Goal: Task Accomplishment & Management: Manage account settings

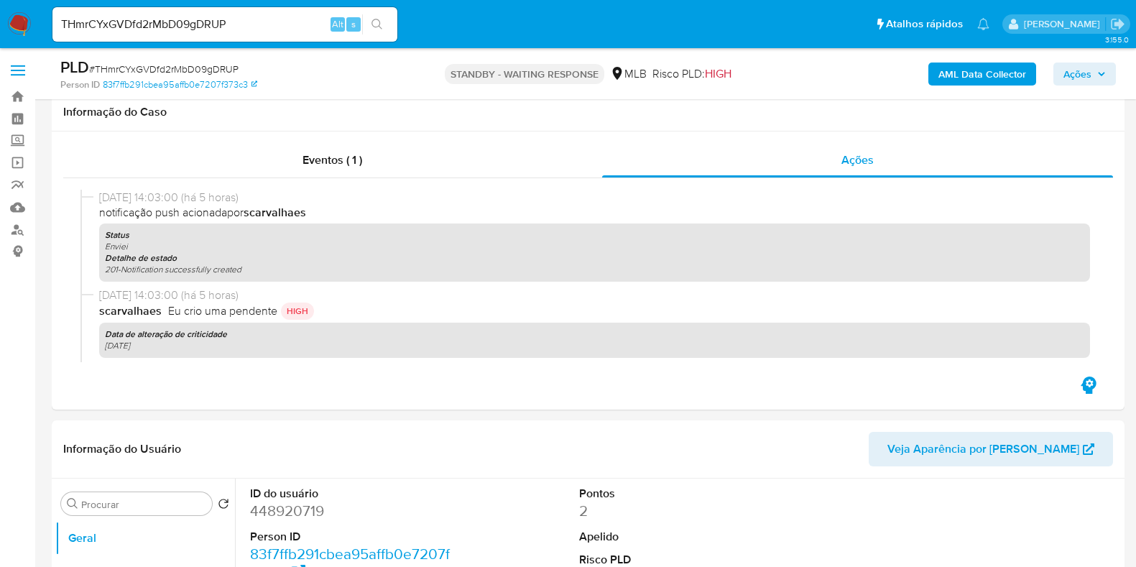
select select "10"
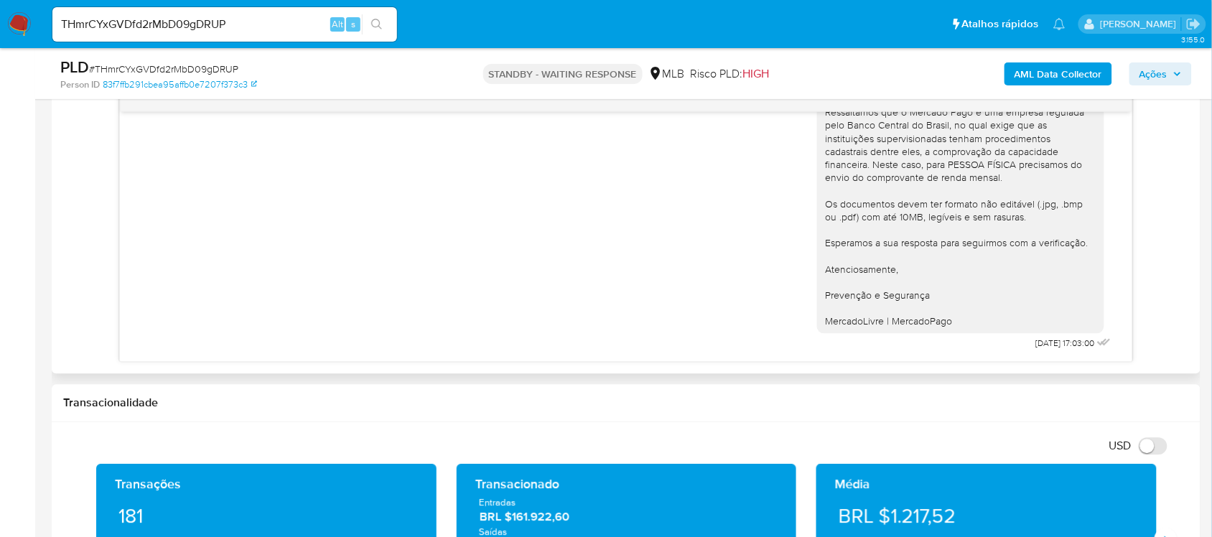
scroll to position [898, 0]
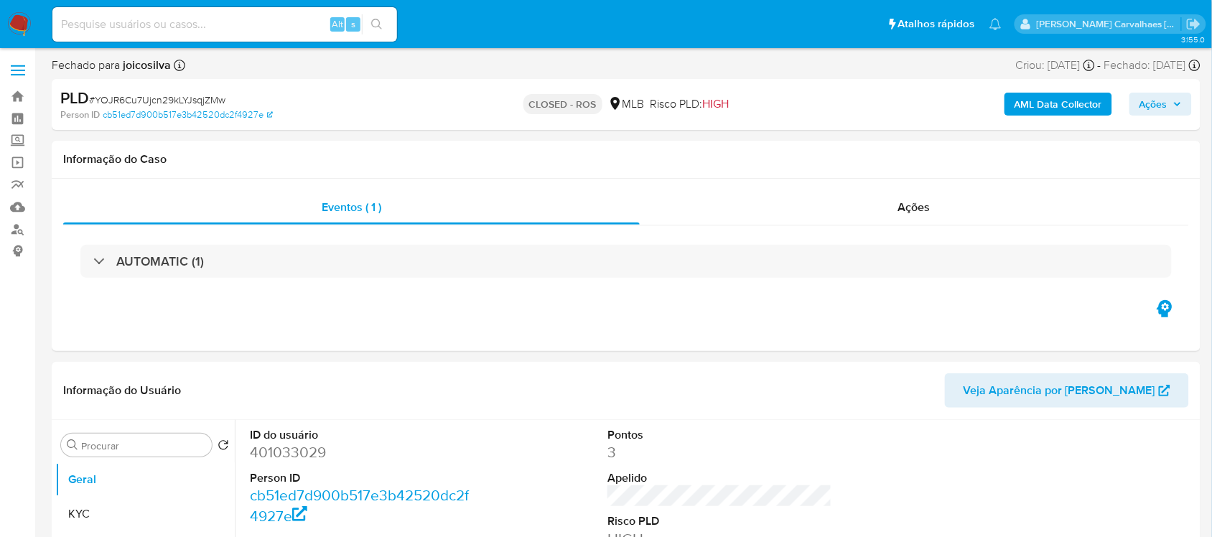
select select "10"
paste input "fobCmt08IOnePOMzJewSIVKw"
type input "fobCmt08IOnePOMzJewSIVKw"
click at [381, 17] on button "search-icon" at bounding box center [376, 24] width 29 height 20
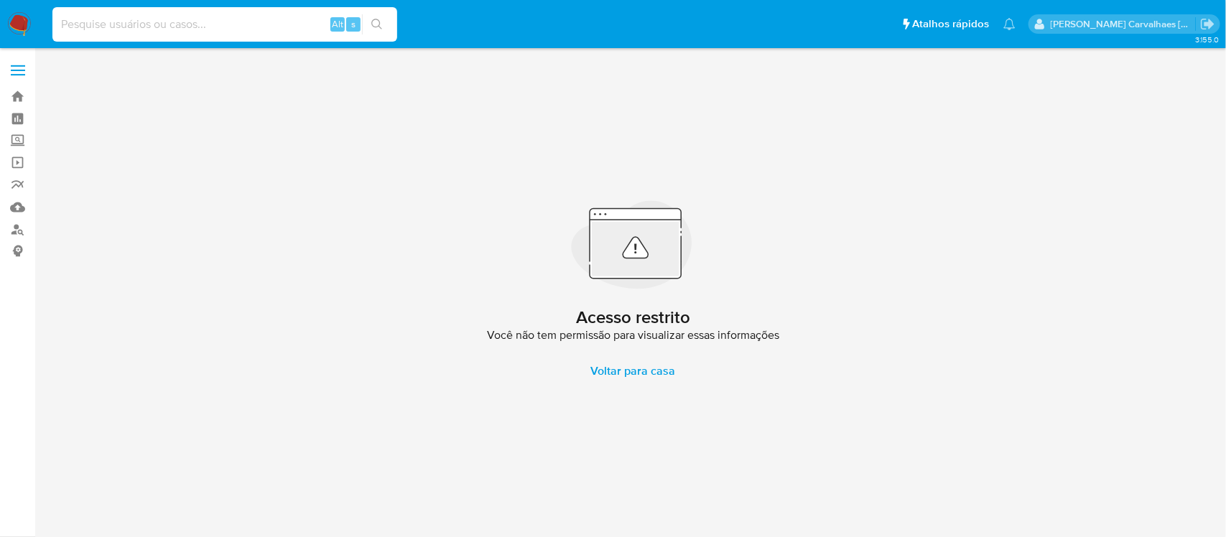
paste input "fobCmt08IOnePOMzJewSIVKw"
click at [55, 22] on input "fobCmt08IOnePOMzJewSIVKw" at bounding box center [224, 24] width 345 height 19
type input "fobCmt08IOnePOMzJewSIVKw"
click at [377, 22] on icon "search-icon" at bounding box center [376, 24] width 11 height 11
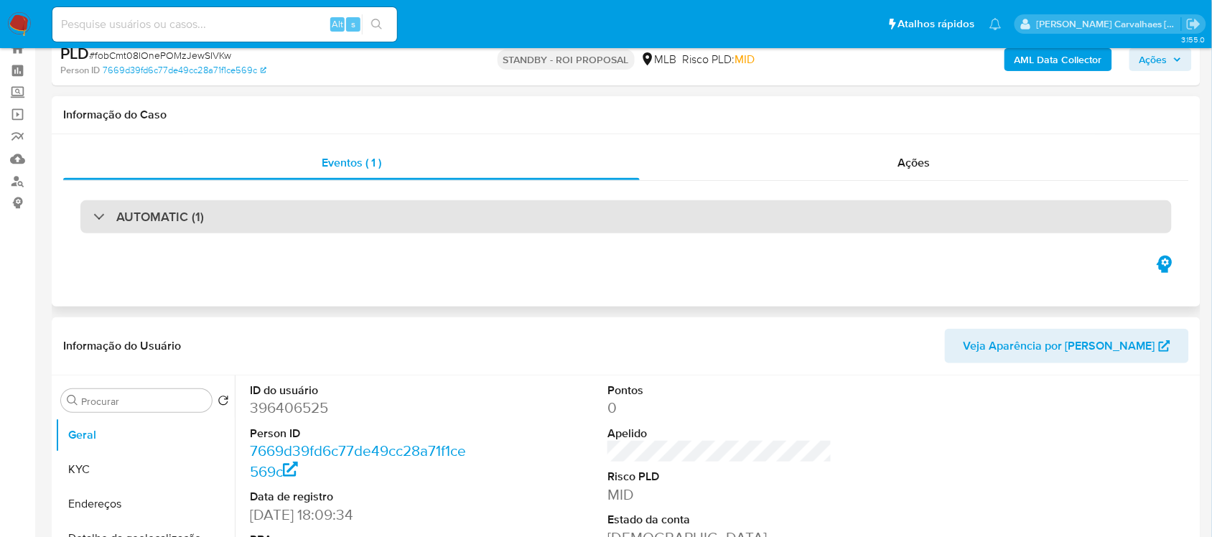
select select "10"
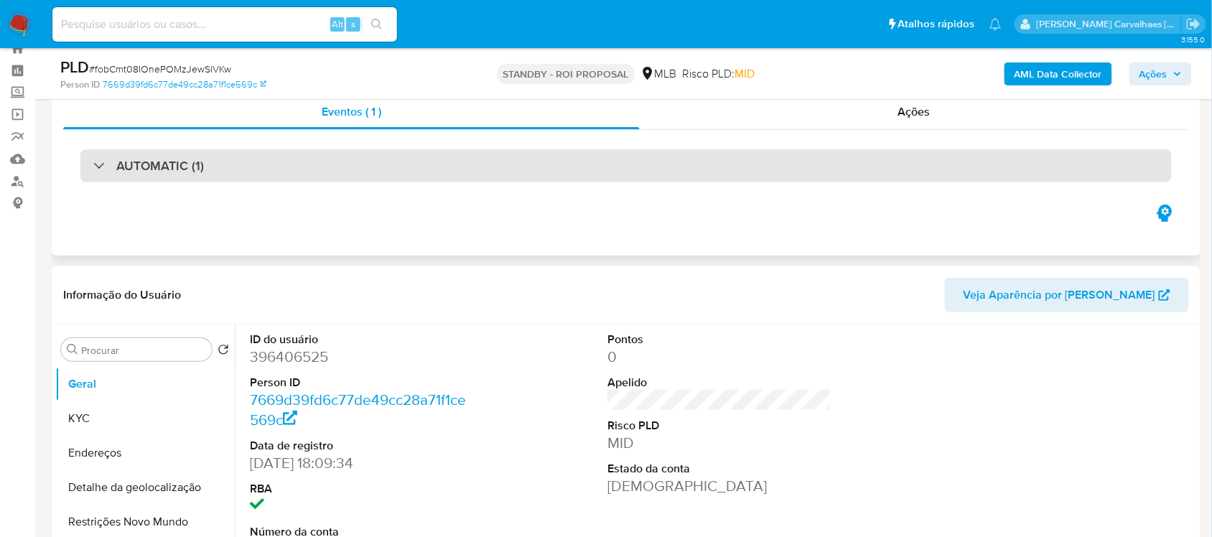
scroll to position [180, 0]
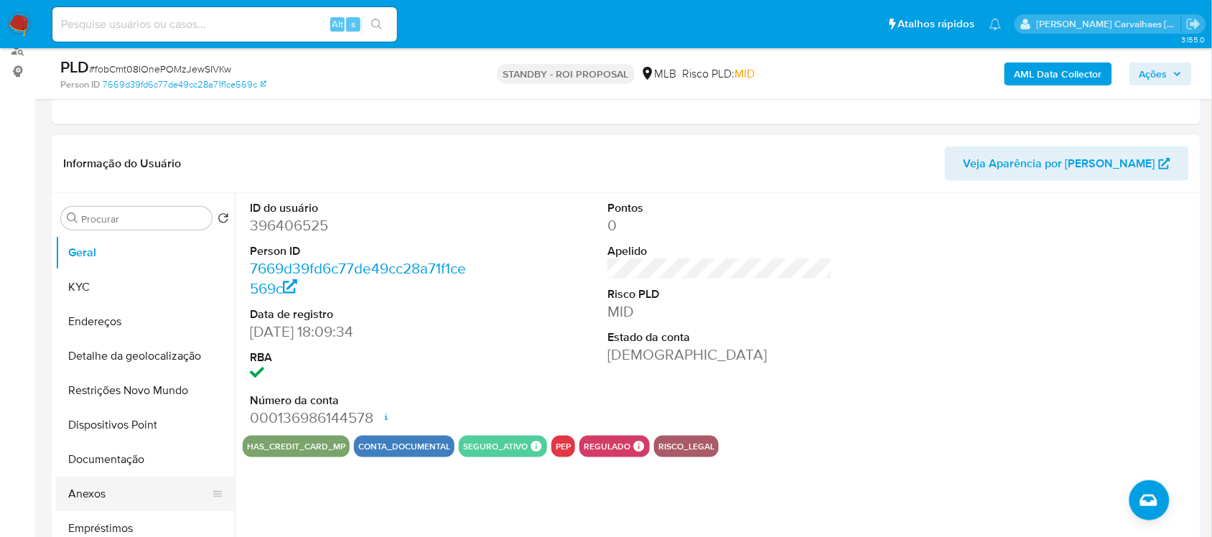
click at [102, 490] on button "Anexos" at bounding box center [139, 494] width 168 height 34
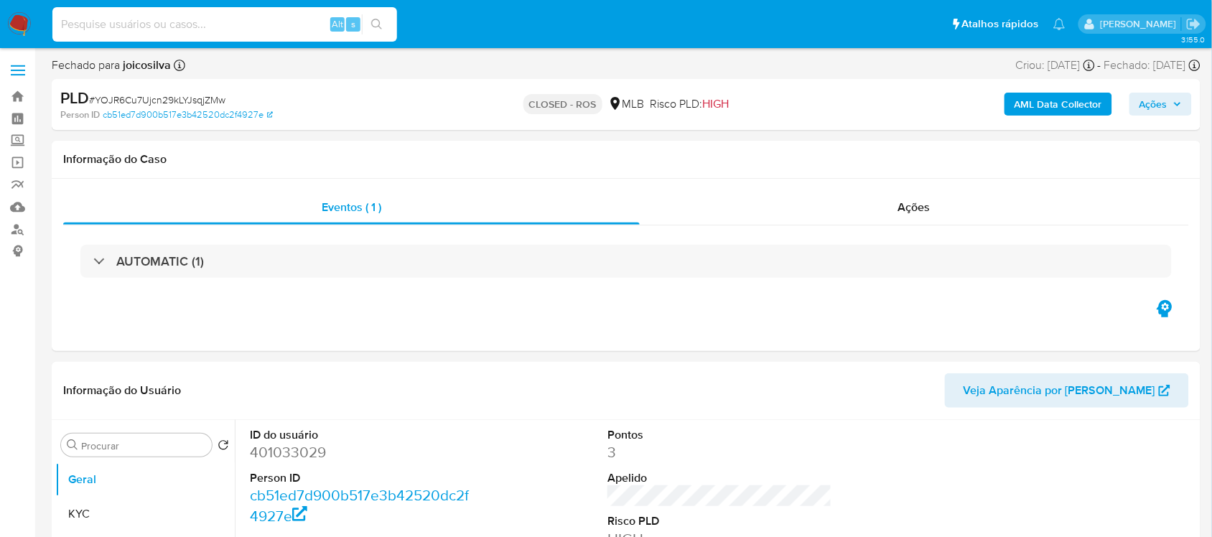
paste input "yL4kHouNBARSV4NZjTXl9RCL"
type input "yL4kHouNBARSV4NZjTXl9RCL"
select select "10"
type input "yL4kHouNBARSV4NZjTXl9RCL"
click at [376, 22] on icon "search-icon" at bounding box center [376, 24] width 11 height 11
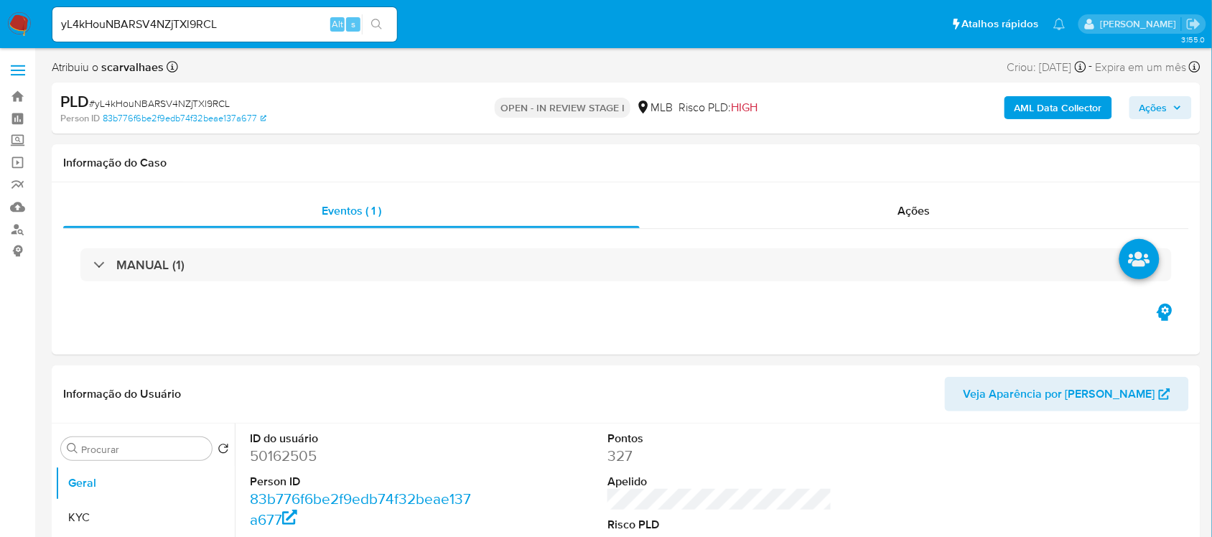
scroll to position [180, 0]
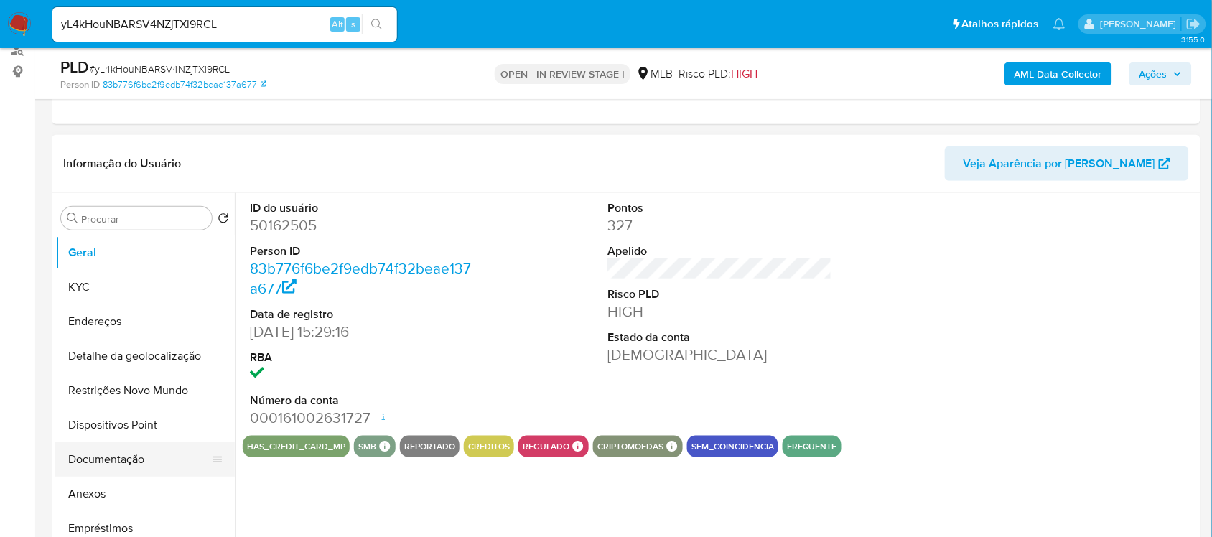
select select "10"
click at [116, 496] on button "Anexos" at bounding box center [139, 494] width 168 height 34
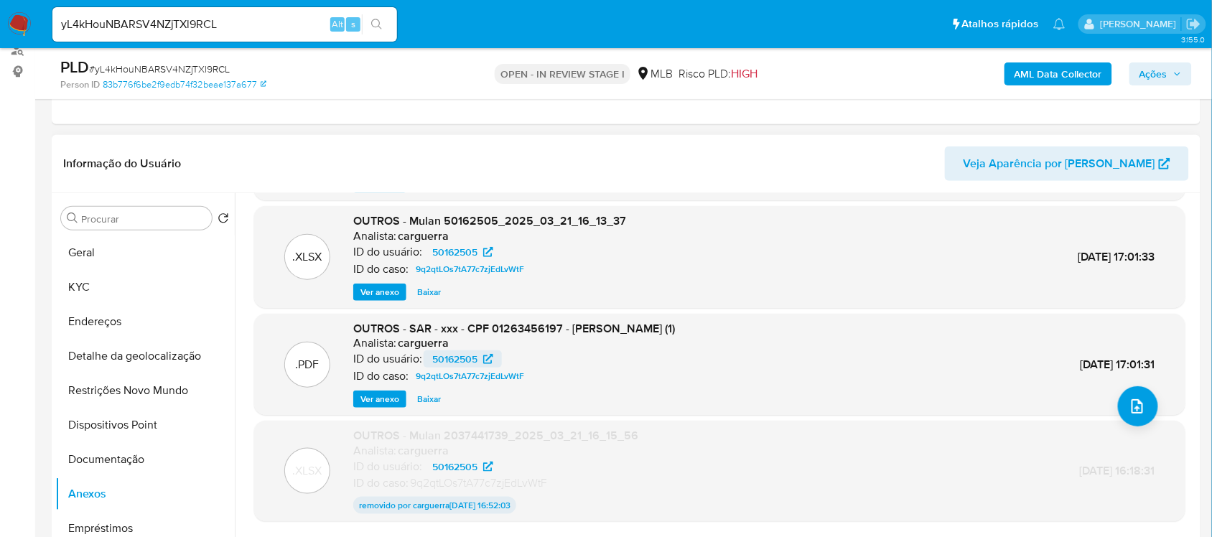
scroll to position [134, 0]
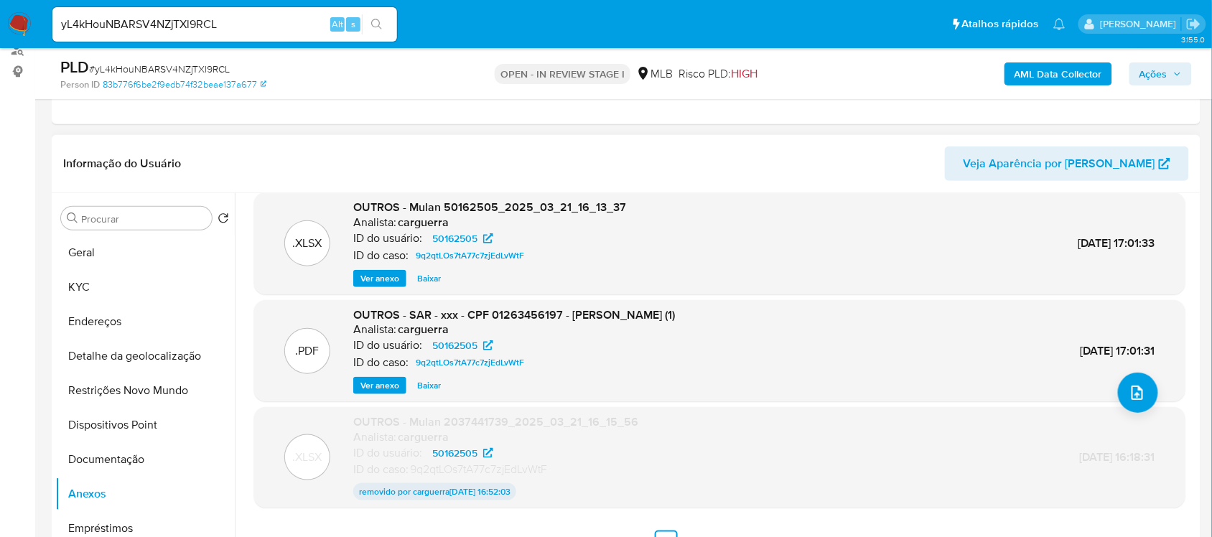
click at [381, 404] on div ".PDF INFORMAÇÃO PARA REPORTE - COAF - SAR - 9q2qtLOs7tA77c7zjEdLvWtF- CPF 01263…" at bounding box center [720, 319] width 932 height 468
click at [381, 392] on span "Ver anexo" at bounding box center [380, 386] width 39 height 14
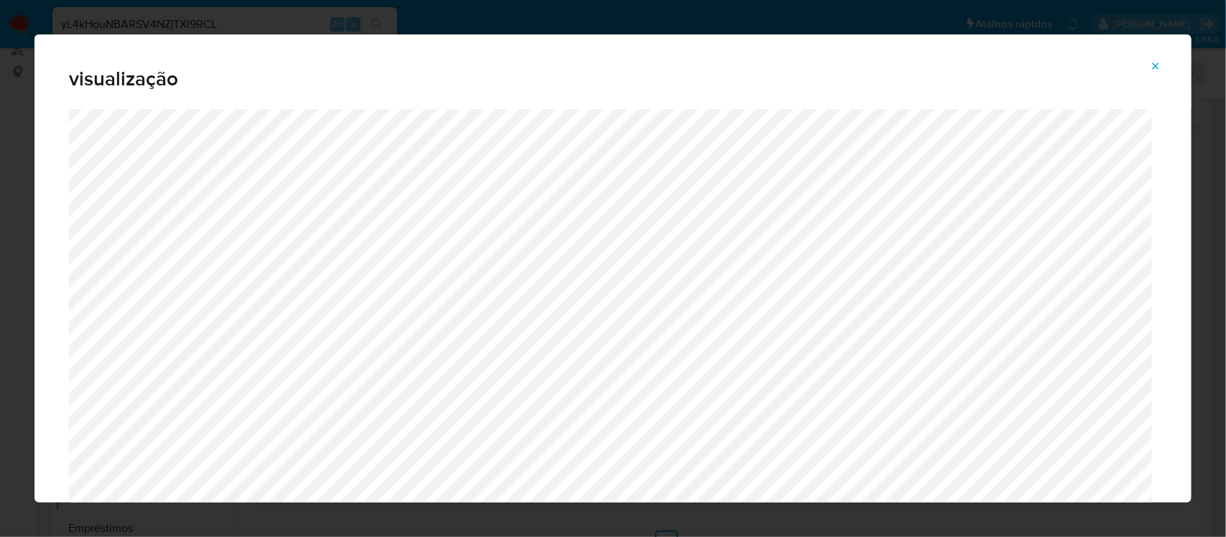
click at [1155, 67] on icon "Attachment preview" at bounding box center [1156, 65] width 6 height 6
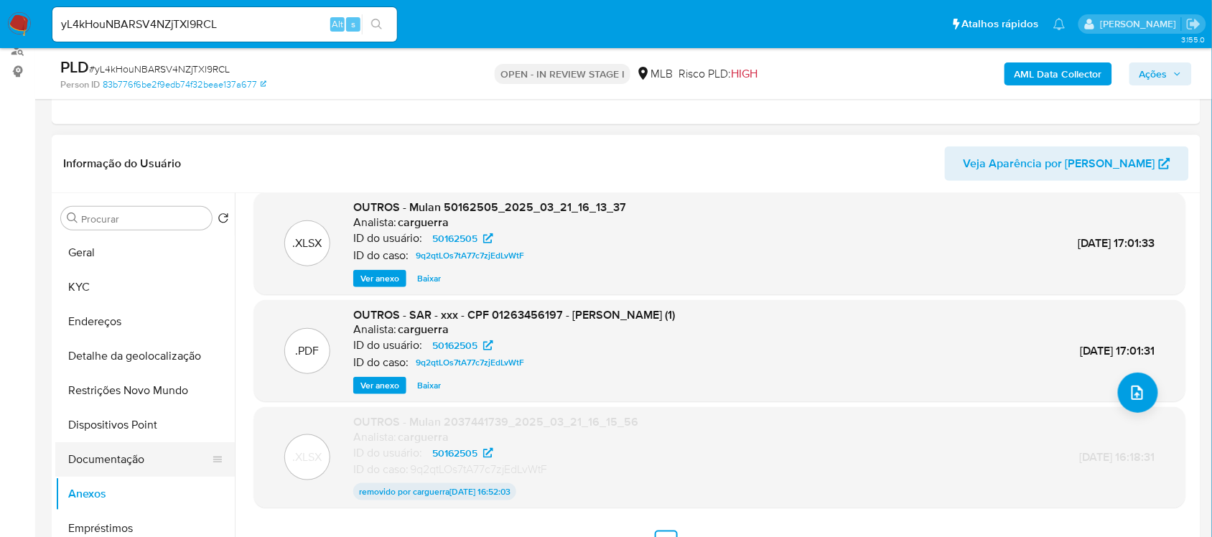
click at [127, 453] on button "Documentação" at bounding box center [139, 459] width 168 height 34
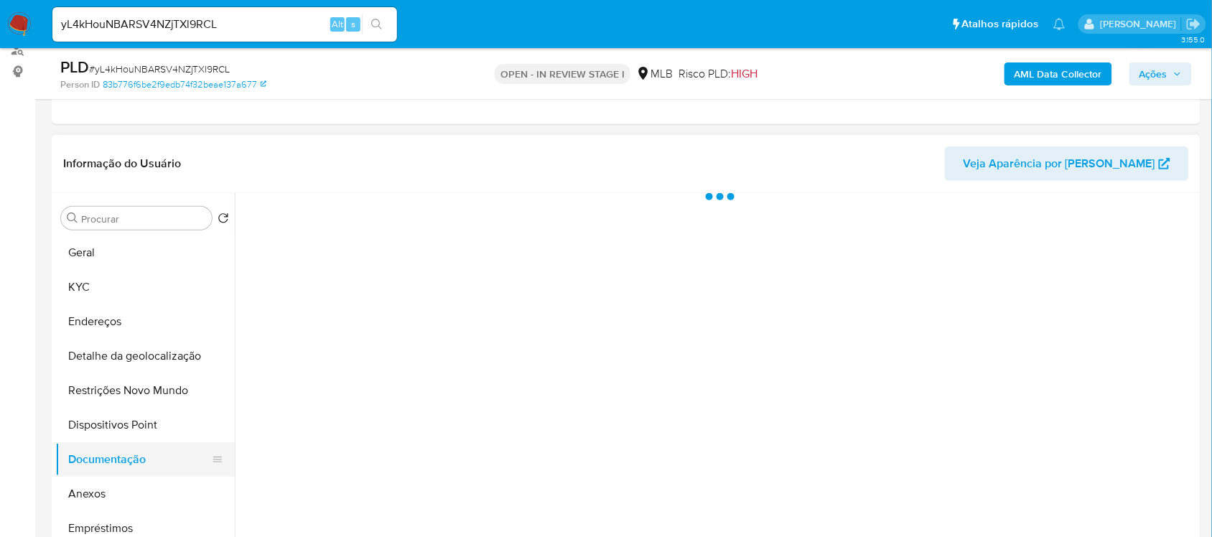
scroll to position [0, 0]
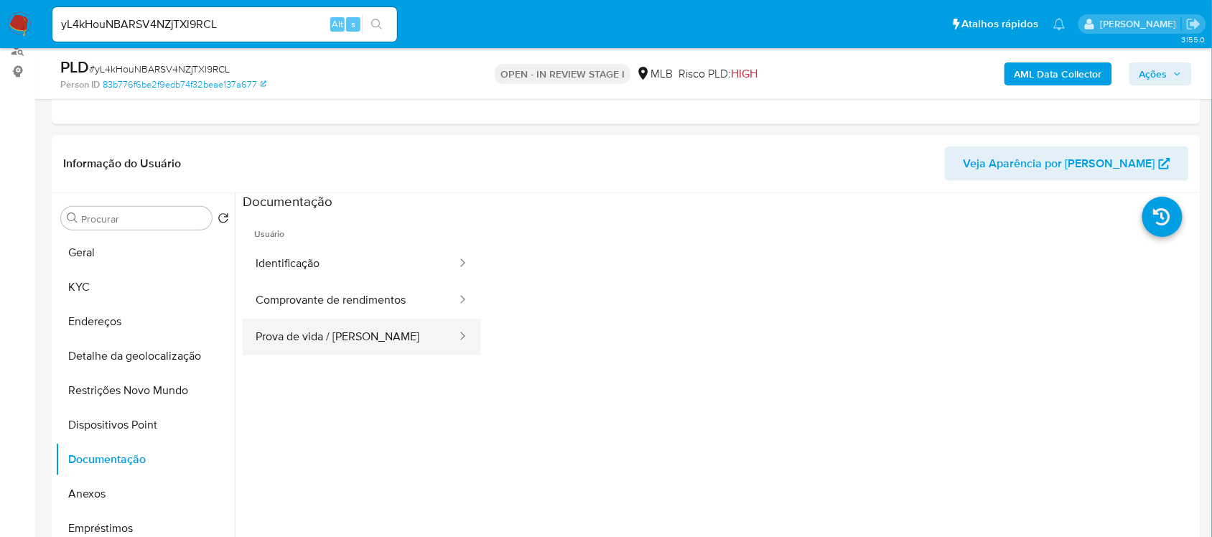
click at [371, 332] on button "Prova de vida / Selfie" at bounding box center [350, 337] width 215 height 37
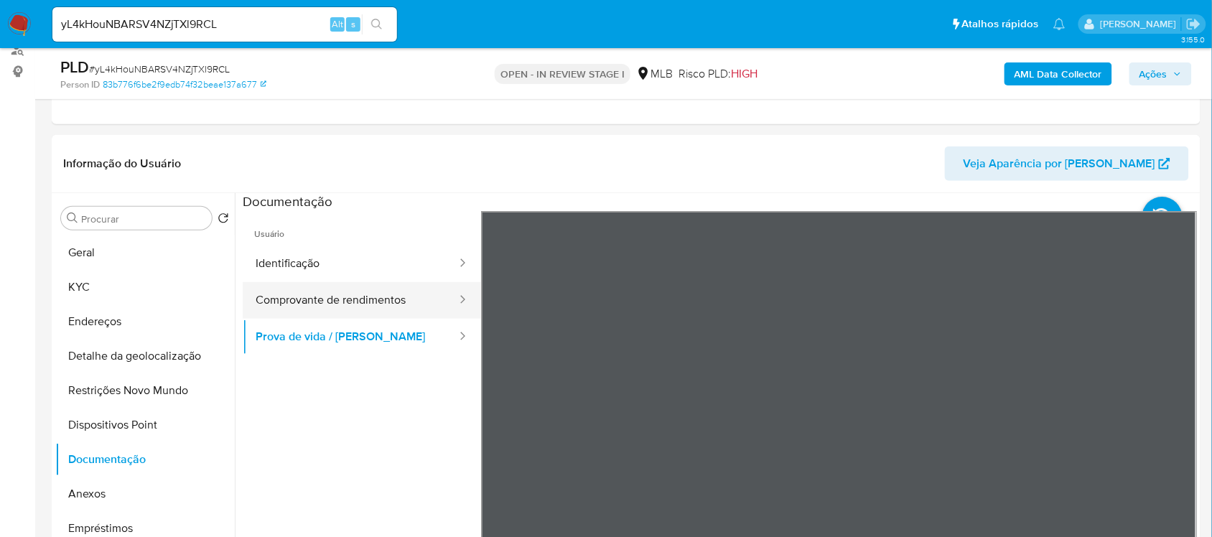
click at [361, 294] on button "Comprovante de rendimentos" at bounding box center [350, 300] width 215 height 37
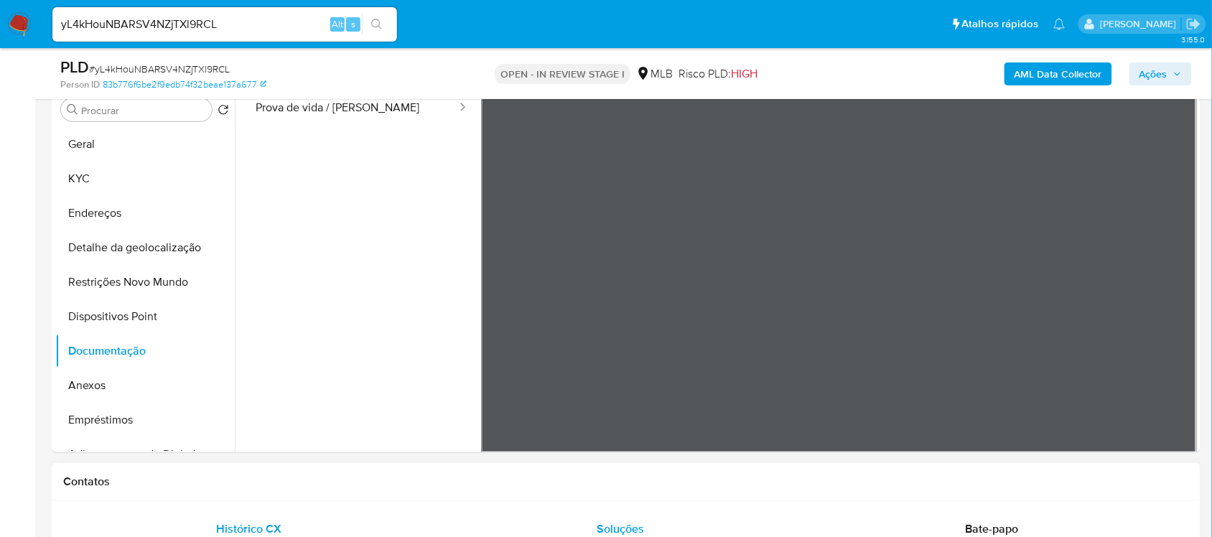
scroll to position [269, 0]
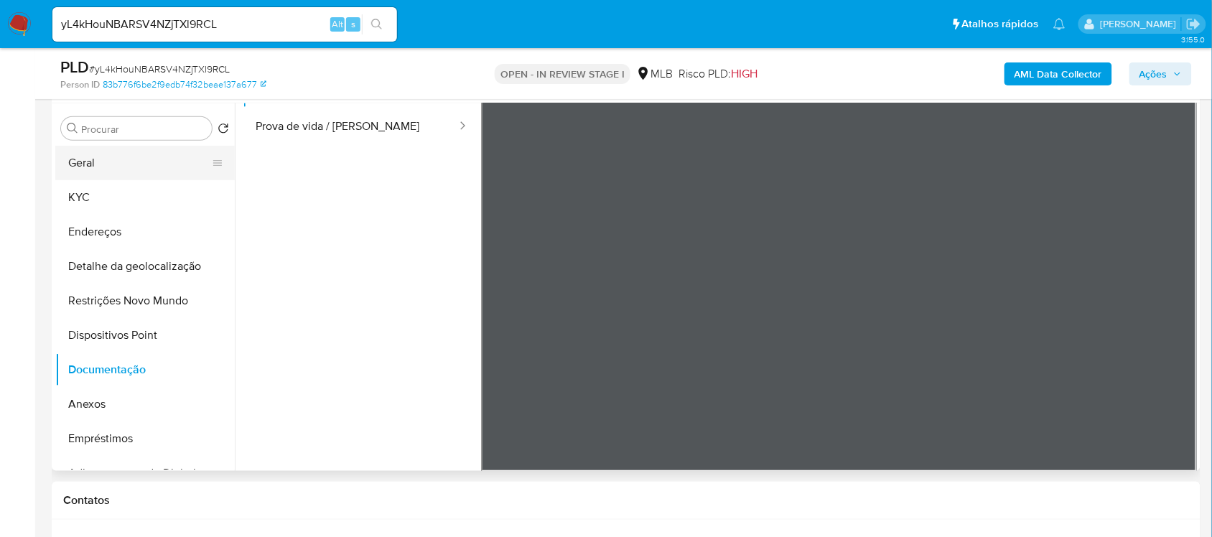
click at [120, 159] on button "Geral" at bounding box center [139, 163] width 168 height 34
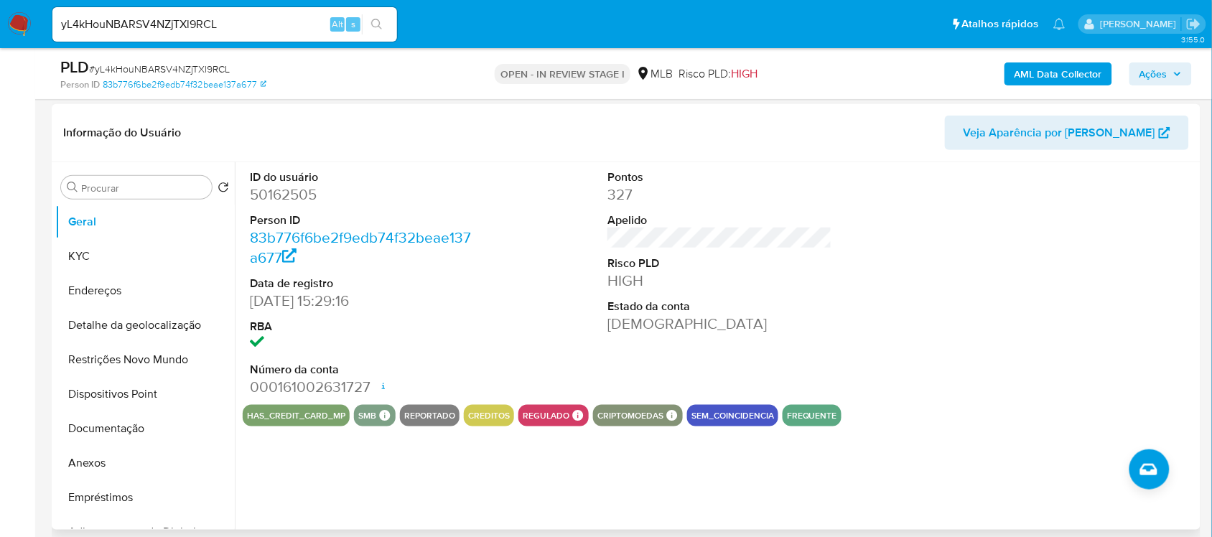
scroll to position [180, 0]
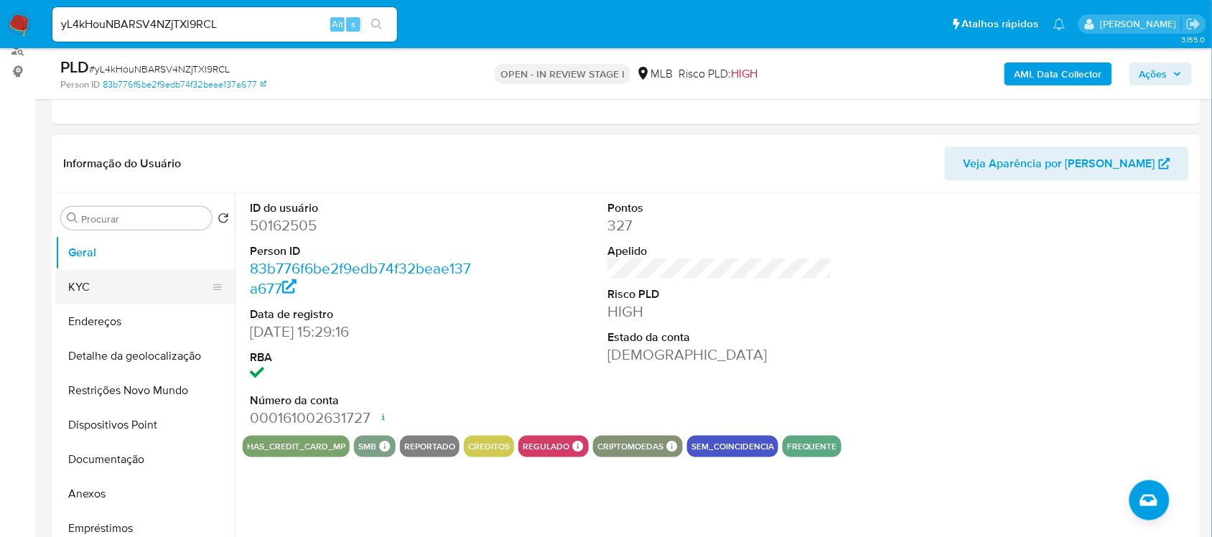
click at [109, 292] on button "KYC" at bounding box center [139, 287] width 168 height 34
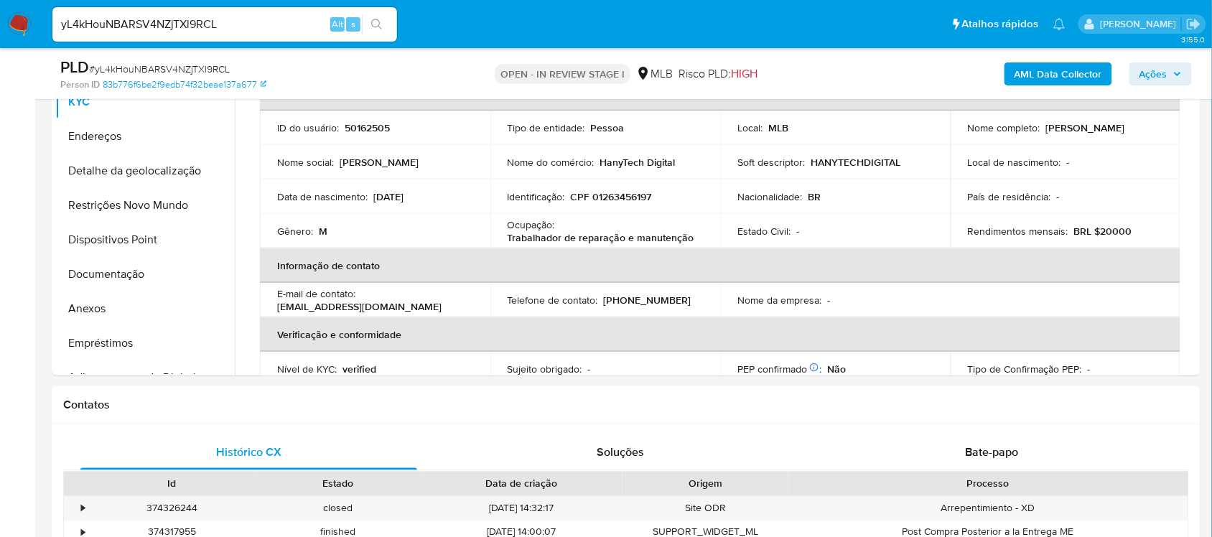
scroll to position [377, 0]
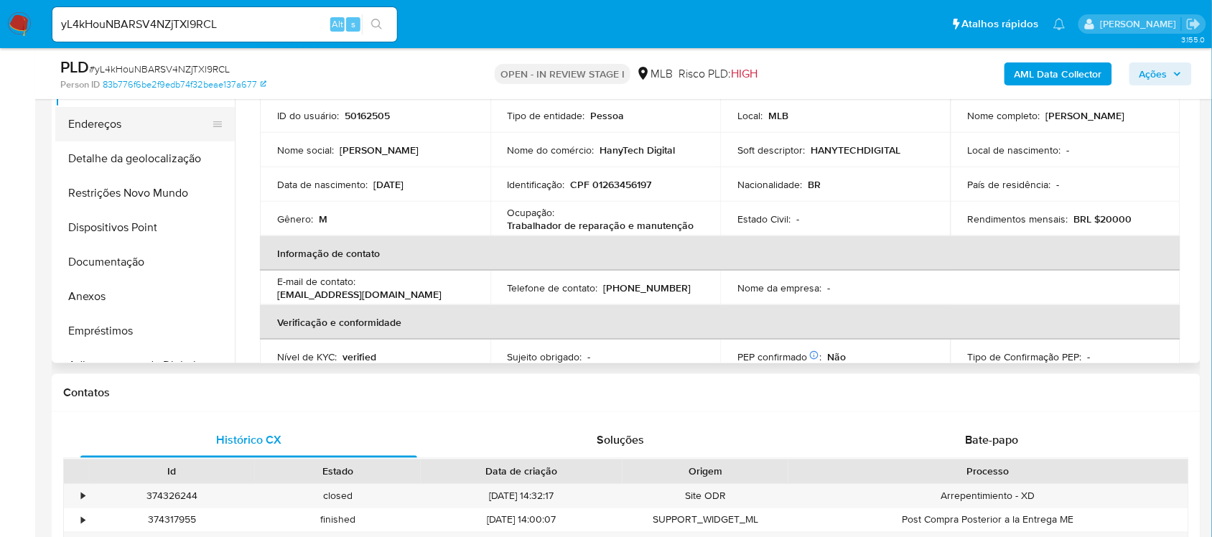
click at [123, 133] on button "Endereços" at bounding box center [139, 124] width 168 height 34
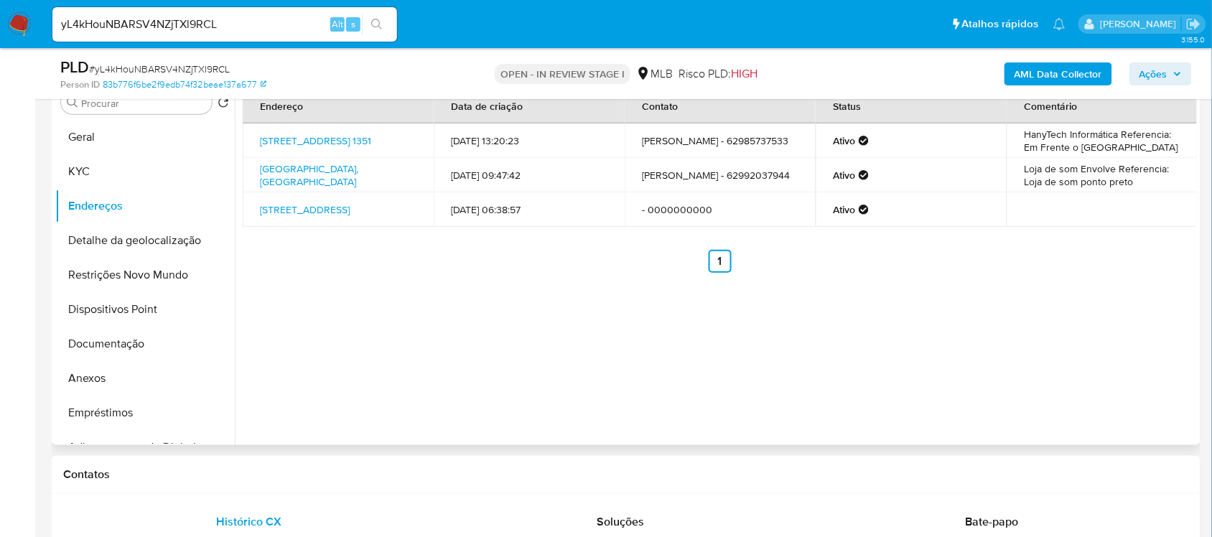
scroll to position [198, 0]
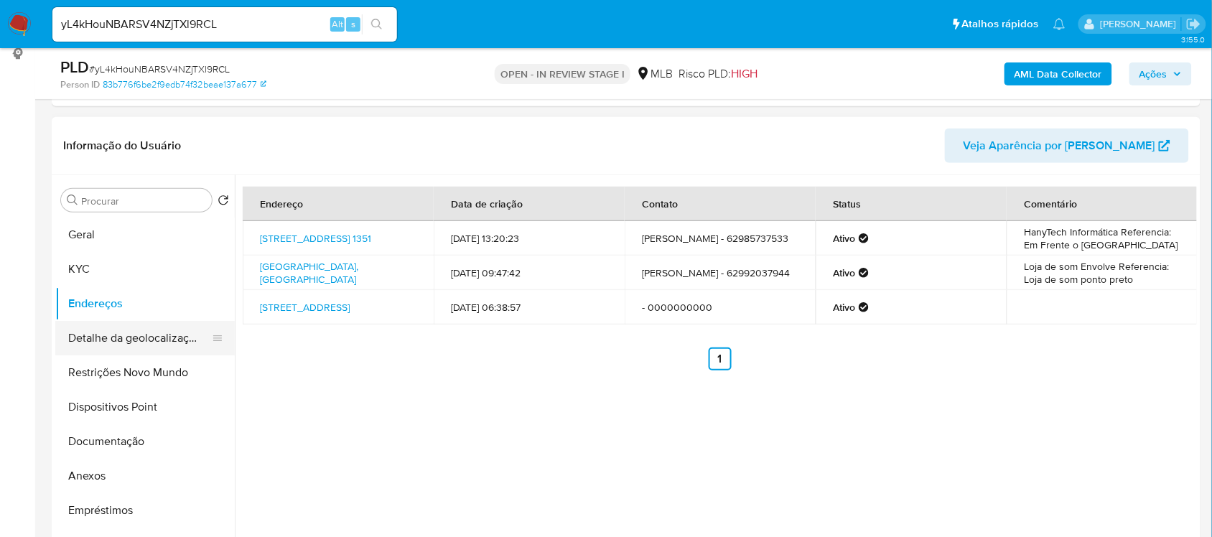
click at [140, 335] on button "Detalhe da geolocalização" at bounding box center [139, 338] width 168 height 34
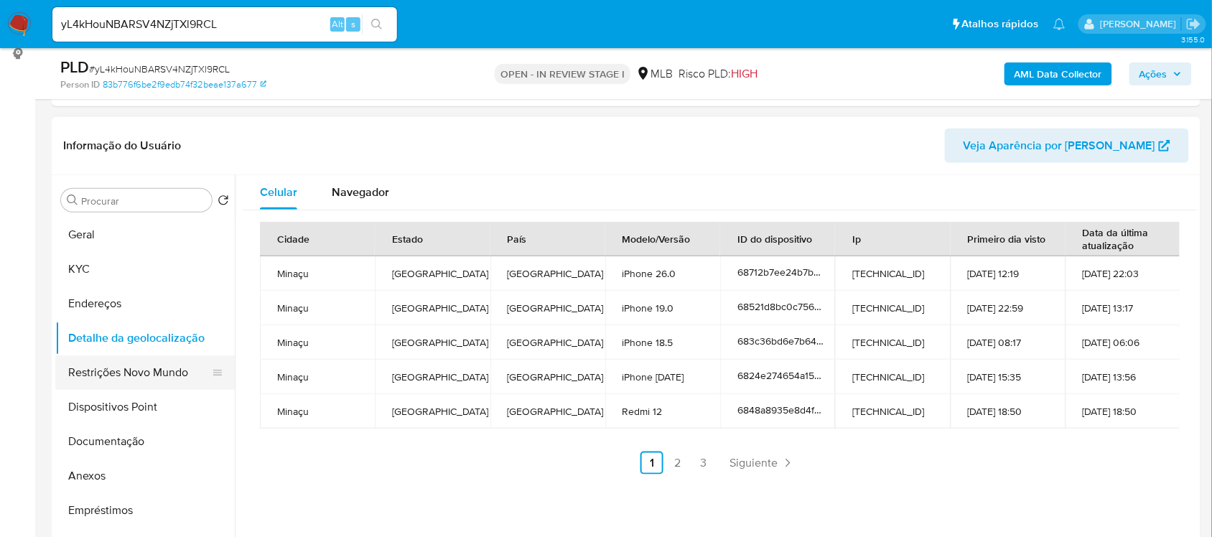
click at [141, 371] on button "Restrições Novo Mundo" at bounding box center [139, 373] width 168 height 34
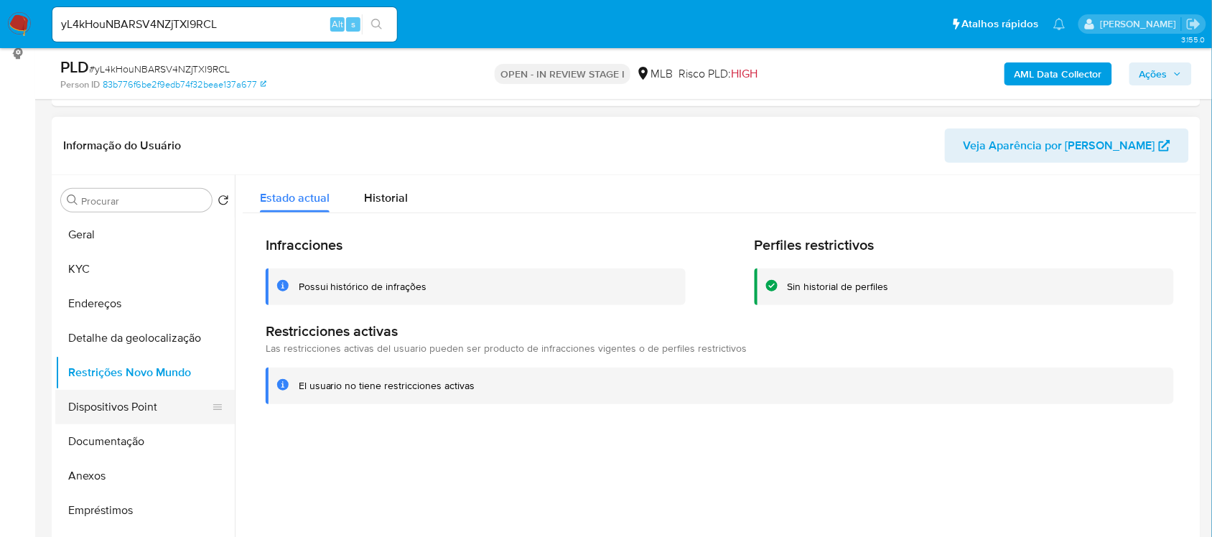
click at [110, 412] on button "Dispositivos Point" at bounding box center [139, 407] width 168 height 34
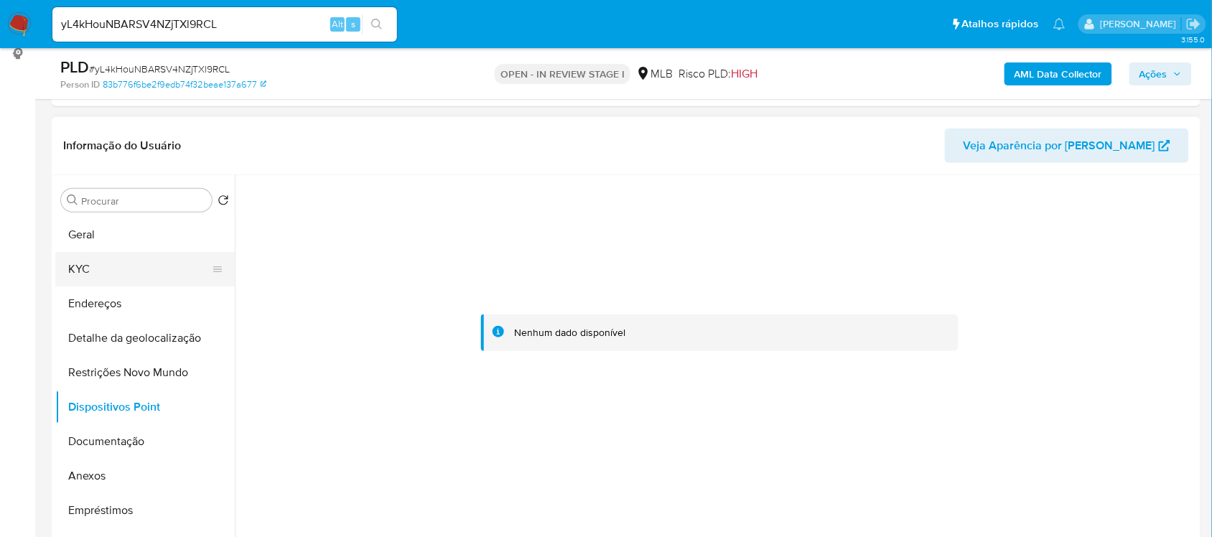
drag, startPoint x: 96, startPoint y: 261, endPoint x: 108, endPoint y: 268, distance: 14.2
click at [95, 261] on button "KYC" at bounding box center [139, 269] width 168 height 34
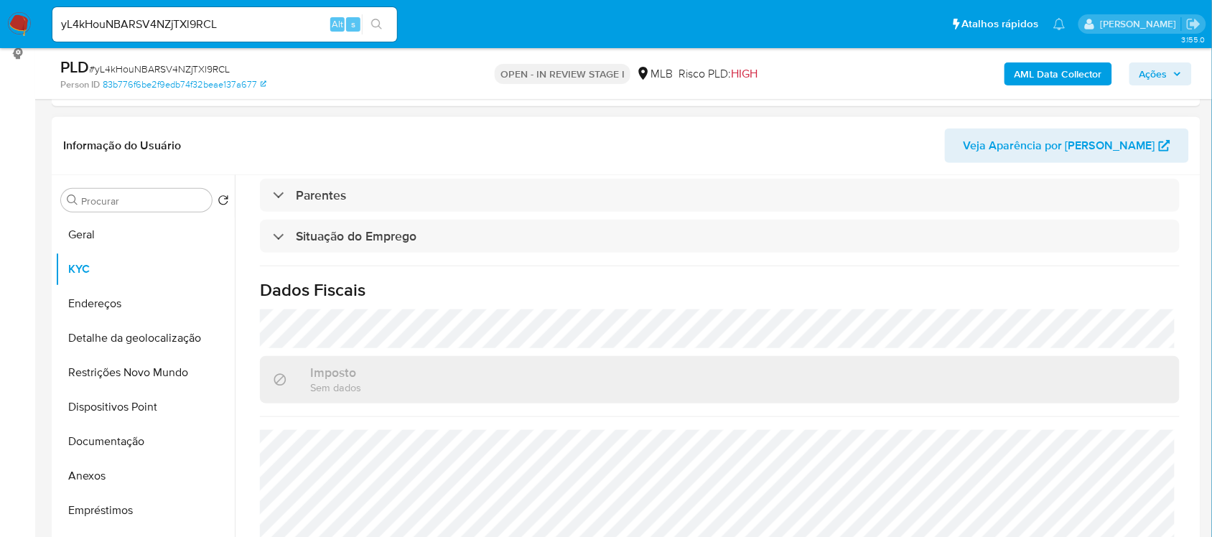
scroll to position [611, 0]
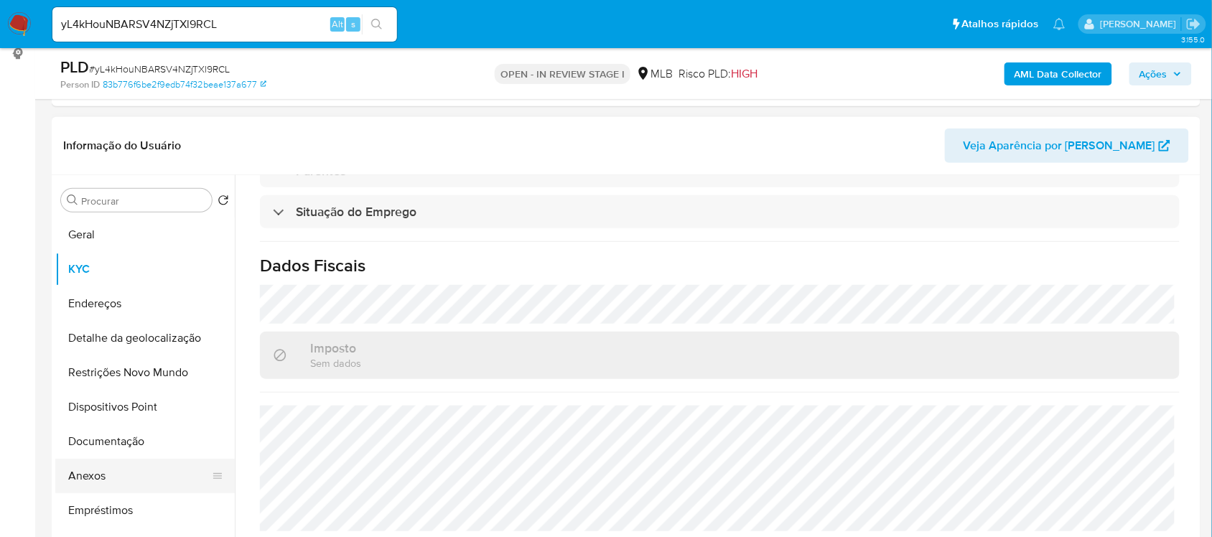
click at [130, 476] on button "Anexos" at bounding box center [139, 476] width 168 height 34
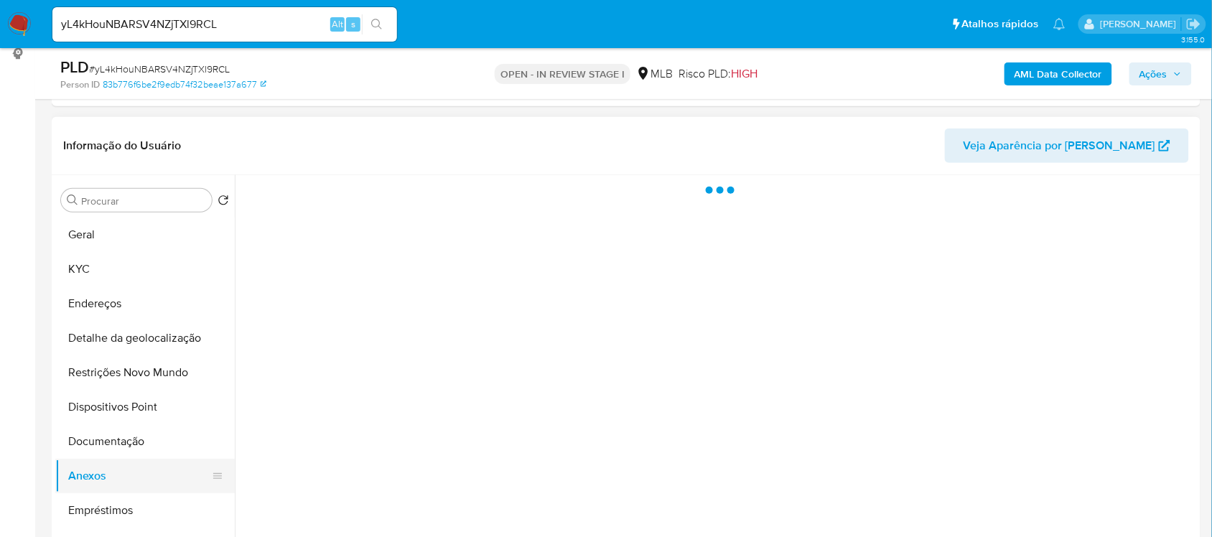
scroll to position [0, 0]
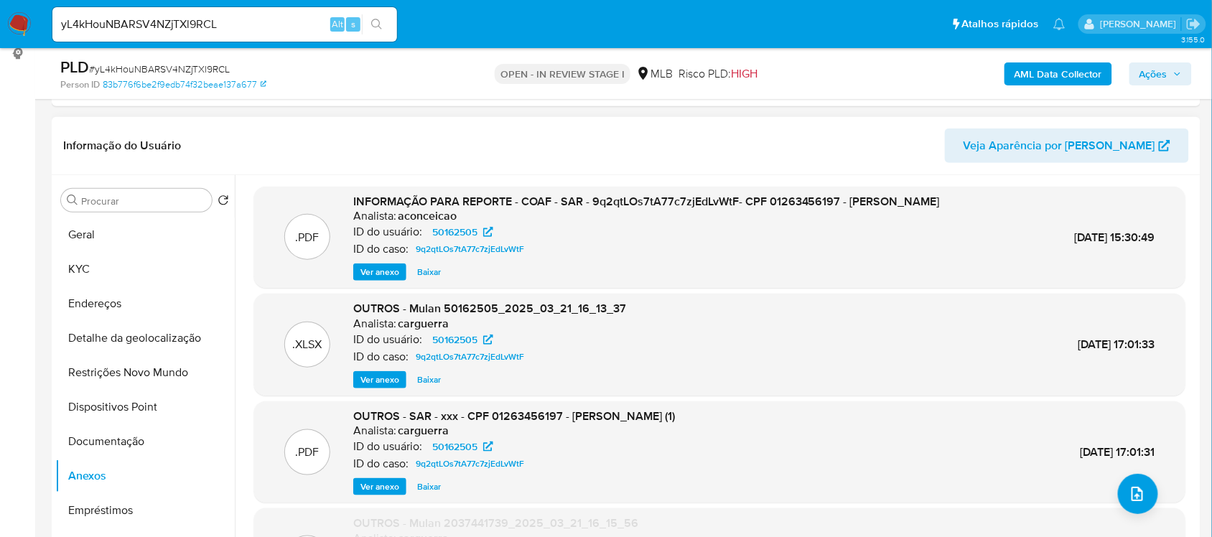
click at [373, 289] on div ".PDF INFORMAÇÃO PARA REPORTE - COAF - SAR - 9q2qtLOs7tA77c7zjEdLvWtF- CPF 01263…" at bounding box center [720, 238] width 932 height 102
click at [373, 279] on span "Ver anexo" at bounding box center [380, 272] width 39 height 14
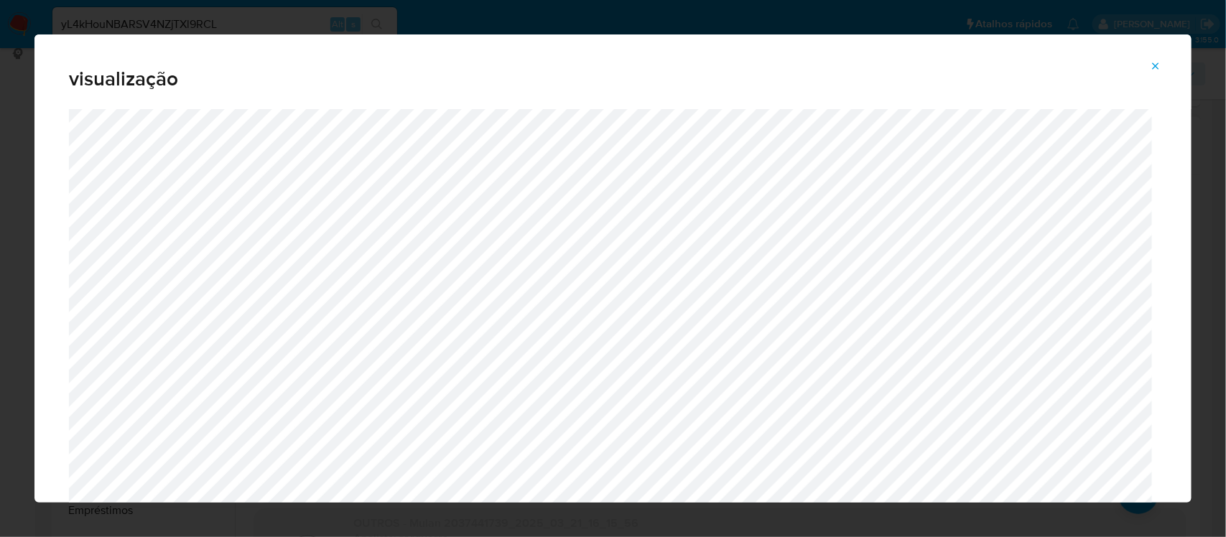
click at [1154, 67] on icon "Attachment preview" at bounding box center [1155, 65] width 11 height 11
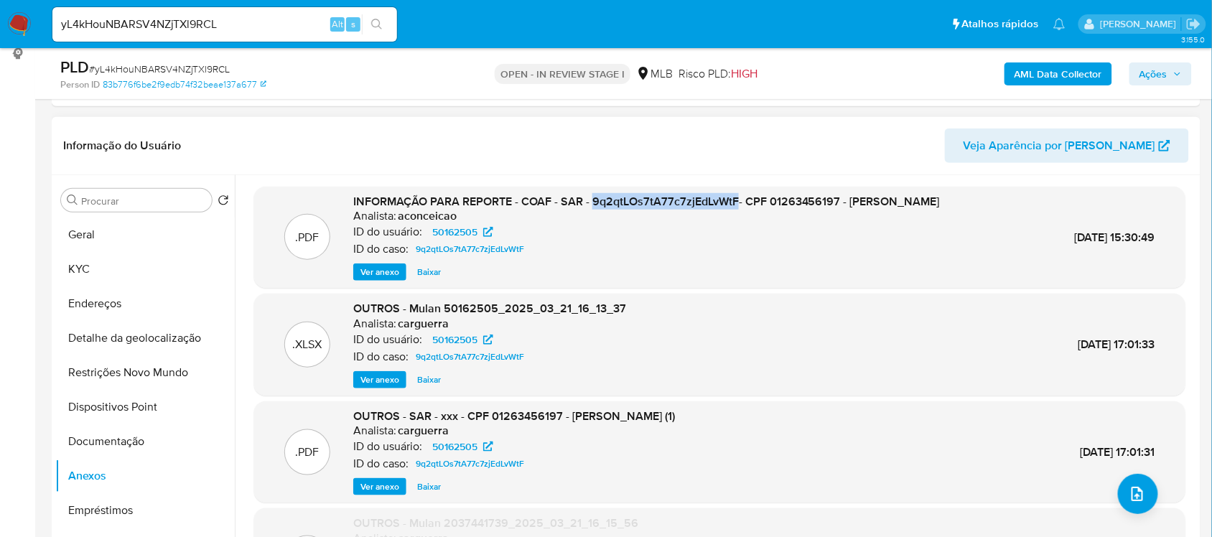
drag, startPoint x: 591, startPoint y: 205, endPoint x: 736, endPoint y: 203, distance: 145.1
click at [736, 203] on span "INFORMAÇÃO PARA REPORTE - COAF - SAR - 9q2qtLOs7tA77c7zjEdLvWtF- CPF 0126345619…" at bounding box center [646, 201] width 587 height 17
copy span "9q2qtLOs7tA77c7zjEdLvWtF"
click at [122, 231] on button "Geral" at bounding box center [139, 235] width 168 height 34
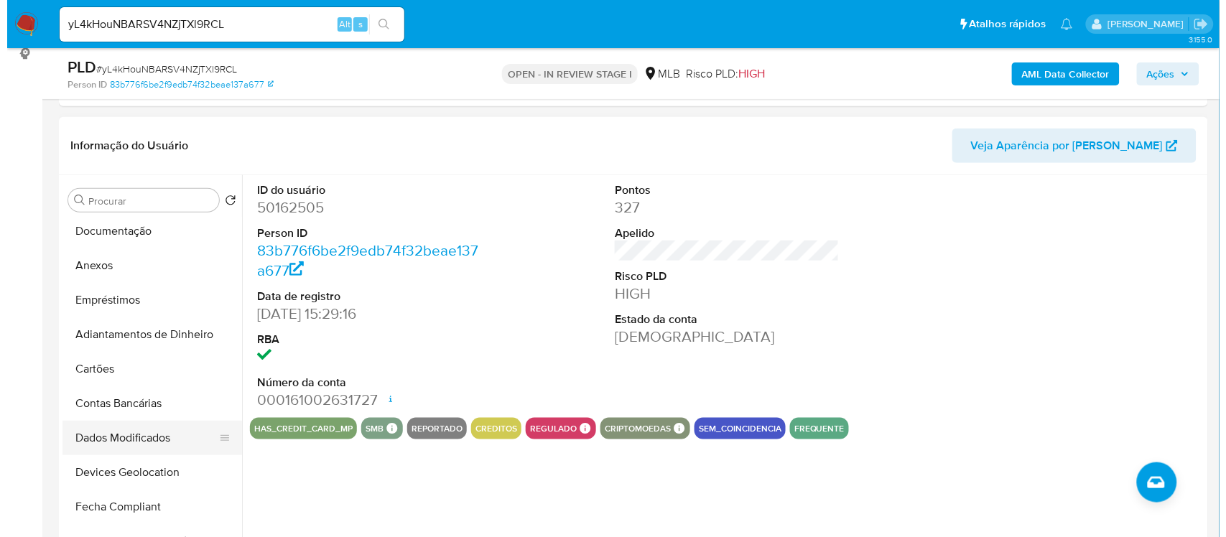
scroll to position [180, 0]
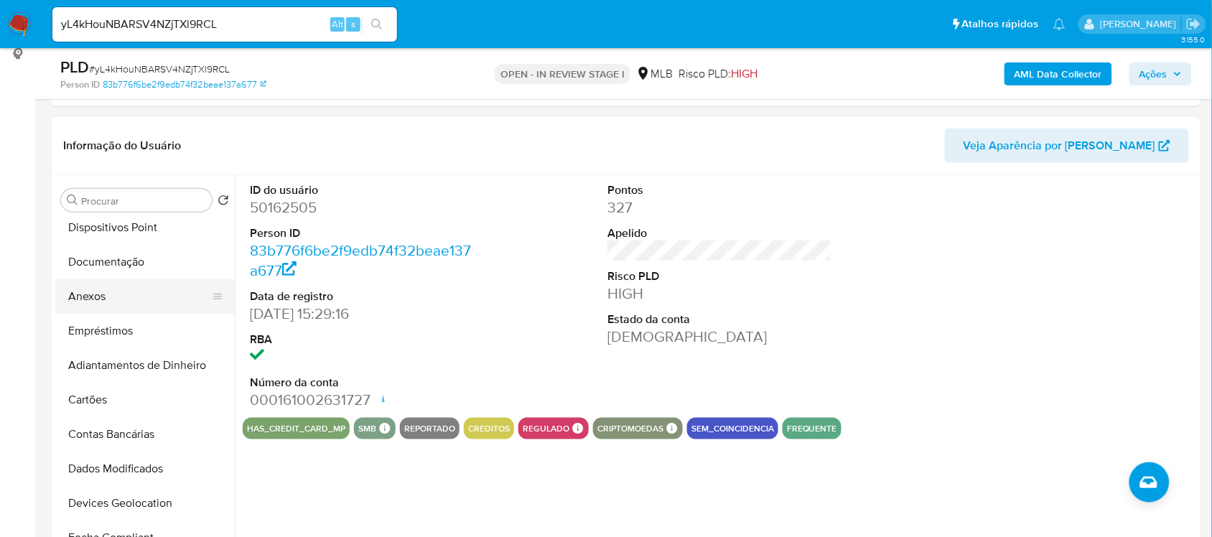
click at [86, 292] on button "Anexos" at bounding box center [139, 296] width 168 height 34
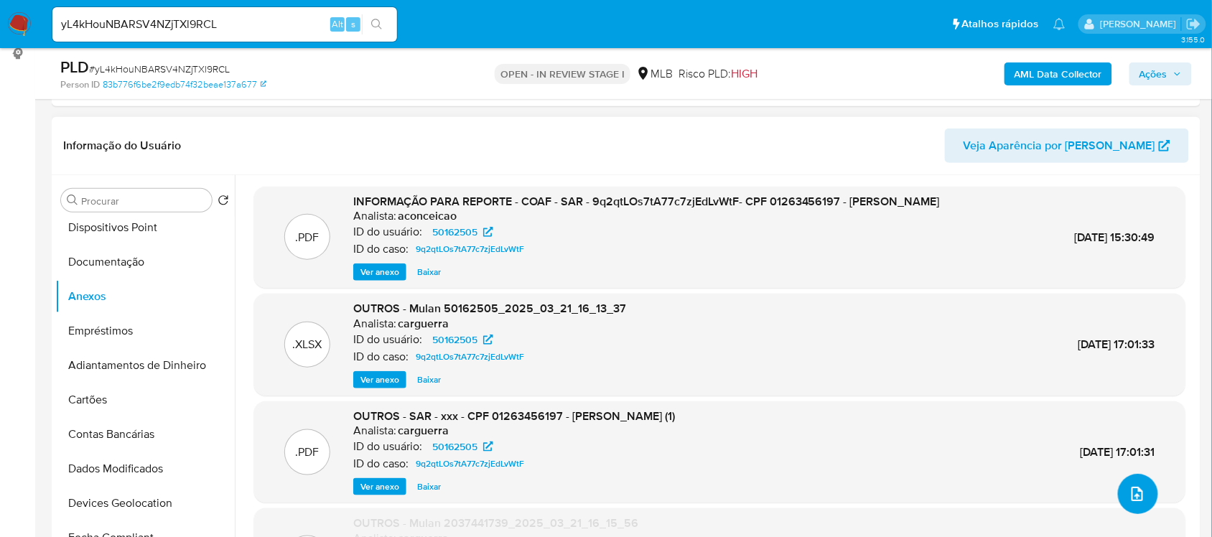
click at [1135, 493] on icon "upload-file" at bounding box center [1137, 494] width 17 height 17
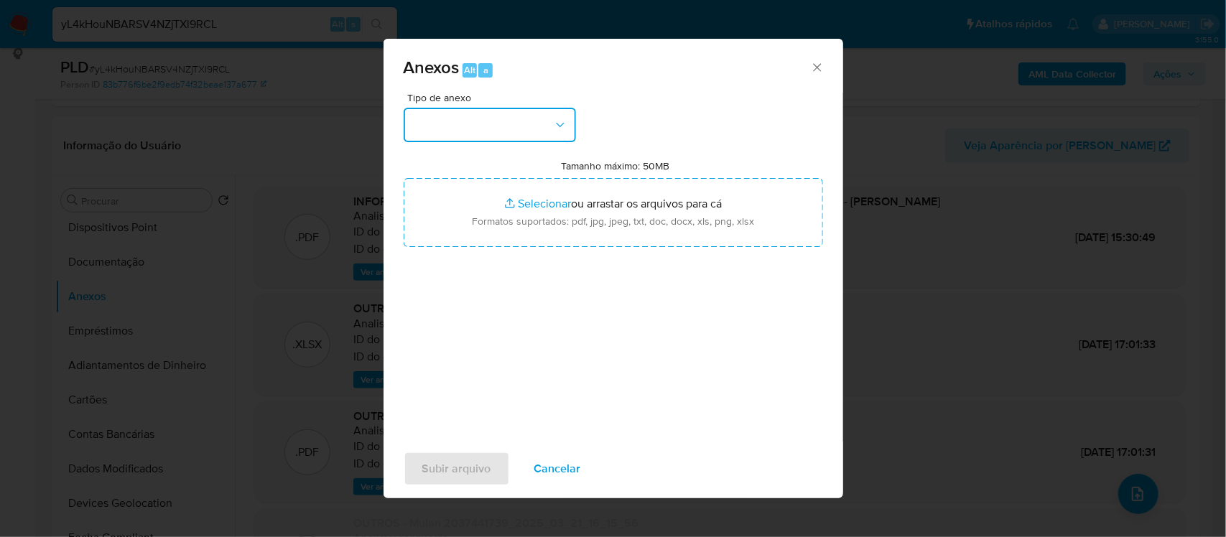
click at [555, 123] on icon "button" at bounding box center [560, 125] width 14 height 14
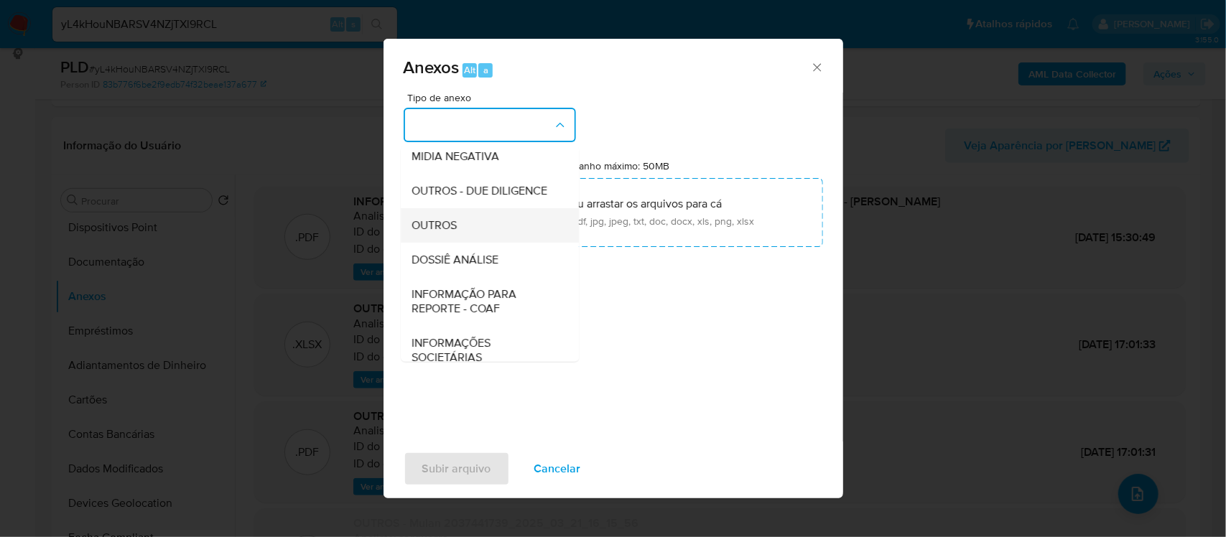
click at [431, 232] on span "OUTROS" at bounding box center [434, 225] width 45 height 14
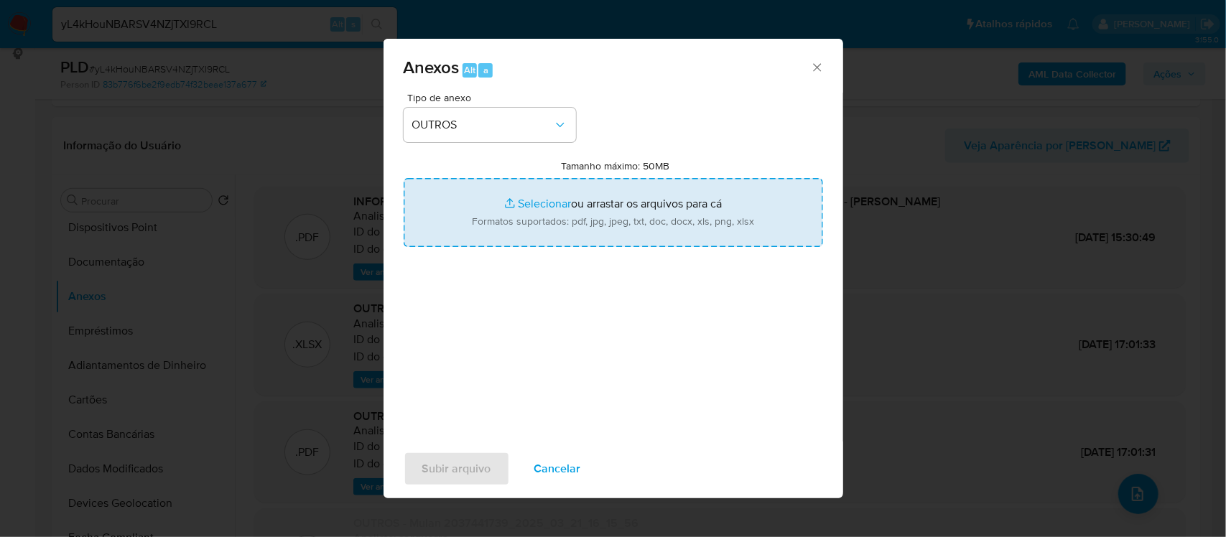
click at [536, 201] on input "Tamanho máximo: 50MB Selecionar arquivos" at bounding box center [613, 212] width 419 height 69
type input "C:\fakepath\Declínio - xxxx - CPF 01263456197 - PAULO VITOR RIBEIRO DOS SANTOS.…"
click at [544, 202] on input "Tamanho máximo: 50MB Selecionar arquivos" at bounding box center [613, 212] width 419 height 69
type input "C:\fakepath\MulanPaulo Vitor Ribeiro Dos Santos 50162505_2025_08_19_18_14_55 - …"
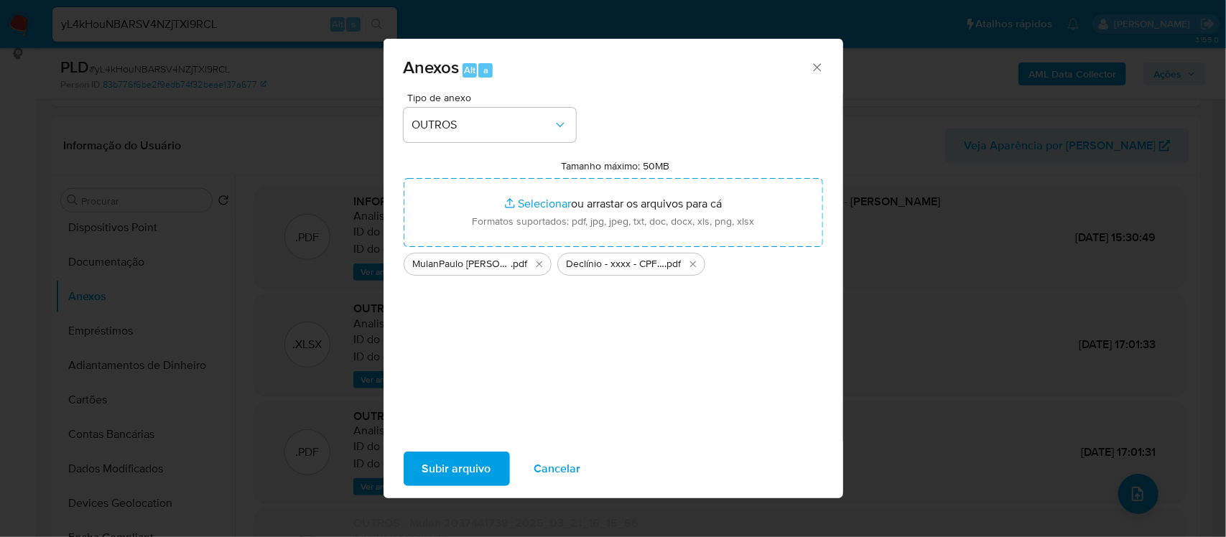
click at [478, 468] on span "Subir arquivo" at bounding box center [456, 469] width 69 height 32
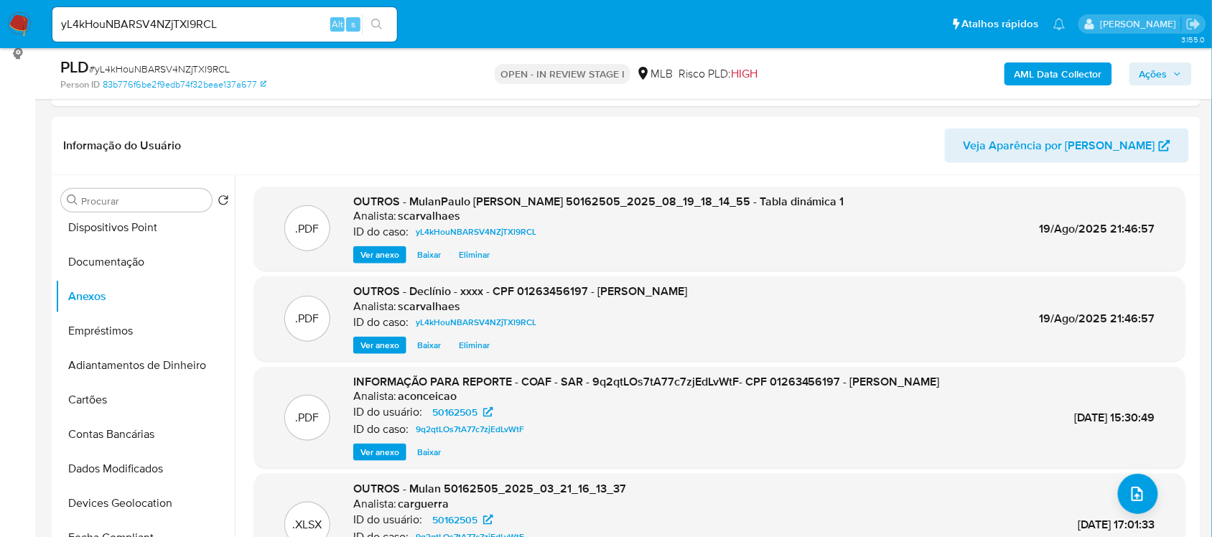
click at [1166, 77] on span "Ações" at bounding box center [1154, 73] width 28 height 23
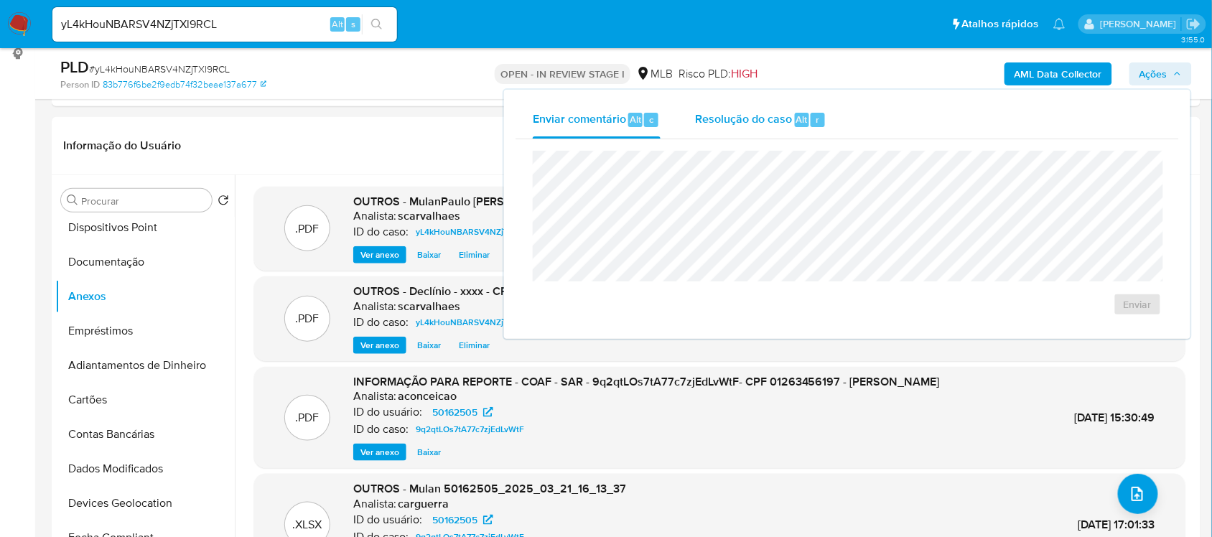
click at [720, 113] on span "Resolução do caso" at bounding box center [743, 119] width 97 height 17
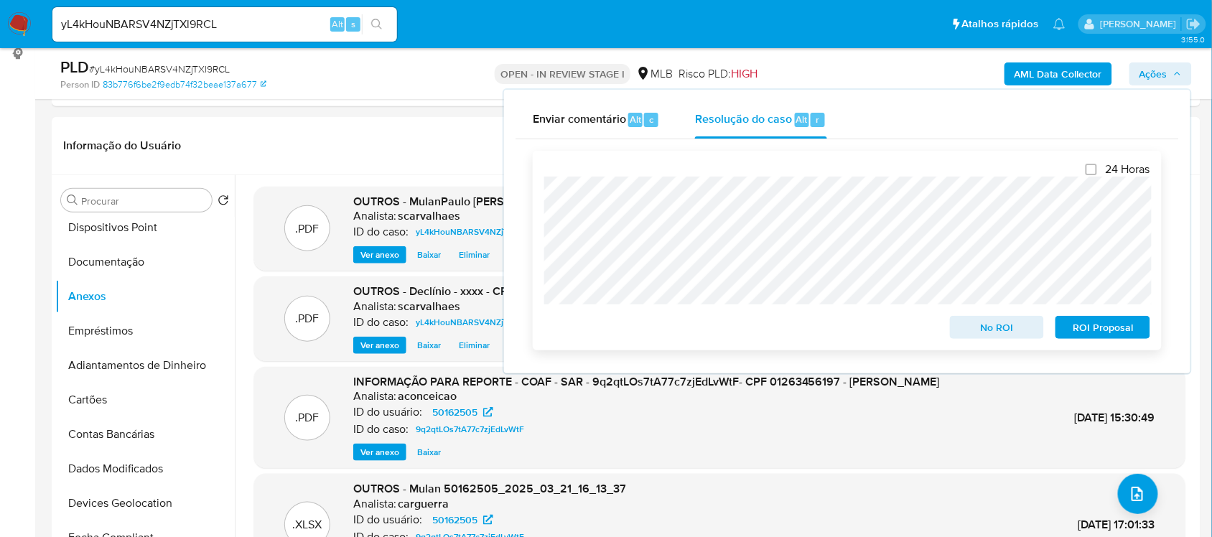
click at [996, 328] on span "No ROI" at bounding box center [997, 327] width 75 height 20
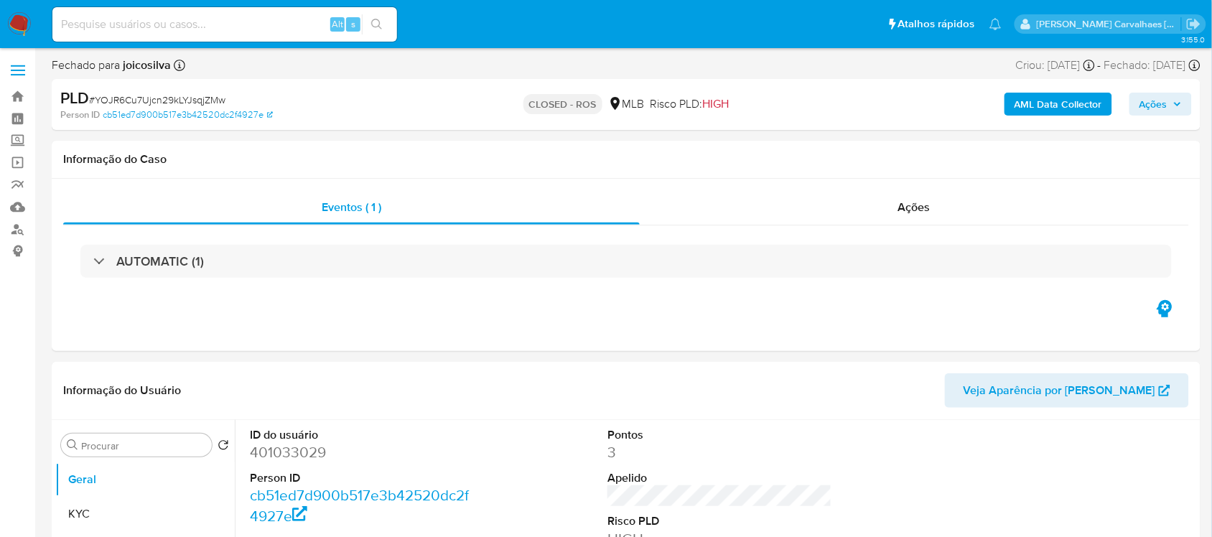
select select "10"
click at [19, 231] on link "Localizador de pessoas" at bounding box center [85, 229] width 171 height 22
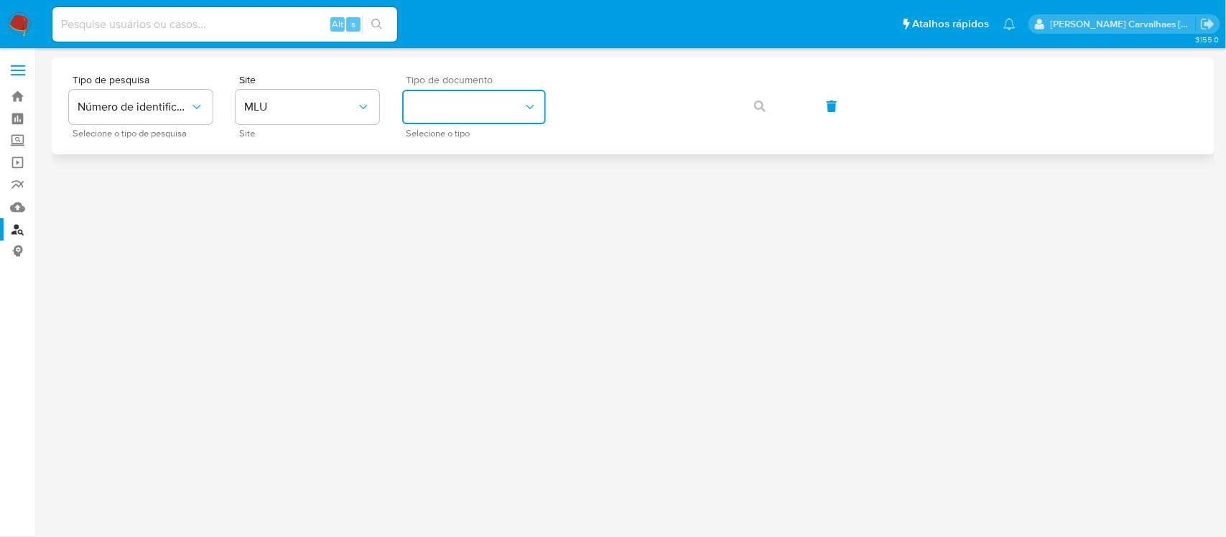
click at [511, 117] on button "identificationType" at bounding box center [474, 107] width 144 height 34
click at [340, 123] on button "MLU" at bounding box center [308, 107] width 144 height 34
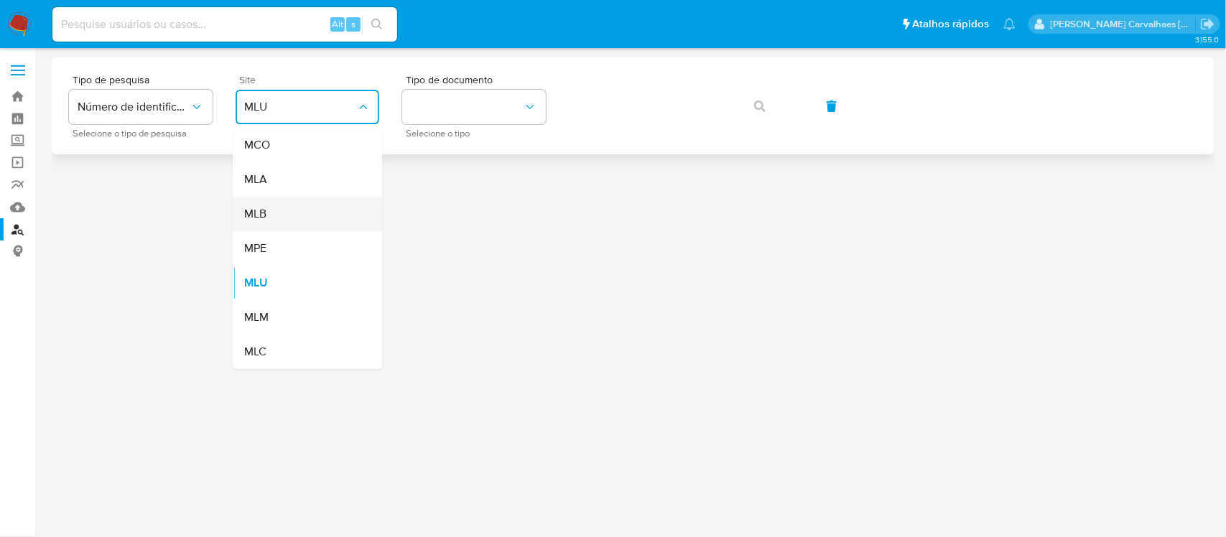
click at [284, 217] on div "MLB" at bounding box center [303, 215] width 118 height 34
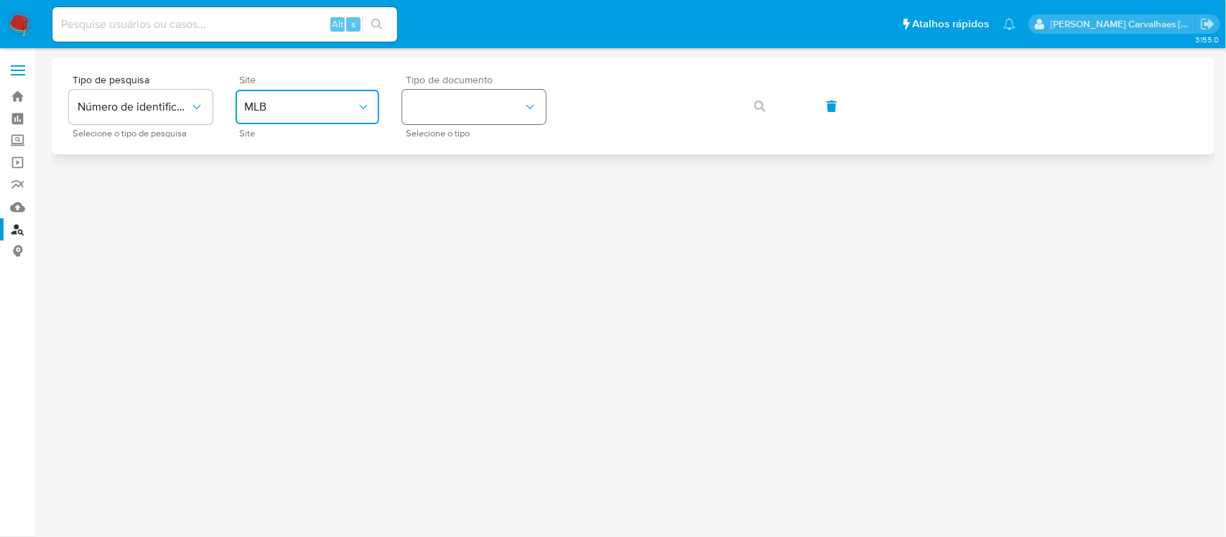
drag, startPoint x: 442, startPoint y: 113, endPoint x: 426, endPoint y: 101, distance: 20.1
click at [426, 101] on button "identificationType" at bounding box center [474, 107] width 144 height 34
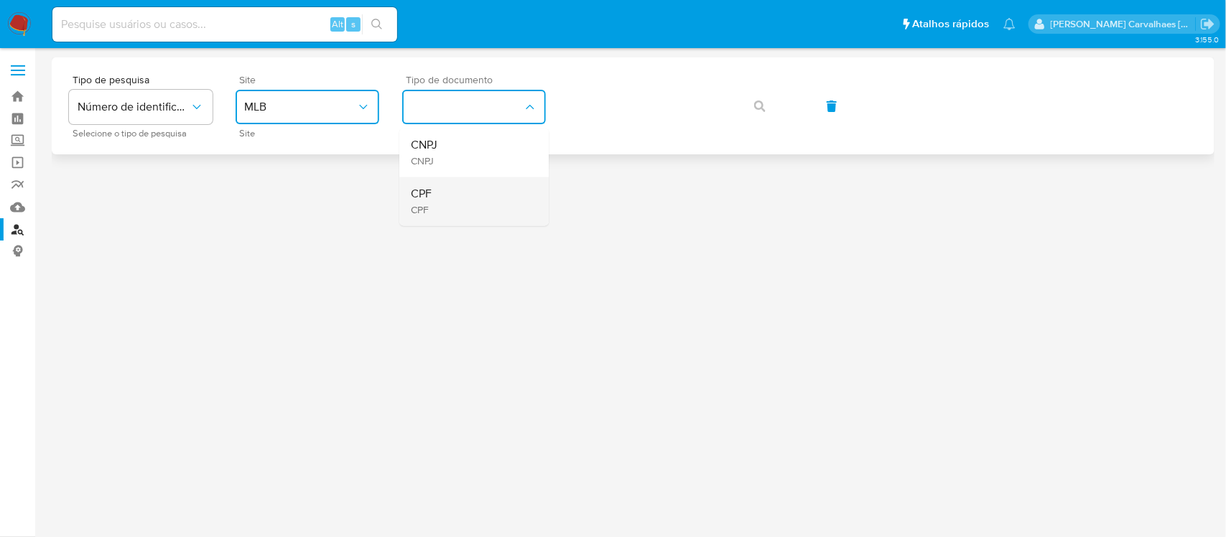
click at [432, 203] on div "CPF CPF" at bounding box center [470, 201] width 118 height 49
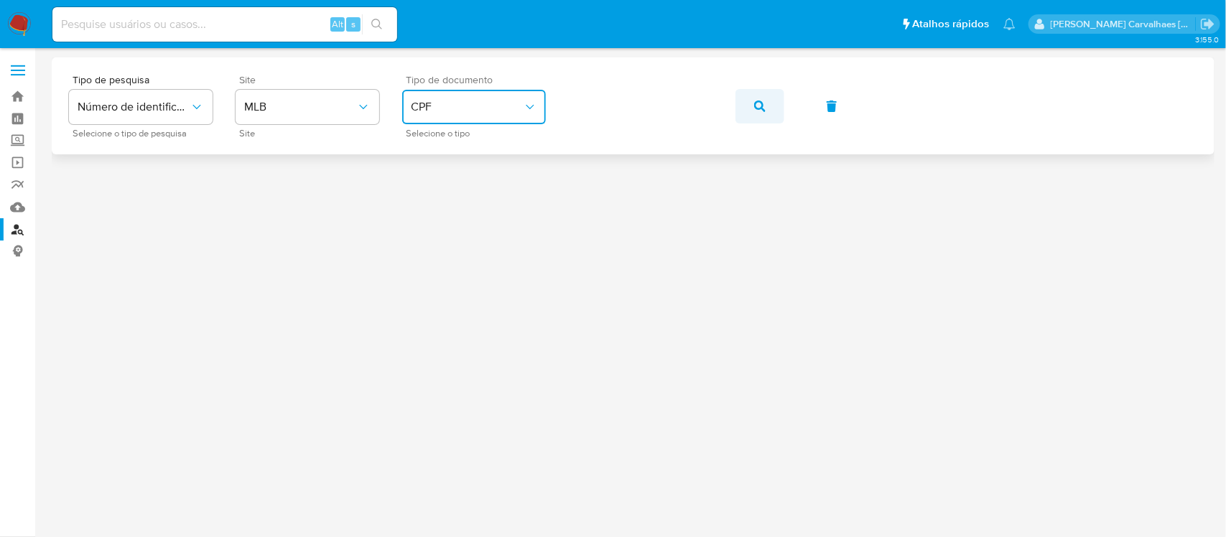
click at [748, 104] on button "button" at bounding box center [759, 106] width 49 height 34
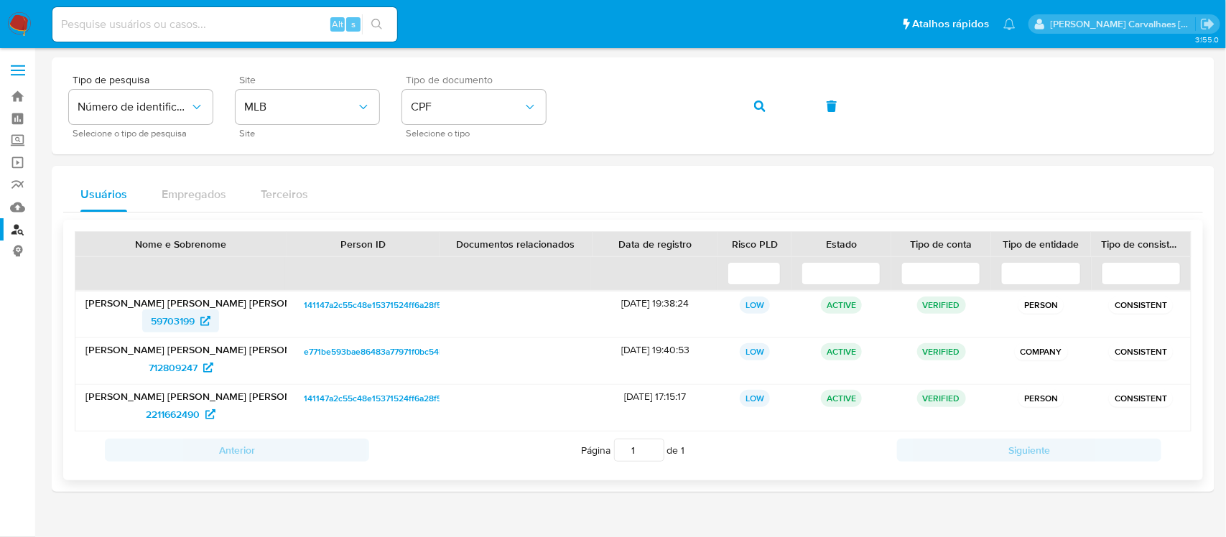
click at [184, 322] on span "59703199" at bounding box center [173, 321] width 44 height 23
click at [471, 115] on button "CPF" at bounding box center [474, 107] width 144 height 34
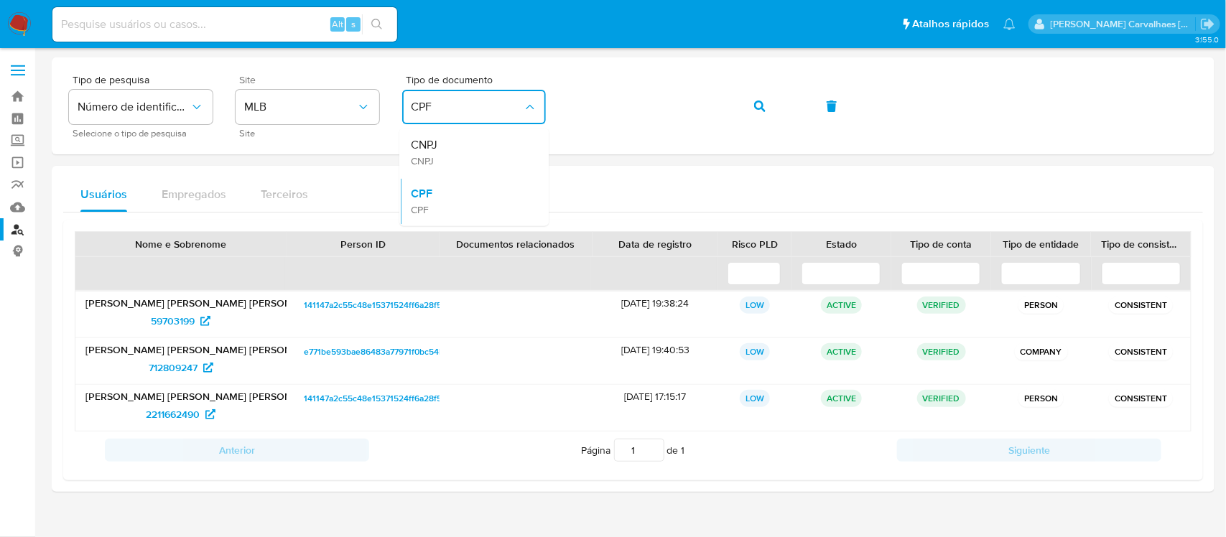
click at [450, 153] on div "CNPJ CNPJ" at bounding box center [470, 153] width 118 height 49
click at [756, 98] on span "button" at bounding box center [759, 107] width 11 height 32
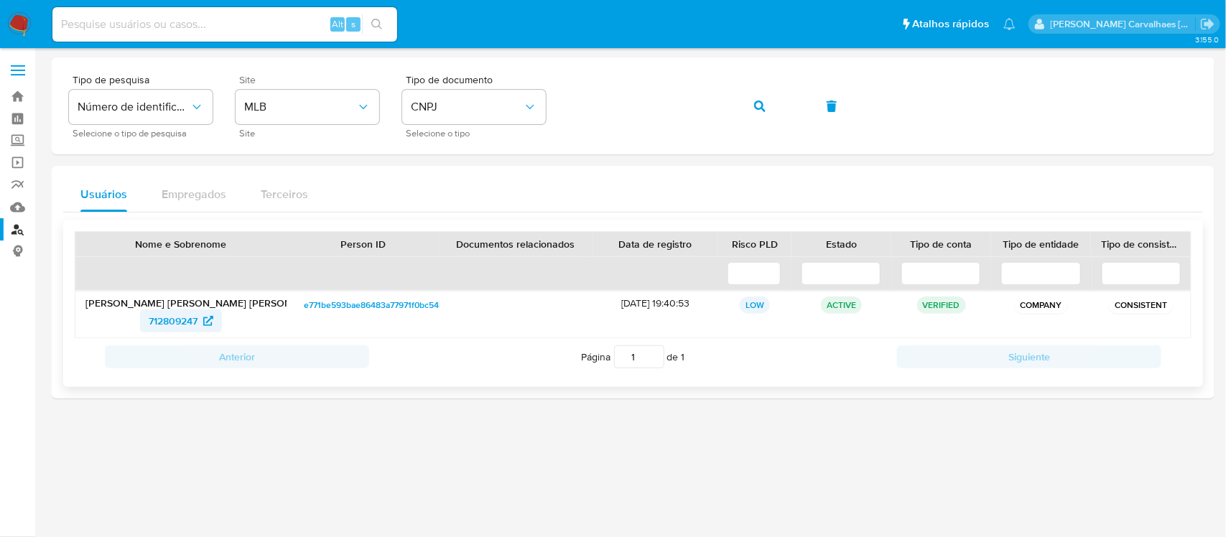
click at [192, 322] on span "712809247" at bounding box center [173, 321] width 49 height 23
click at [529, 110] on icon "identificationType" at bounding box center [530, 107] width 14 height 14
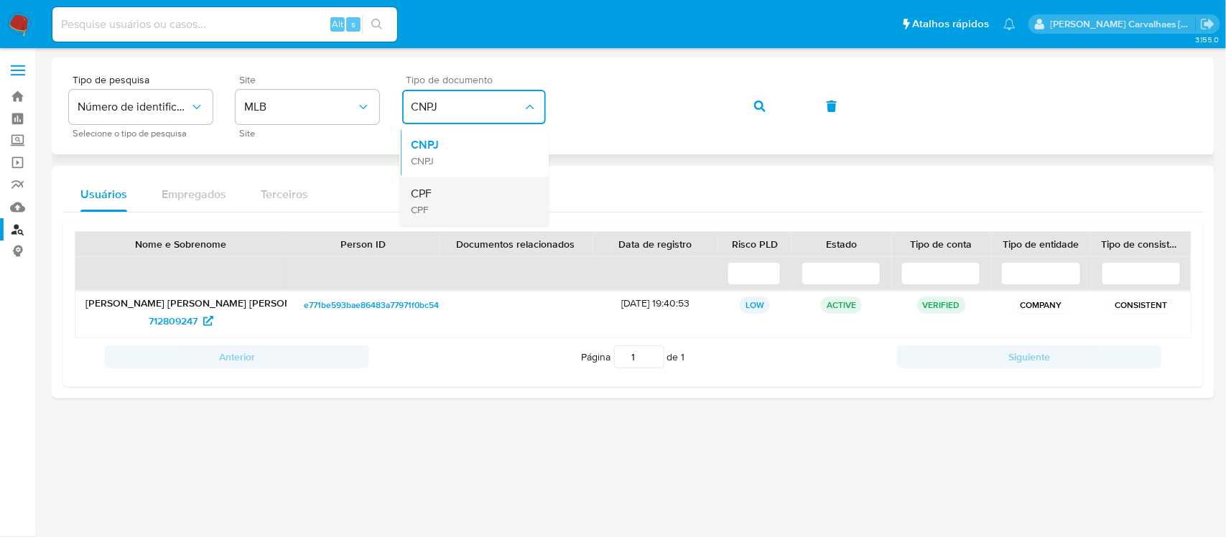
click at [430, 206] on span "CPF" at bounding box center [421, 210] width 21 height 13
click at [549, 113] on div "Tipo de pesquisa Número de identificação Selecione o tipo de pesquisa Site MLB …" at bounding box center [633, 106] width 1128 height 62
click at [751, 98] on button "button" at bounding box center [759, 106] width 49 height 34
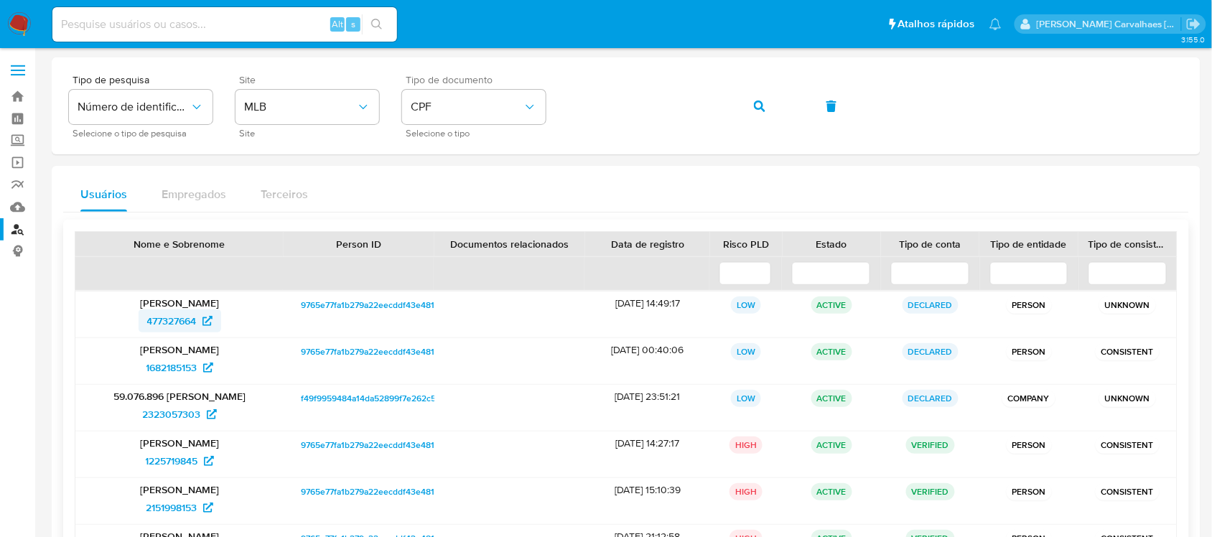
click at [160, 327] on span "477327664" at bounding box center [172, 321] width 50 height 23
click at [160, 367] on span "1682185153" at bounding box center [172, 367] width 51 height 23
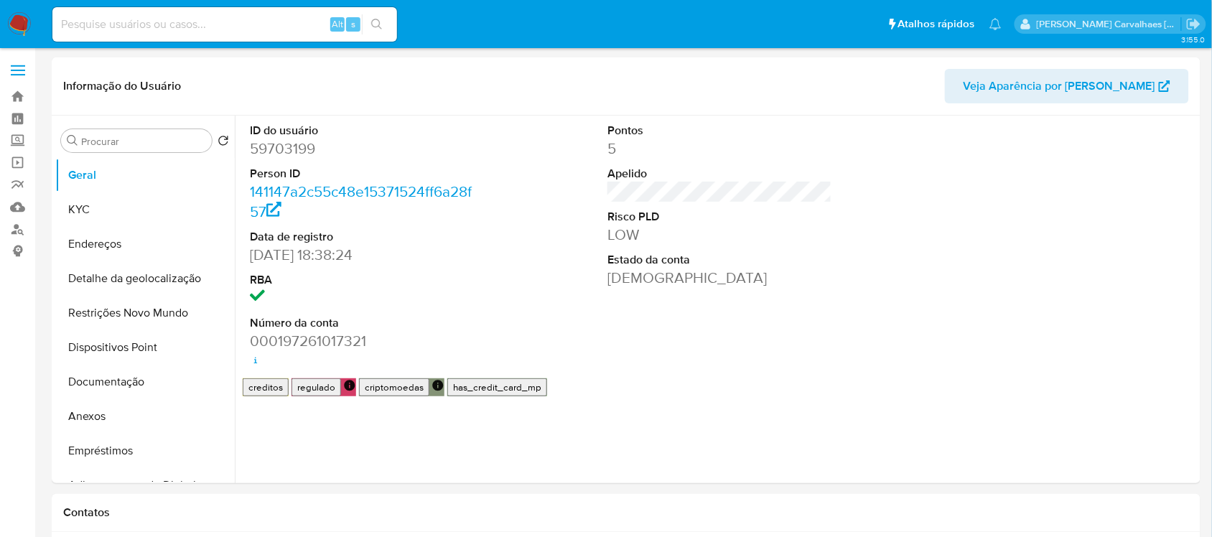
select select "10"
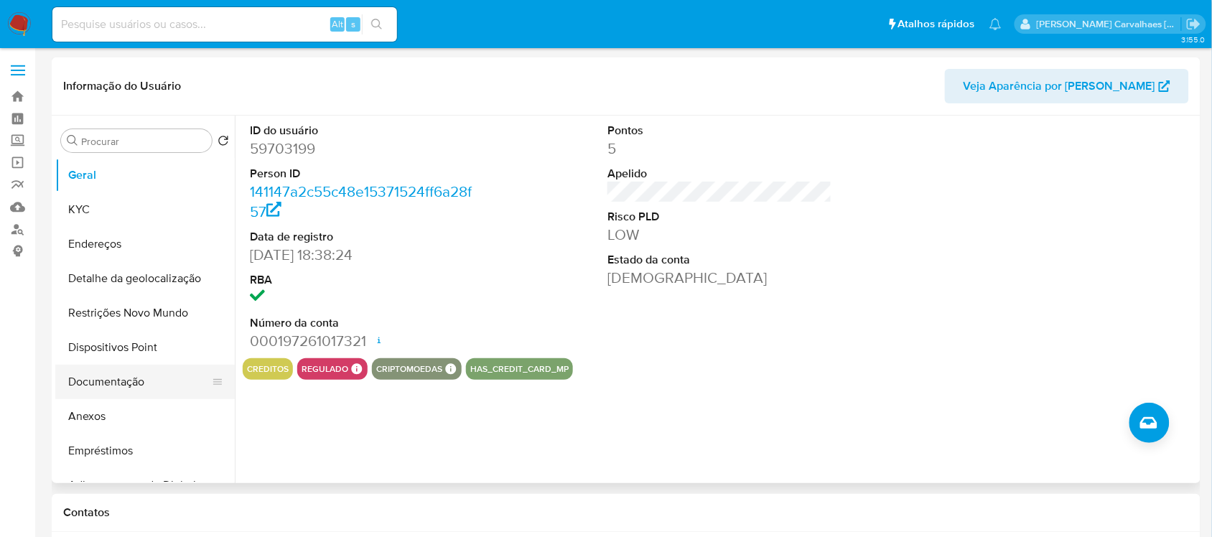
click at [106, 389] on button "Documentação" at bounding box center [139, 382] width 168 height 34
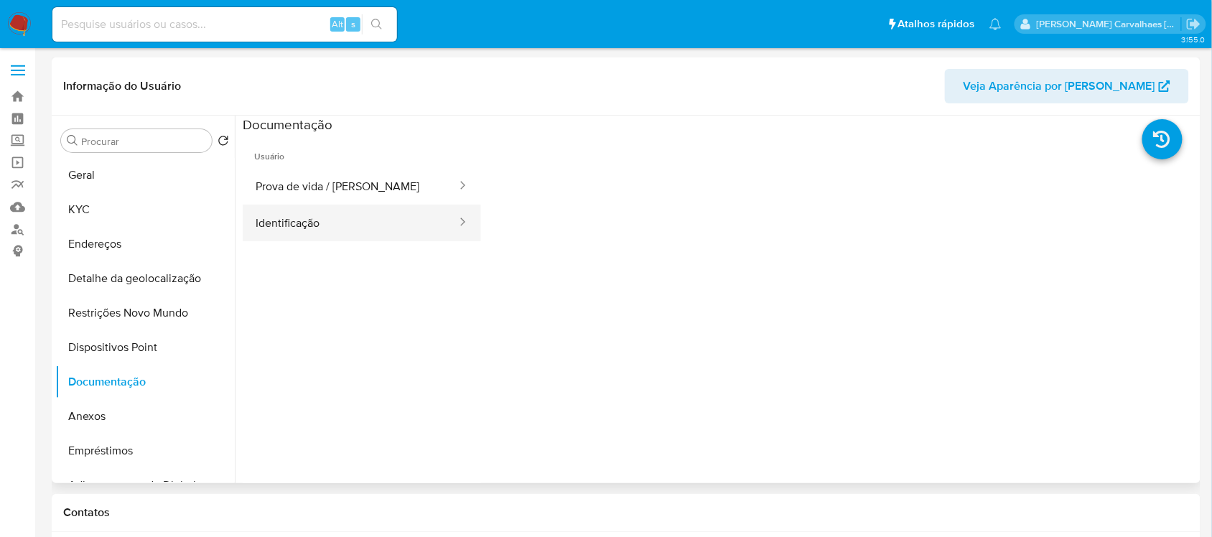
click at [274, 227] on button "Identificação" at bounding box center [350, 223] width 215 height 37
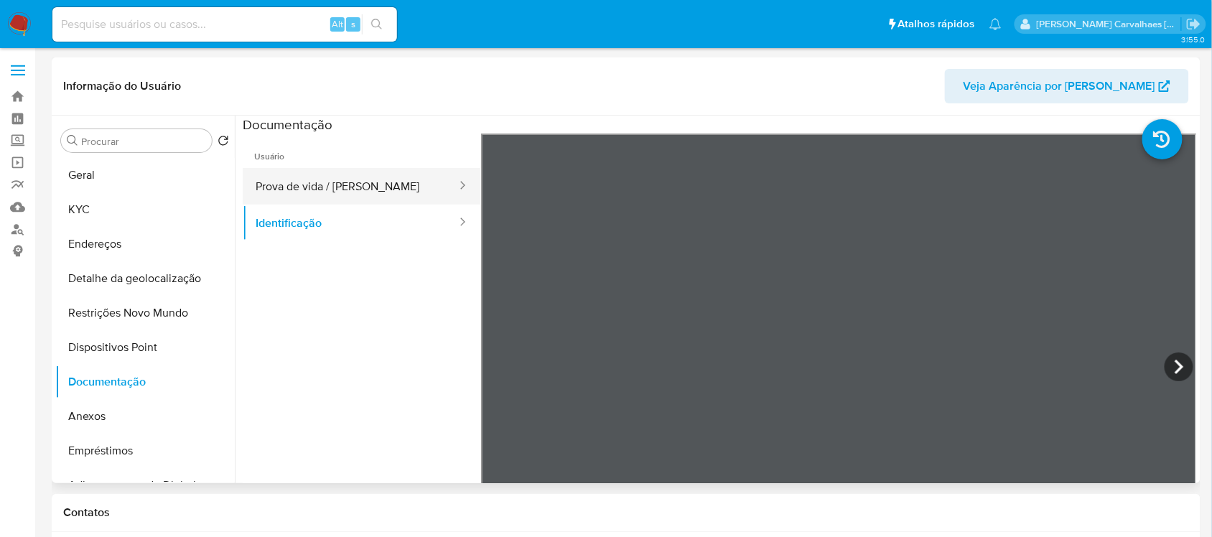
click at [294, 187] on button "Prova de vida / Selfie" at bounding box center [350, 186] width 215 height 37
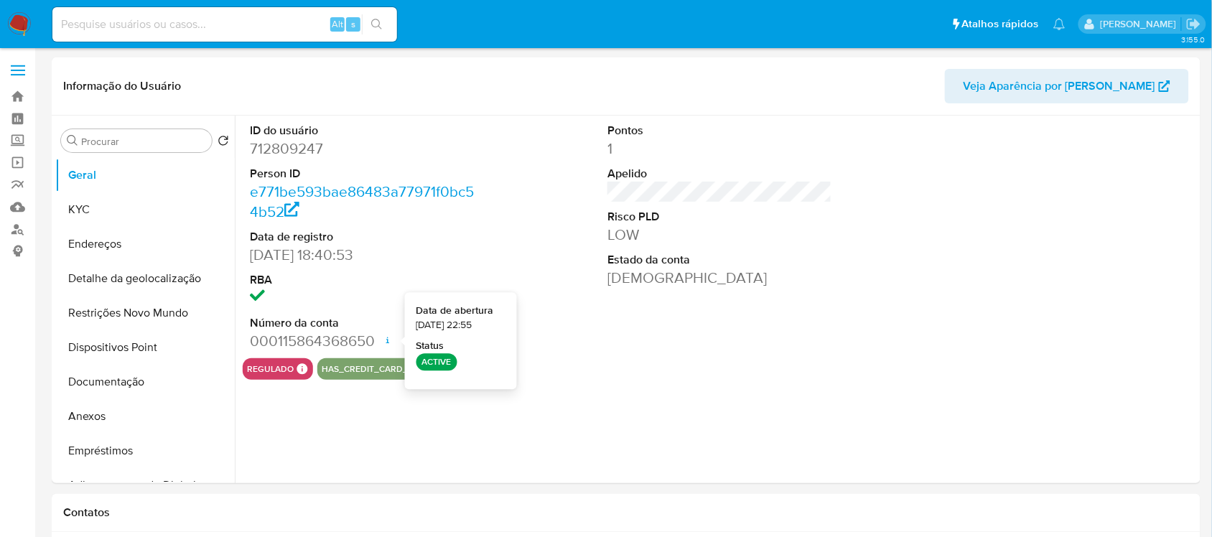
select select "10"
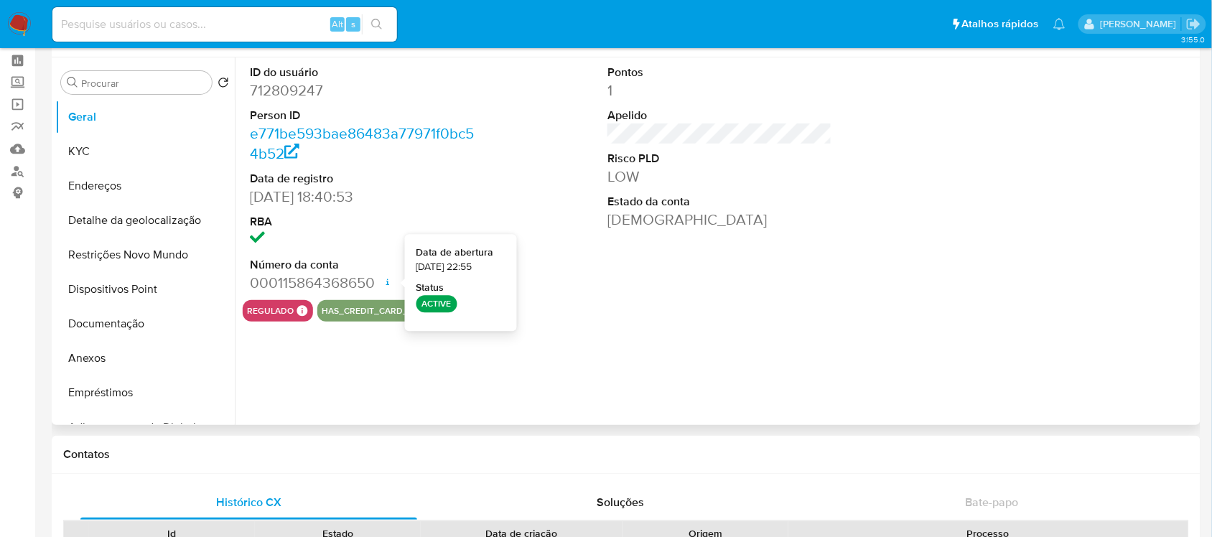
scroll to position [90, 0]
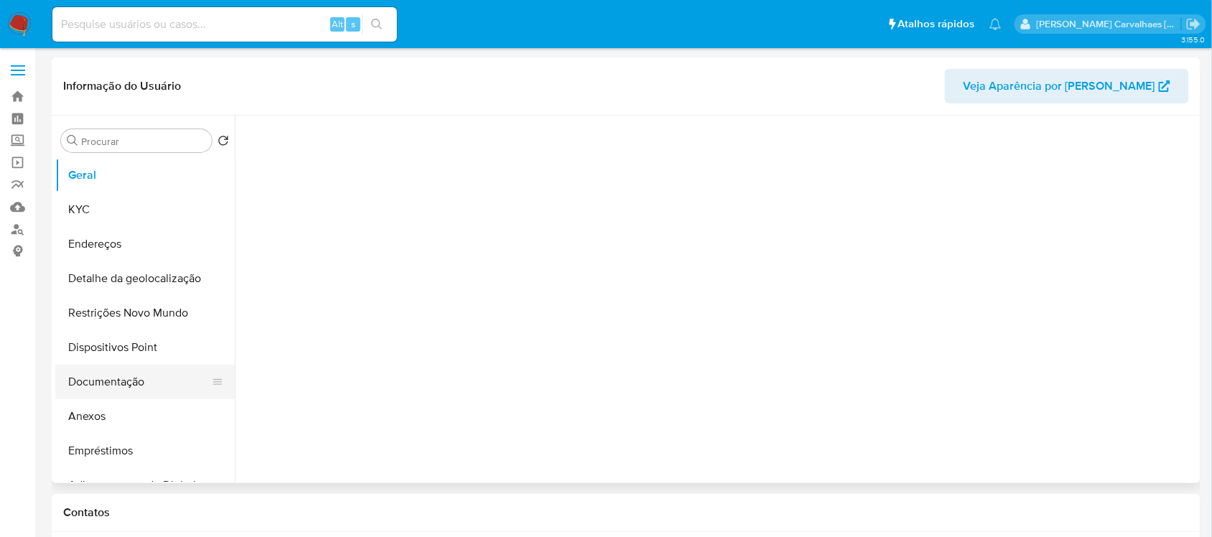
click at [136, 386] on button "Documentação" at bounding box center [139, 382] width 168 height 34
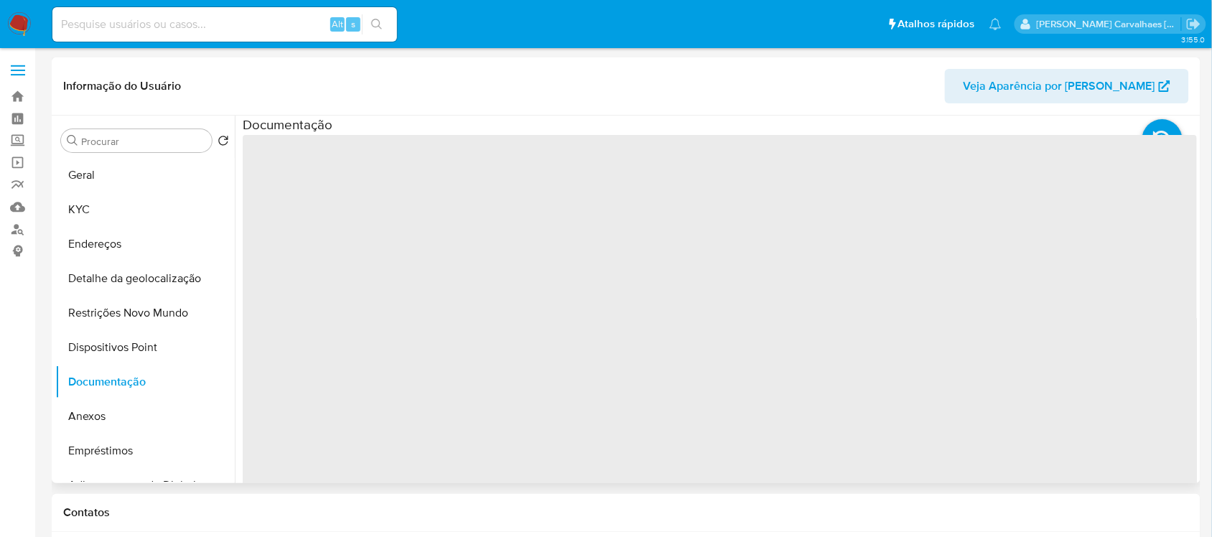
select select "10"
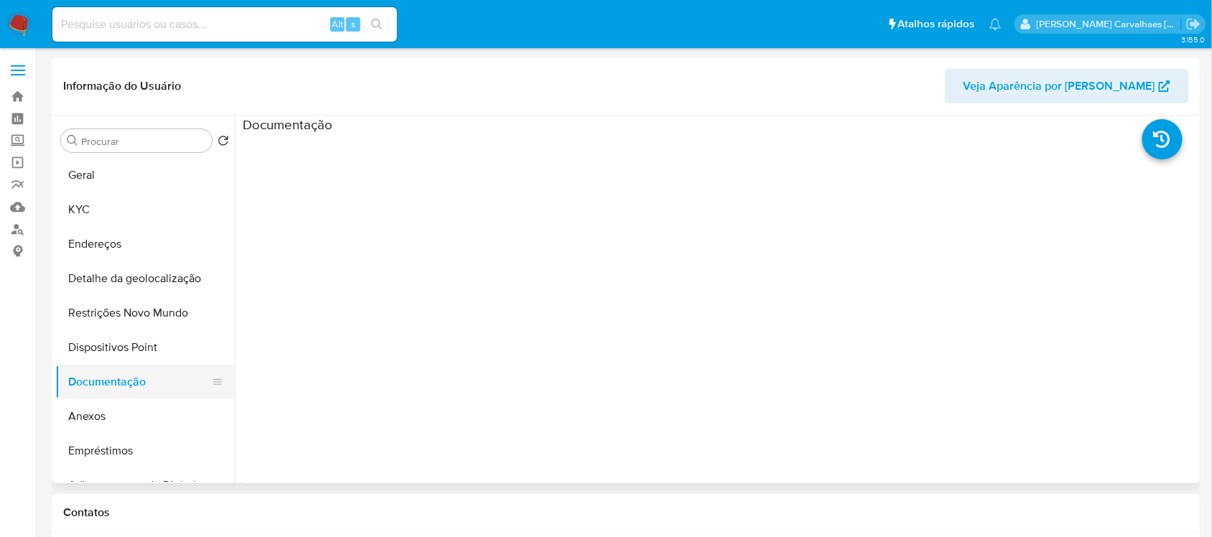
click at [113, 386] on button "Documentação" at bounding box center [139, 382] width 168 height 34
click at [94, 214] on button "KYC" at bounding box center [139, 209] width 168 height 34
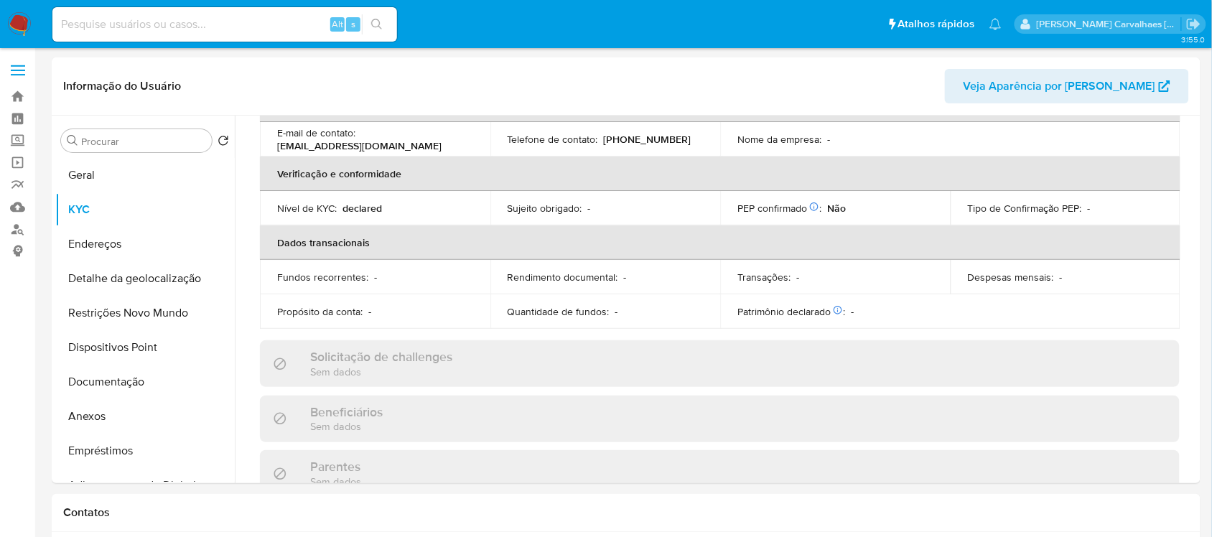
scroll to position [449, 0]
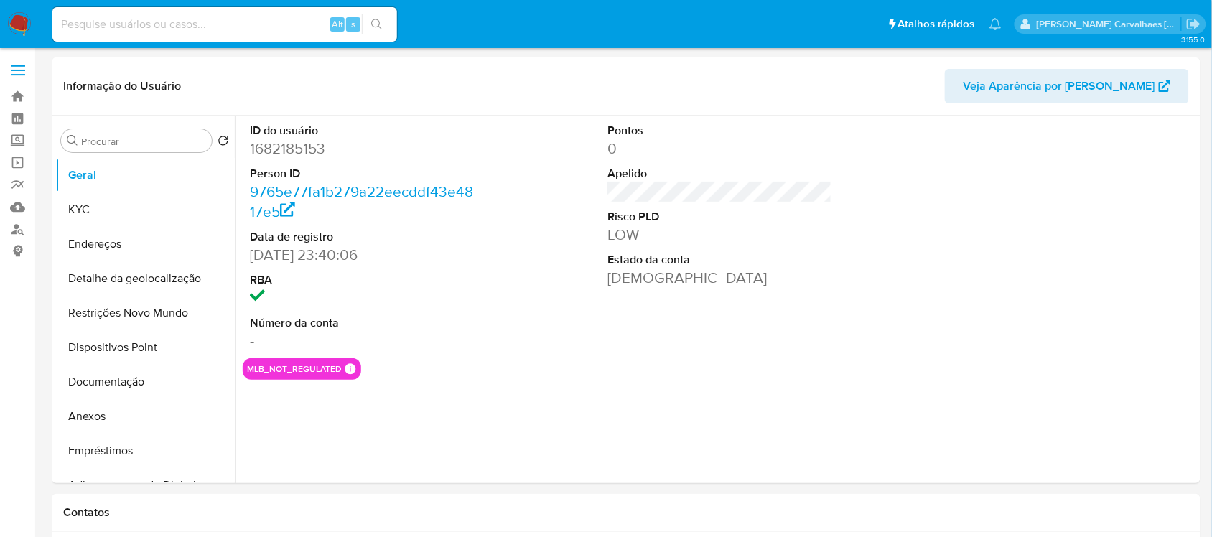
select select "10"
click at [134, 368] on button "Documentação" at bounding box center [139, 382] width 168 height 34
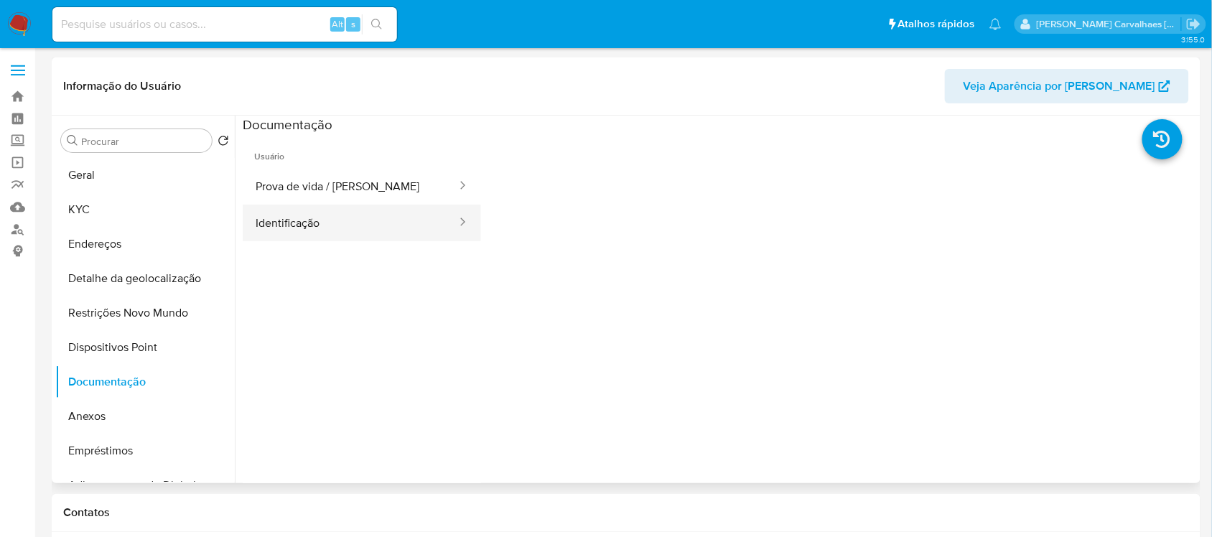
click at [294, 223] on button "Identificação" at bounding box center [350, 223] width 215 height 37
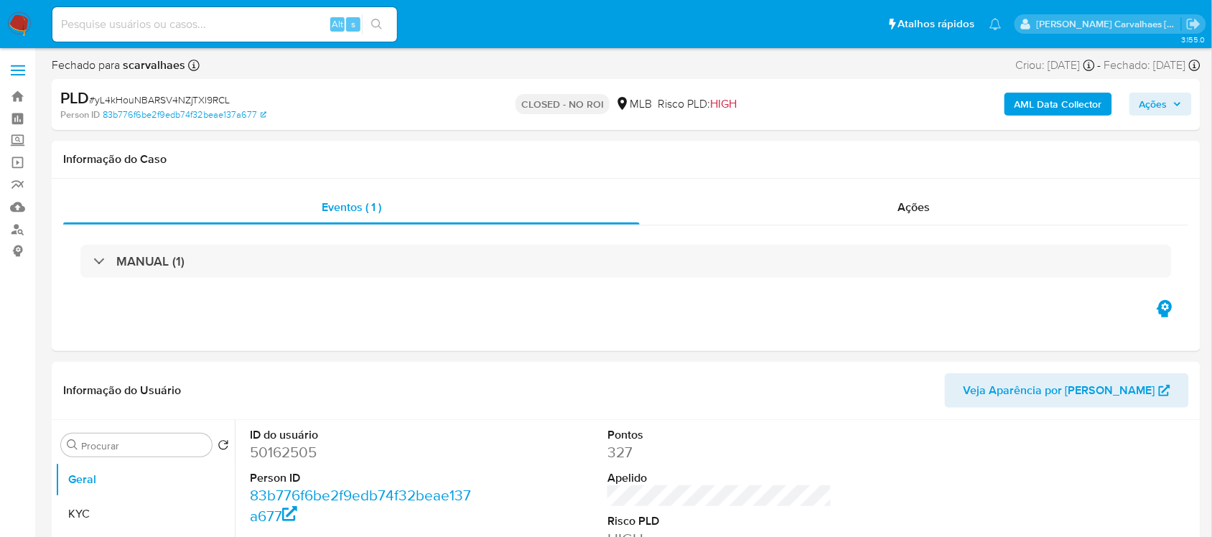
select select "10"
click at [106, 27] on input at bounding box center [224, 24] width 345 height 19
paste input "KCvUXJkRPi6hipTmhEDrFgSq"
type input "KCvUXJkRPi6hipTmhEDrFgSq"
click at [376, 27] on icon "search-icon" at bounding box center [376, 24] width 11 height 11
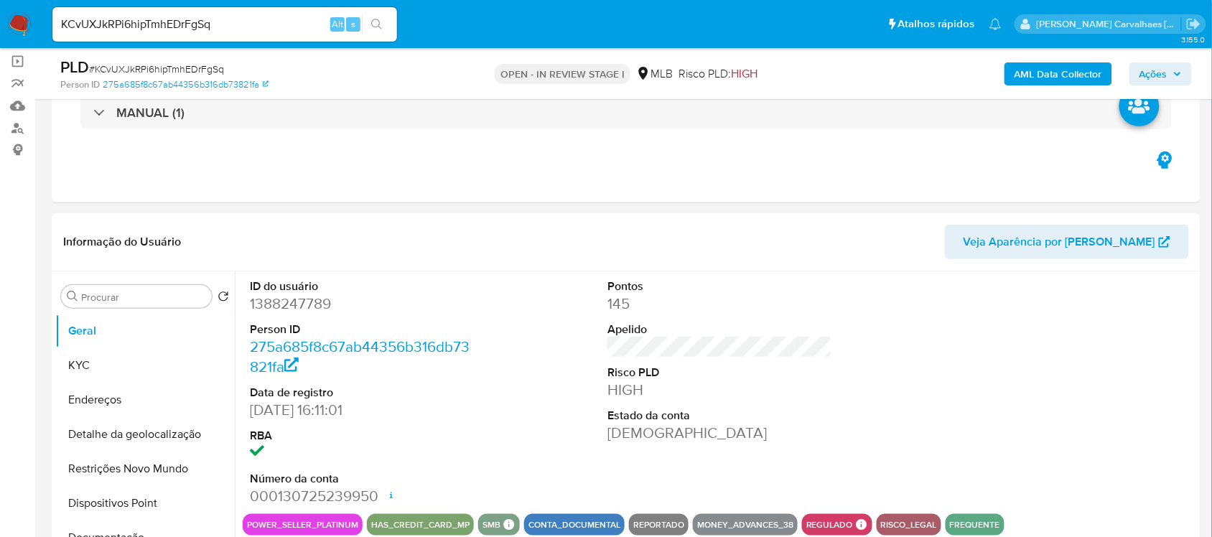
scroll to position [180, 0]
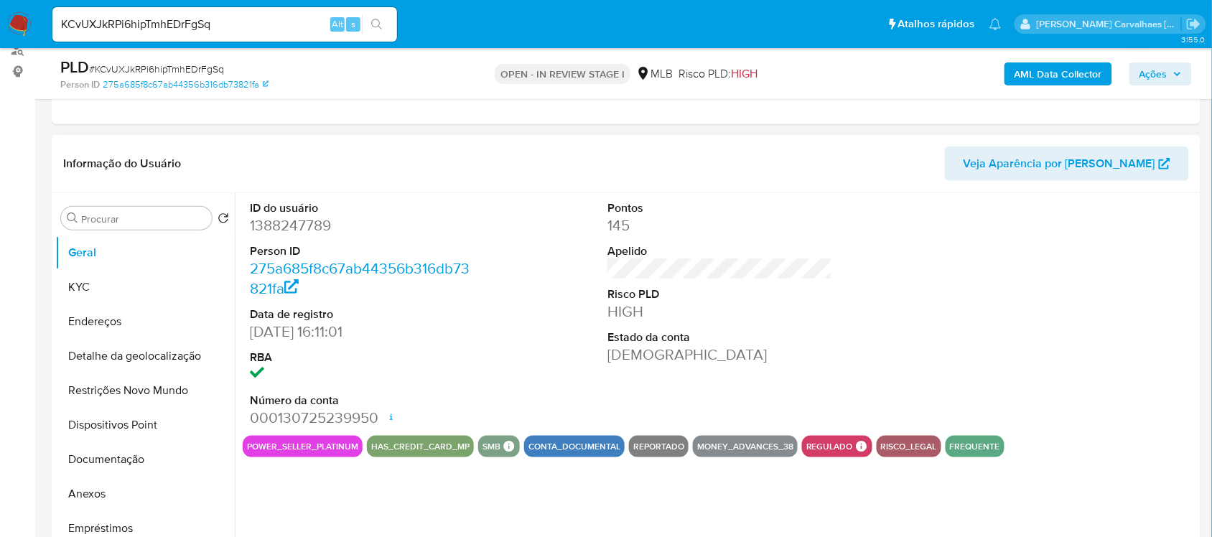
select select "10"
click at [98, 458] on button "Documentação" at bounding box center [139, 459] width 168 height 34
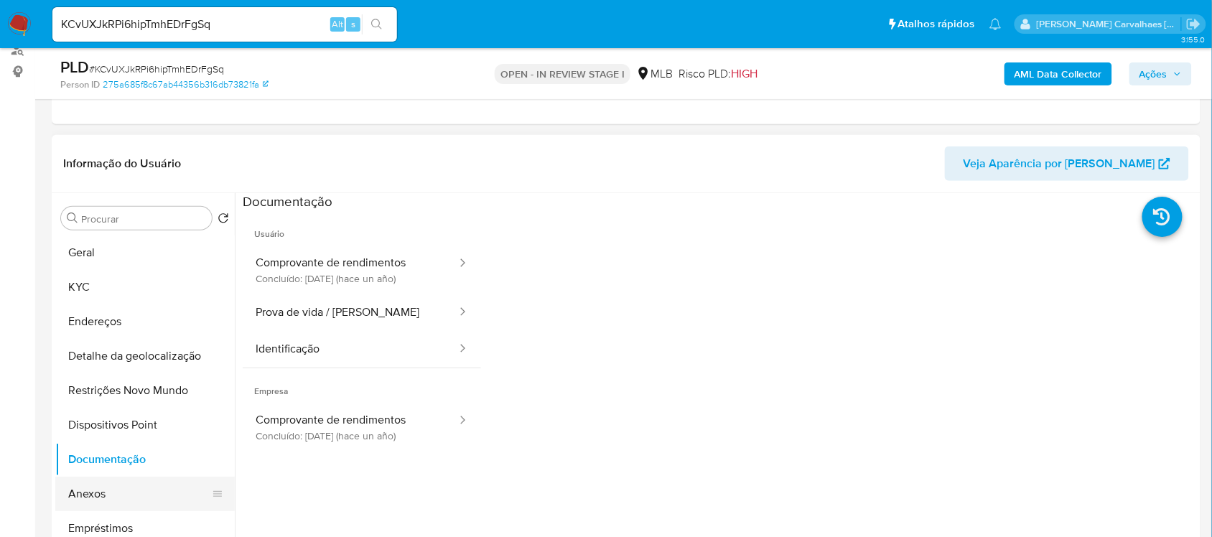
click at [117, 488] on button "Anexos" at bounding box center [139, 494] width 168 height 34
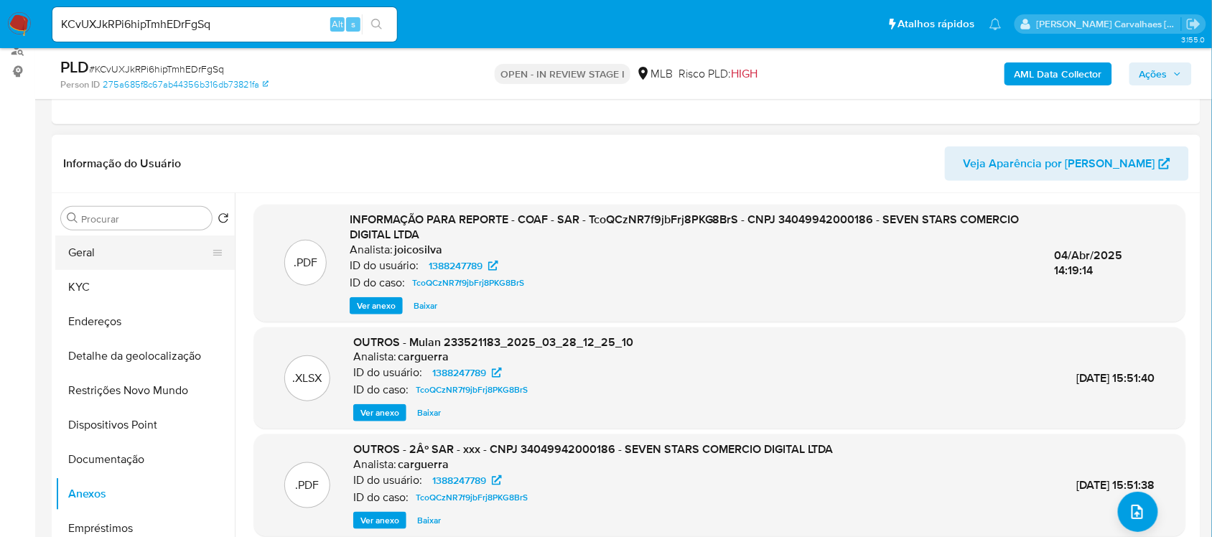
click at [126, 261] on button "Geral" at bounding box center [139, 253] width 168 height 34
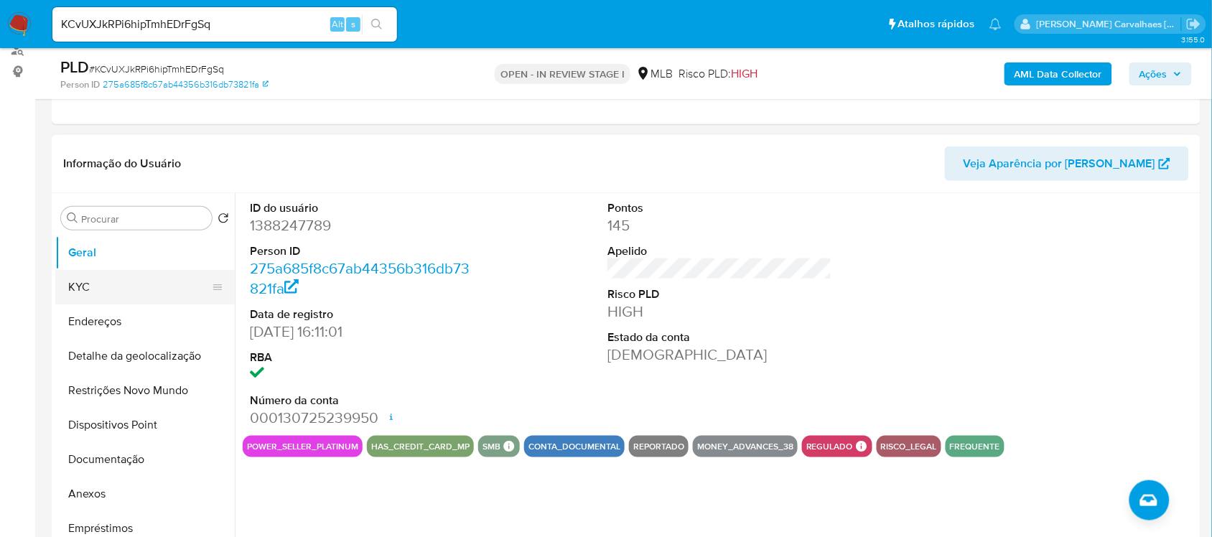
click at [138, 288] on button "KYC" at bounding box center [139, 287] width 168 height 34
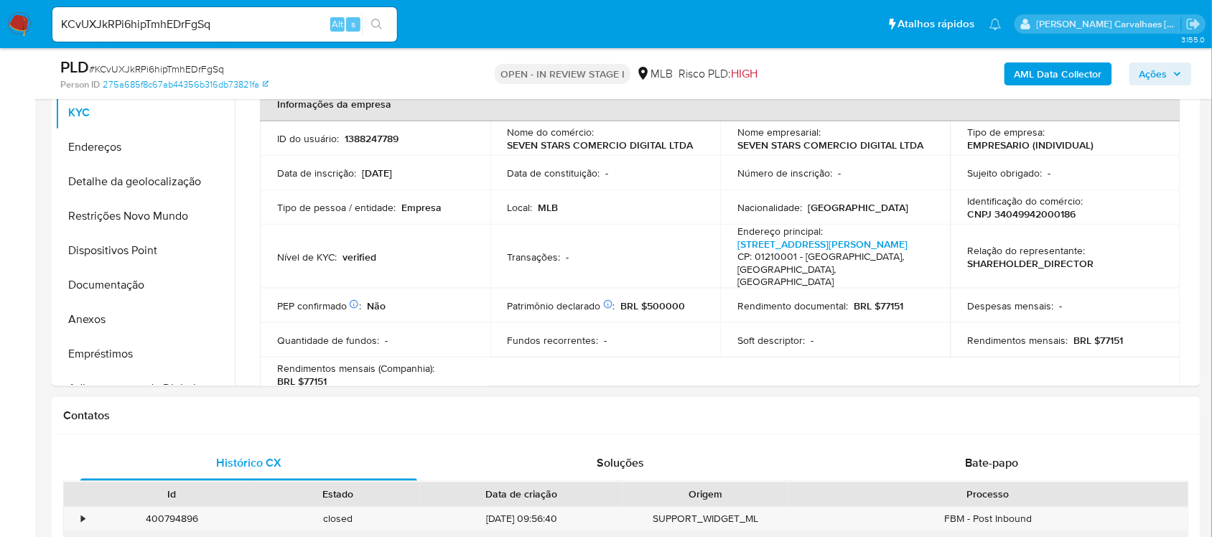
scroll to position [334, 0]
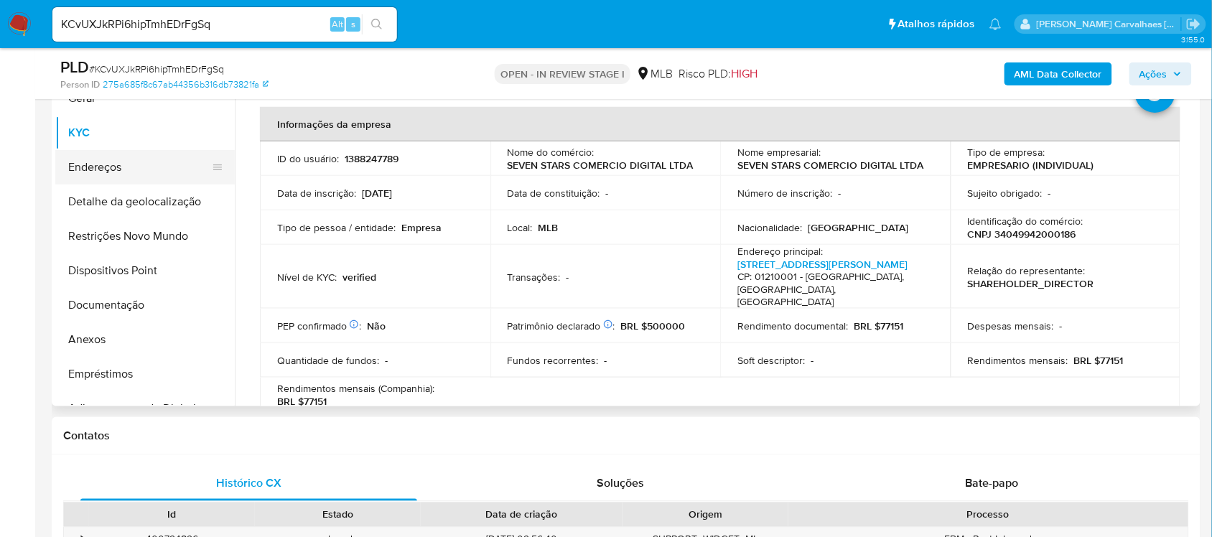
click at [108, 165] on button "Endereços" at bounding box center [139, 167] width 168 height 34
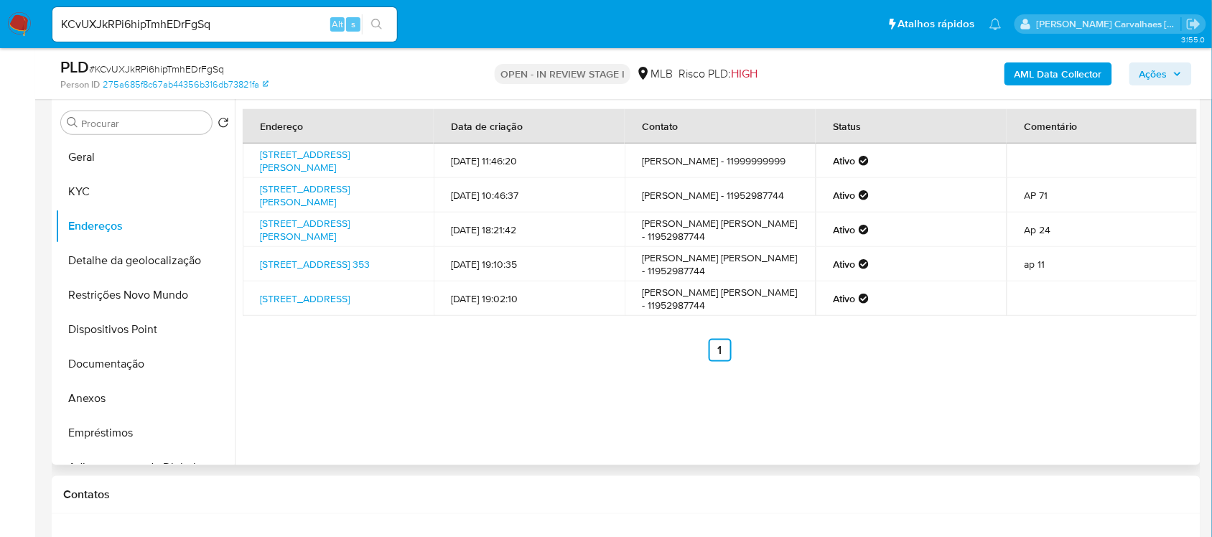
scroll to position [244, 0]
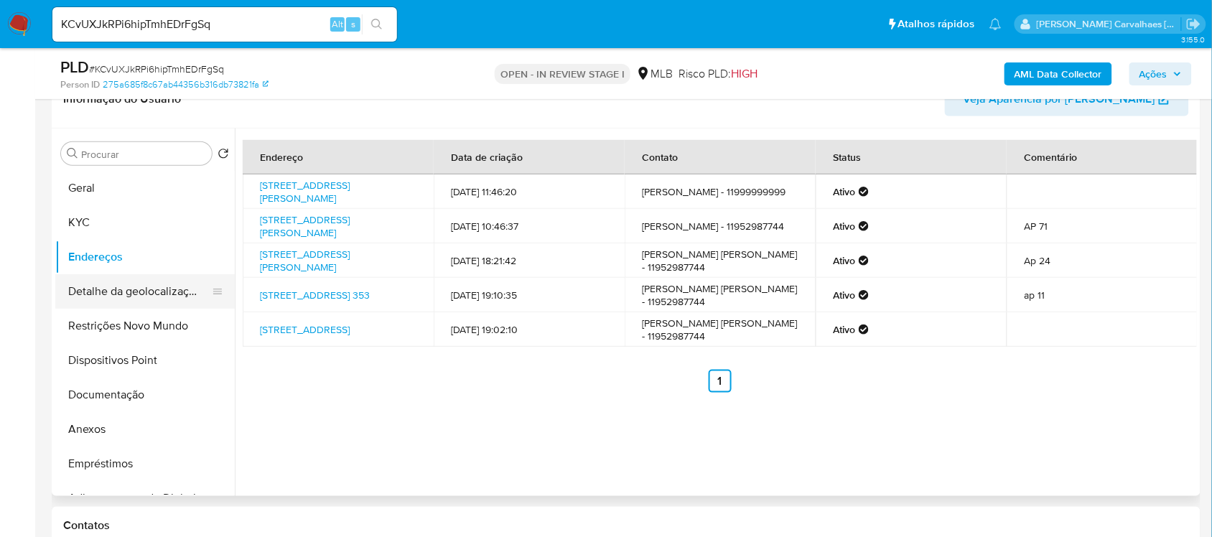
click at [181, 292] on button "Detalhe da geolocalização" at bounding box center [139, 291] width 168 height 34
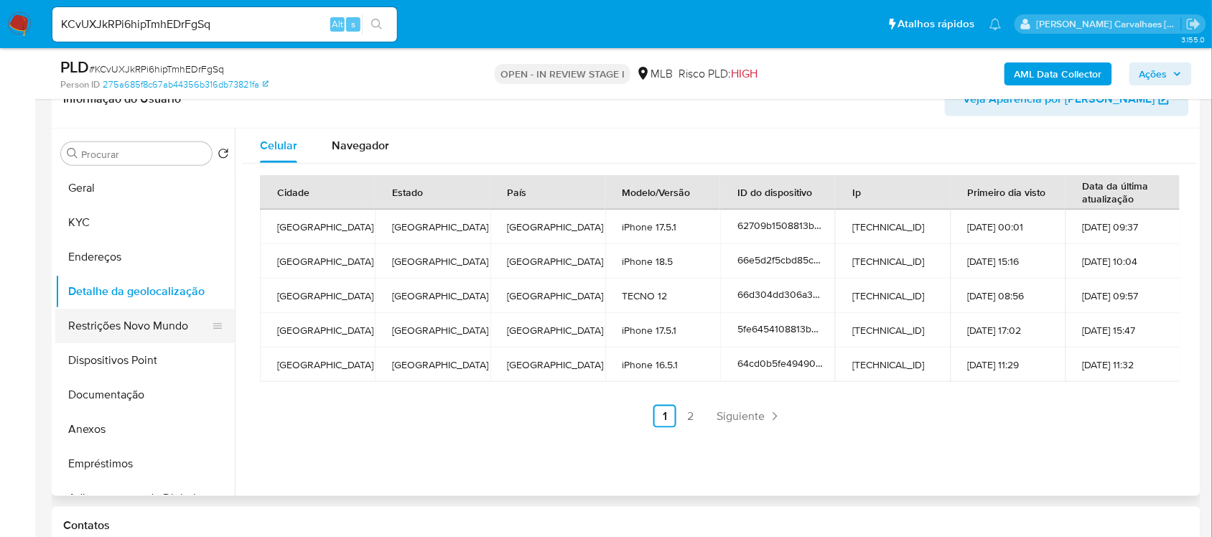
click at [144, 325] on button "Restrições Novo Mundo" at bounding box center [139, 326] width 168 height 34
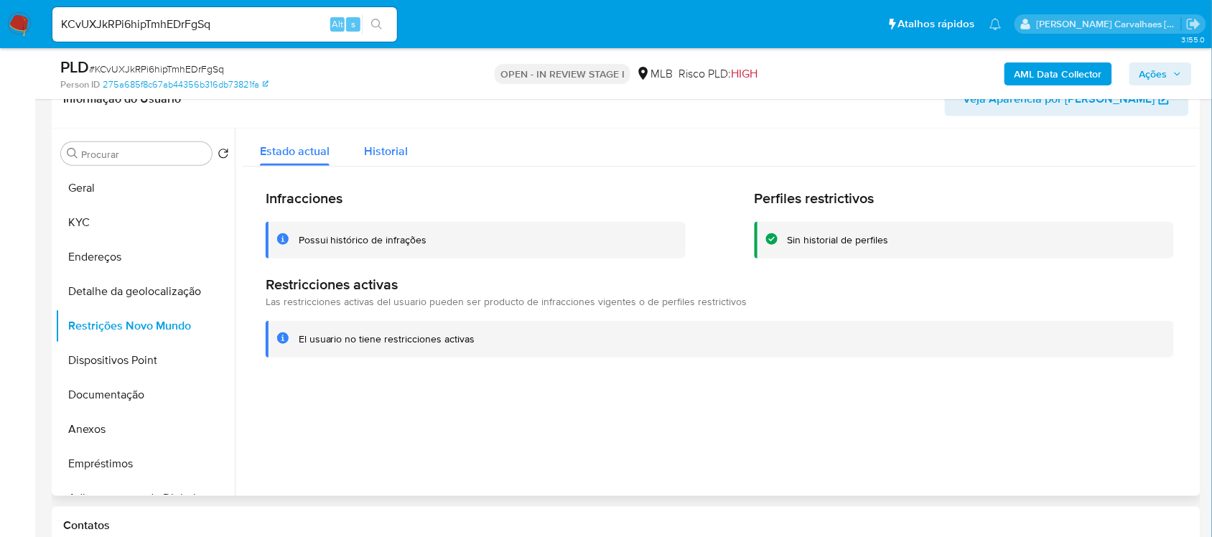
click at [395, 145] on span "Historial" at bounding box center [386, 151] width 44 height 17
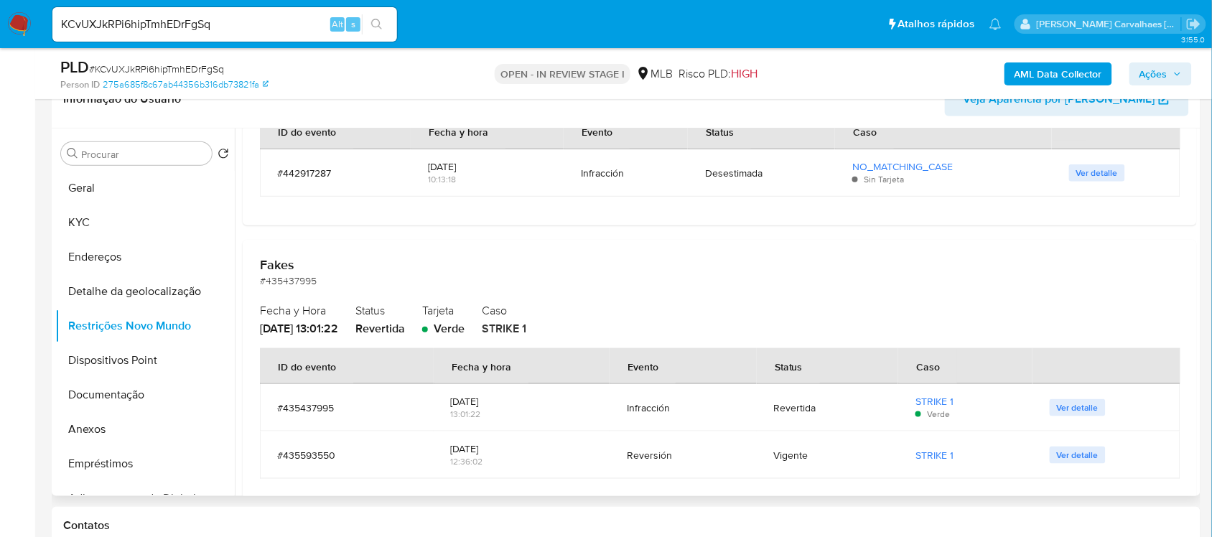
scroll to position [539, 0]
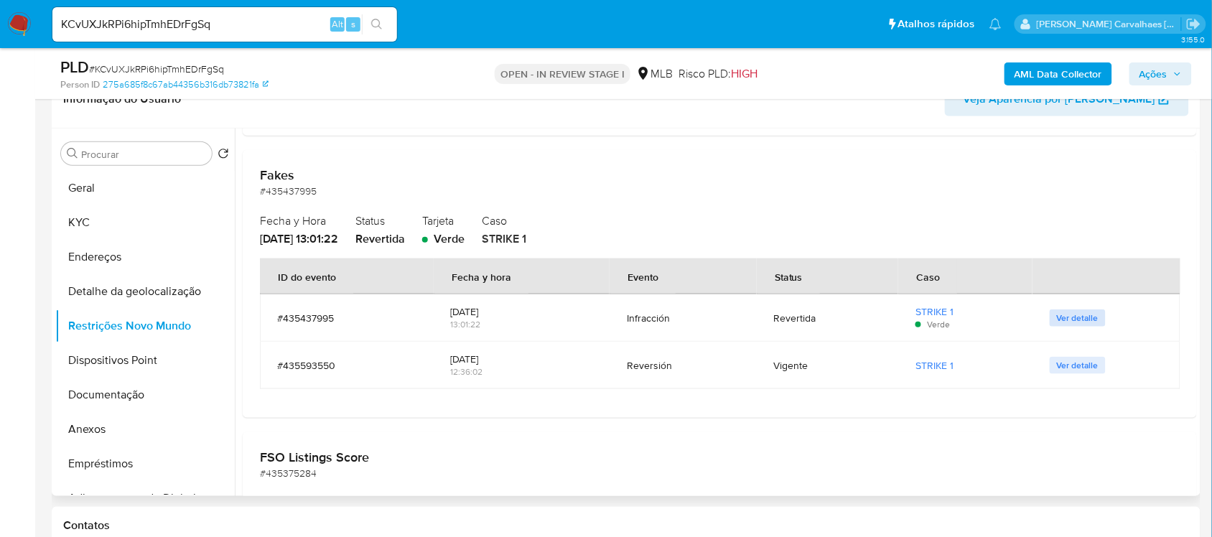
click at [1057, 318] on span "Ver detalle" at bounding box center [1078, 318] width 42 height 14
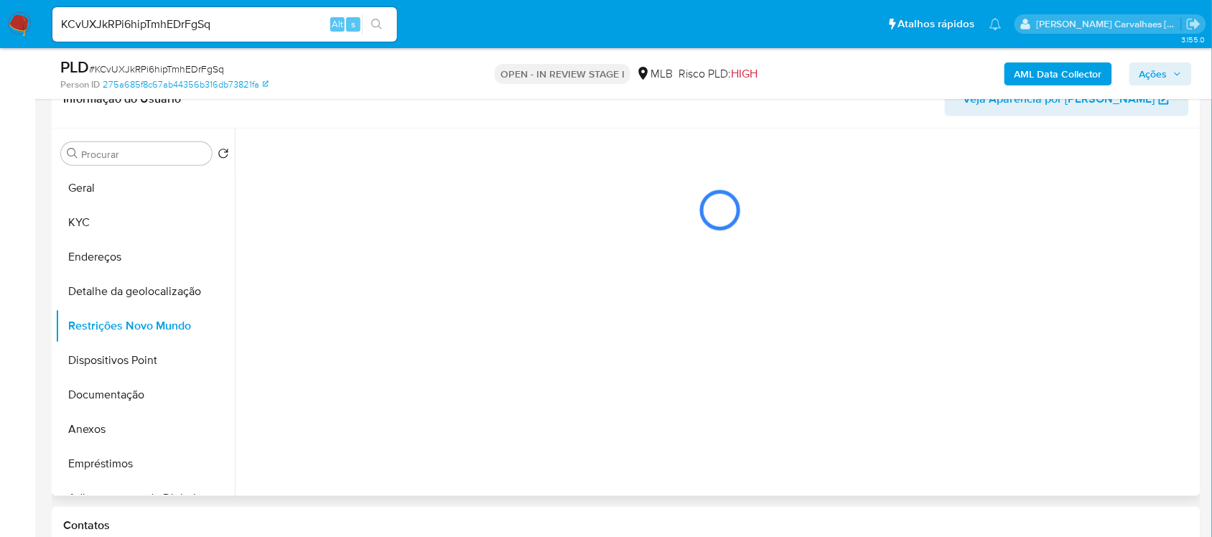
scroll to position [0, 0]
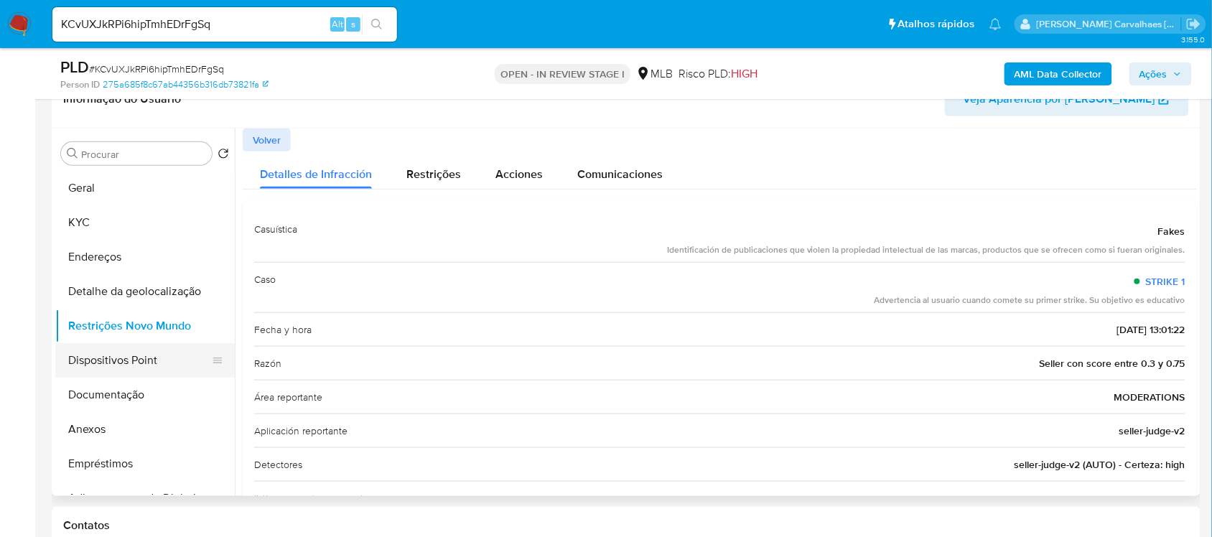
click at [86, 361] on button "Dispositivos Point" at bounding box center [139, 360] width 168 height 34
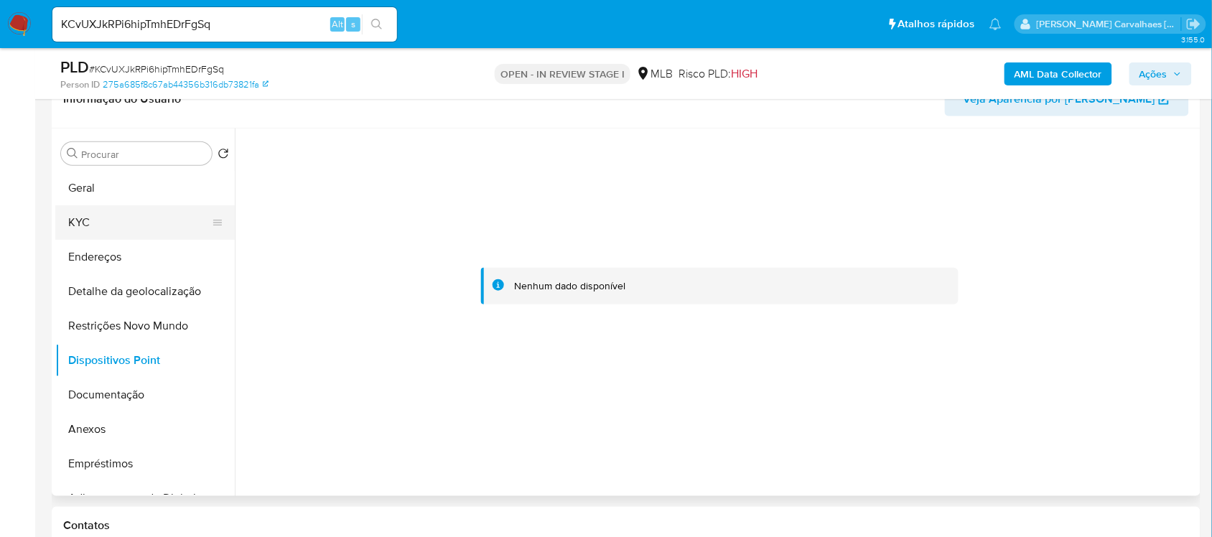
click at [110, 223] on button "KYC" at bounding box center [139, 222] width 168 height 34
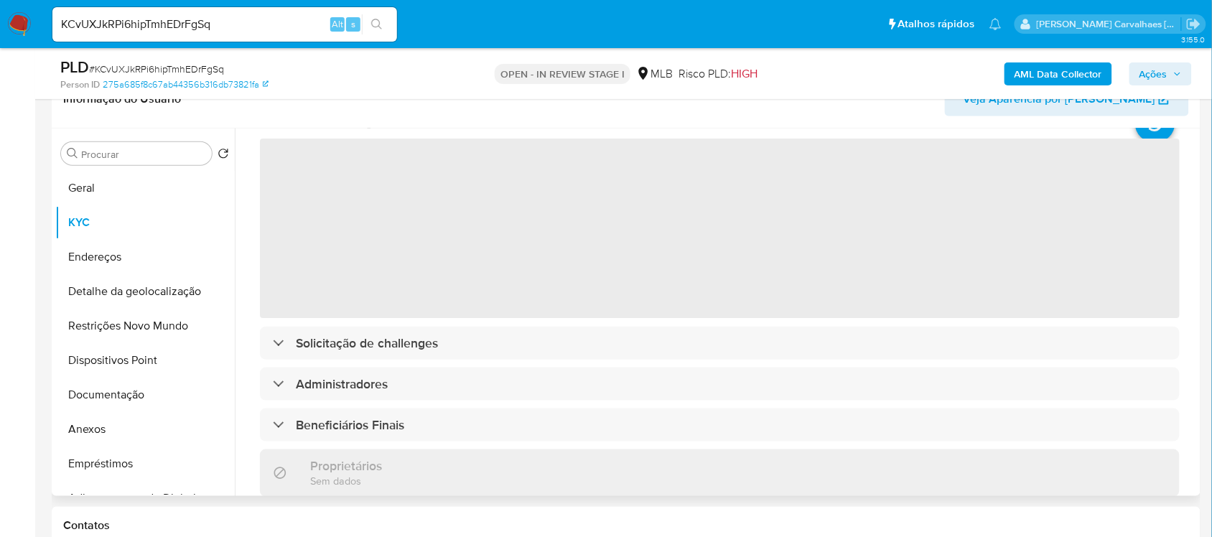
scroll to position [90, 0]
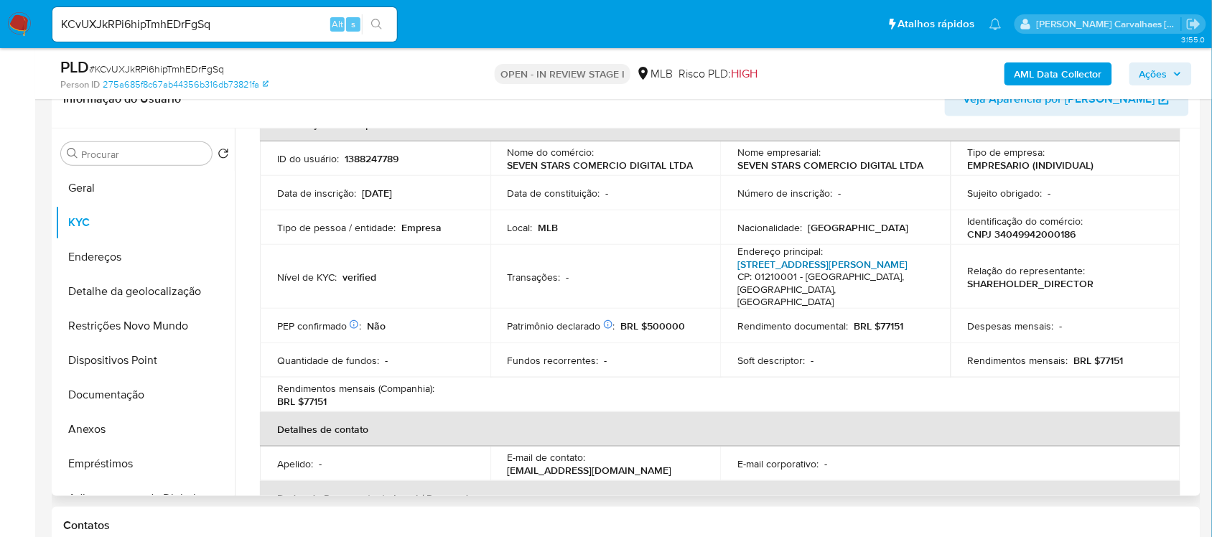
click at [769, 261] on link "Rua Vitória 395, Santa Efigênia" at bounding box center [823, 264] width 170 height 14
click at [112, 432] on button "Anexos" at bounding box center [139, 429] width 168 height 34
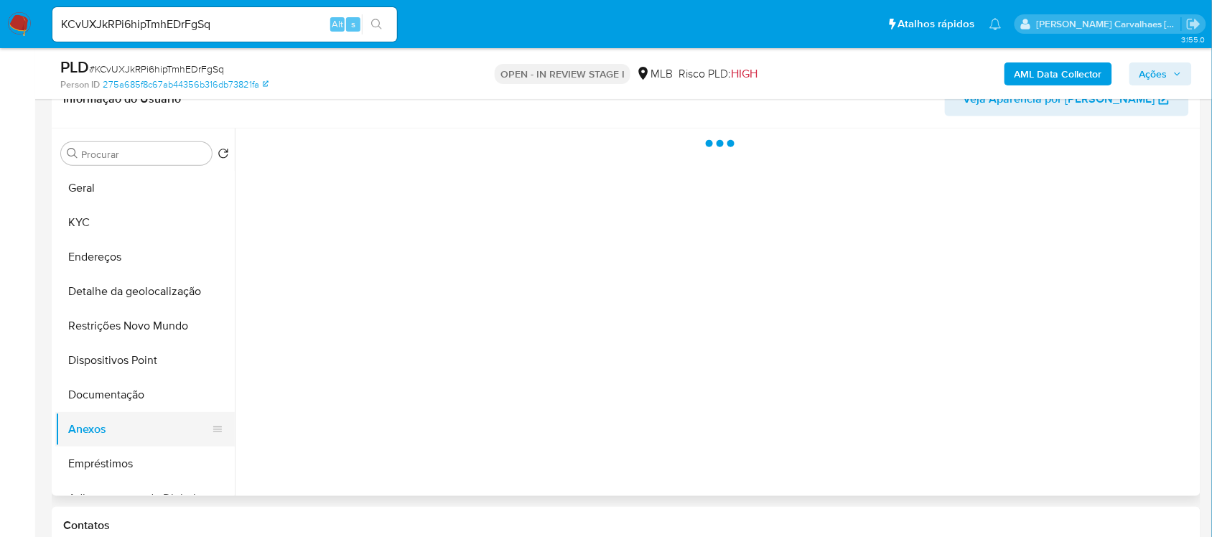
scroll to position [0, 0]
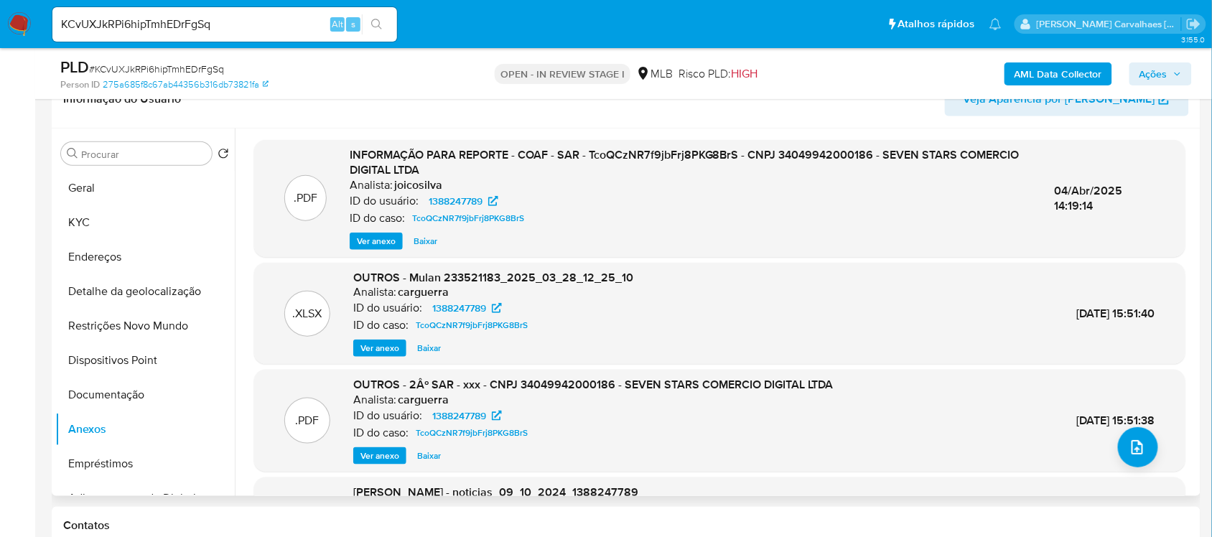
click at [374, 231] on div "INFORMAÇÃO PARA REPORTE - COAF - SAR - TcoQCzNR7f9jbFrj8PKG8BrS - CNPJ 34049942…" at bounding box center [691, 198] width 682 height 103
click at [373, 243] on span "Ver anexo" at bounding box center [376, 241] width 39 height 14
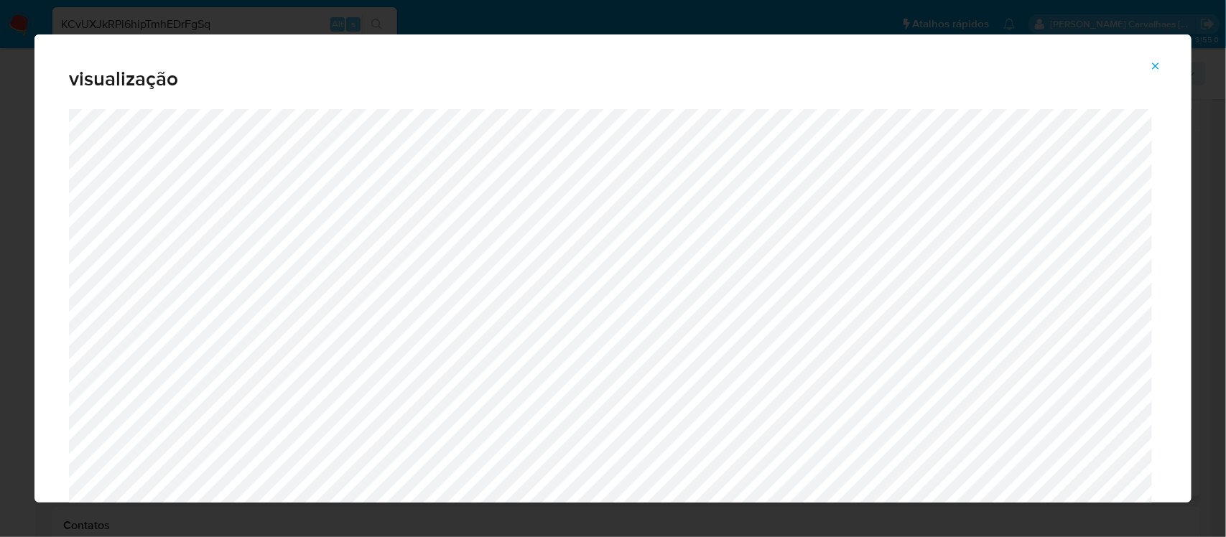
click at [1154, 63] on icon "Attachment preview" at bounding box center [1156, 65] width 6 height 6
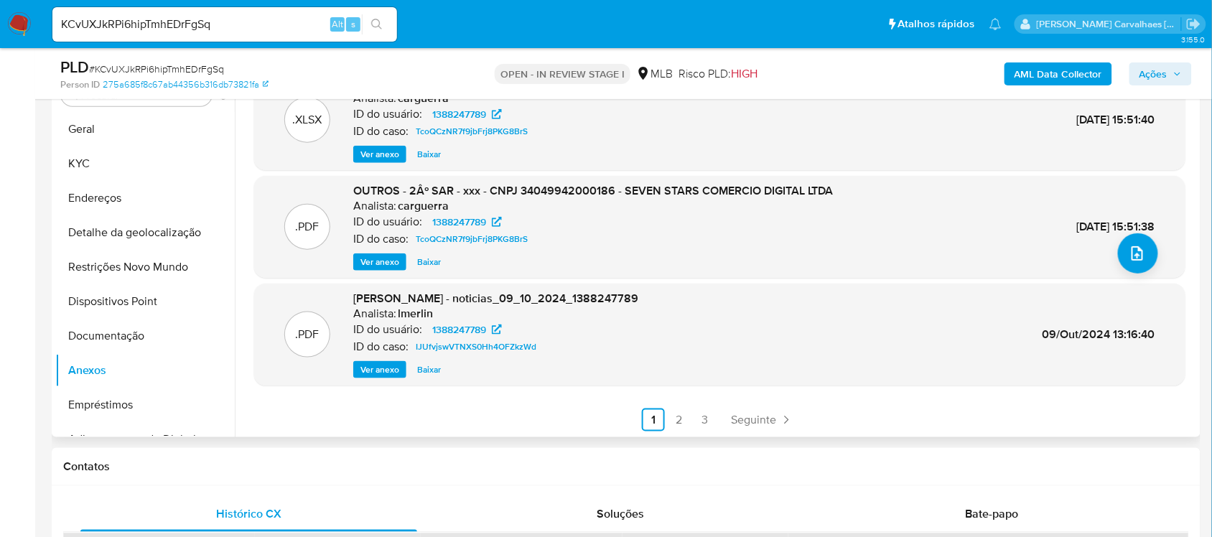
scroll to position [334, 0]
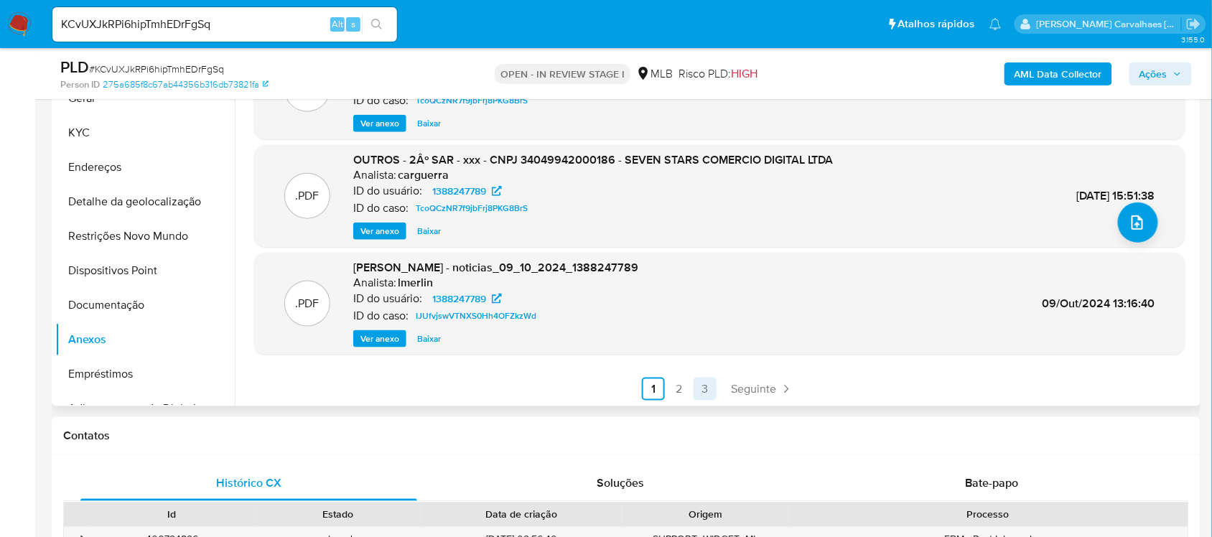
click at [702, 390] on link "3" at bounding box center [705, 389] width 23 height 23
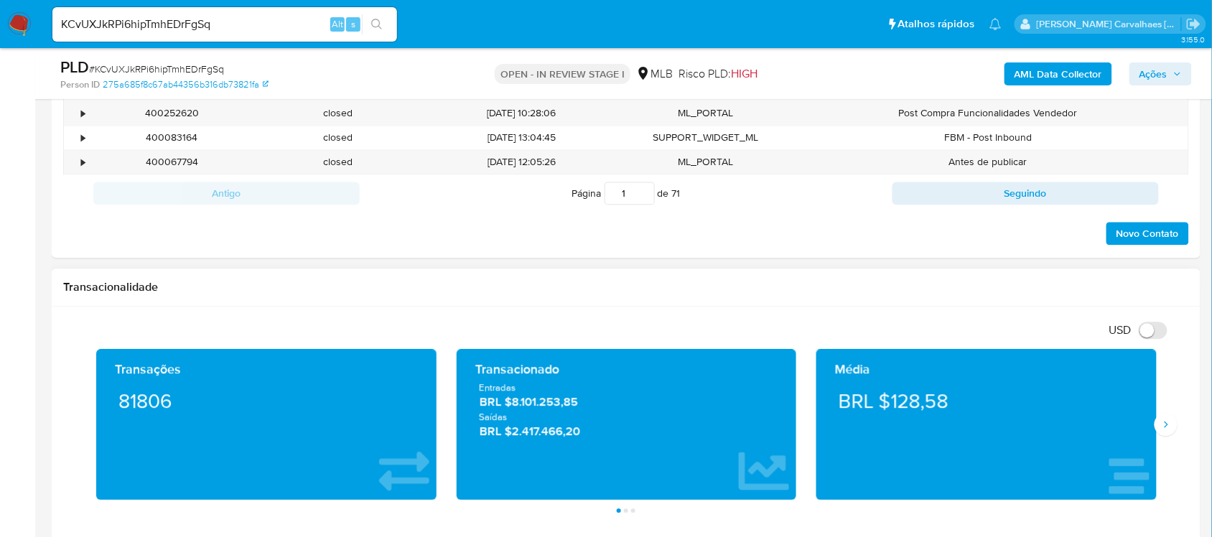
scroll to position [962, 0]
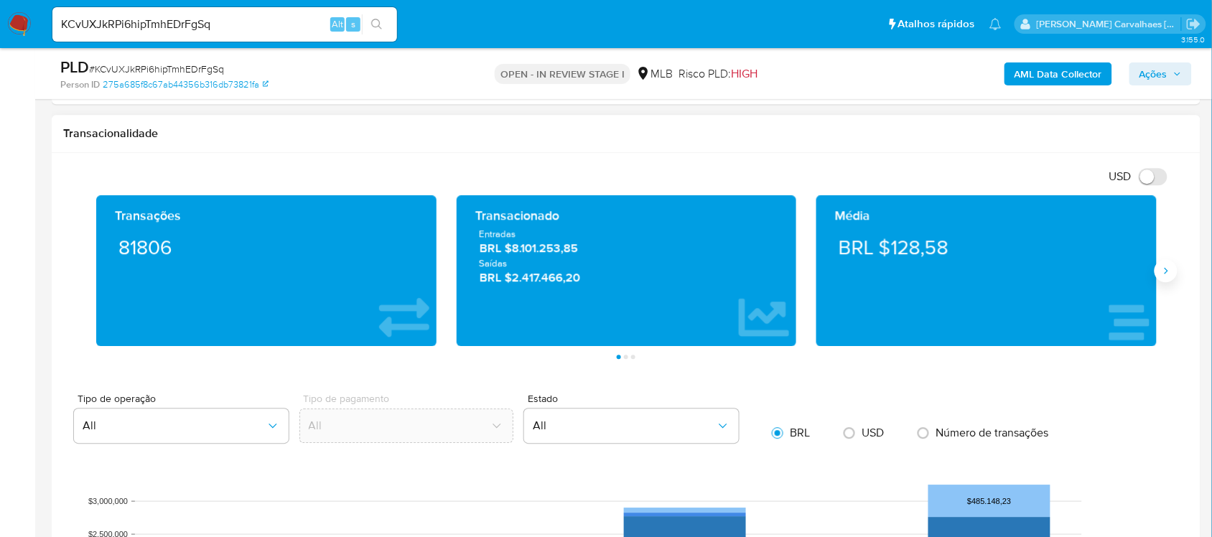
click at [1162, 275] on icon "Siguiente" at bounding box center [1166, 270] width 11 height 11
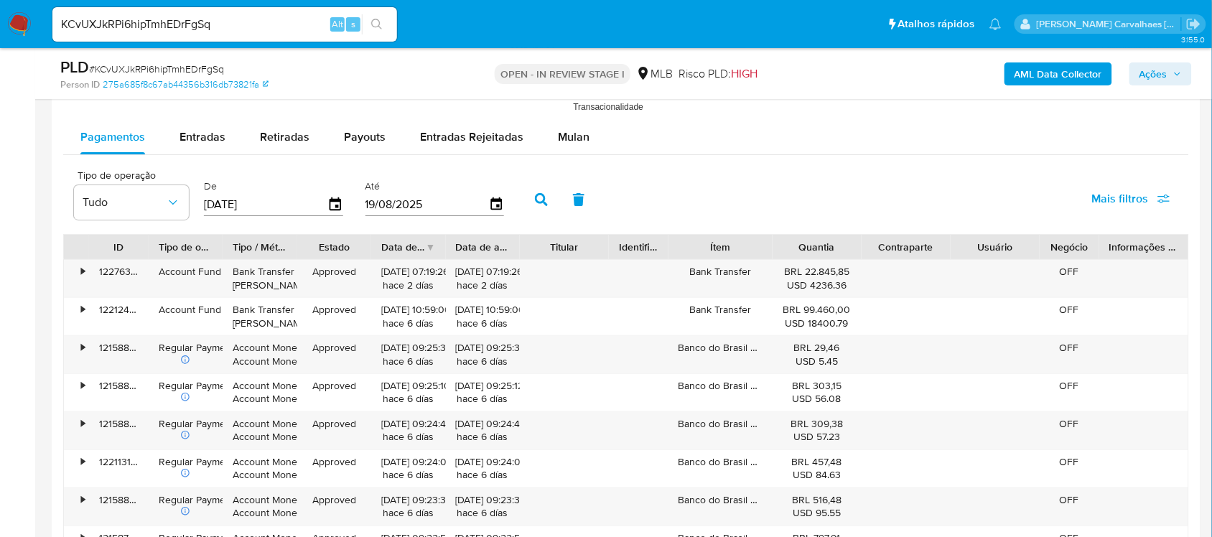
scroll to position [1591, 0]
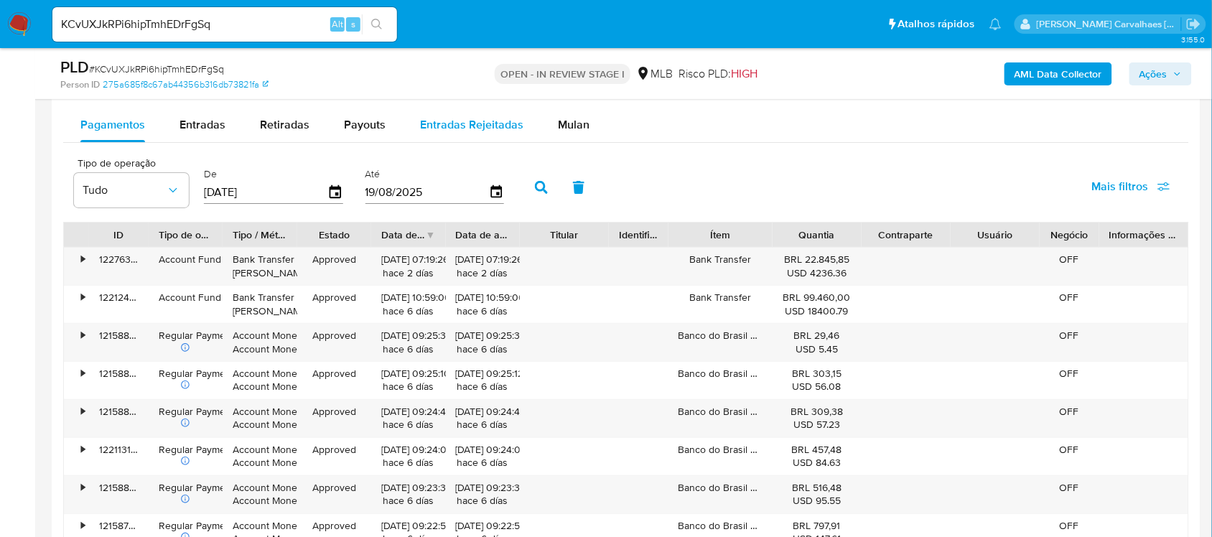
click at [449, 124] on span "Entradas Rejeitadas" at bounding box center [471, 124] width 103 height 17
select select "10"
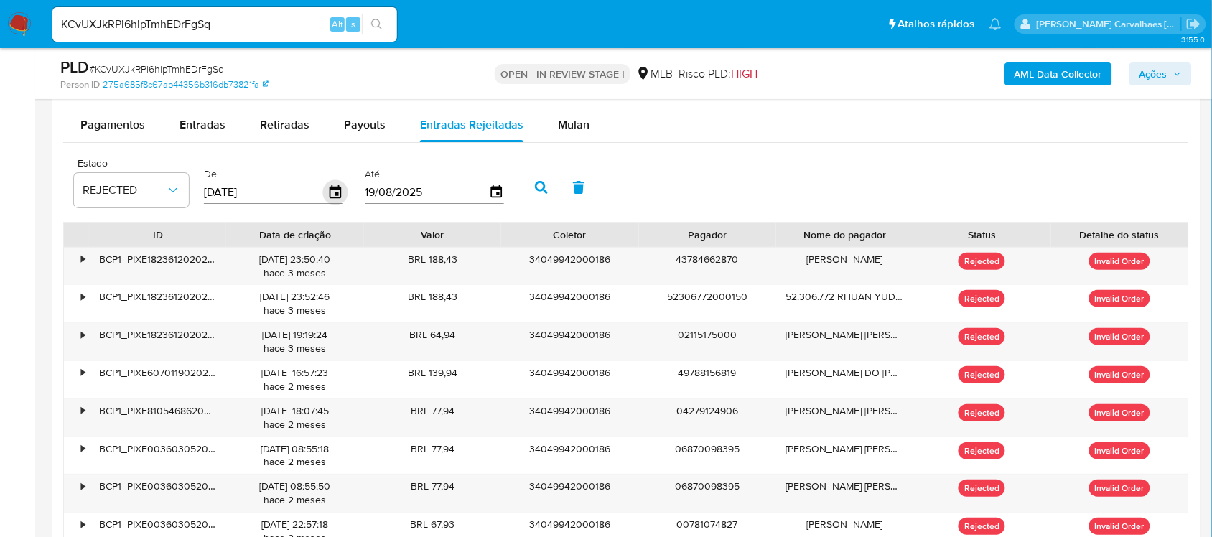
click at [331, 195] on icon "button" at bounding box center [335, 192] width 25 height 25
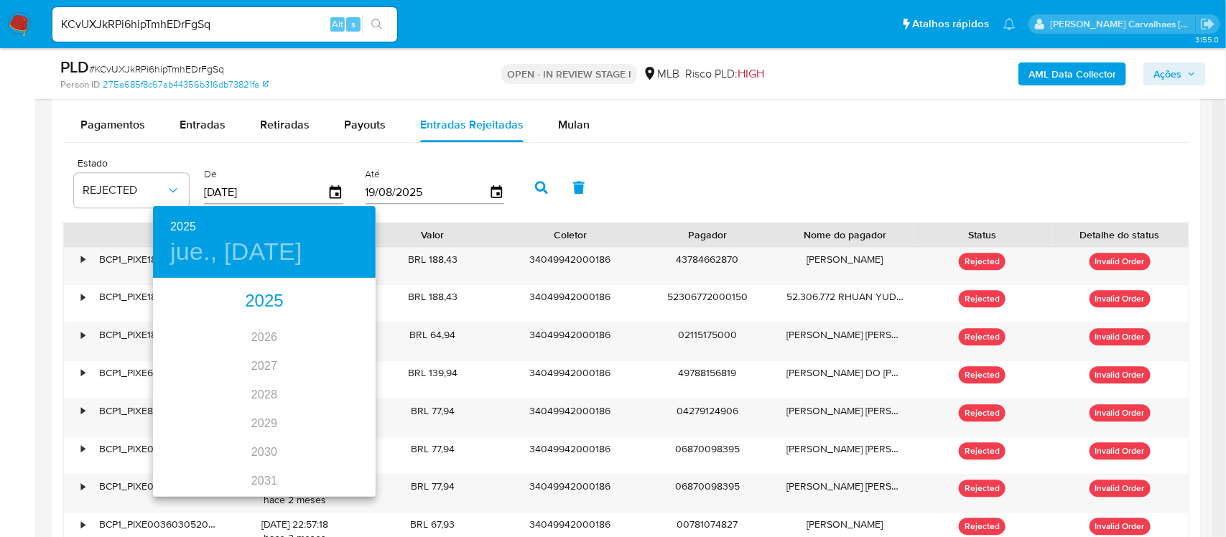
click at [282, 299] on div "2025" at bounding box center [264, 301] width 223 height 29
click at [335, 361] on div "jun." at bounding box center [339, 361] width 74 height 54
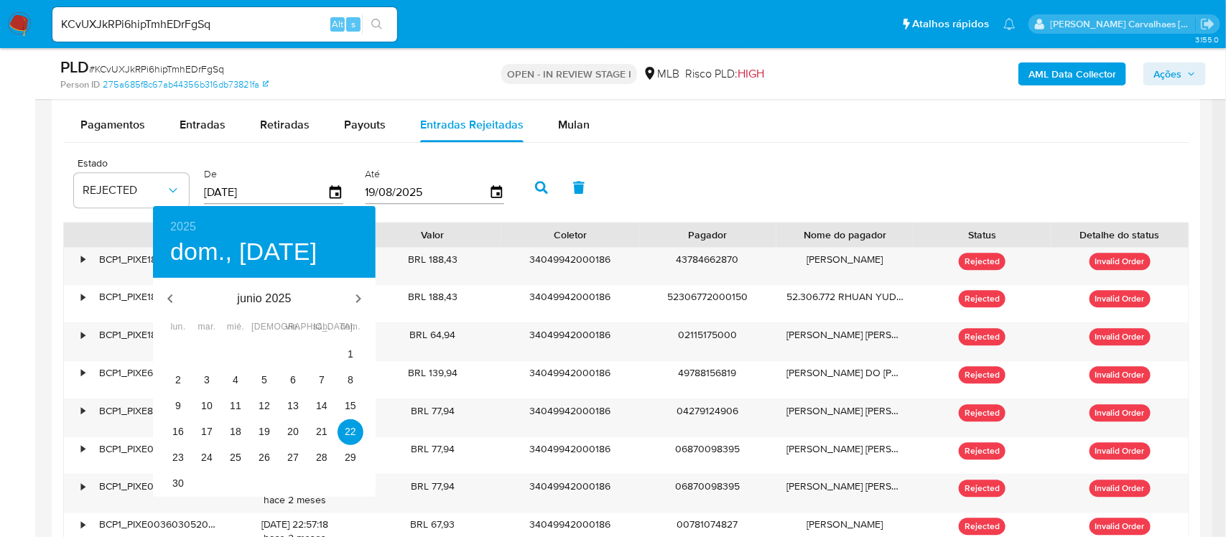
click at [213, 190] on div at bounding box center [613, 268] width 1226 height 537
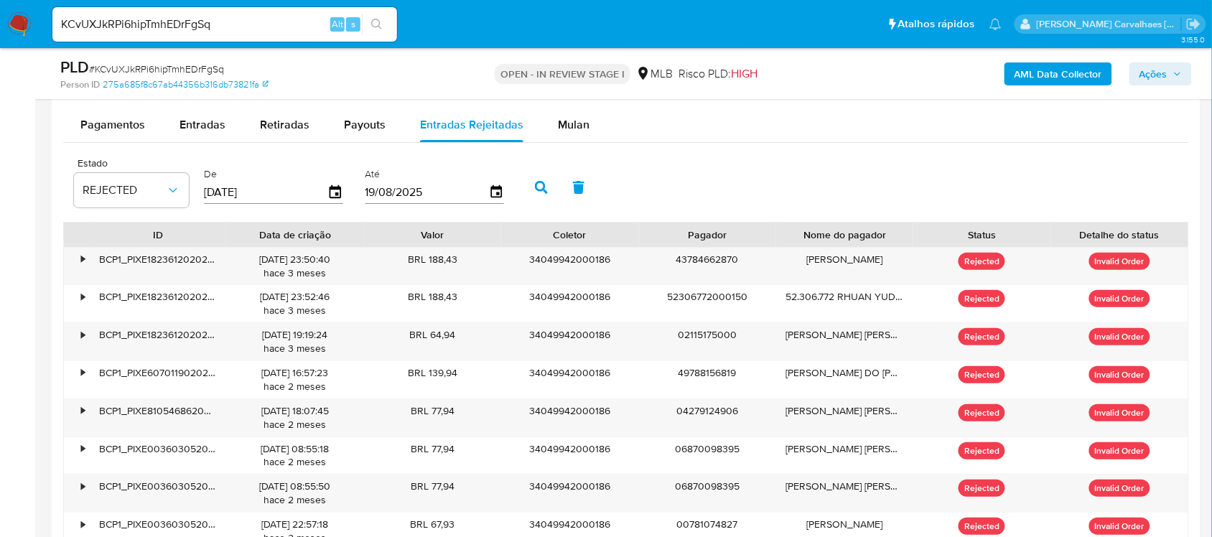
click at [213, 196] on input "22/06/2025" at bounding box center [266, 192] width 124 height 23
click at [328, 196] on icon "button" at bounding box center [335, 192] width 25 height 25
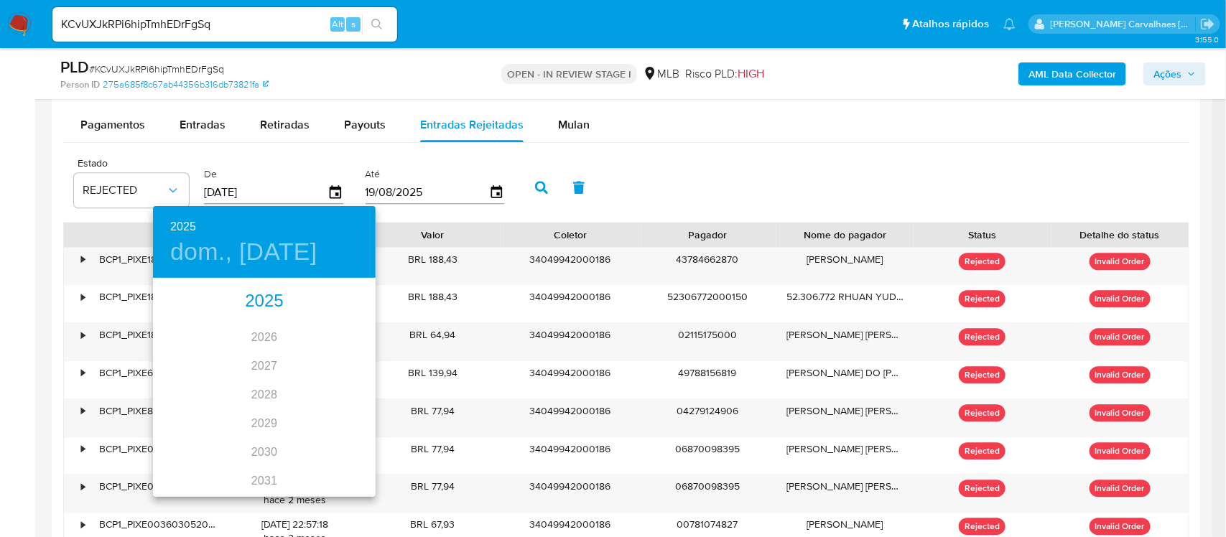
click at [275, 289] on div "2025" at bounding box center [264, 301] width 223 height 29
click at [332, 359] on div "jun." at bounding box center [339, 361] width 74 height 54
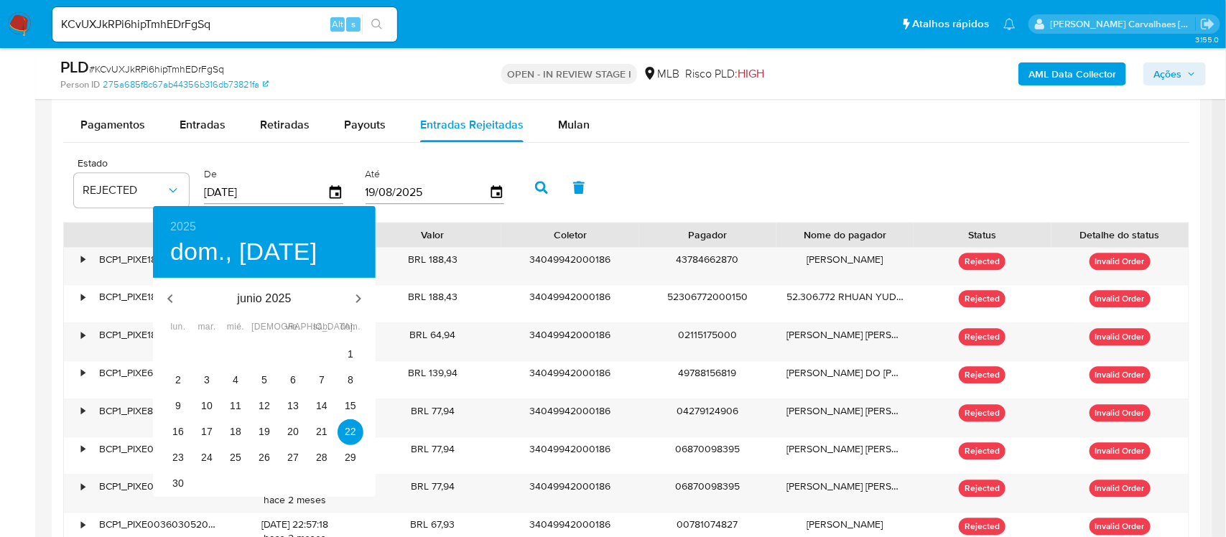
click at [407, 210] on div at bounding box center [613, 268] width 1226 height 537
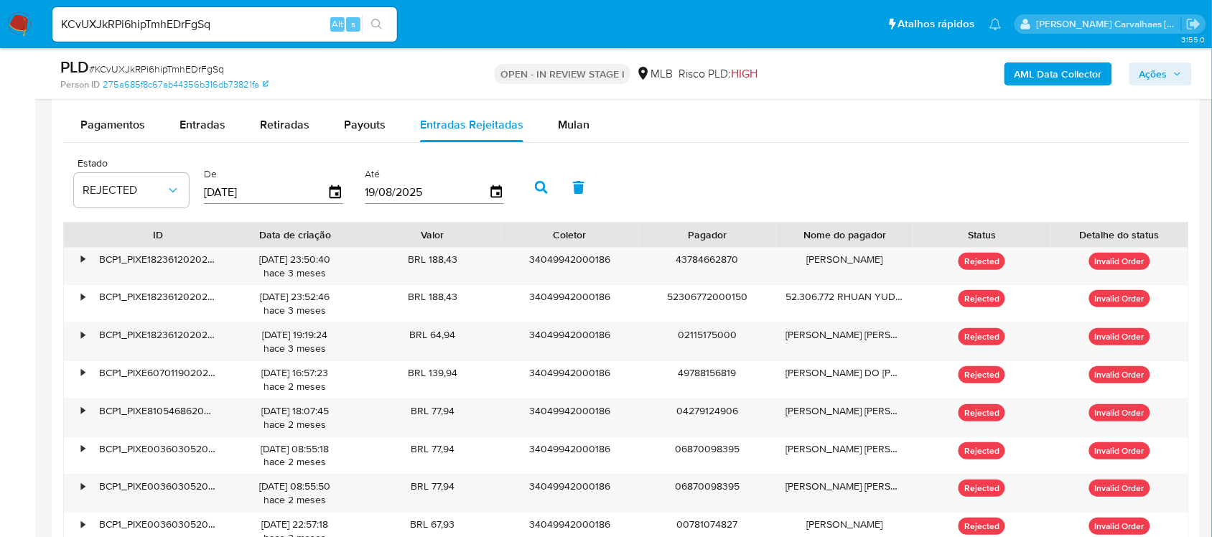
click at [205, 195] on input "22/06/2025" at bounding box center [266, 192] width 124 height 23
drag, startPoint x: 217, startPoint y: 195, endPoint x: 205, endPoint y: 195, distance: 12.2
click at [205, 195] on input "22/06/2025" at bounding box center [266, 192] width 124 height 23
type input "10/62/025_"
type input "7_/__/____"
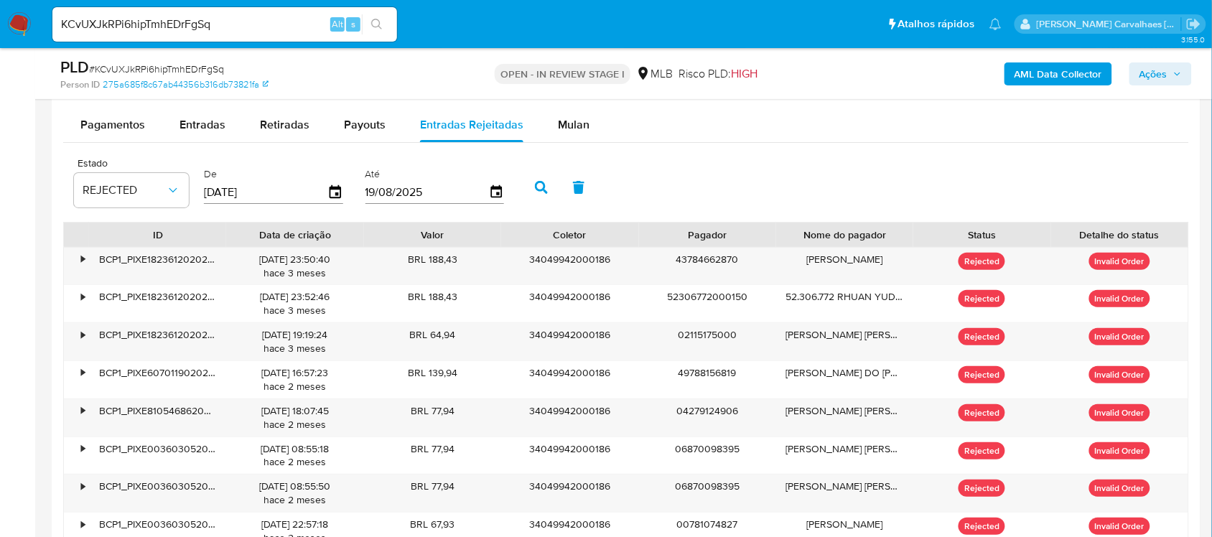
type input "17/06/2025"
click at [454, 222] on div "Estado REJECTED De 17/06/2025 Até 19/08/2025" at bounding box center [626, 186] width 1126 height 72
click at [526, 183] on button "button" at bounding box center [541, 187] width 37 height 34
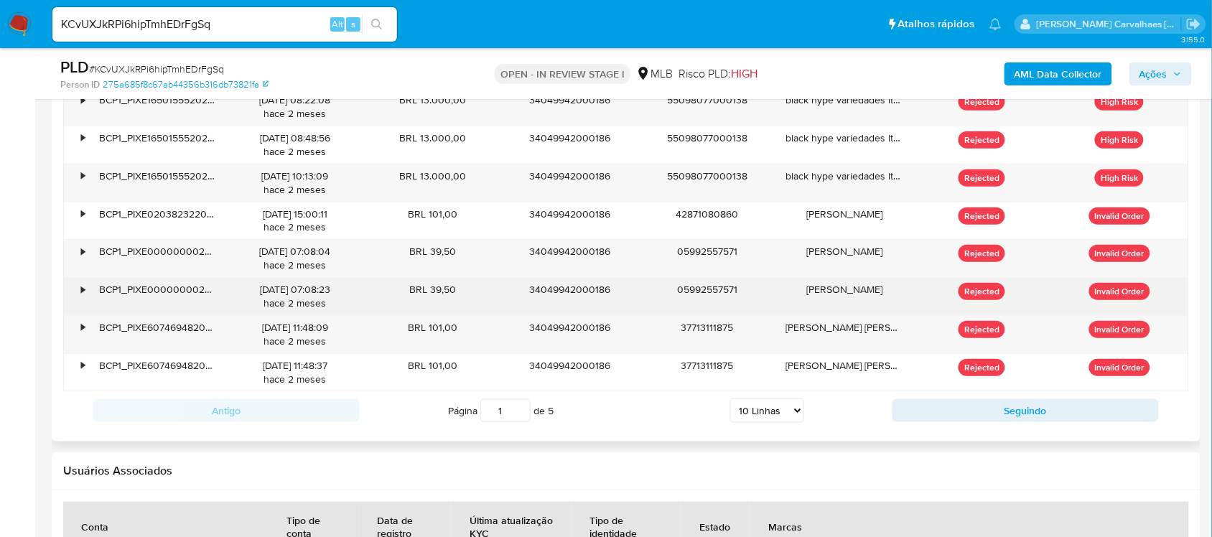
scroll to position [1860, 0]
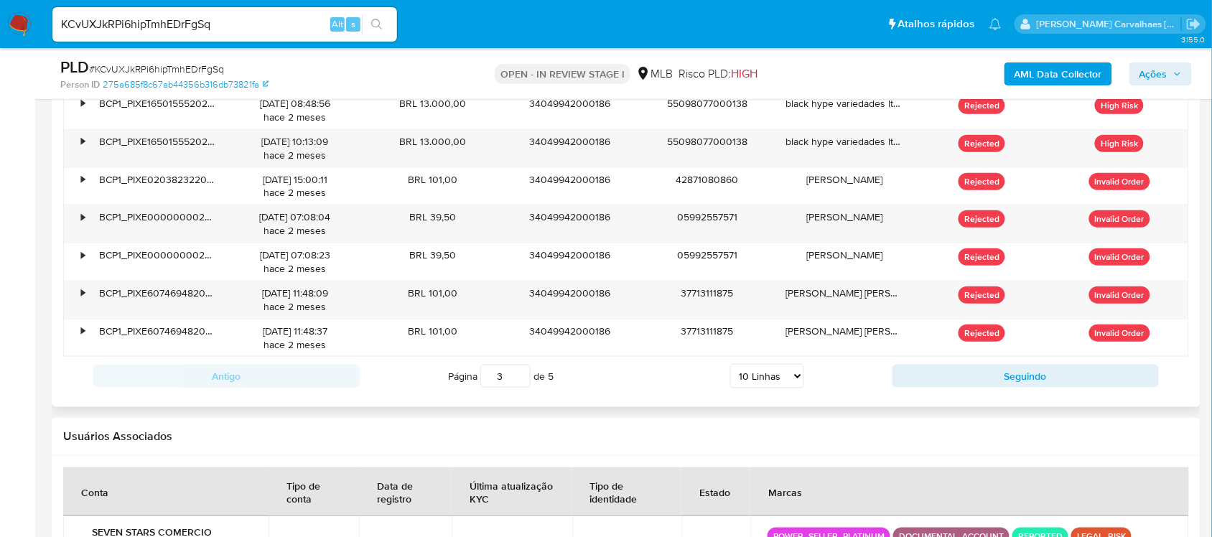
click at [518, 376] on input "3" at bounding box center [506, 376] width 50 height 23
click at [524, 386] on input "2" at bounding box center [506, 376] width 50 height 23
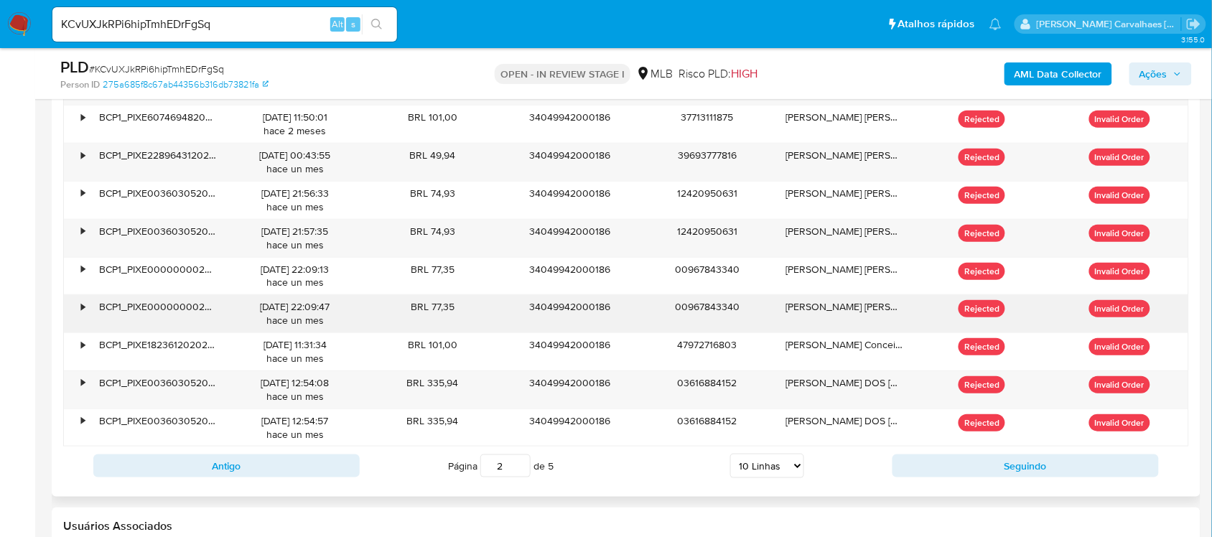
scroll to position [1681, 0]
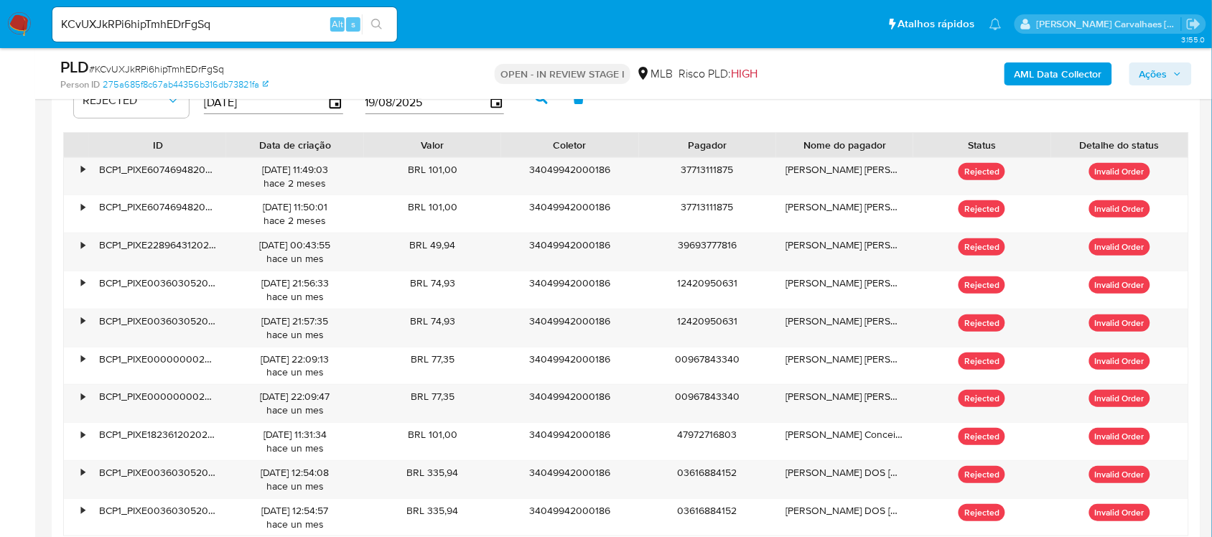
click at [447, 69] on div "OPEN - IN REVIEW STAGE I MLB Risco PLD: HIGH" at bounding box center [626, 74] width 373 height 34
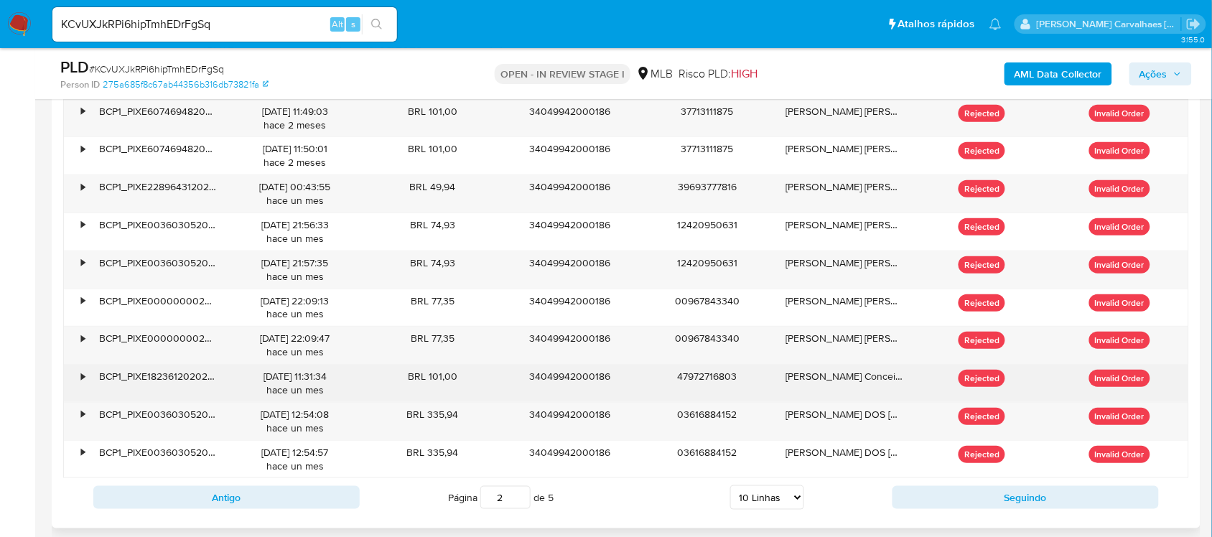
scroll to position [1771, 0]
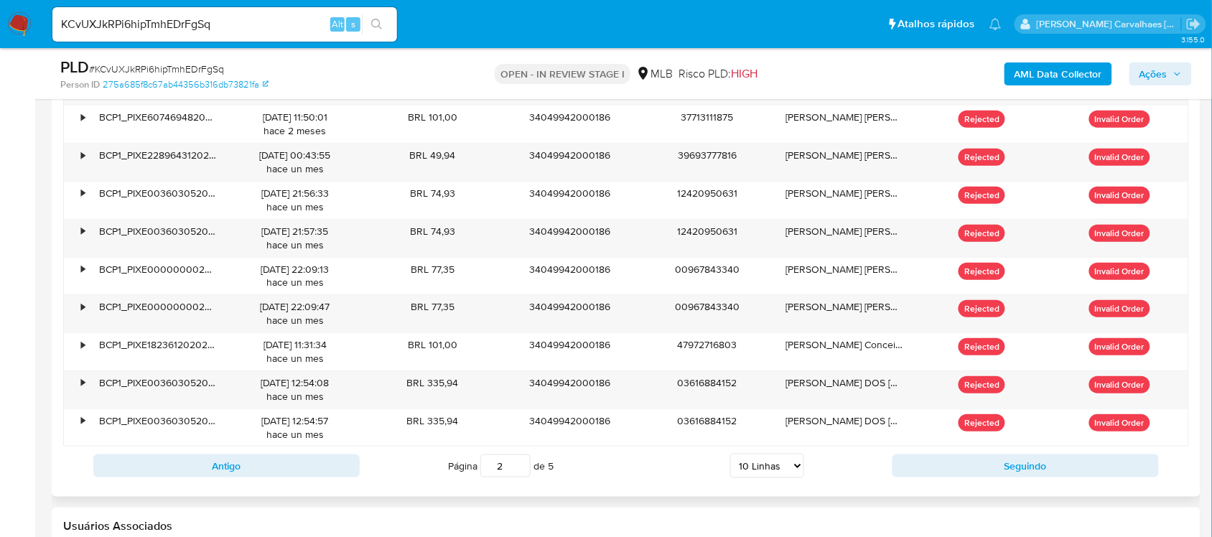
click at [519, 461] on input "2" at bounding box center [506, 466] width 50 height 23
click at [518, 465] on input "3" at bounding box center [506, 466] width 50 height 23
click at [521, 465] on input "4" at bounding box center [506, 466] width 50 height 23
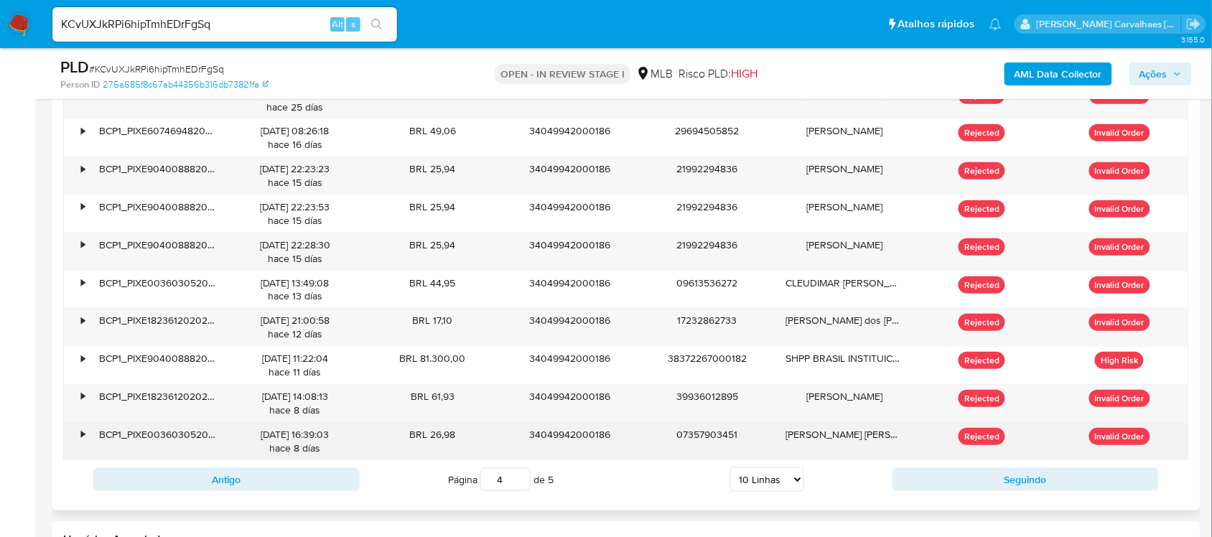
scroll to position [1860, 0]
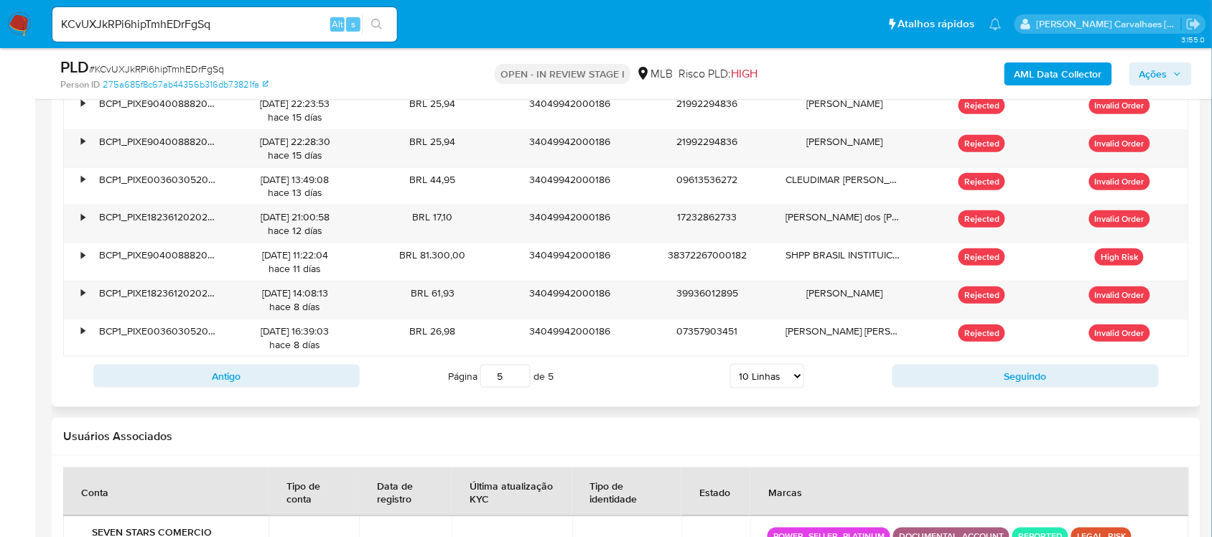
click at [516, 374] on input "5" at bounding box center [506, 376] width 50 height 23
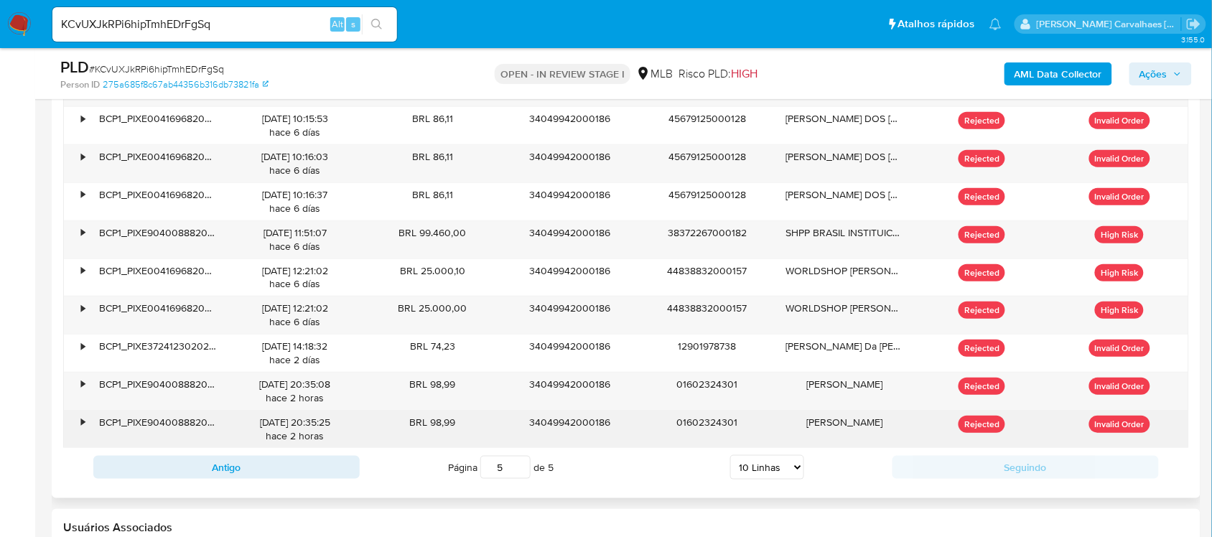
scroll to position [1771, 0]
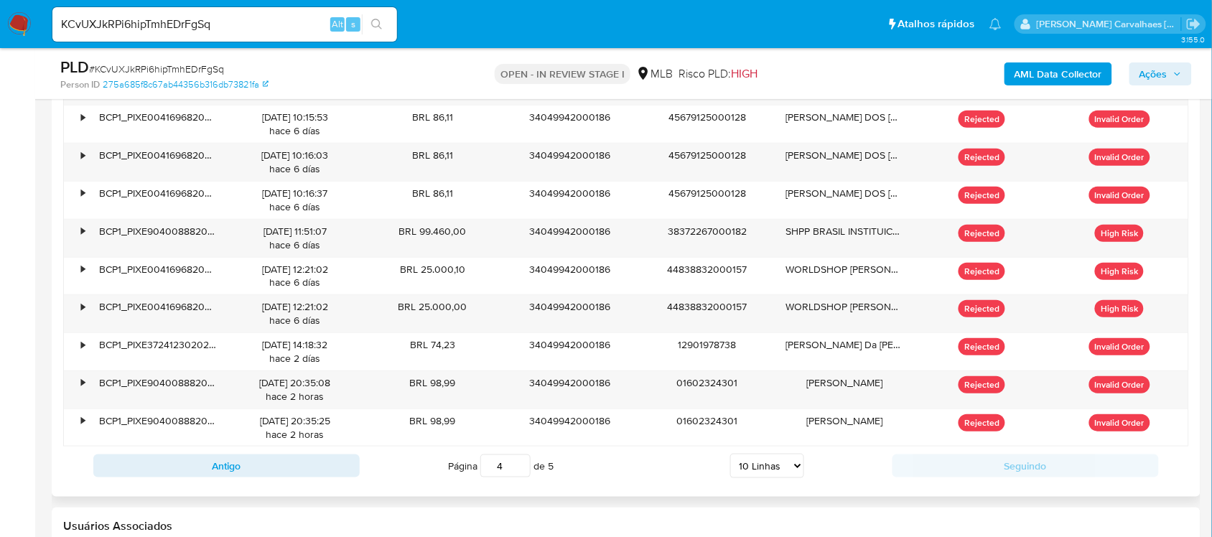
click at [518, 475] on input "4" at bounding box center [506, 466] width 50 height 23
click at [518, 475] on input "3" at bounding box center [506, 466] width 50 height 23
click at [519, 475] on input "2" at bounding box center [506, 466] width 50 height 23
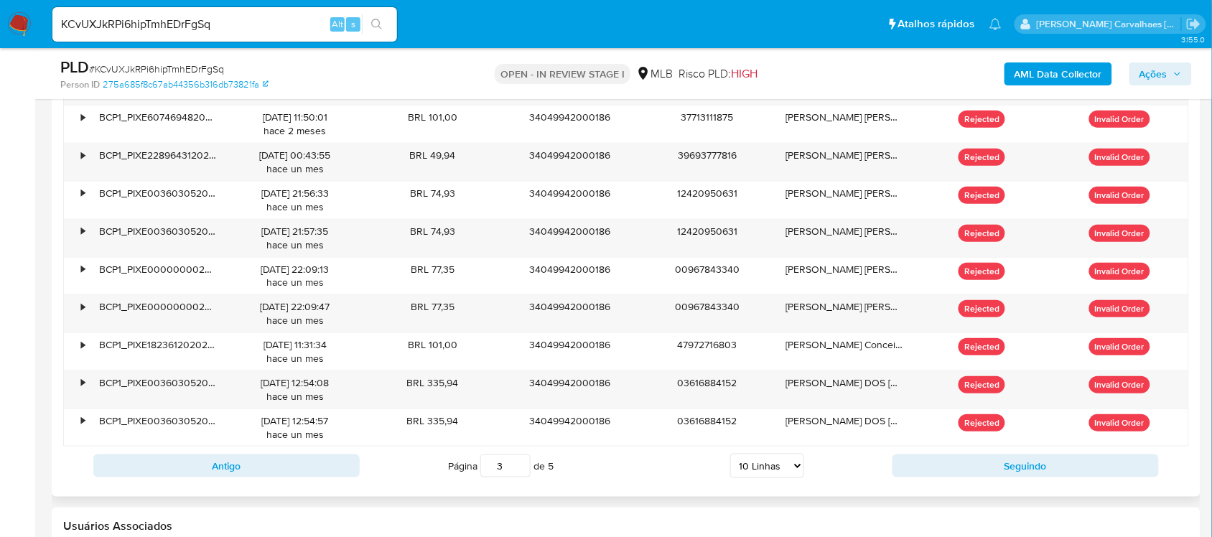
click at [516, 465] on input "3" at bounding box center [506, 466] width 50 height 23
click at [519, 476] on input "2" at bounding box center [506, 466] width 50 height 23
click at [519, 475] on input "1" at bounding box center [506, 466] width 50 height 23
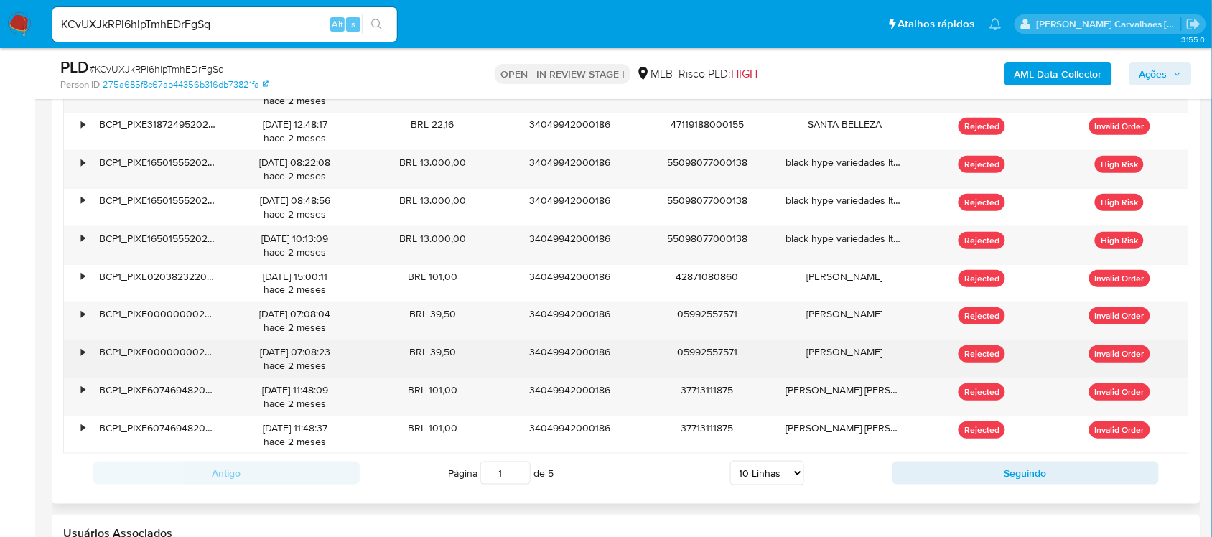
scroll to position [1860, 0]
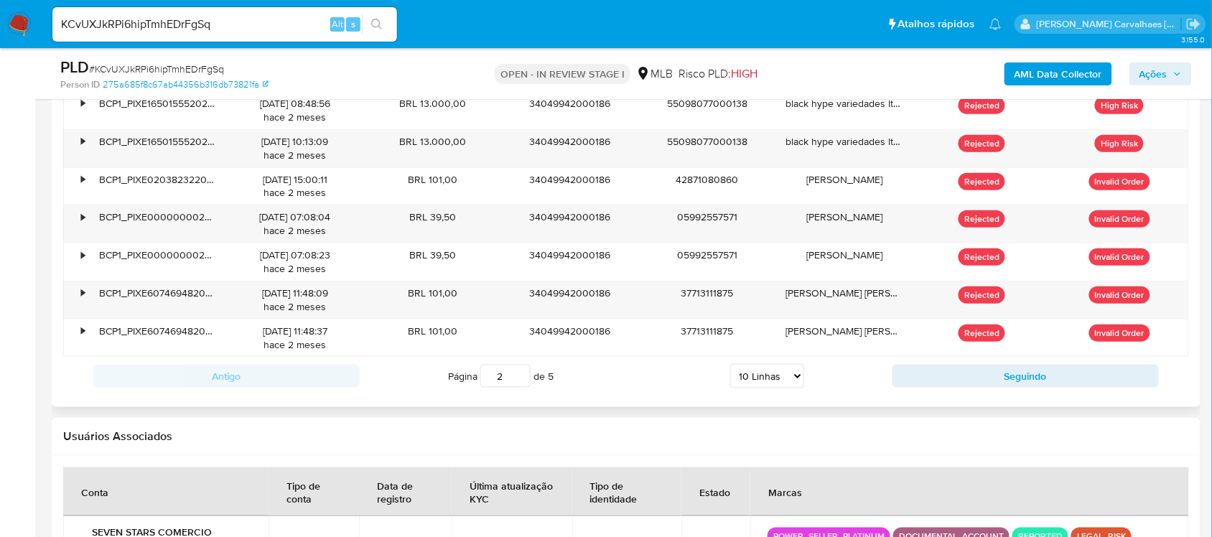
click at [521, 375] on input "2" at bounding box center [506, 376] width 50 height 23
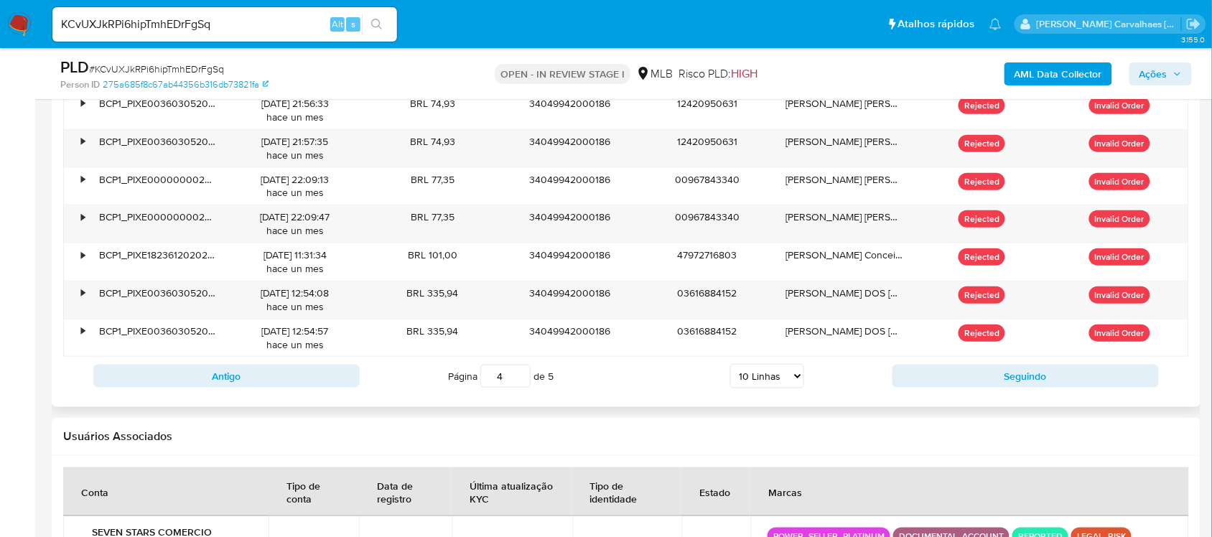
click at [521, 373] on input "4" at bounding box center [506, 376] width 50 height 23
click at [519, 384] on input "3" at bounding box center [506, 376] width 50 height 23
click at [519, 384] on input "2" at bounding box center [506, 376] width 50 height 23
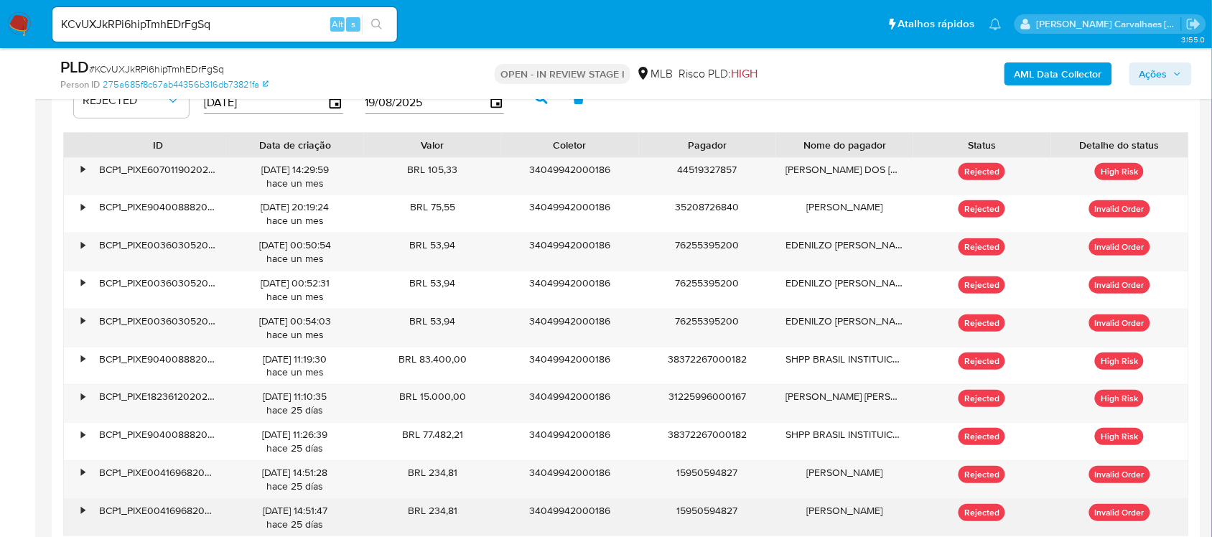
scroll to position [1771, 0]
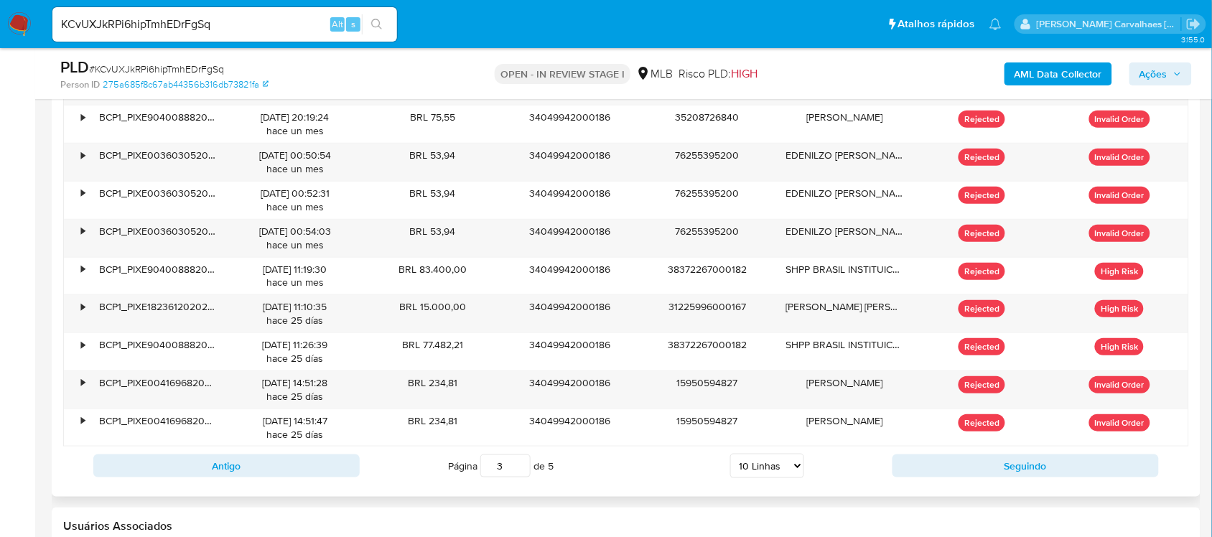
click at [521, 478] on input "3" at bounding box center [506, 466] width 50 height 23
click at [518, 473] on input "2" at bounding box center [506, 466] width 50 height 23
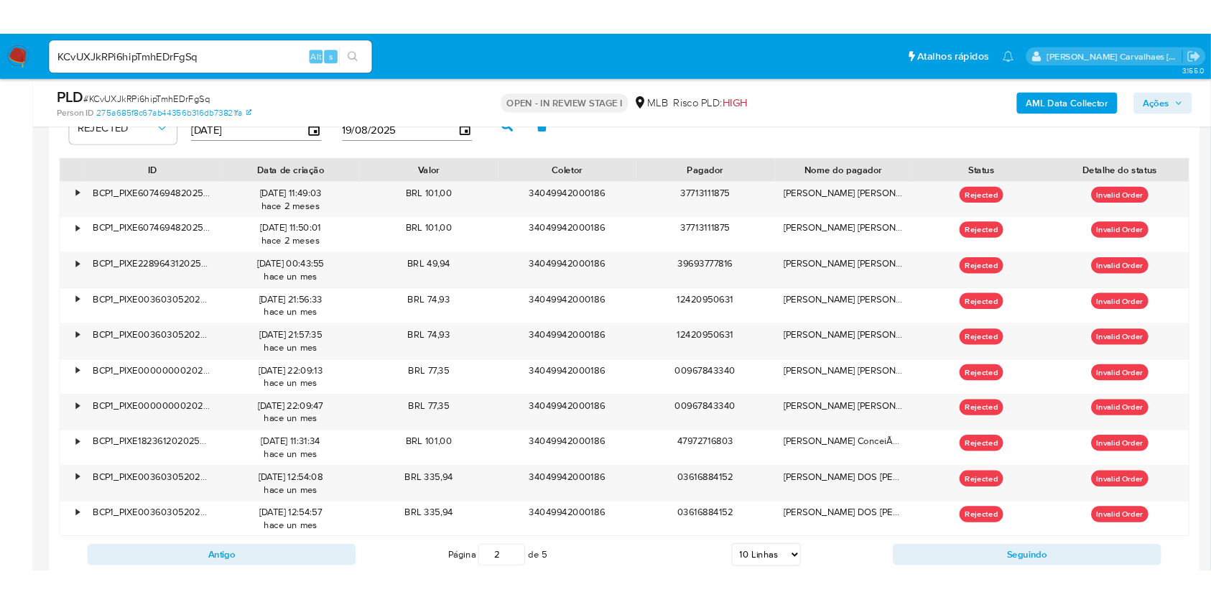
scroll to position [1681, 0]
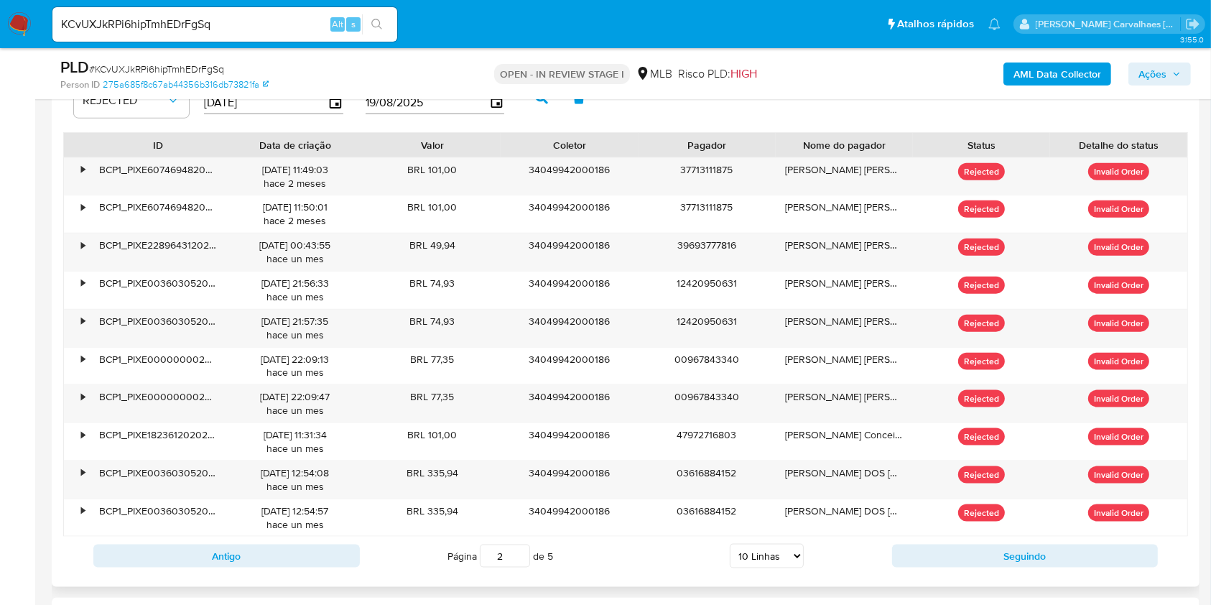
click at [518, 537] on input "2" at bounding box center [505, 555] width 50 height 23
click at [519, 537] on input "1" at bounding box center [505, 555] width 50 height 23
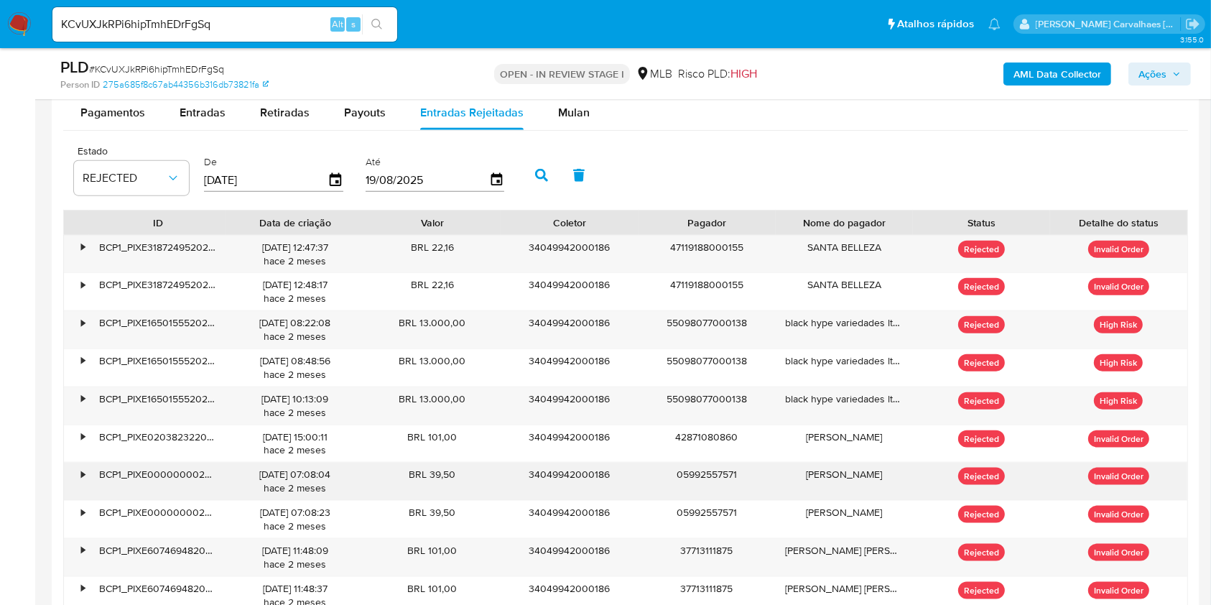
scroll to position [1585, 0]
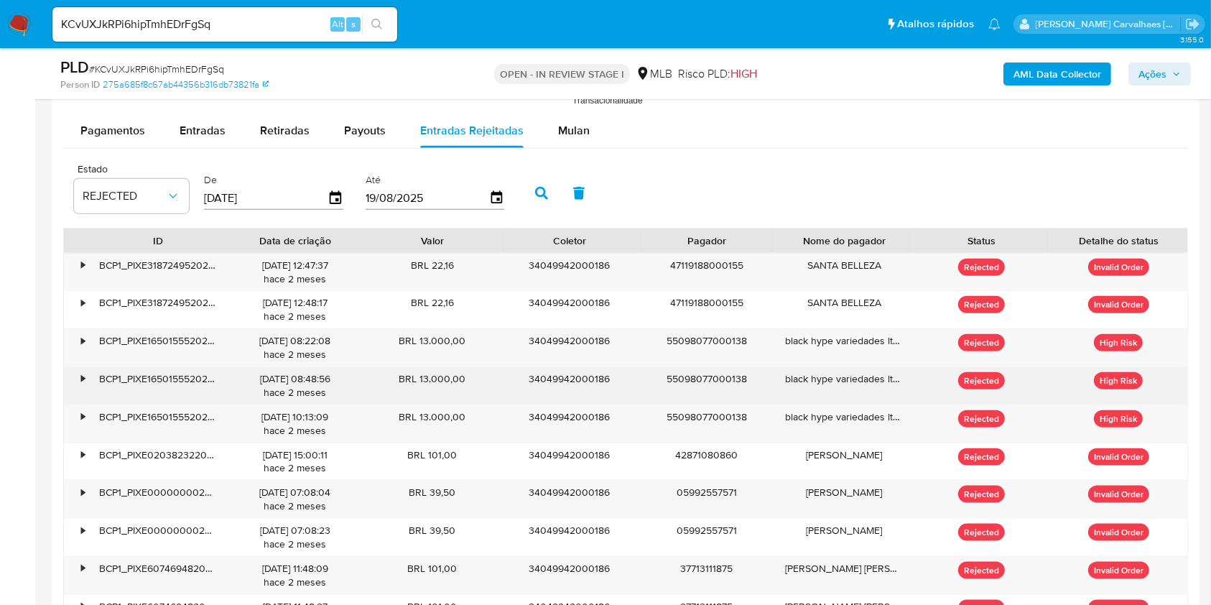
drag, startPoint x: 404, startPoint y: 261, endPoint x: 454, endPoint y: 368, distance: 117.6
click at [460, 388] on div "• BCP1_PIXE31872495202506201547uwYPrrKsRiJ 20/06/2025 12:47:37 hace 2 meses BRL…" at bounding box center [625, 443] width 1125 height 380
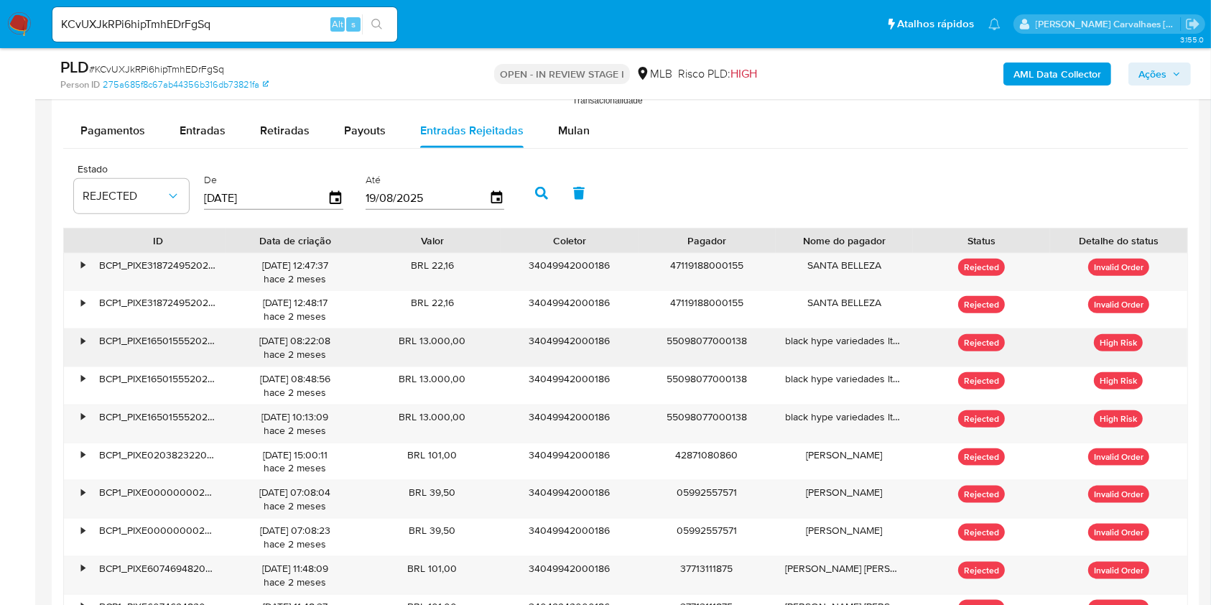
click at [456, 338] on div "BRL 13.000,00" at bounding box center [431, 347] width 137 height 37
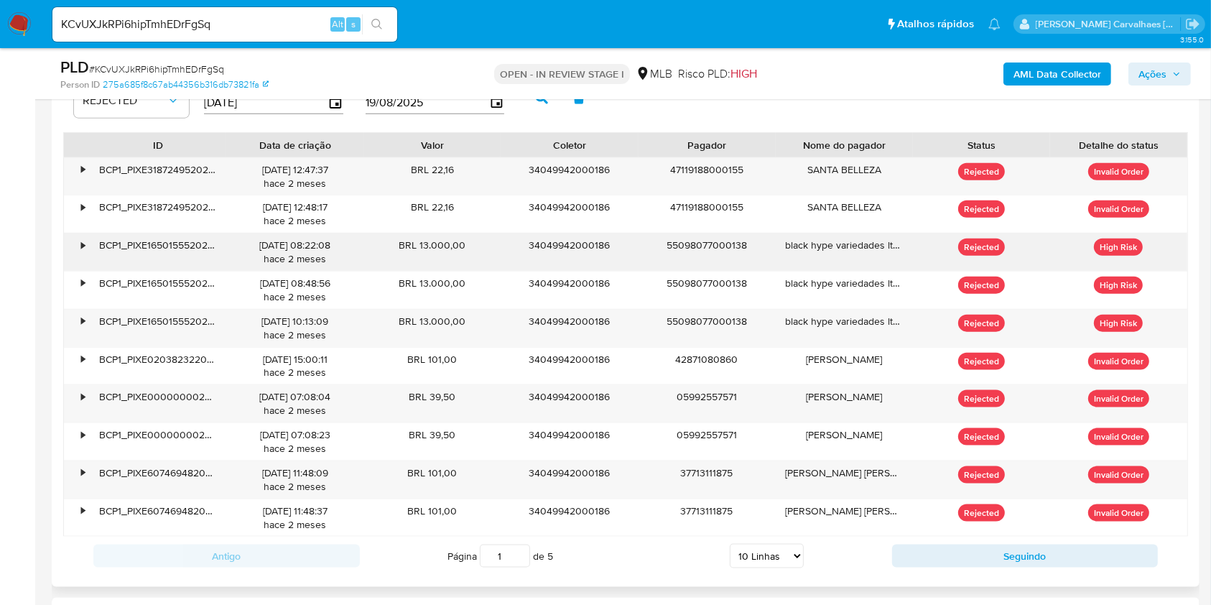
scroll to position [1776, 0]
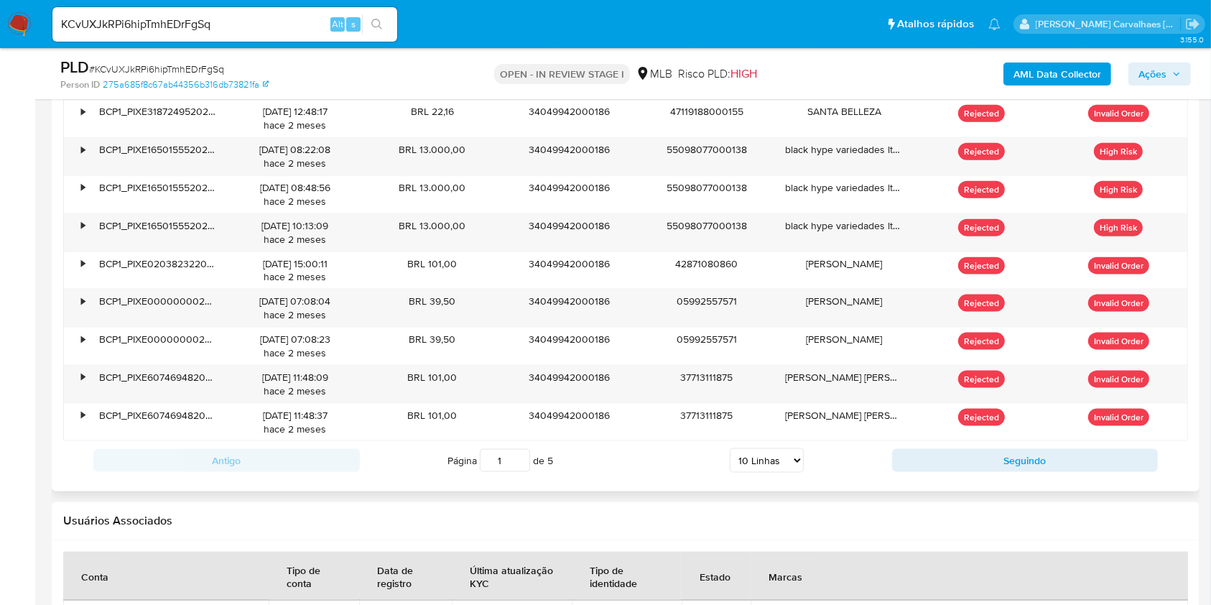
click at [527, 458] on input "1" at bounding box center [505, 460] width 50 height 23
click at [519, 455] on input "2" at bounding box center [505, 460] width 50 height 23
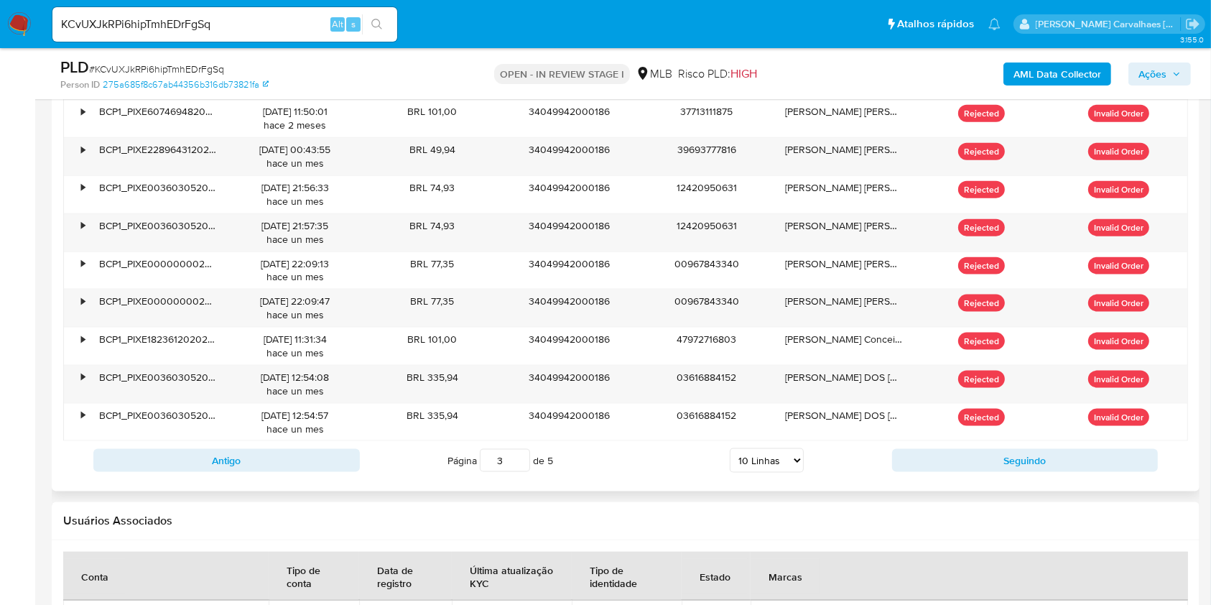
click at [519, 454] on input "3" at bounding box center [505, 460] width 50 height 23
click at [516, 457] on input "4" at bounding box center [505, 460] width 50 height 23
click at [512, 452] on input "4" at bounding box center [505, 460] width 50 height 23
click at [519, 456] on input "5" at bounding box center [505, 460] width 50 height 23
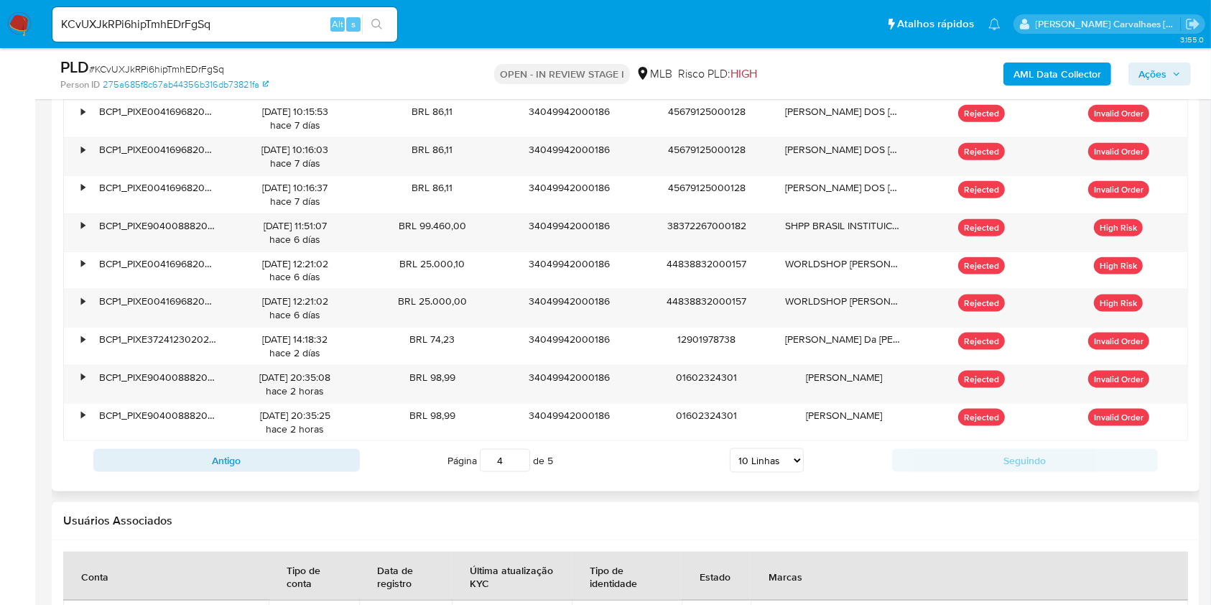
click at [517, 463] on input "4" at bounding box center [505, 460] width 50 height 23
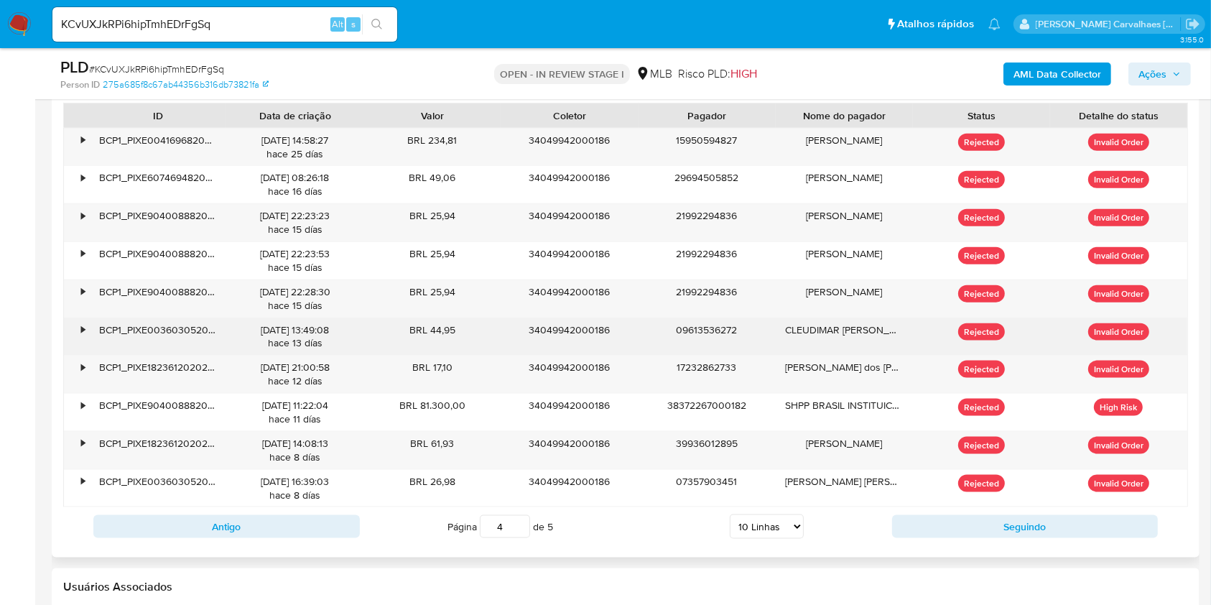
scroll to position [1681, 0]
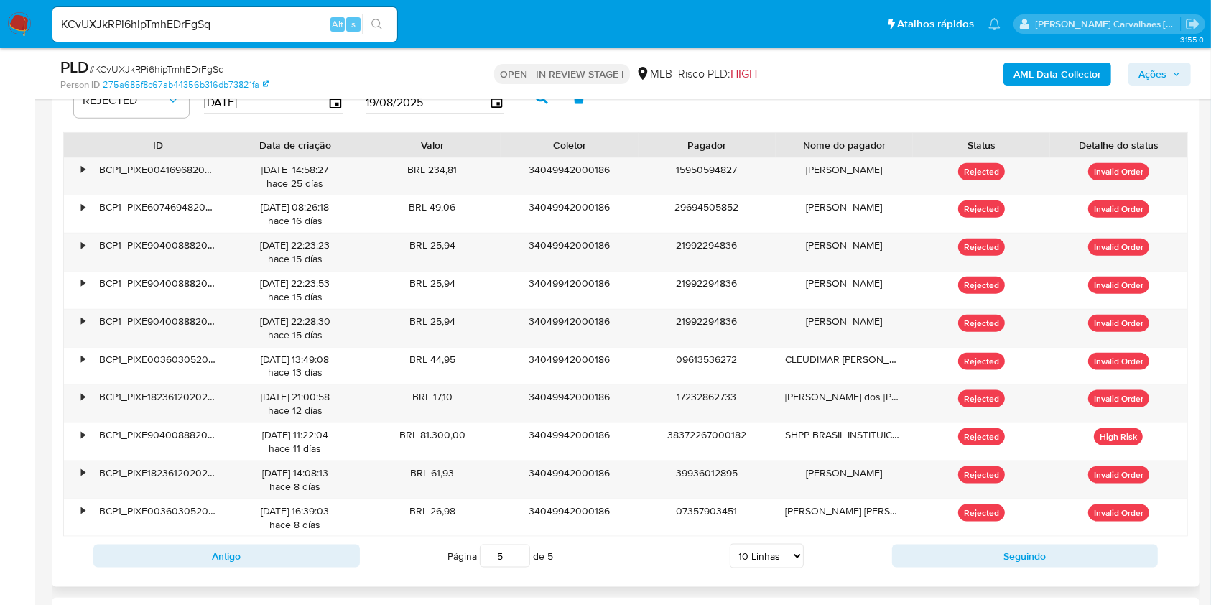
click at [519, 537] on input "5" at bounding box center [505, 555] width 50 height 23
click at [519, 537] on input "4" at bounding box center [505, 555] width 50 height 23
click at [519, 537] on input "3" at bounding box center [505, 555] width 50 height 23
click at [516, 537] on input "4" at bounding box center [505, 555] width 50 height 23
click at [517, 537] on input "3" at bounding box center [505, 555] width 50 height 23
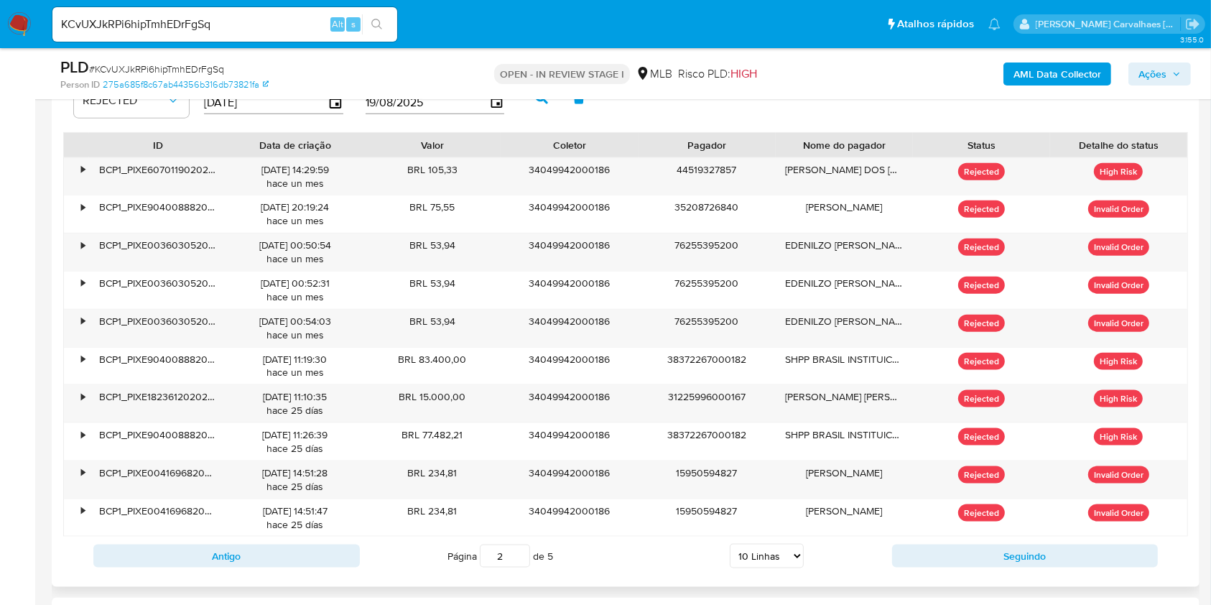
click at [517, 537] on input "2" at bounding box center [505, 555] width 50 height 23
click at [517, 537] on input "1" at bounding box center [505, 555] width 50 height 23
type input "1"
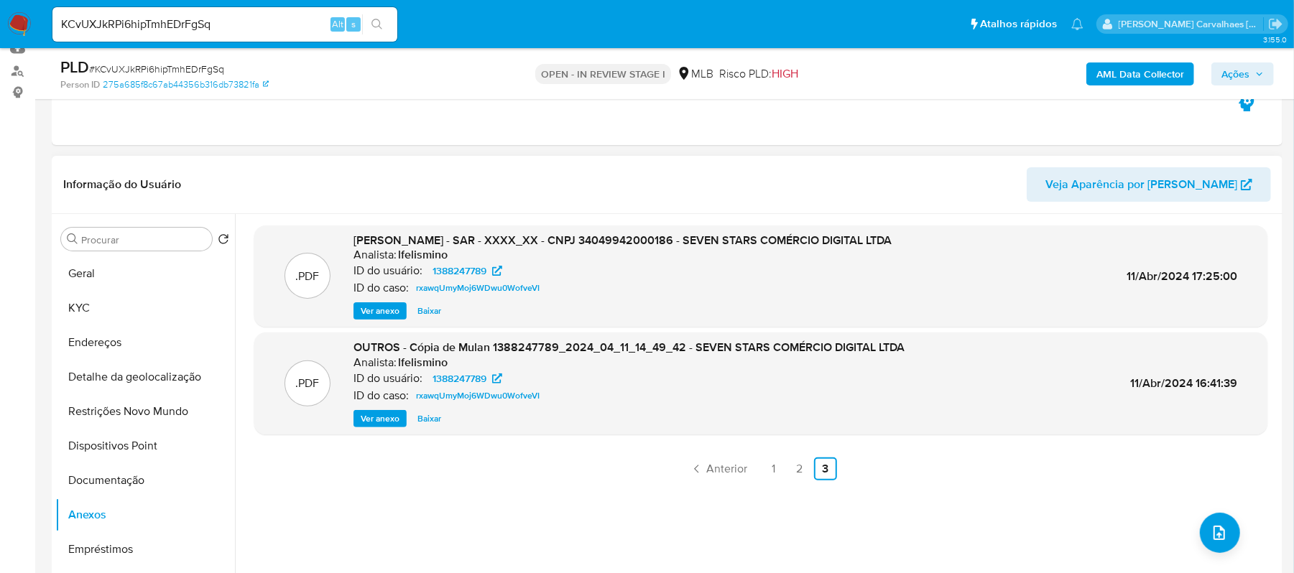
scroll to position [340, 0]
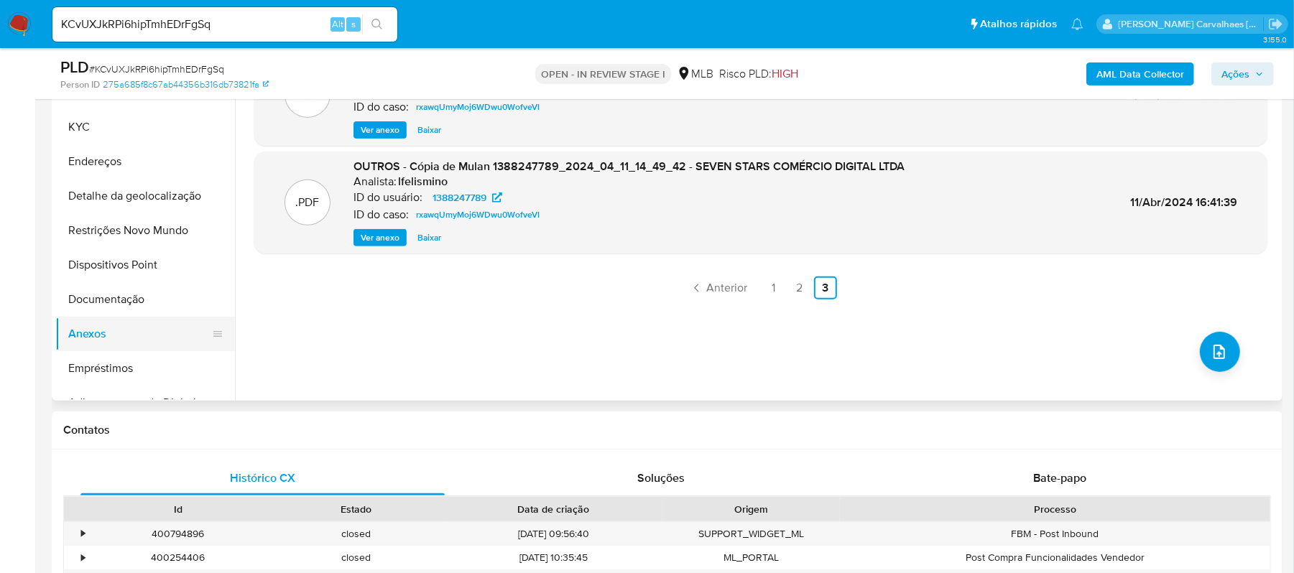
click at [83, 332] on button "Anexos" at bounding box center [139, 334] width 168 height 34
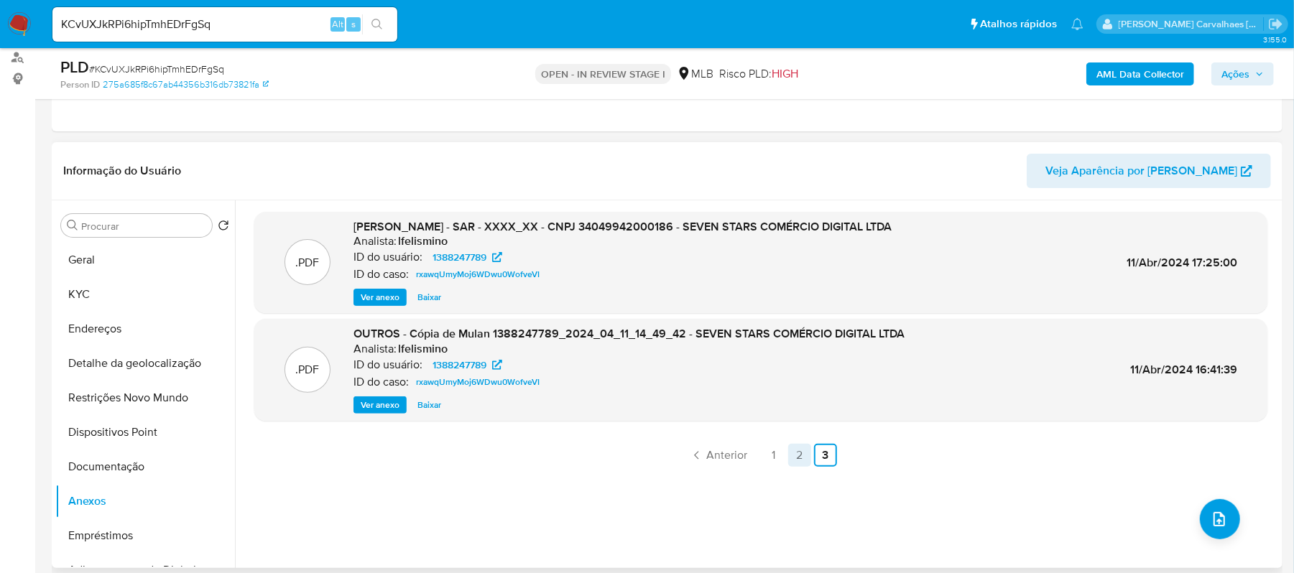
scroll to position [148, 0]
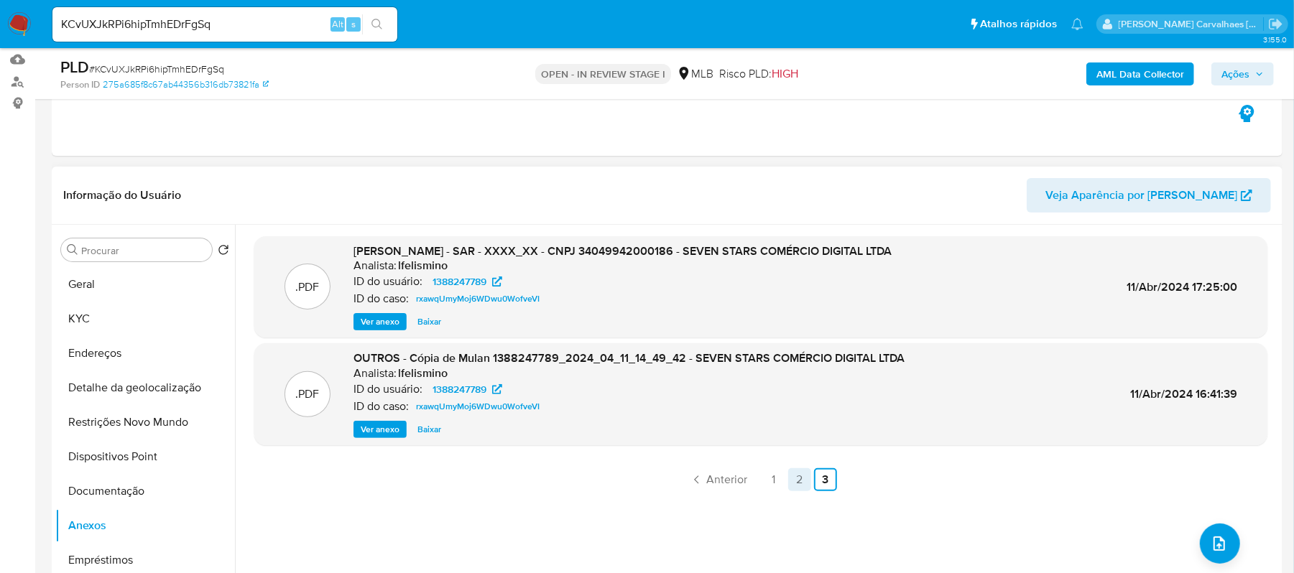
click at [794, 481] on link "2" at bounding box center [799, 479] width 23 height 23
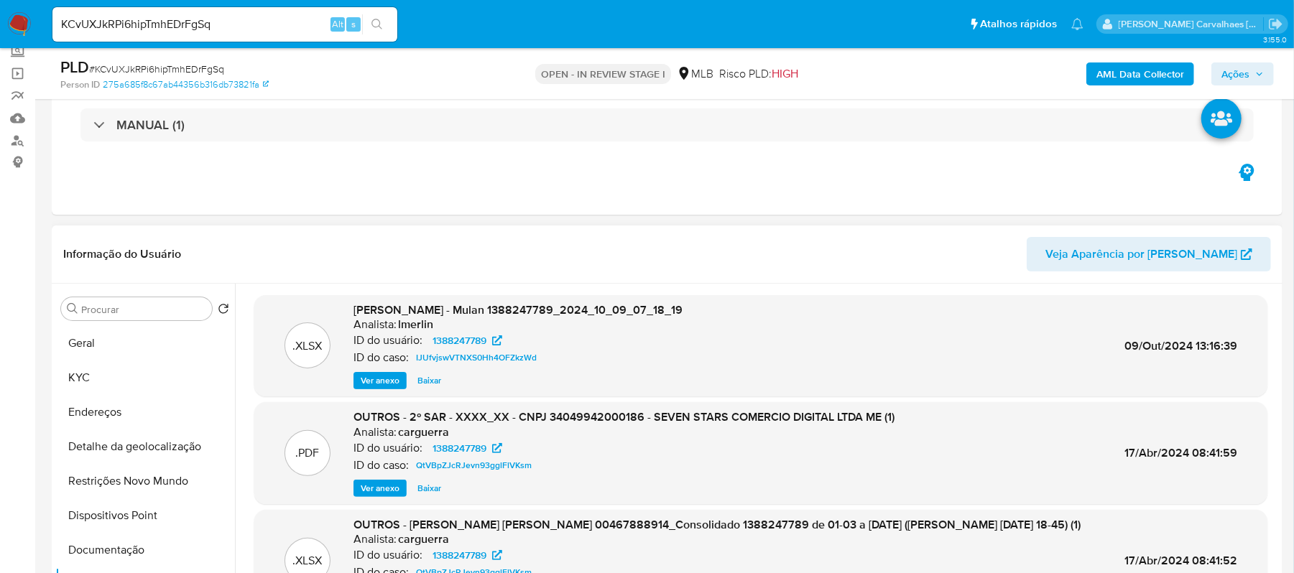
scroll to position [52, 0]
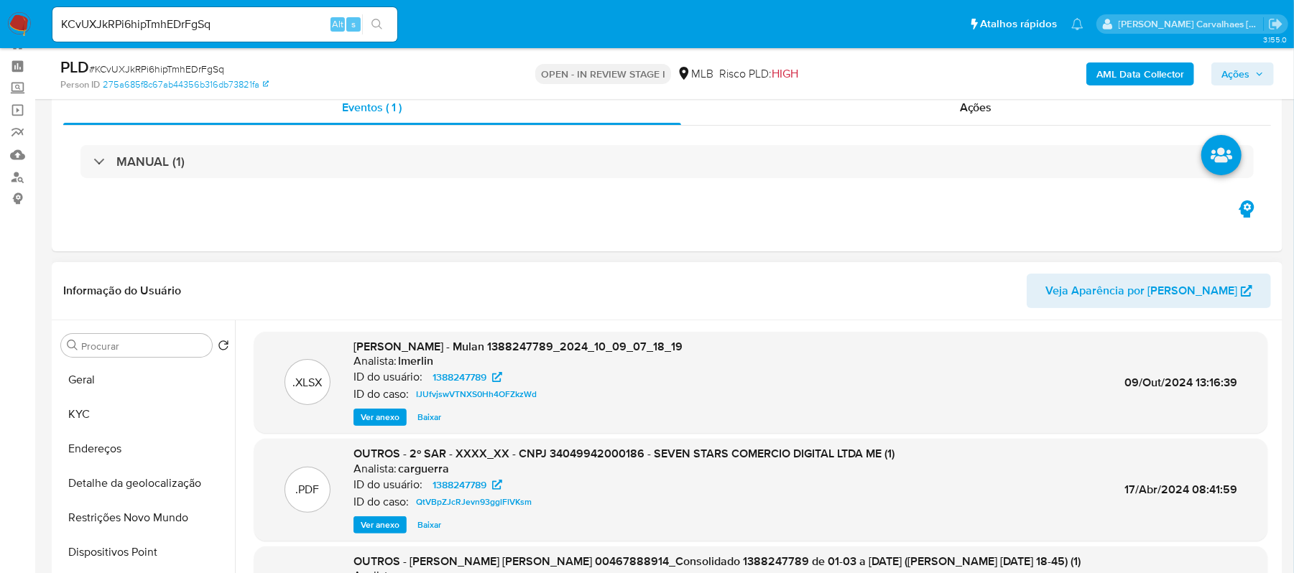
click at [374, 524] on span "Ver anexo" at bounding box center [380, 525] width 39 height 14
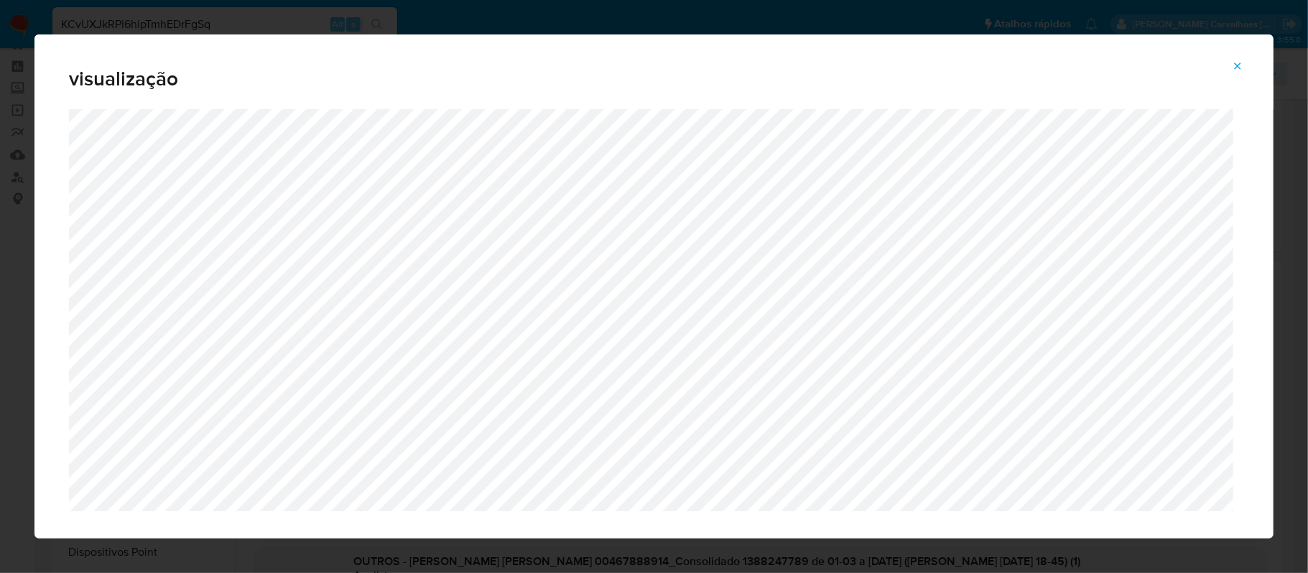
click at [1225, 68] on icon "Attachment preview" at bounding box center [1237, 65] width 11 height 11
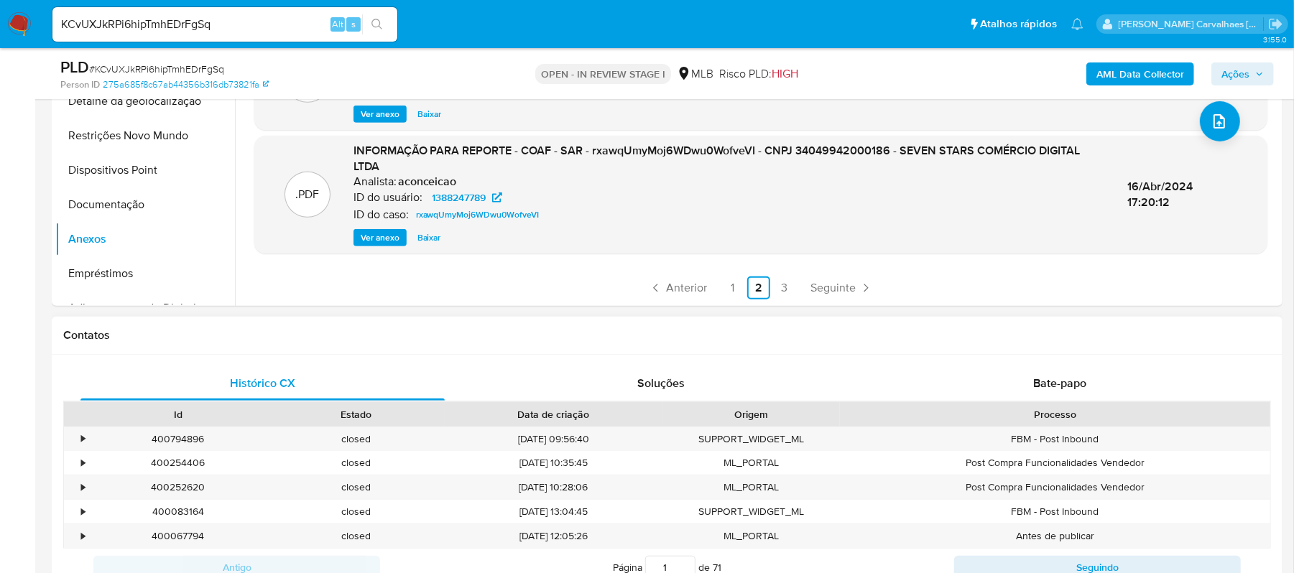
scroll to position [435, 0]
click at [733, 282] on link "1" at bounding box center [732, 287] width 23 height 23
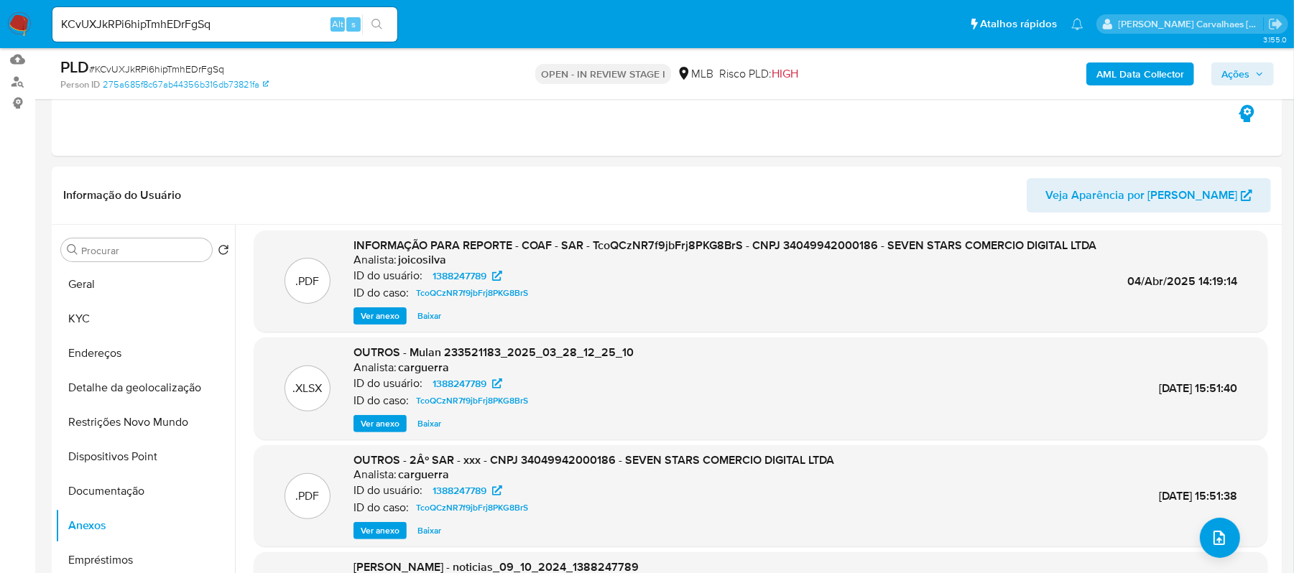
scroll to position [0, 0]
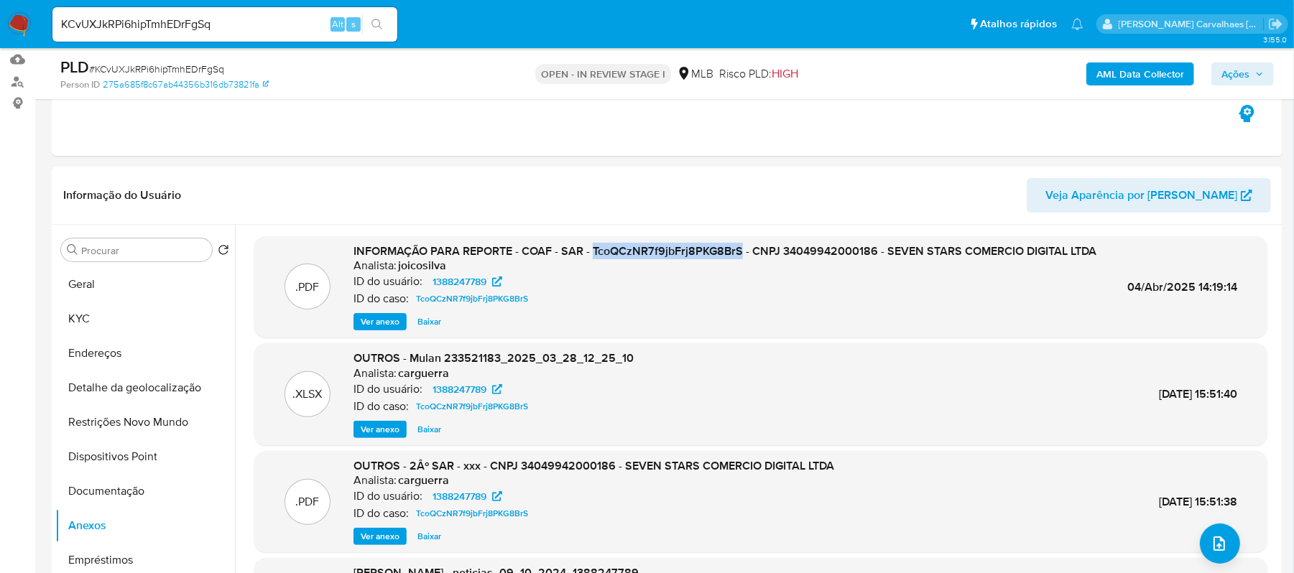
drag, startPoint x: 593, startPoint y: 253, endPoint x: 741, endPoint y: 251, distance: 148.7
click at [742, 251] on span "INFORMAÇÃO PARA REPORTE - COAF - SAR - TcoQCzNR7f9jbFrj8PKG8BrS - CNPJ 34049942…" at bounding box center [724, 251] width 743 height 17
copy span "TcoQCzNR7f9jbFrj8PKG8BrS"
click at [125, 496] on button "Documentação" at bounding box center [139, 491] width 168 height 34
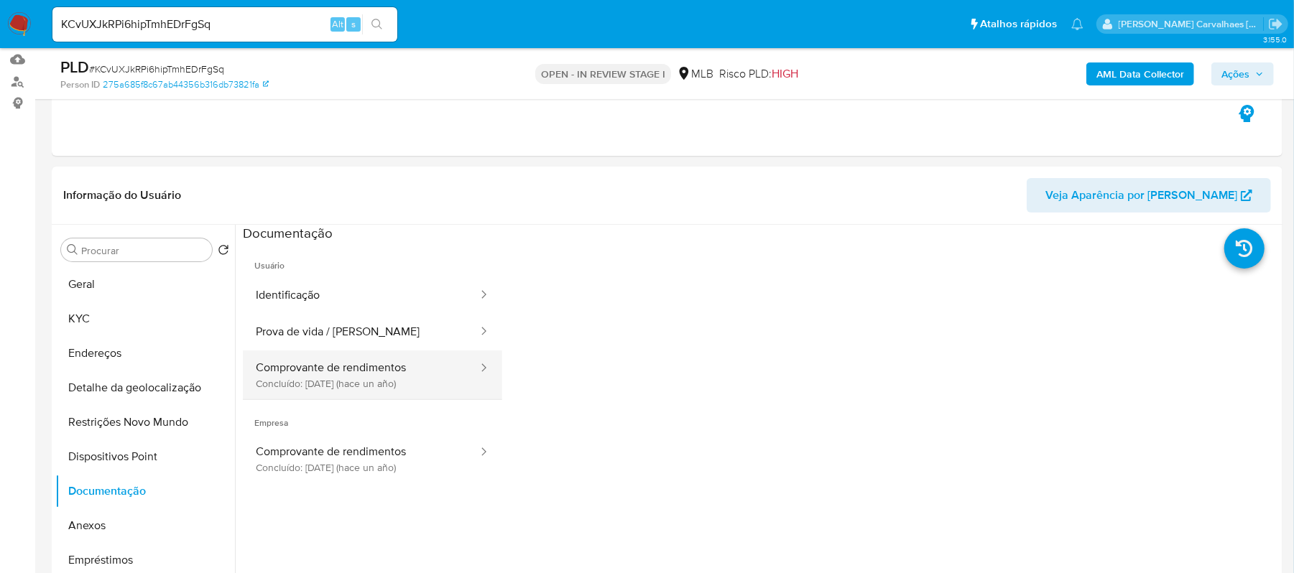
click at [338, 380] on button "Comprovante de rendimentos Concluído: 19/03/2024 (hace un año)" at bounding box center [361, 375] width 236 height 49
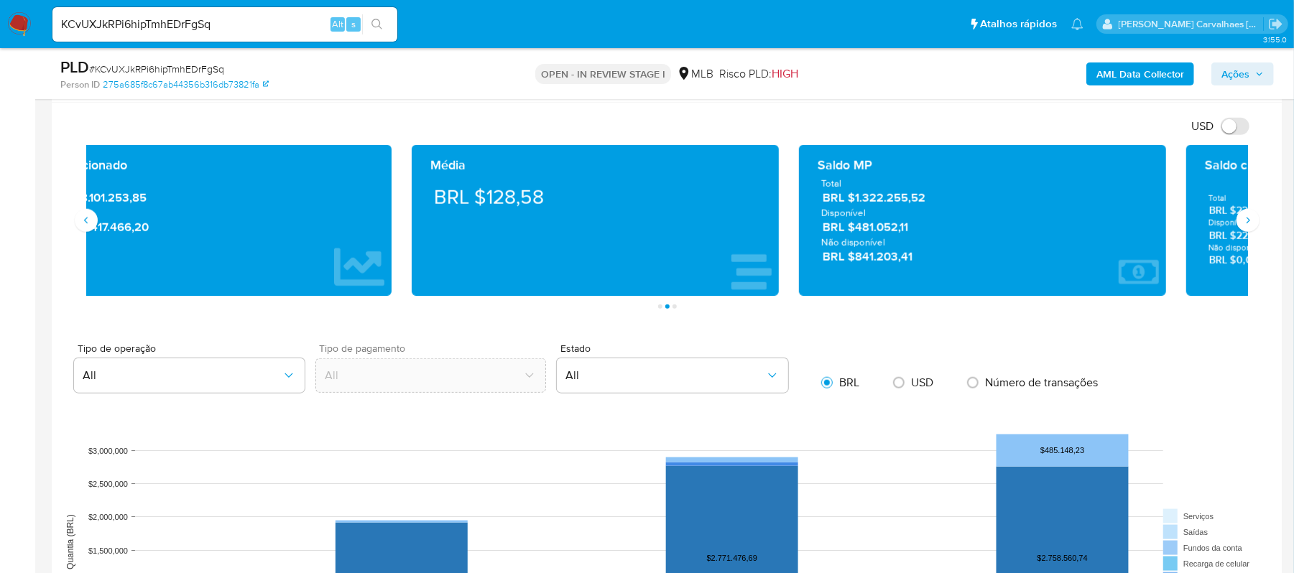
scroll to position [1010, 0]
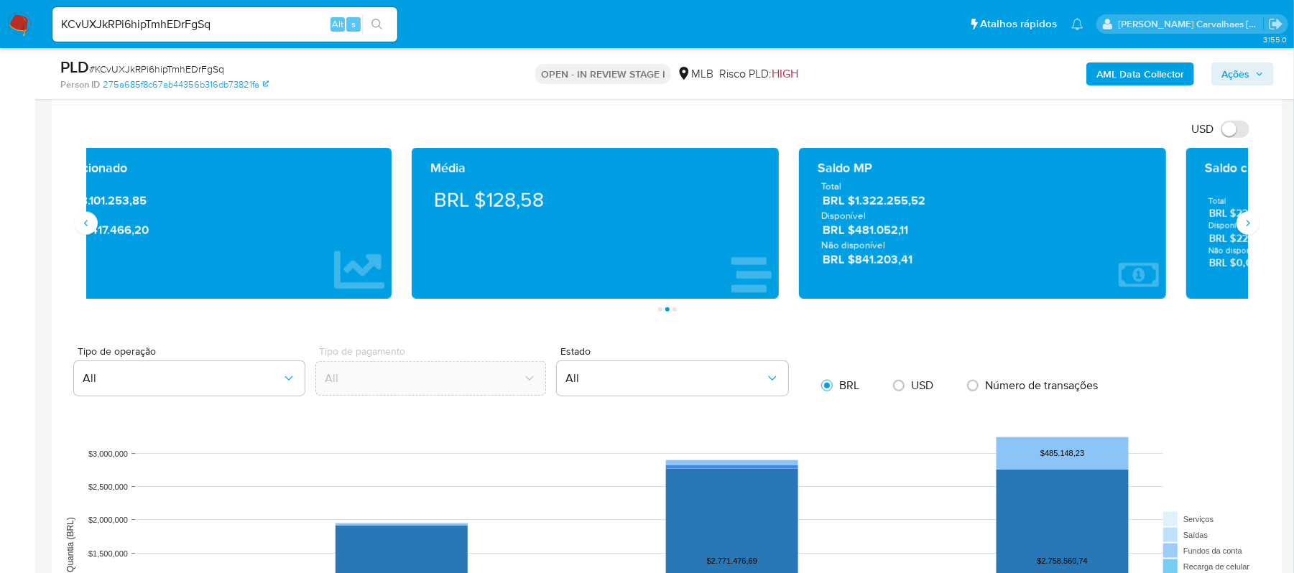
click at [328, 259] on div "Transacionado Entradas BRL $8.101.253,85 Saídas BRL $2.417.466,20" at bounding box center [208, 223] width 344 height 128
click at [1225, 233] on button "Siguiente" at bounding box center [1247, 223] width 23 height 23
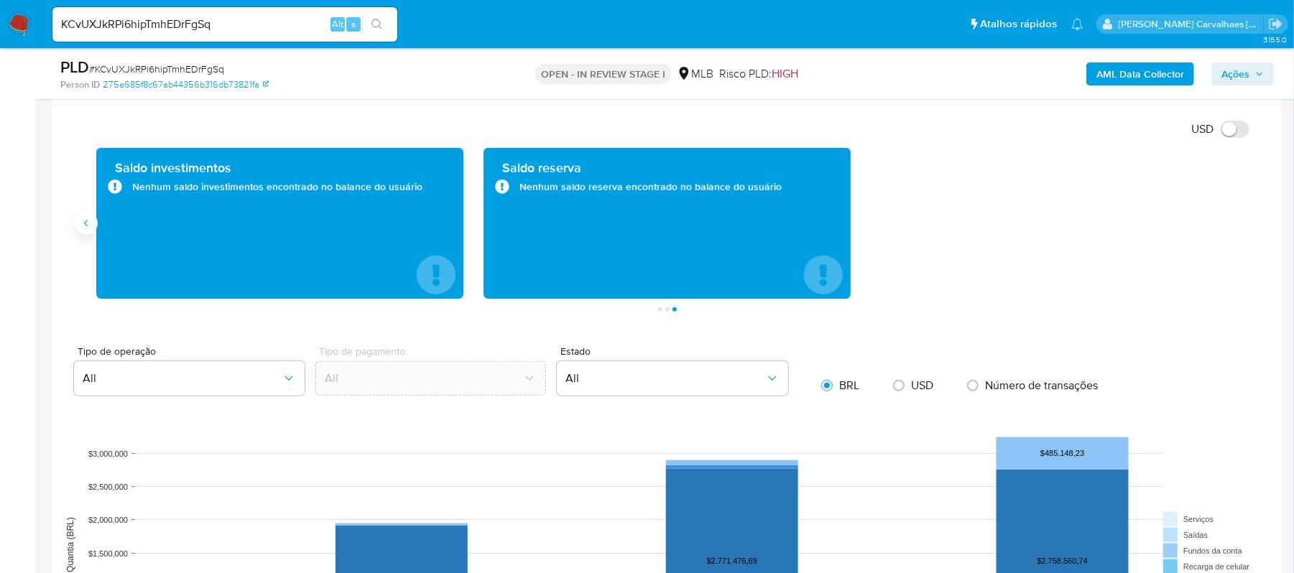
click at [88, 227] on icon "Anterior" at bounding box center [85, 223] width 11 height 11
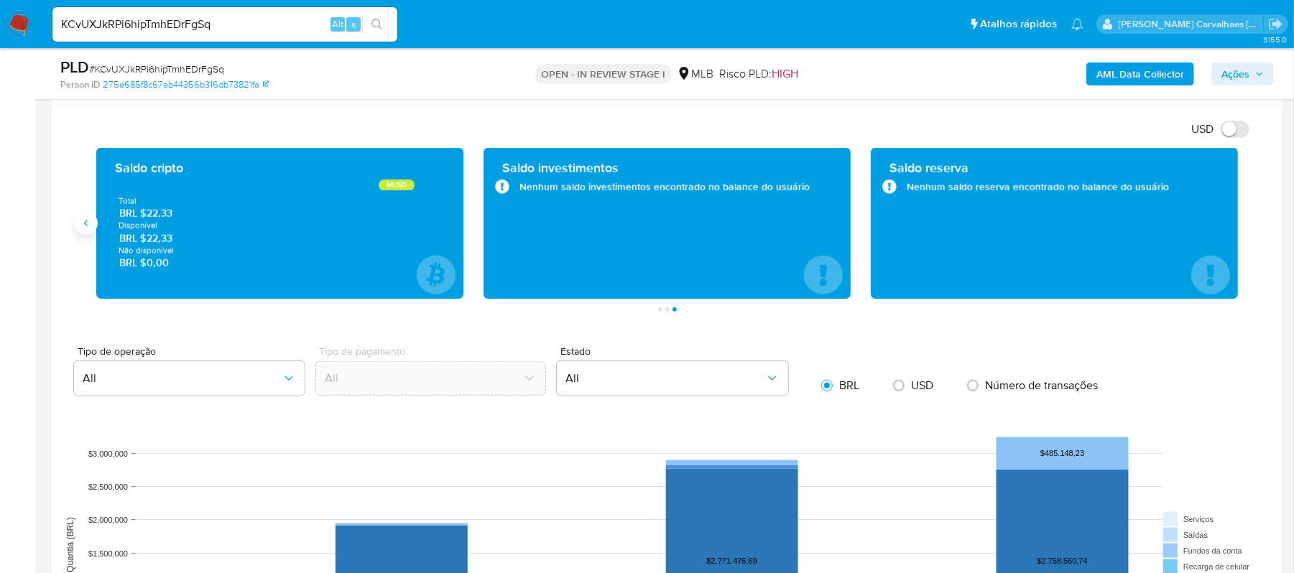
click at [88, 227] on icon "Anterior" at bounding box center [85, 223] width 11 height 11
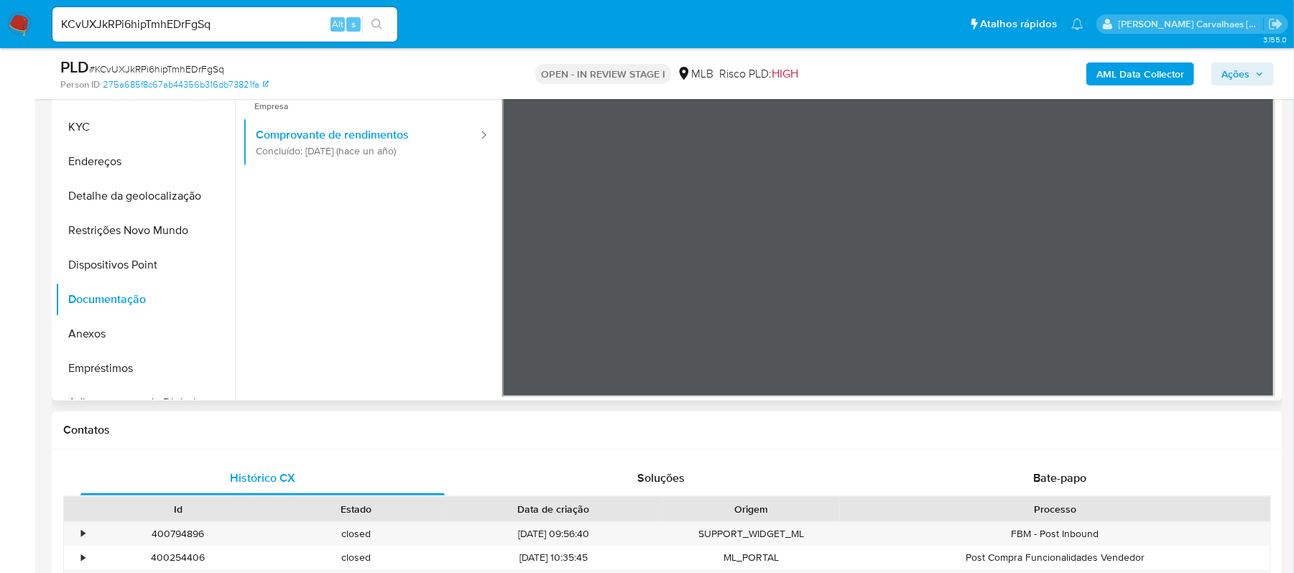
scroll to position [29, 0]
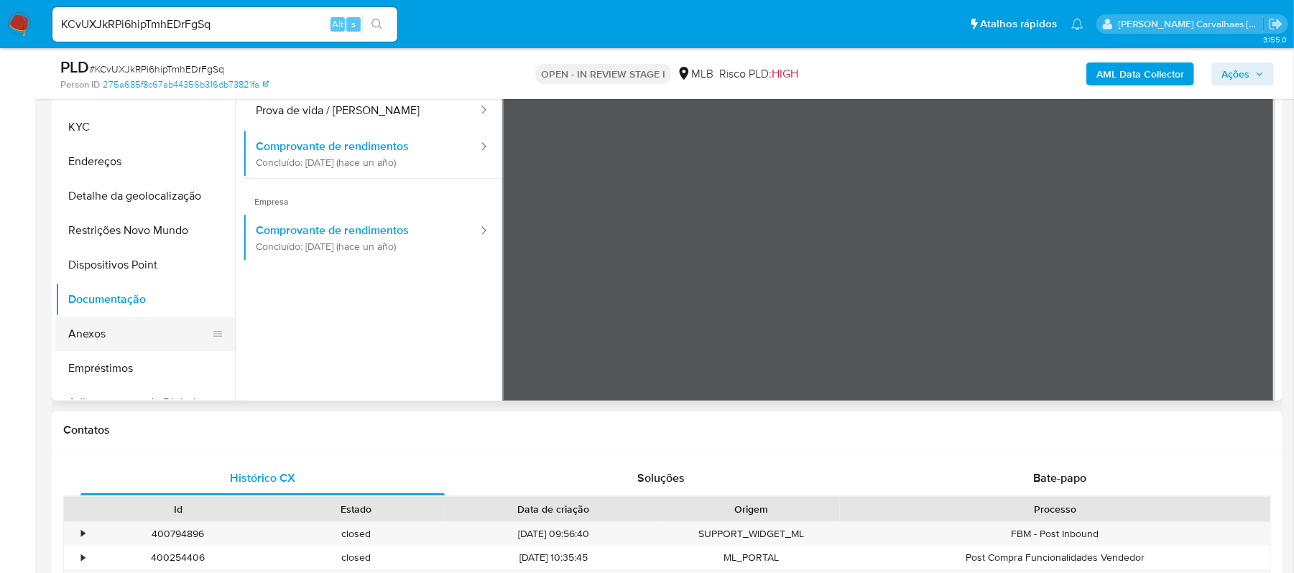
click at [103, 334] on button "Anexos" at bounding box center [139, 334] width 168 height 34
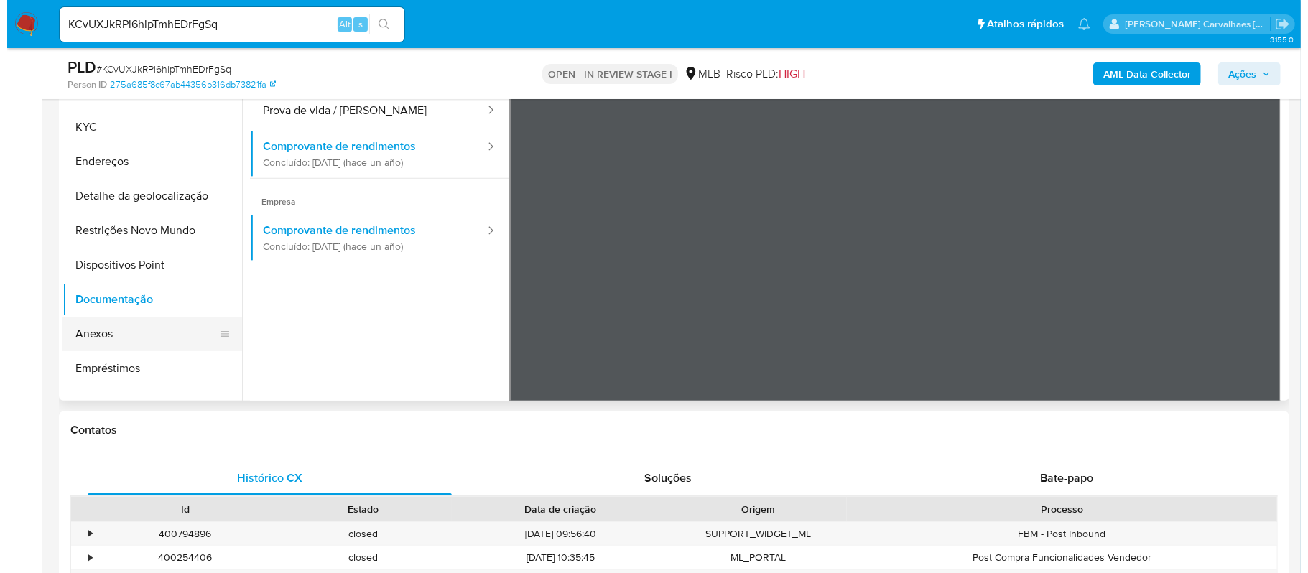
scroll to position [0, 0]
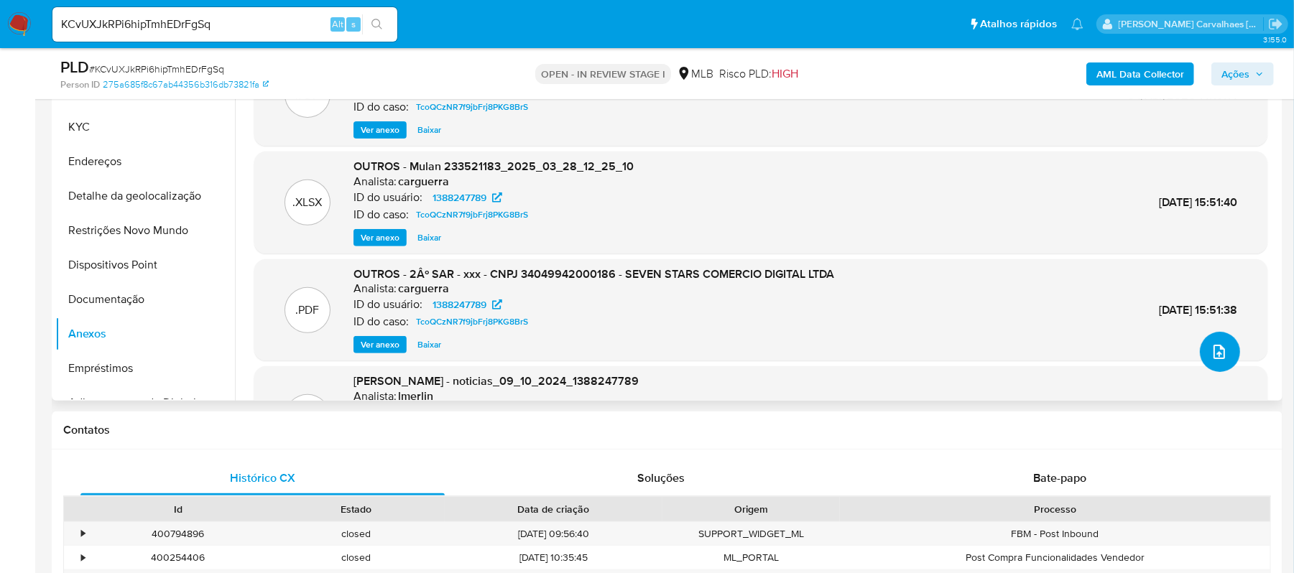
click at [1210, 351] on icon "upload-file" at bounding box center [1218, 351] width 17 height 17
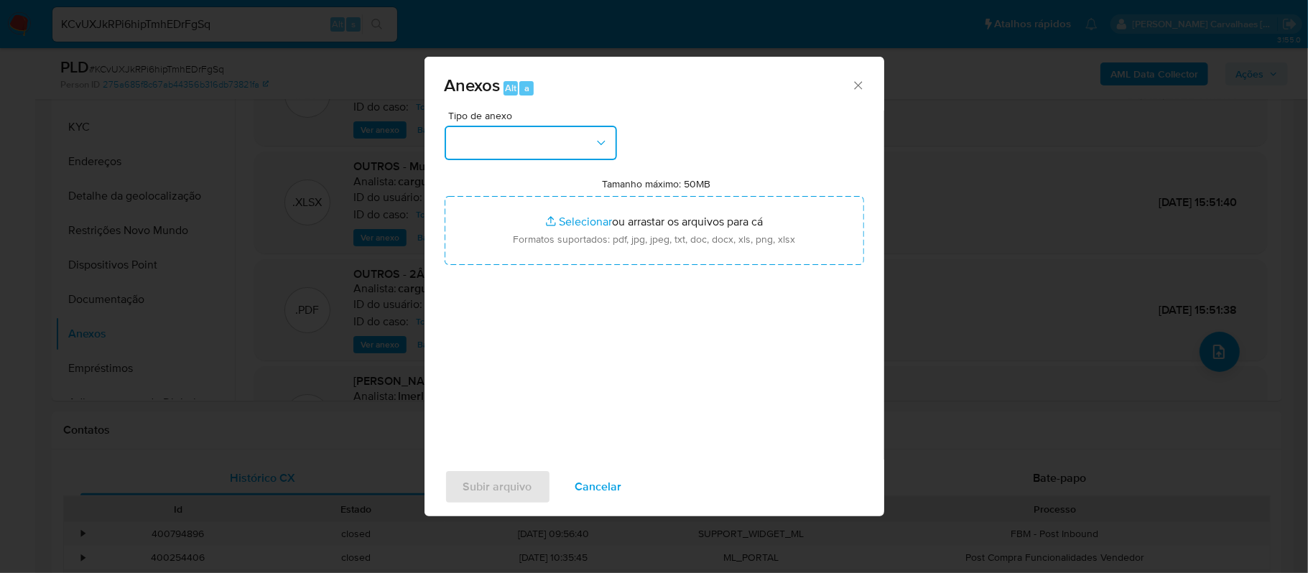
click at [599, 148] on icon "button" at bounding box center [601, 143] width 14 height 14
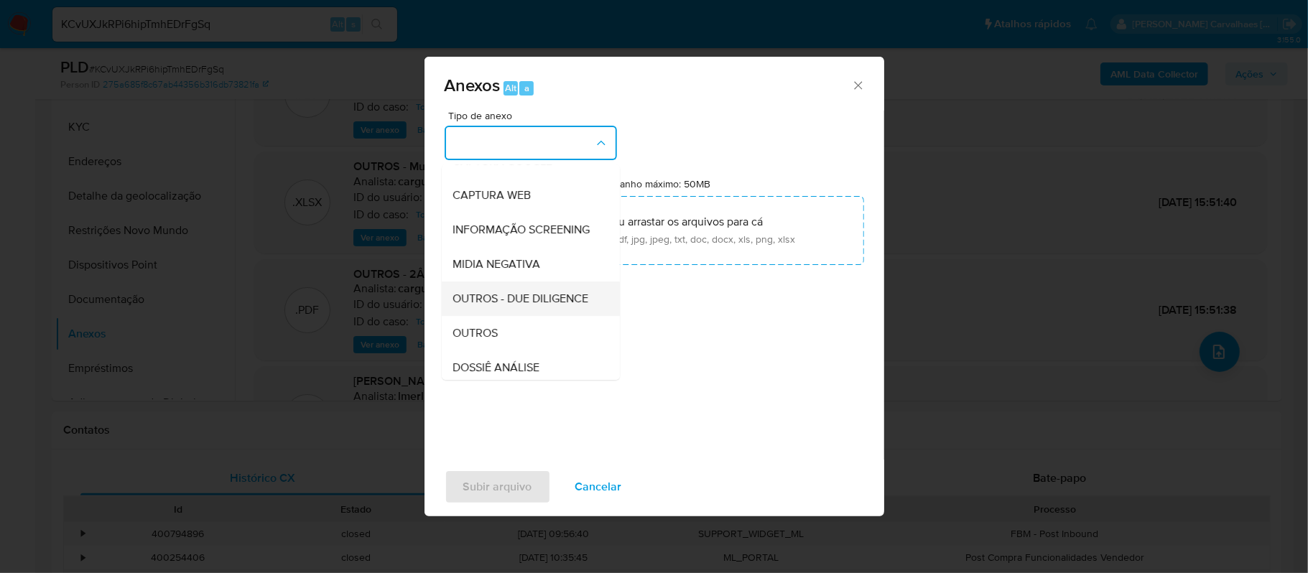
scroll to position [191, 0]
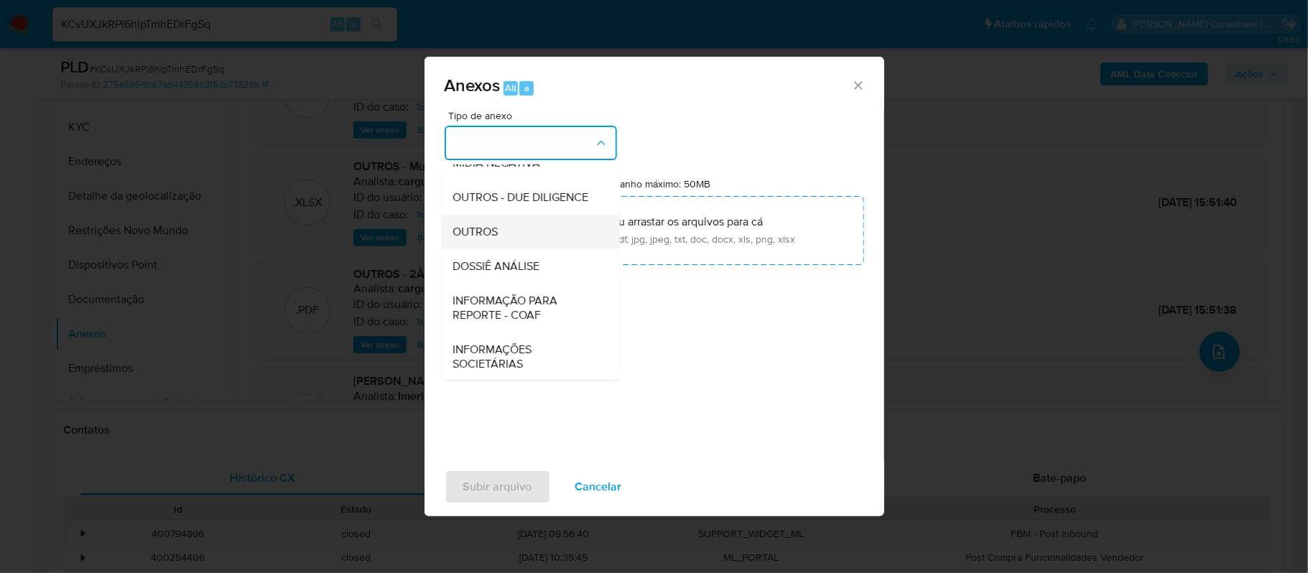
click at [520, 249] on div "OUTROS" at bounding box center [526, 232] width 147 height 34
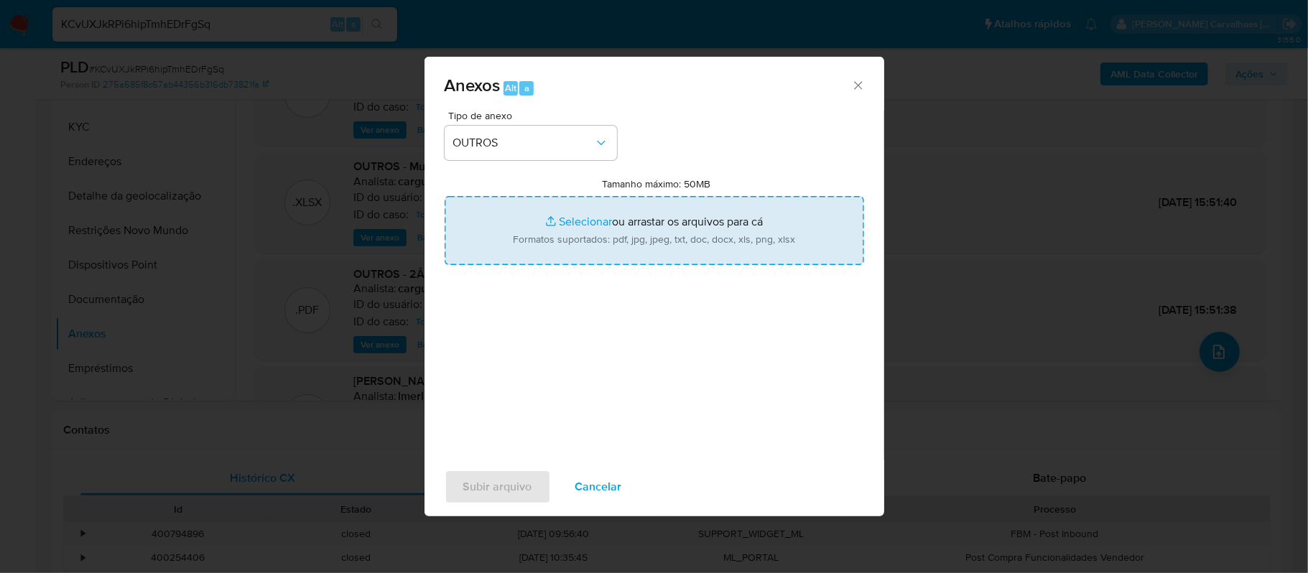
click at [562, 222] on input "Tamanho máximo: 50MB Selecionar arquivos" at bounding box center [654, 230] width 419 height 69
type input "C:\fakepath\Declinio - xxxx - CNPJ 34049942000186 - SEVEN STARS COMERCIO DIGITA…"
click at [578, 219] on input "Tamanho máximo: 50MB Selecionar arquivos" at bounding box center [654, 230] width 419 height 69
click at [576, 222] on input "Tamanho máximo: 50MB Selecionar arquivos" at bounding box center [654, 230] width 419 height 69
click at [575, 213] on input "Tamanho máximo: 50MB Selecionar arquivos" at bounding box center [654, 230] width 419 height 69
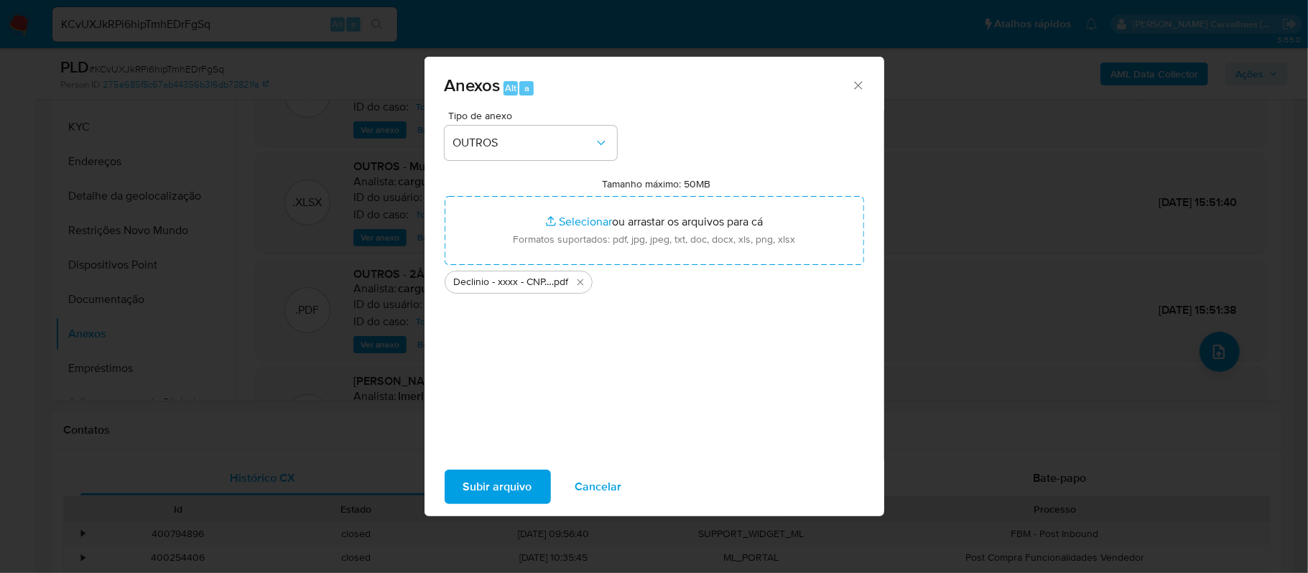
click at [517, 481] on span "Subir arquivo" at bounding box center [497, 487] width 69 height 32
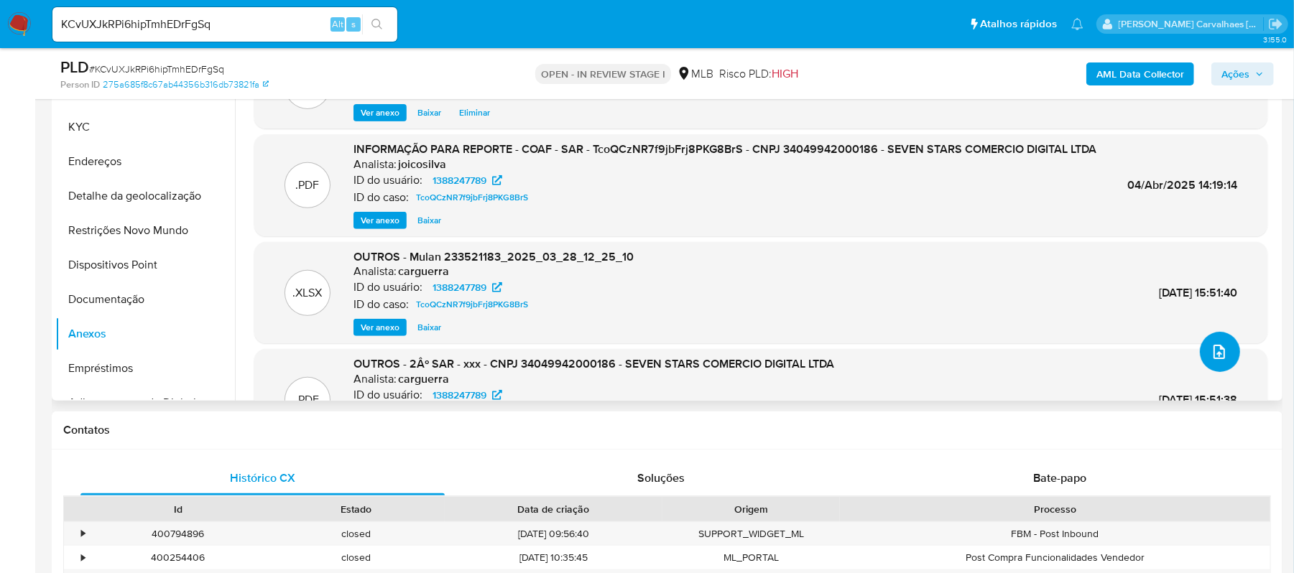
click at [1211, 356] on icon "upload-file" at bounding box center [1218, 351] width 17 height 17
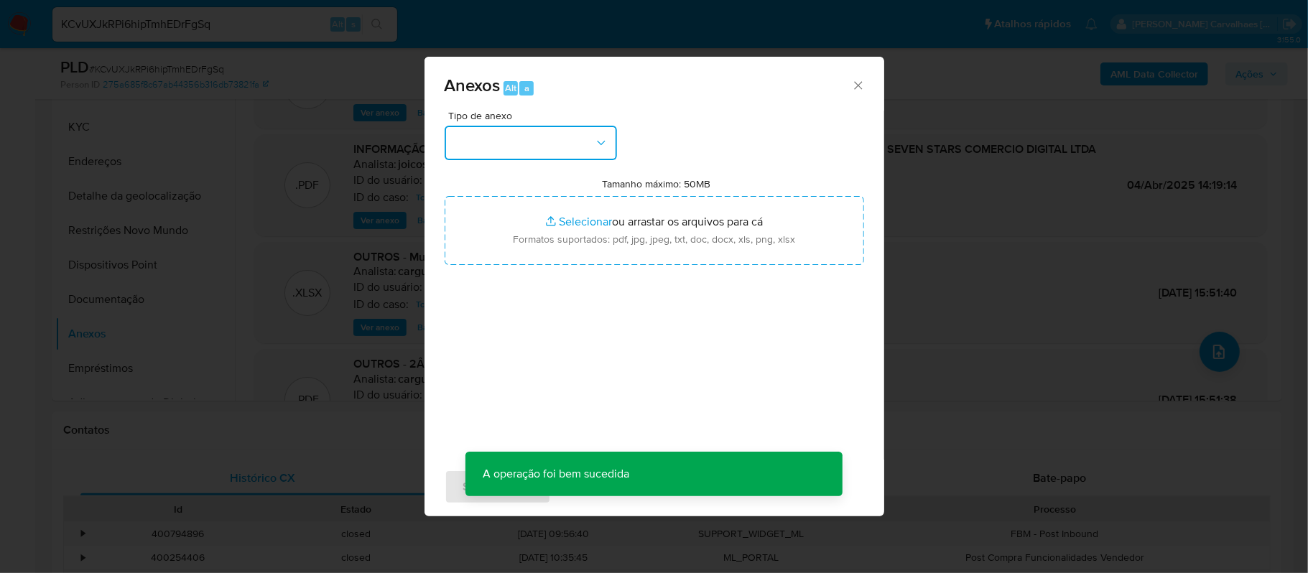
click at [604, 141] on icon "button" at bounding box center [601, 142] width 8 height 4
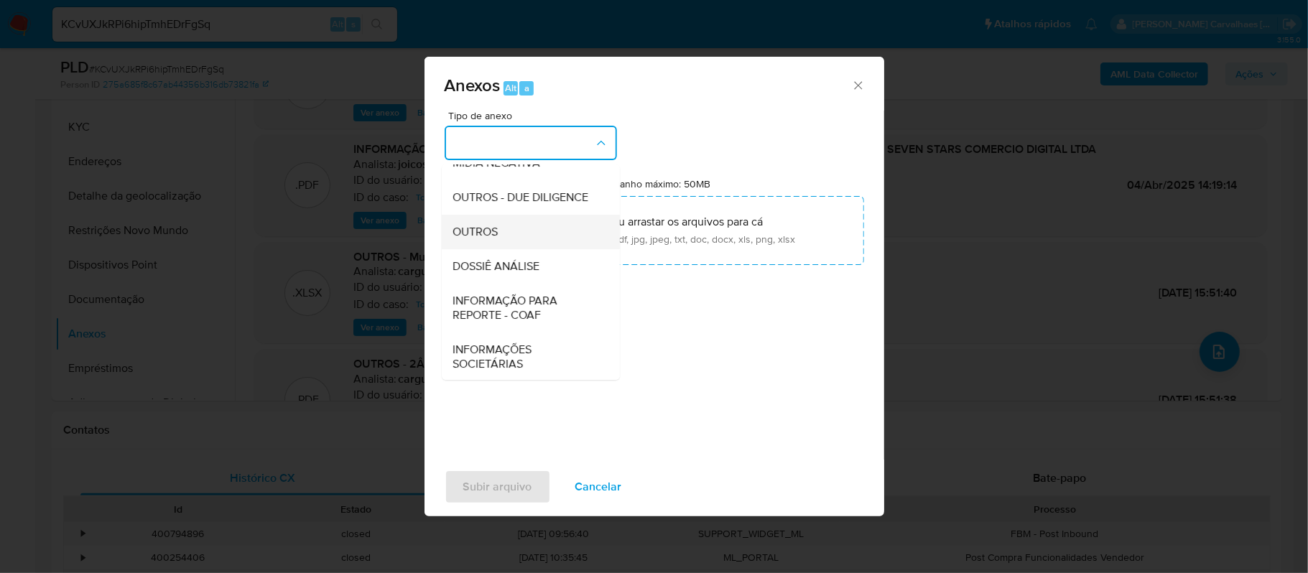
click at [503, 249] on div "OUTROS" at bounding box center [526, 232] width 147 height 34
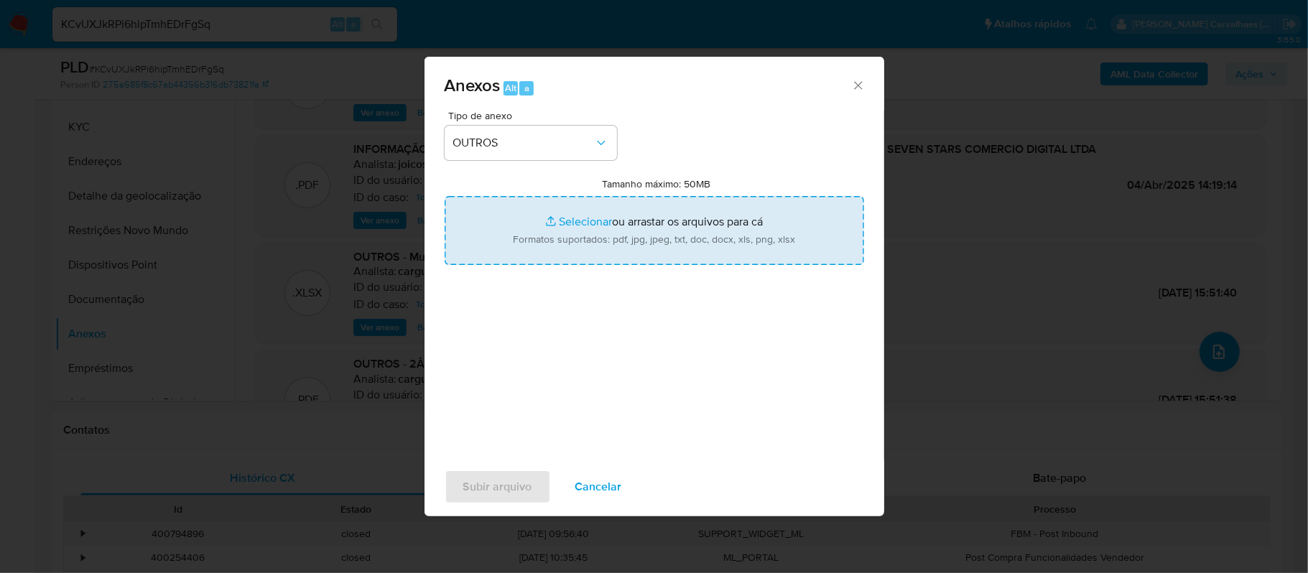
click at [588, 222] on input "Tamanho máximo: 50MB Selecionar arquivos" at bounding box center [654, 230] width 419 height 69
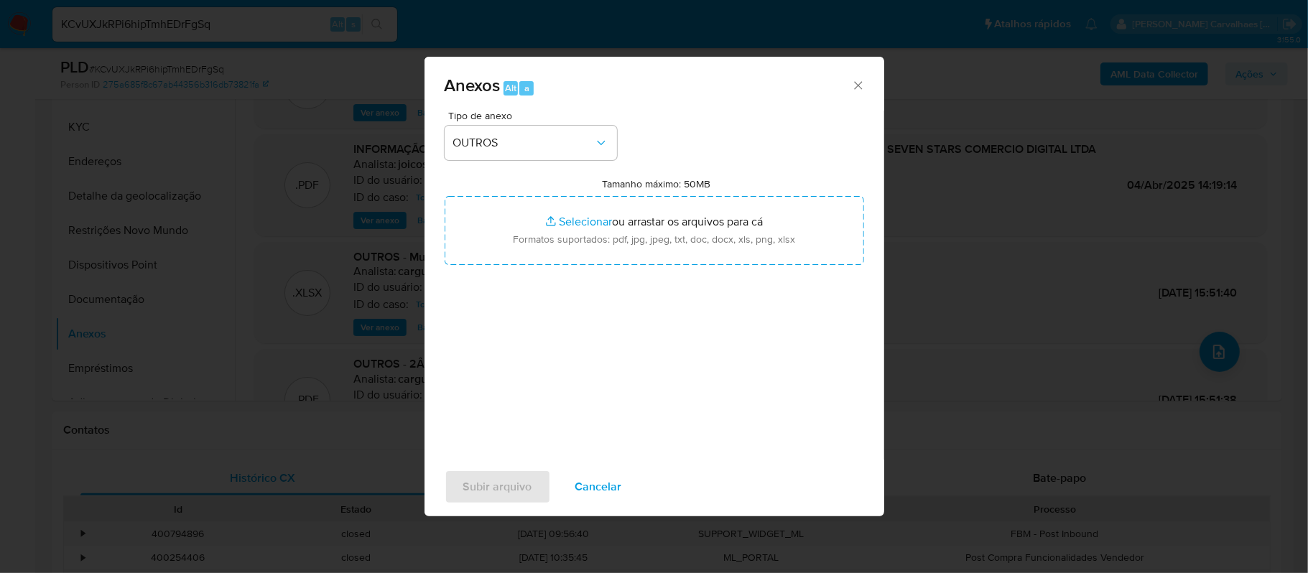
click at [858, 80] on icon "Fechar" at bounding box center [858, 85] width 14 height 14
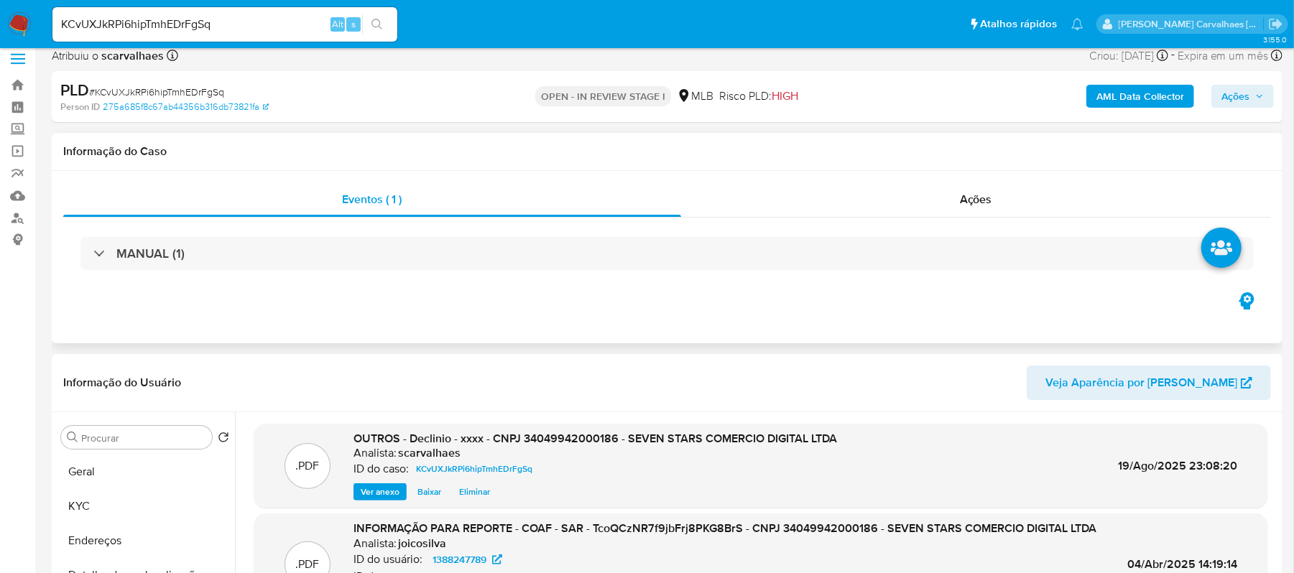
scroll to position [0, 0]
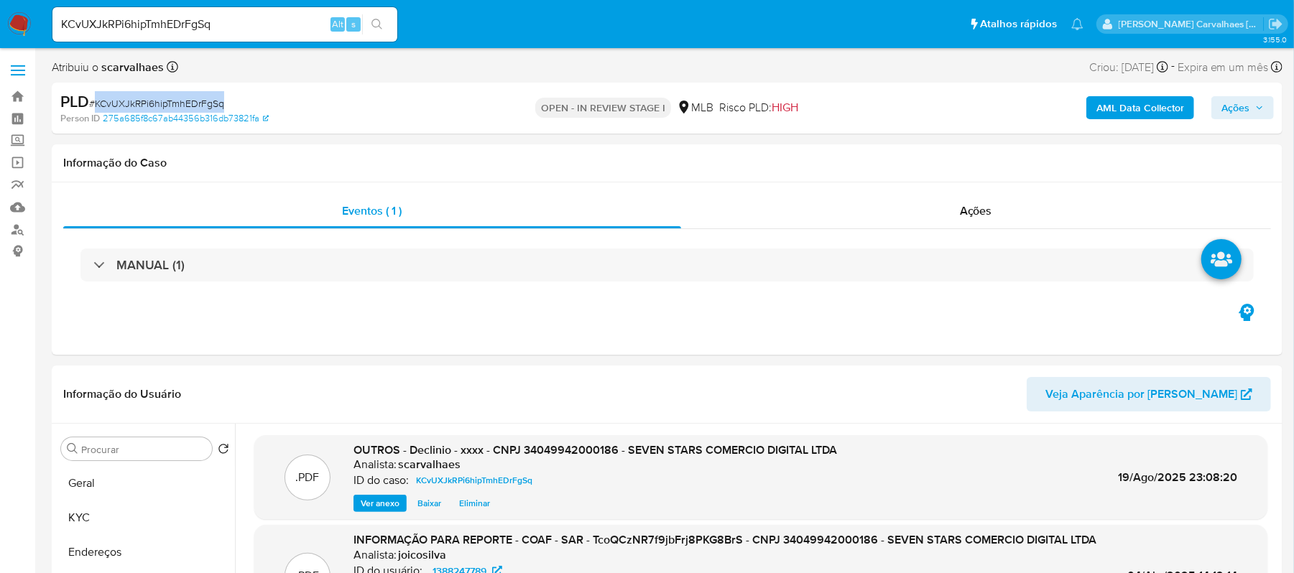
drag, startPoint x: 95, startPoint y: 104, endPoint x: 233, endPoint y: 102, distance: 137.9
click at [233, 102] on div "PLD # KCvUXJkRPi6hipTmhEDrFgSq" at bounding box center [259, 102] width 399 height 22
drag, startPoint x: 237, startPoint y: 27, endPoint x: 50, endPoint y: 23, distance: 186.8
click at [50, 23] on li "KCvUXJkRPi6hipTmhEDrFgSq Alt s" at bounding box center [225, 24] width 352 height 36
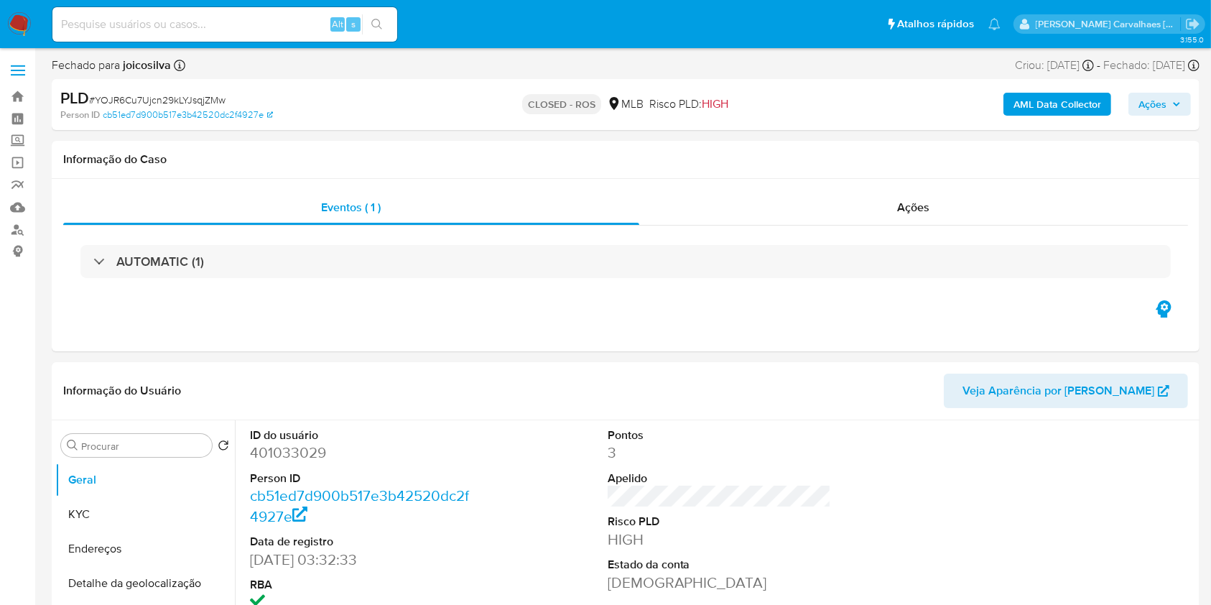
select select "10"
paste input "KCvUXJkRPi6hipTmhEDrFgSq"
type input "KCvUXJkRPi6hipTmhEDrFgSq"
click at [387, 25] on button "search-icon" at bounding box center [376, 24] width 29 height 20
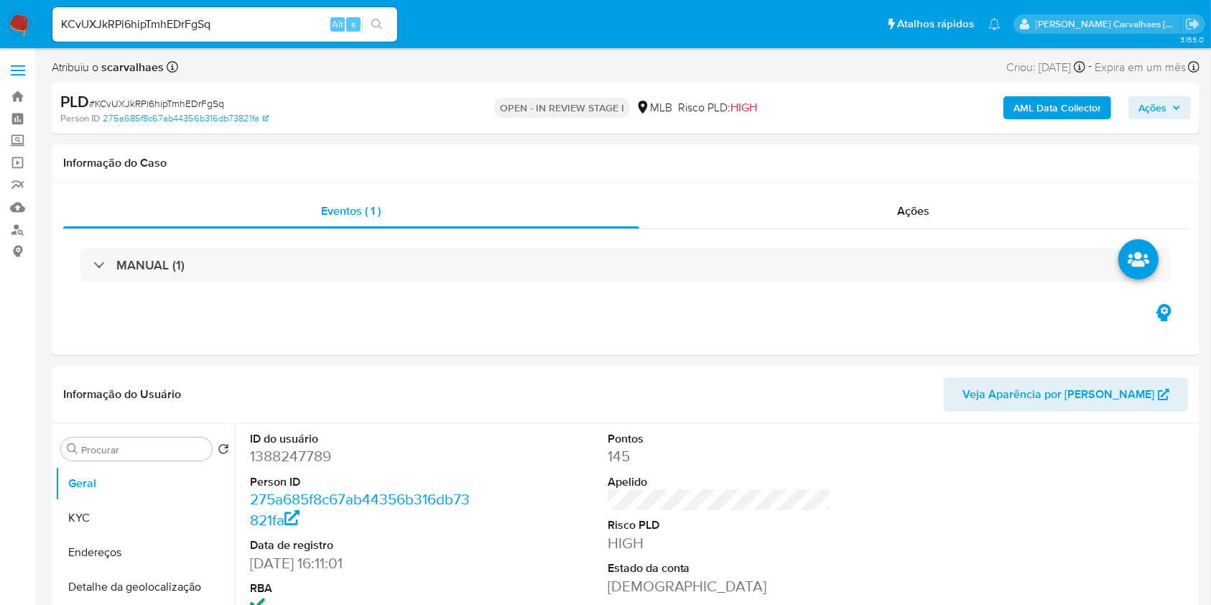
select select "10"
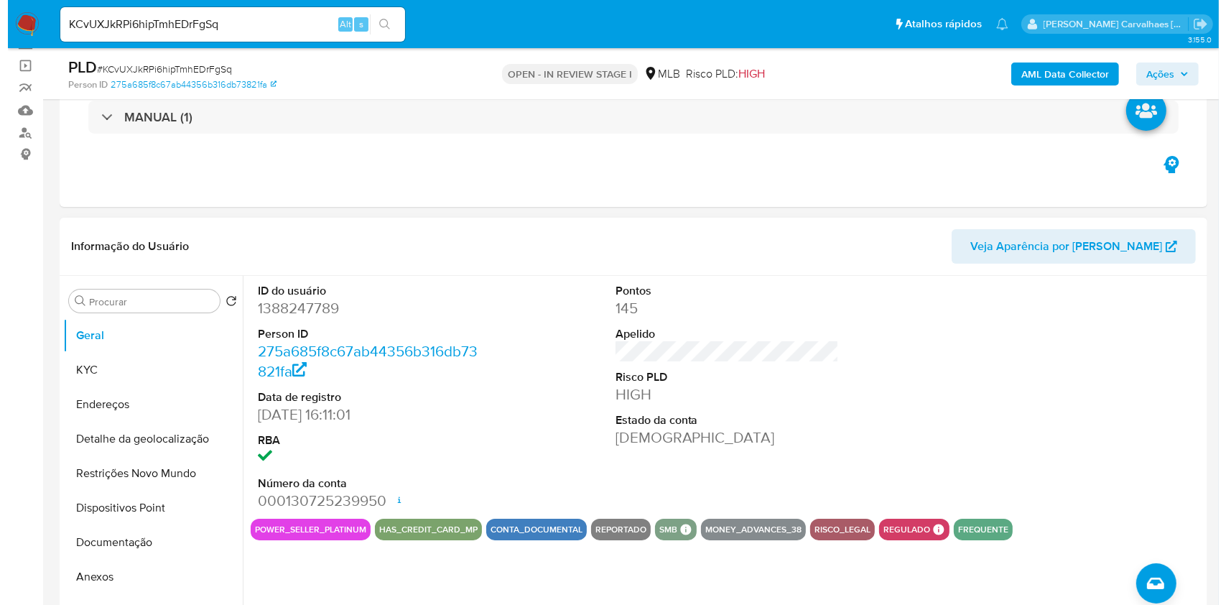
scroll to position [191, 0]
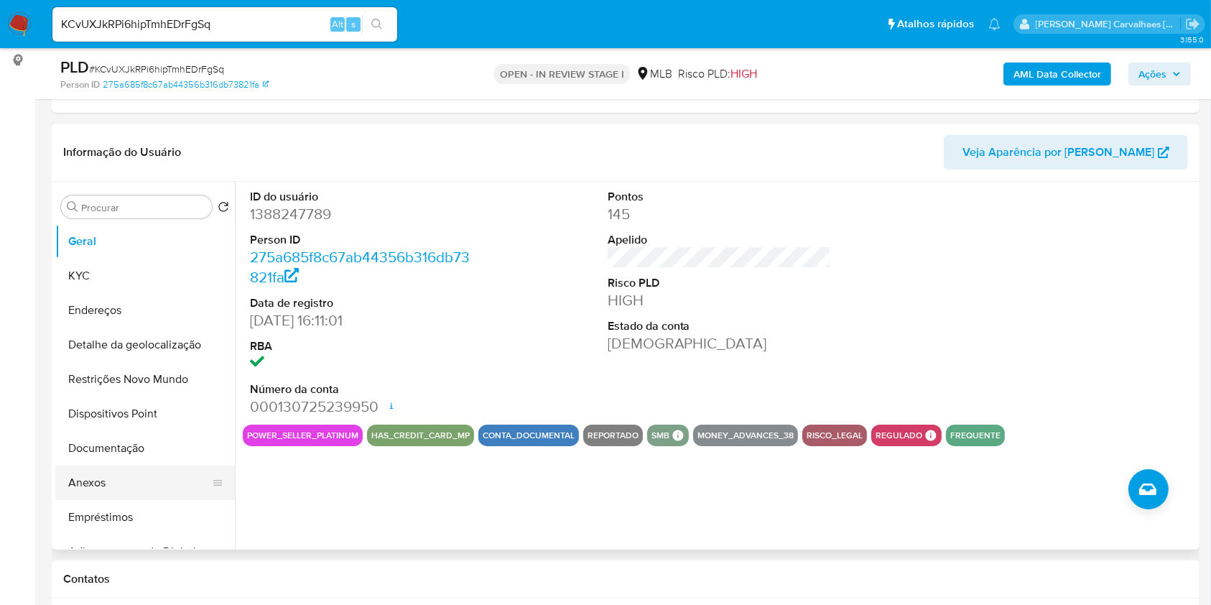
click at [141, 487] on button "Anexos" at bounding box center [139, 482] width 168 height 34
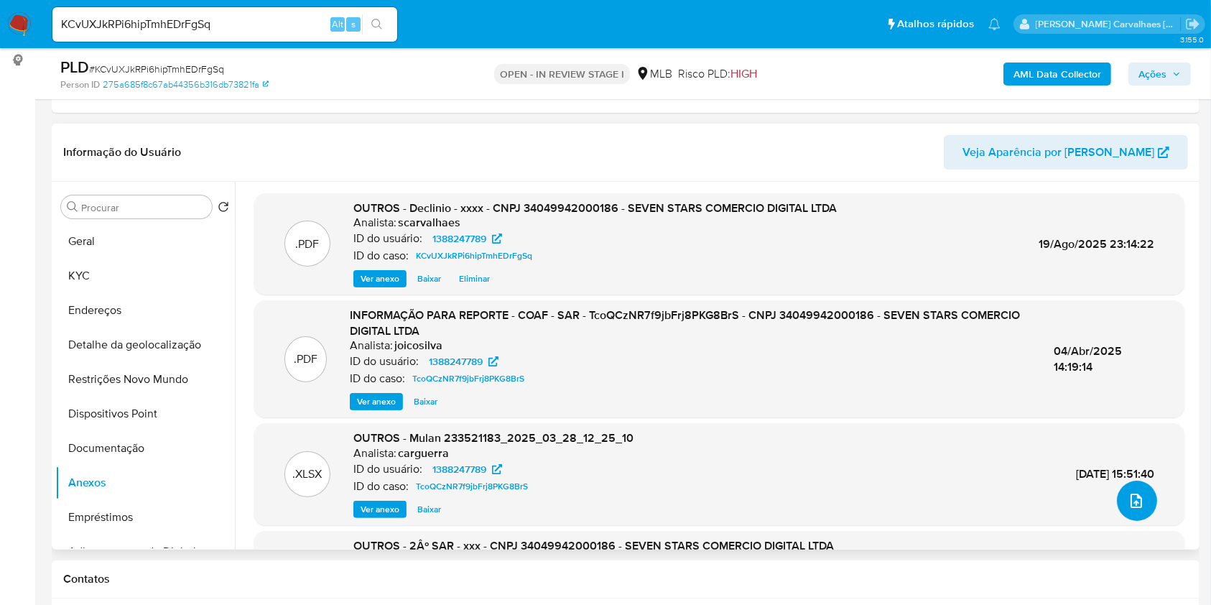
click at [1124, 510] on button "upload-file" at bounding box center [1137, 501] width 40 height 40
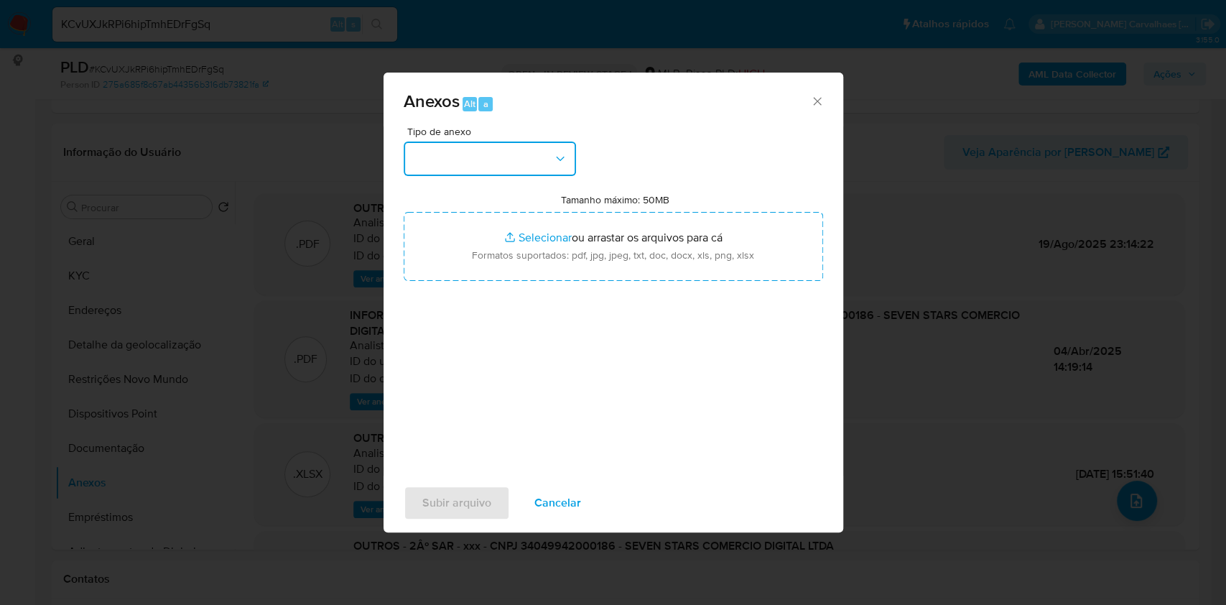
click at [552, 164] on button "button" at bounding box center [490, 158] width 172 height 34
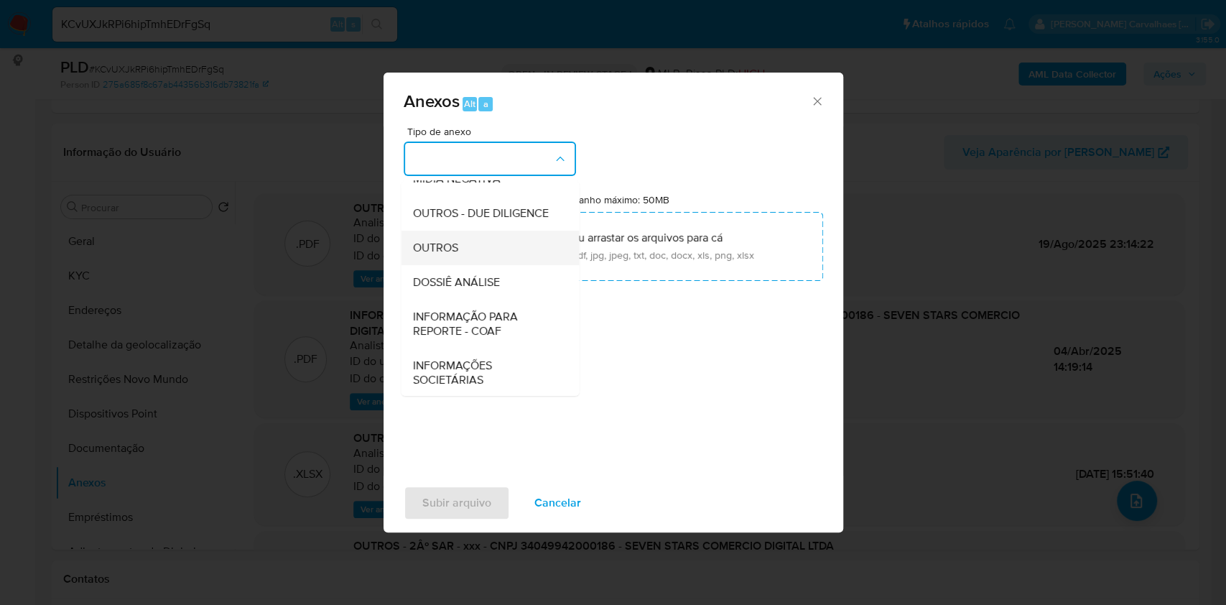
click at [487, 265] on div "OUTROS" at bounding box center [485, 248] width 147 height 34
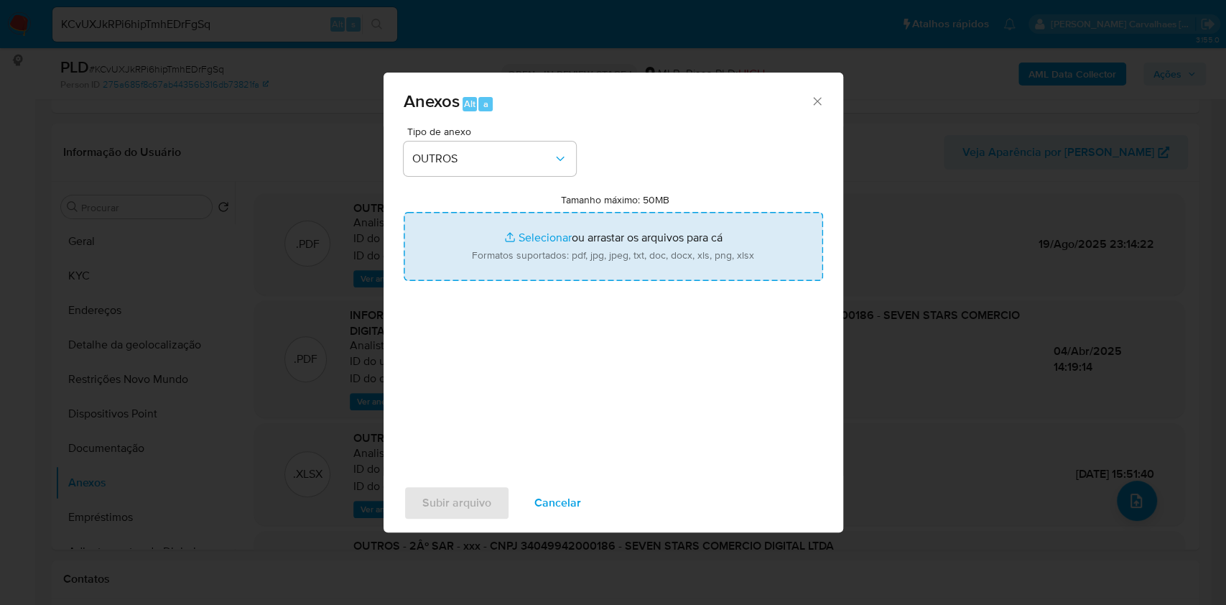
click at [521, 232] on input "Tamanho máximo: 50MB Selecionar arquivos" at bounding box center [613, 246] width 419 height 69
type input "C:\fakepath\Mulan SEVEN 1388247789_2025_08_19_13_33_16 - Principal.pdf"
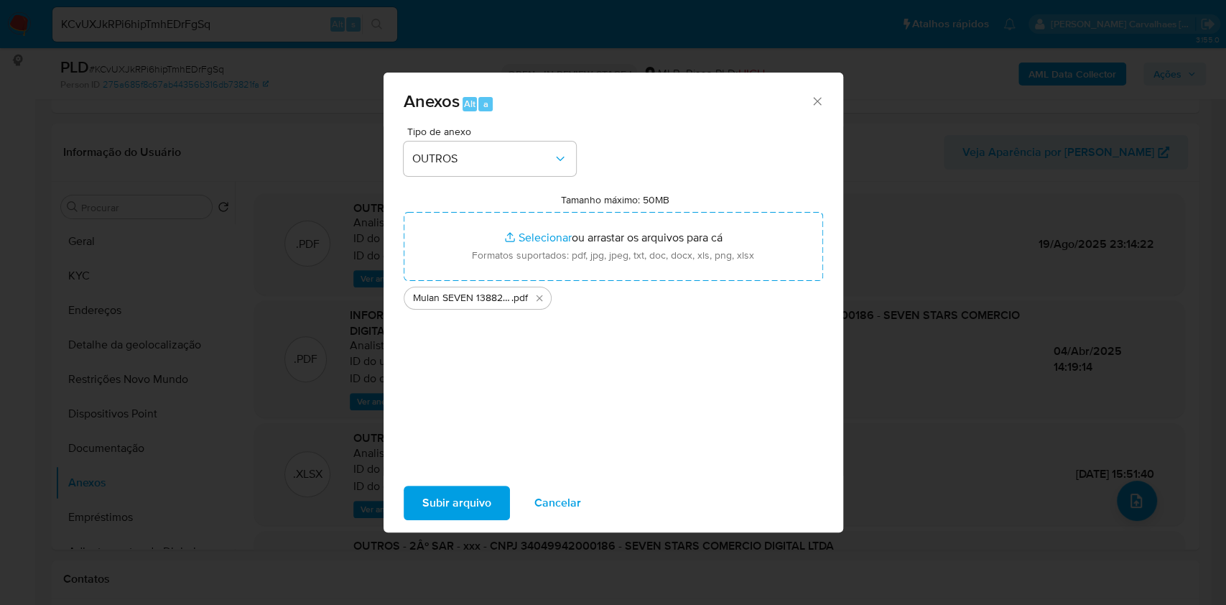
click at [460, 501] on span "Subir arquivo" at bounding box center [456, 503] width 69 height 32
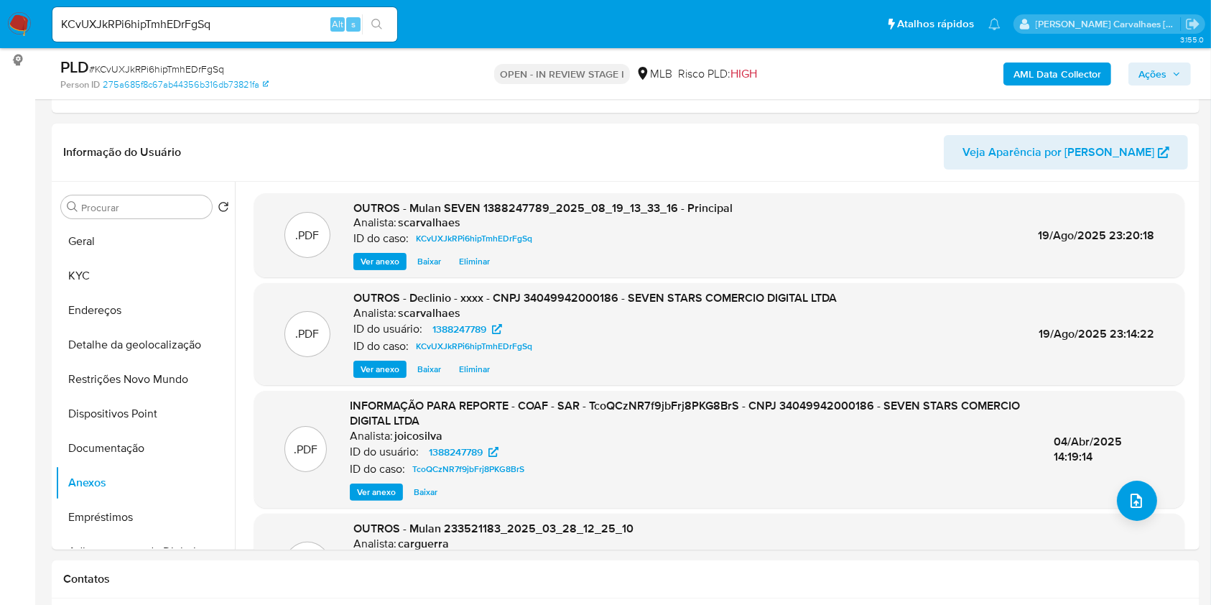
click at [1143, 70] on span "Ações" at bounding box center [1152, 73] width 28 height 23
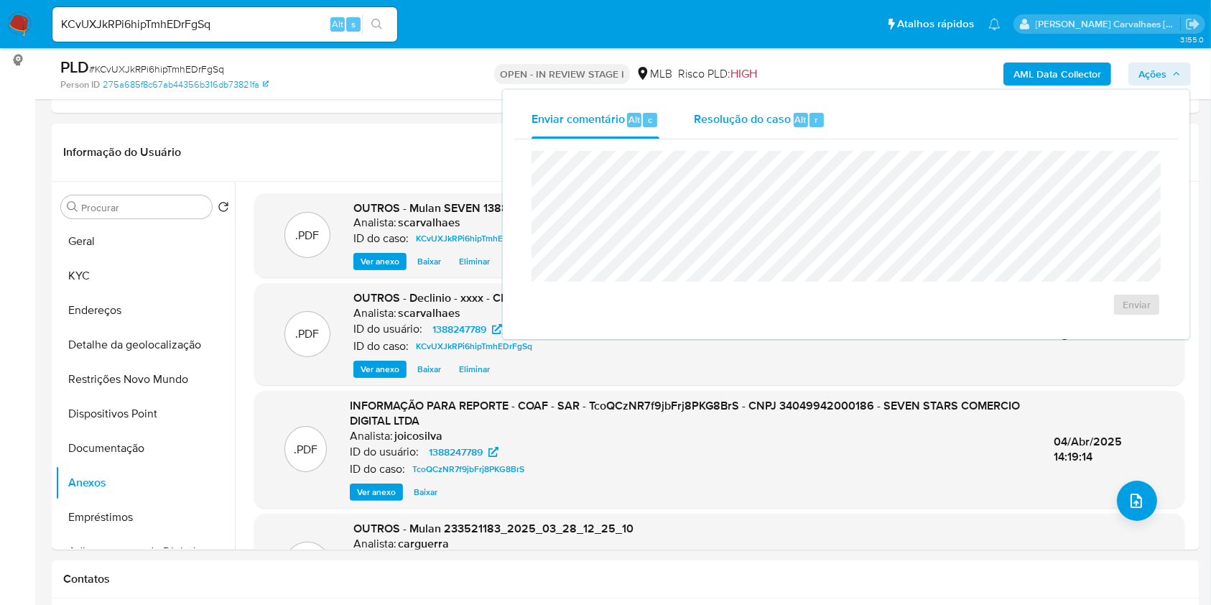
click at [745, 123] on span "Resolução do caso" at bounding box center [742, 119] width 97 height 17
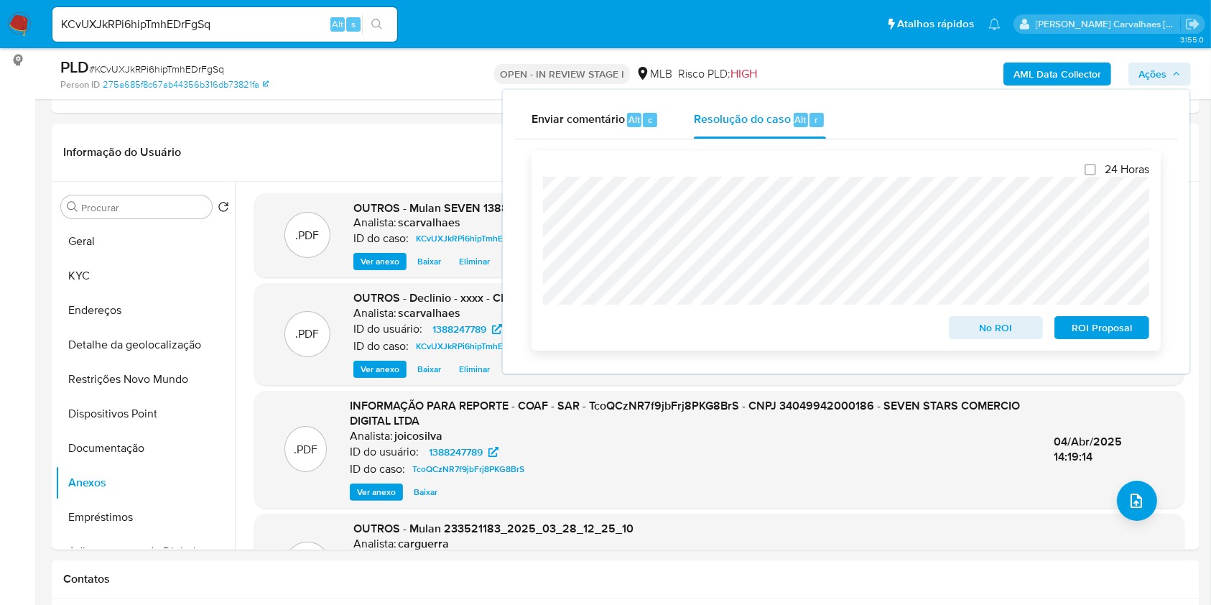
click at [976, 330] on span "No ROI" at bounding box center [996, 327] width 75 height 20
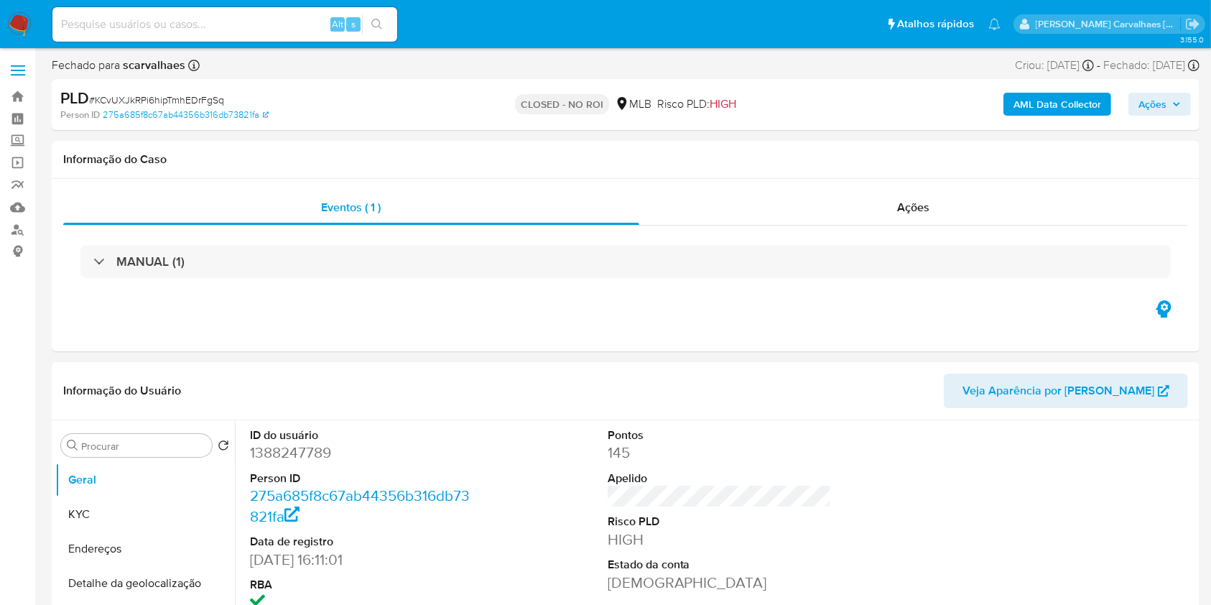
select select "10"
drag, startPoint x: 93, startPoint y: 36, endPoint x: 93, endPoint y: 25, distance: 10.8
paste input "kTBEtVon HFCB Tz32Ga6aRyn 6"
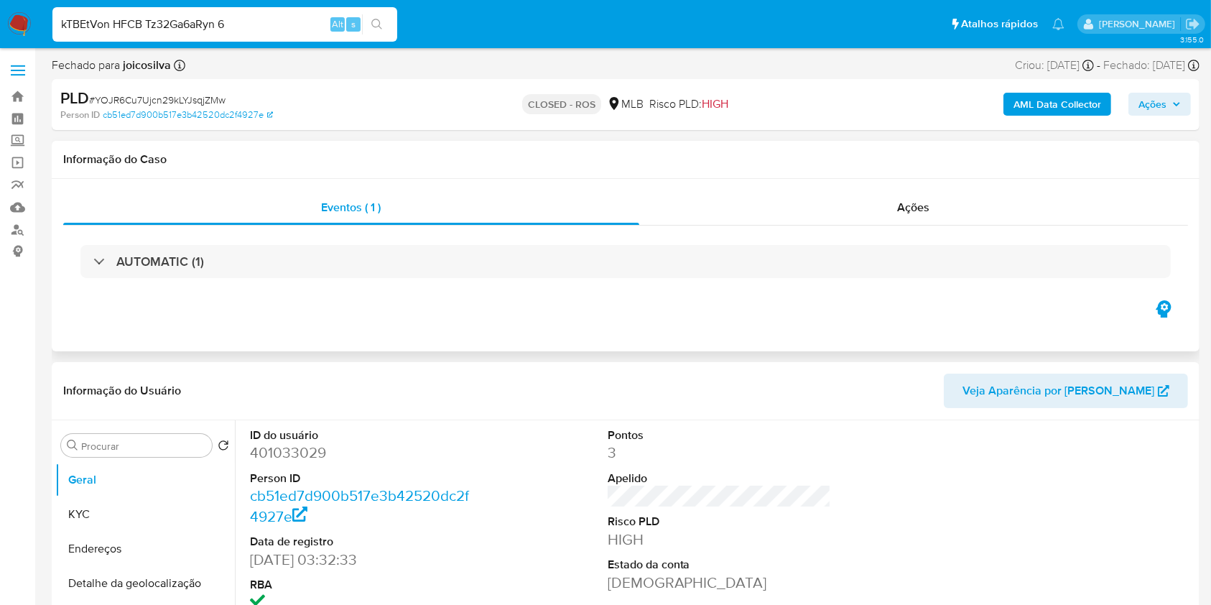
type input "kTBEtVon HFCB Tz32Ga6aRyn 6"
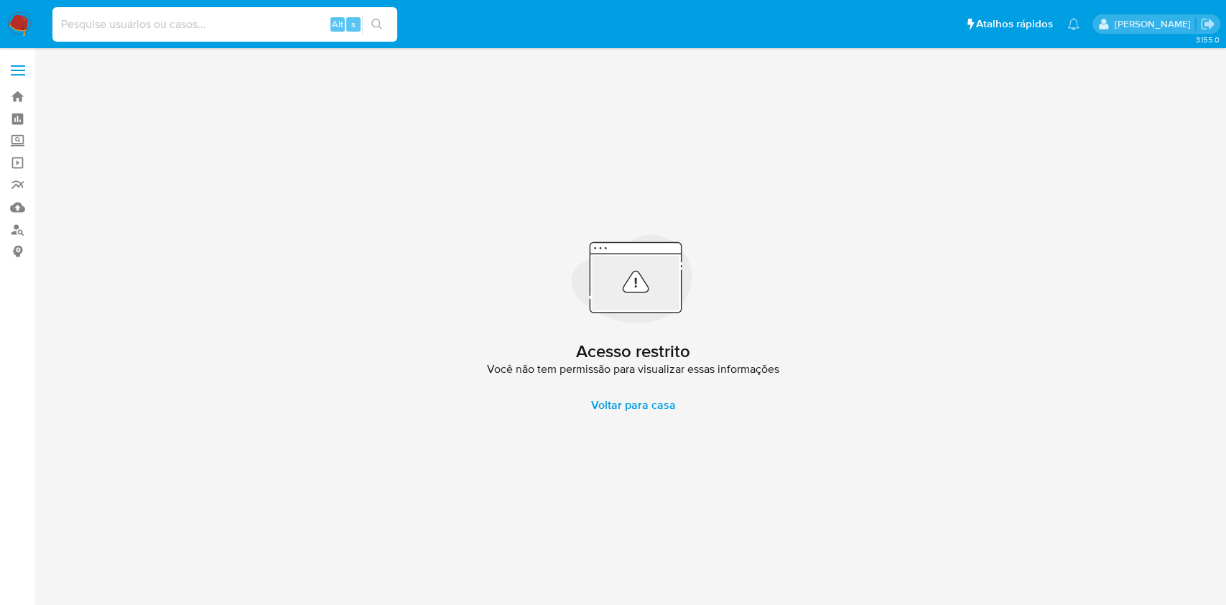
paste input "kTBEtVon HFCB Tz32Ga6aRyn 6"
click at [221, 25] on input "kTBEtVon HFCB Tz32Ga6aRyn 6" at bounding box center [224, 24] width 345 height 19
click at [218, 28] on input "kTBEtVon HFCB Tz32Ga6aRyn 6" at bounding box center [224, 24] width 345 height 19
click at [376, 21] on icon "search-icon" at bounding box center [376, 24] width 11 height 11
drag, startPoint x: 269, startPoint y: 21, endPoint x: 0, endPoint y: 32, distance: 268.8
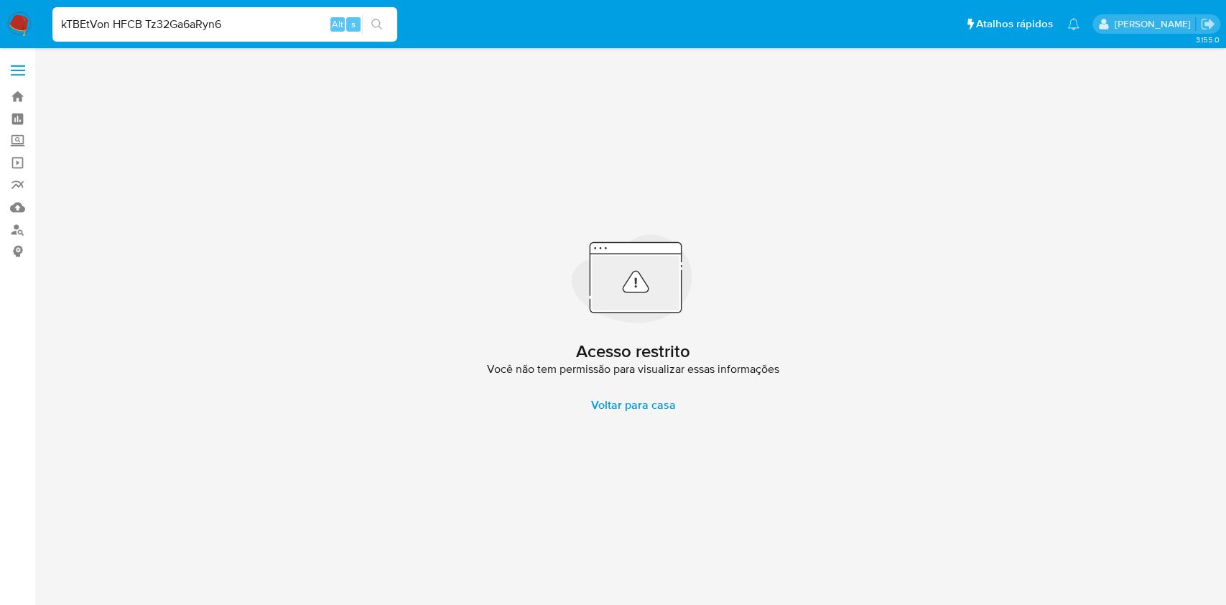
click at [0, 32] on nav "Pausado Ver notificaciones kTBEtVon HFCB Tz32Ga6aRyn6 Alt s Atalhos rápidos Pre…" at bounding box center [613, 24] width 1226 height 48
paste input
click at [216, 21] on input "kTBEtVon HFCB Tz32Ga6aRyn 6" at bounding box center [224, 24] width 345 height 19
click at [57, 26] on input "kTBEtVon HFCB Tz32Ga6aRyn6" at bounding box center [224, 24] width 345 height 19
click at [261, 20] on input "kTBEtVon HFCB Tz32Ga6aRyn6" at bounding box center [224, 24] width 345 height 19
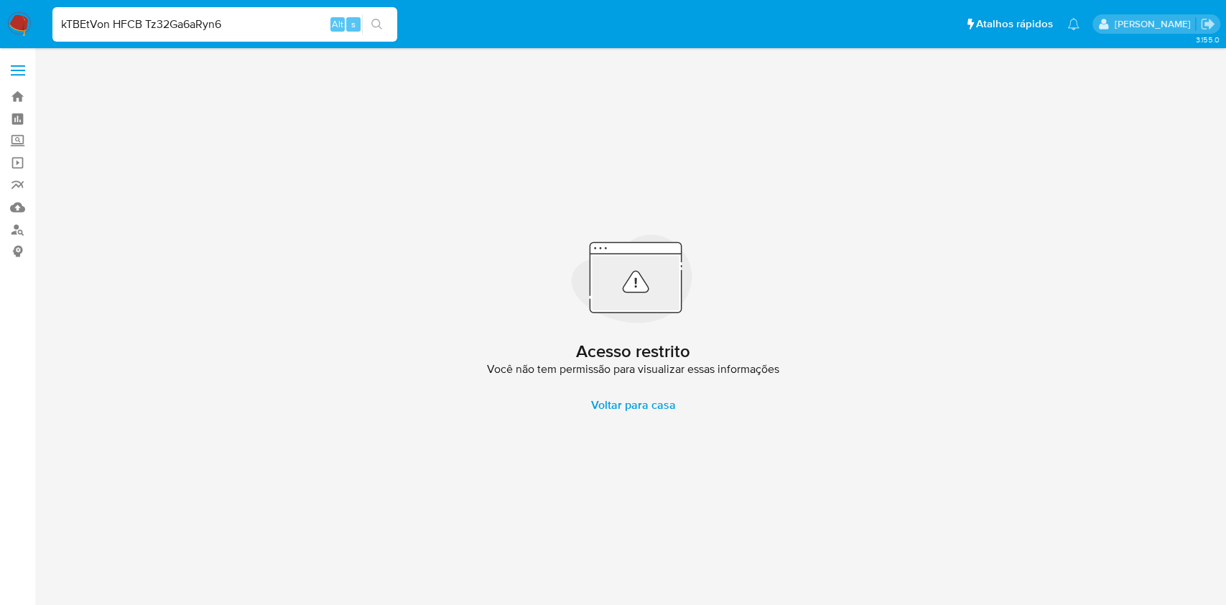
drag, startPoint x: 261, startPoint y: 20, endPoint x: 42, endPoint y: 44, distance: 220.3
click at [42, 44] on nav "Pausado Ver notificaciones kTBEtVon HFCB Tz32Ga6aRyn6 Alt s Atalhos rápidos Pre…" at bounding box center [613, 24] width 1226 height 48
paste input "kTBEtVonHFCB"
click at [375, 19] on icon "search-icon" at bounding box center [376, 24] width 11 height 11
click at [58, 24] on input "kTBEtVonHFCBTz32Ga6aRyn6" at bounding box center [224, 24] width 345 height 19
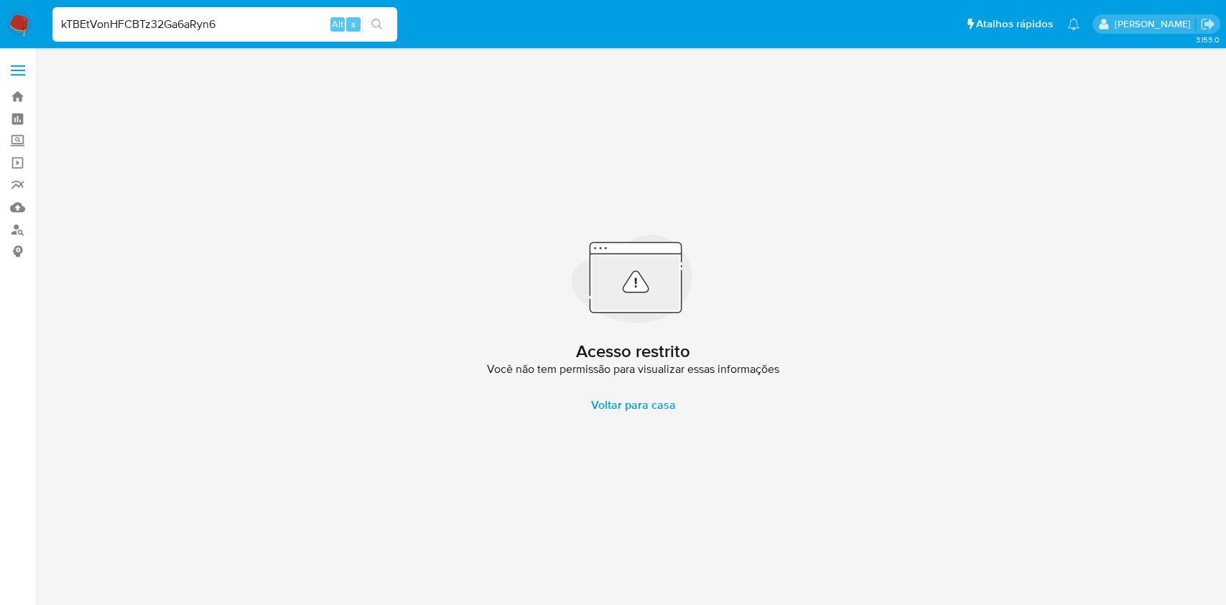
type input "kTBEtVonHFCBTz32Ga6aRyn6"
click at [377, 26] on icon "search-icon" at bounding box center [376, 24] width 11 height 11
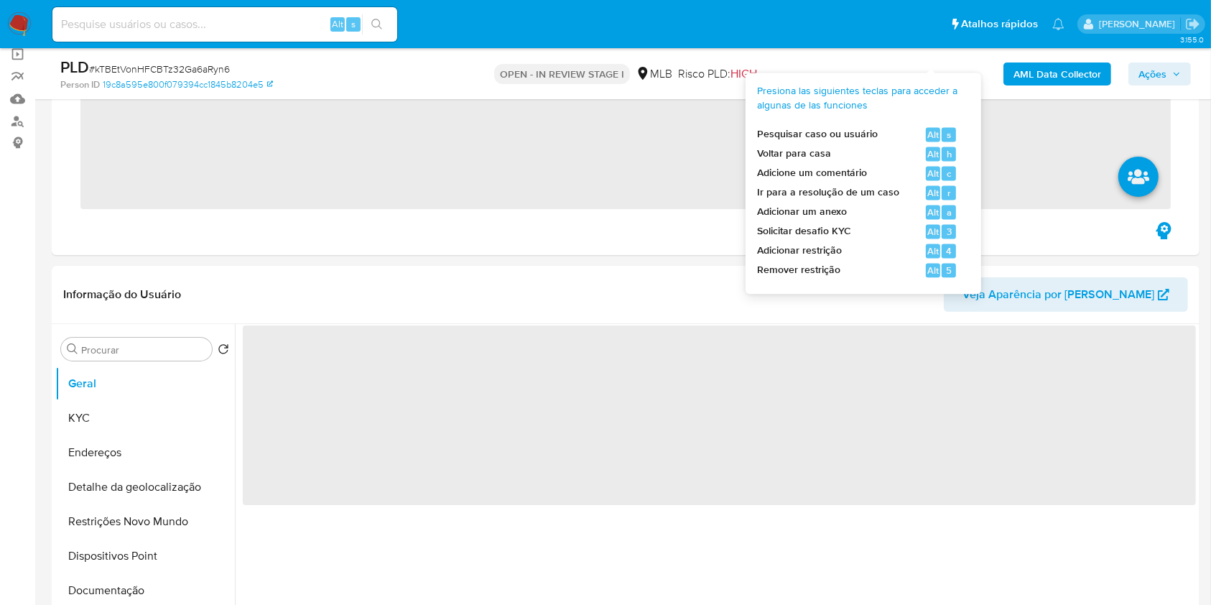
scroll to position [191, 0]
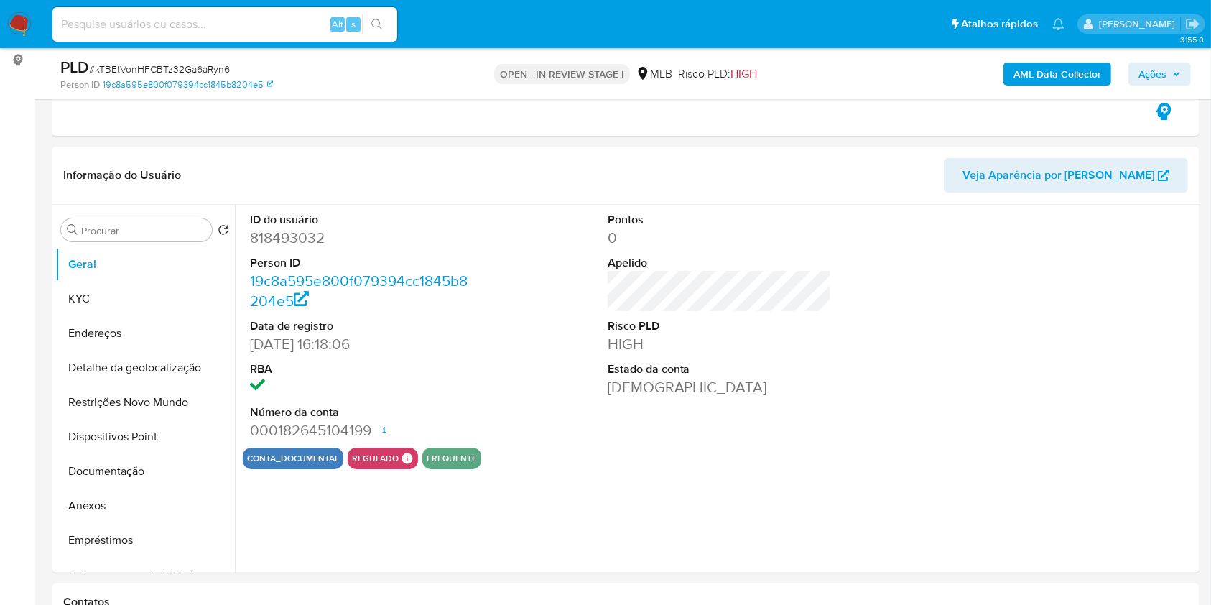
select select "10"
click at [144, 467] on button "Documentação" at bounding box center [139, 471] width 168 height 34
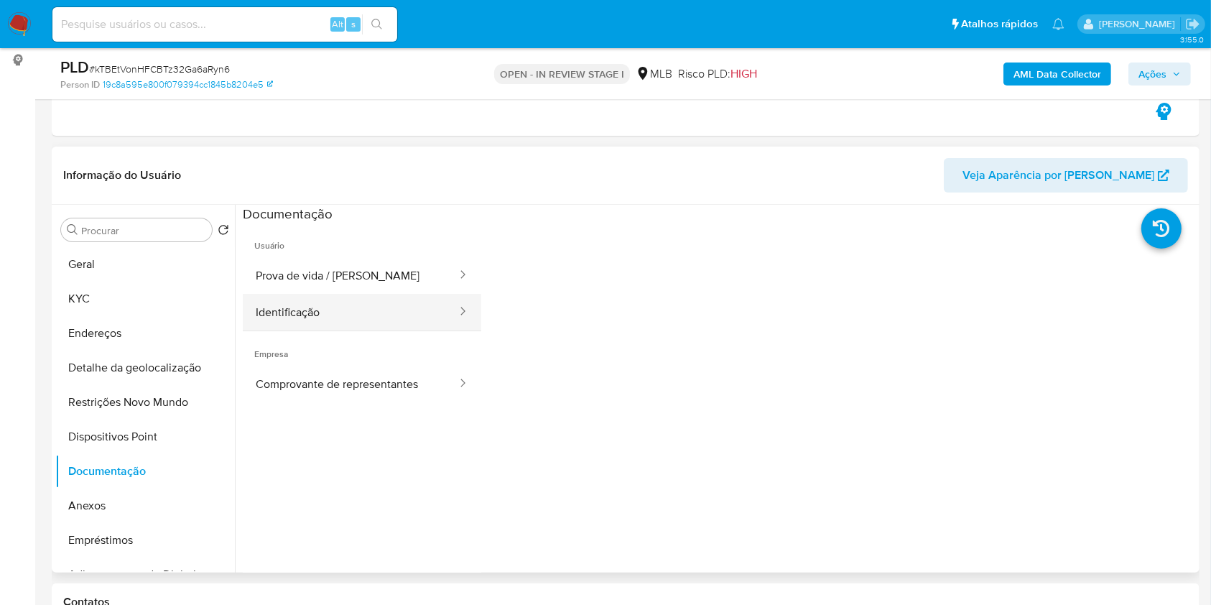
click at [300, 302] on button "Identificação" at bounding box center [350, 312] width 215 height 37
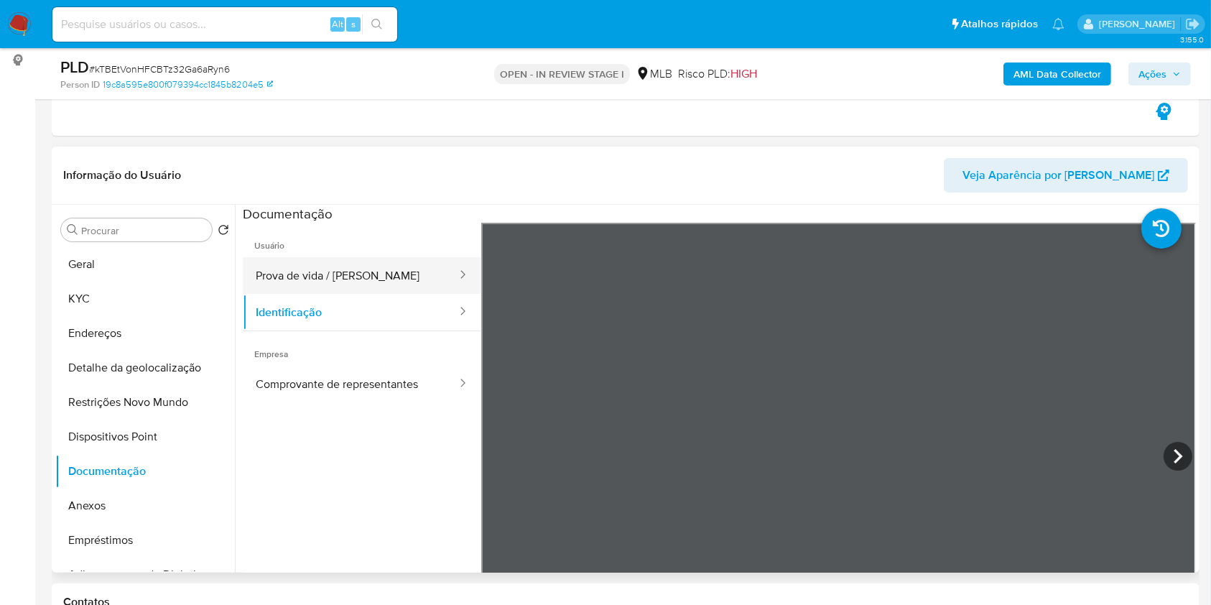
click at [354, 273] on button "Prova de vida / [PERSON_NAME]" at bounding box center [350, 275] width 215 height 37
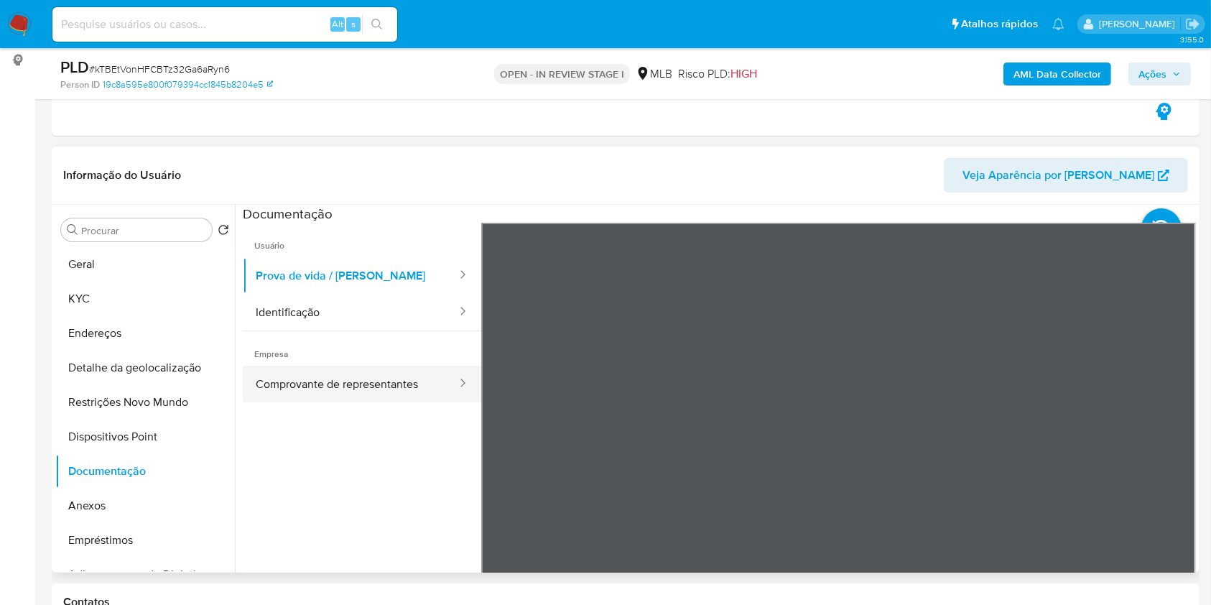
click at [300, 388] on button "Comprovante de representantes" at bounding box center [350, 384] width 215 height 37
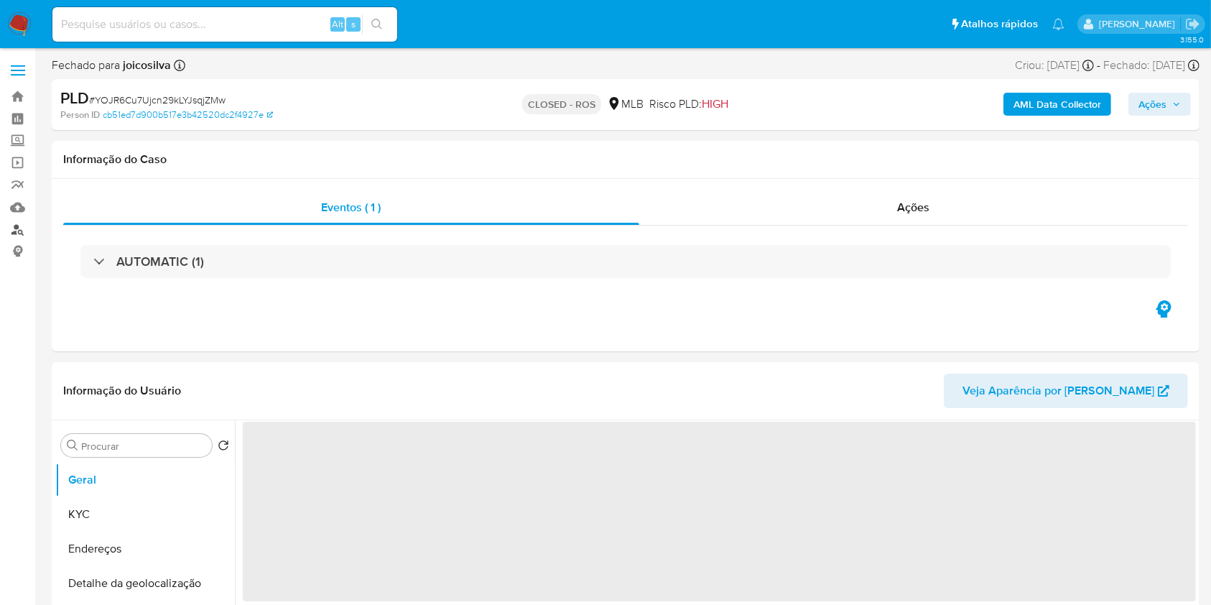
click at [17, 230] on link "Localizador de pessoas" at bounding box center [85, 229] width 171 height 22
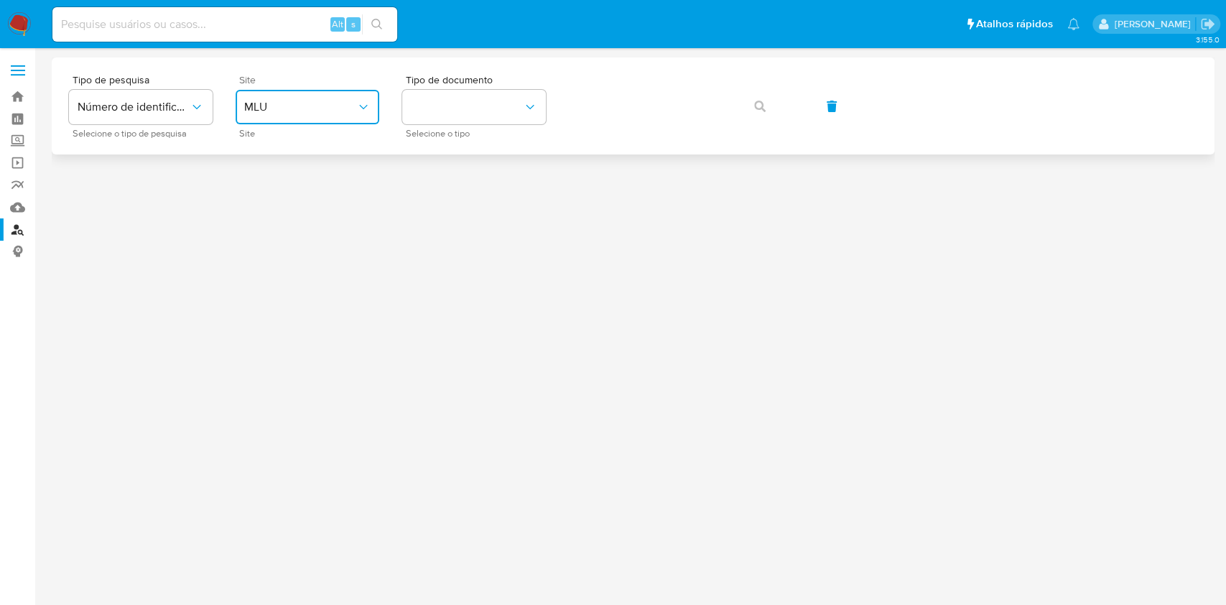
click at [270, 106] on span "MLU" at bounding box center [300, 107] width 112 height 14
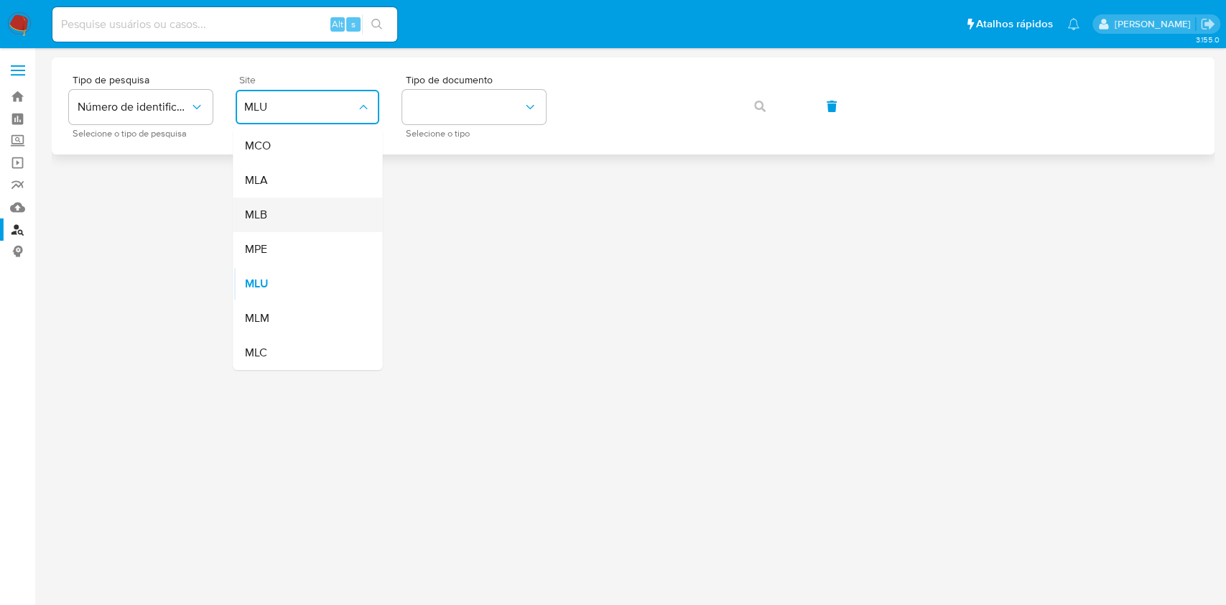
click at [270, 210] on div "MLB" at bounding box center [303, 215] width 118 height 34
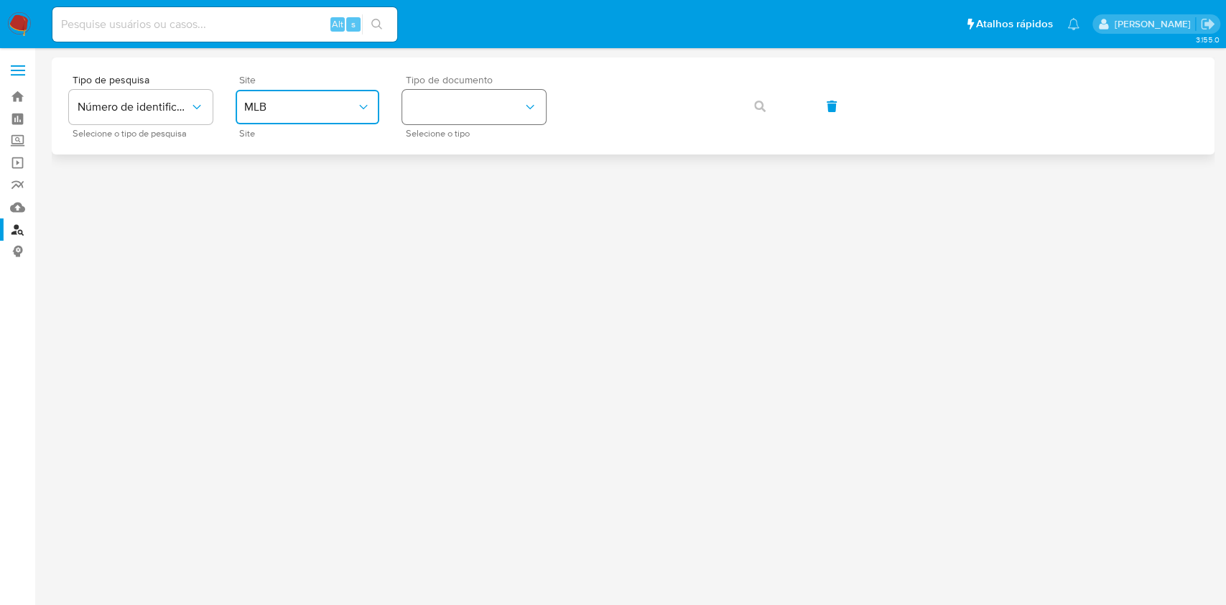
click at [498, 107] on button "identificationType" at bounding box center [474, 107] width 144 height 34
click at [479, 188] on div "CPF CPF" at bounding box center [470, 201] width 118 height 49
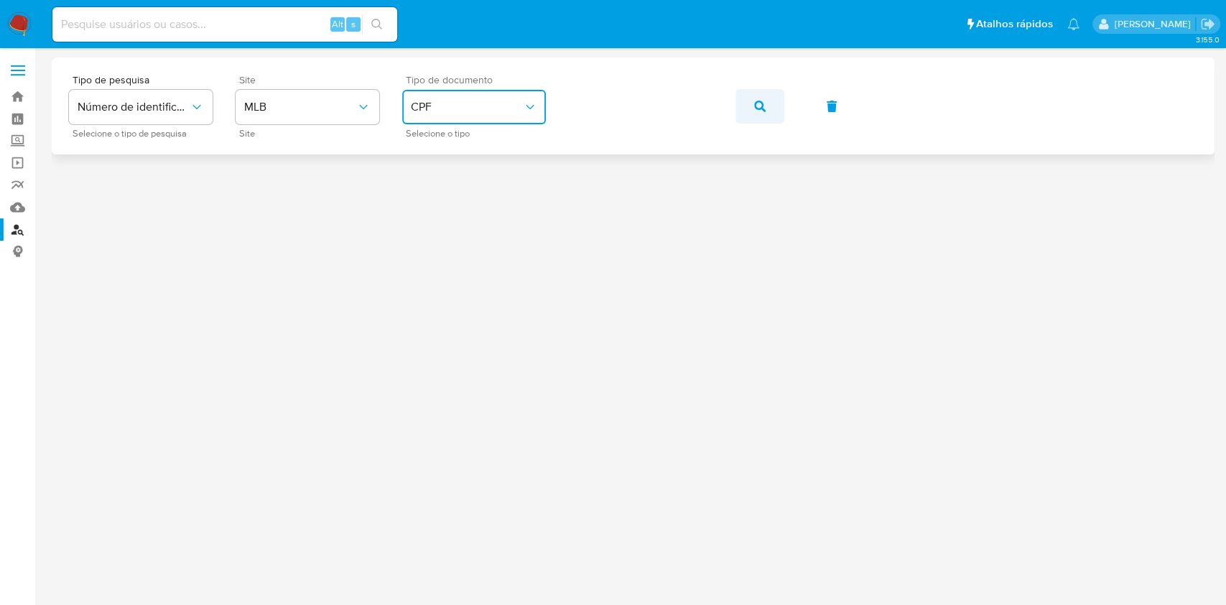
click at [762, 101] on icon "button" at bounding box center [759, 106] width 11 height 11
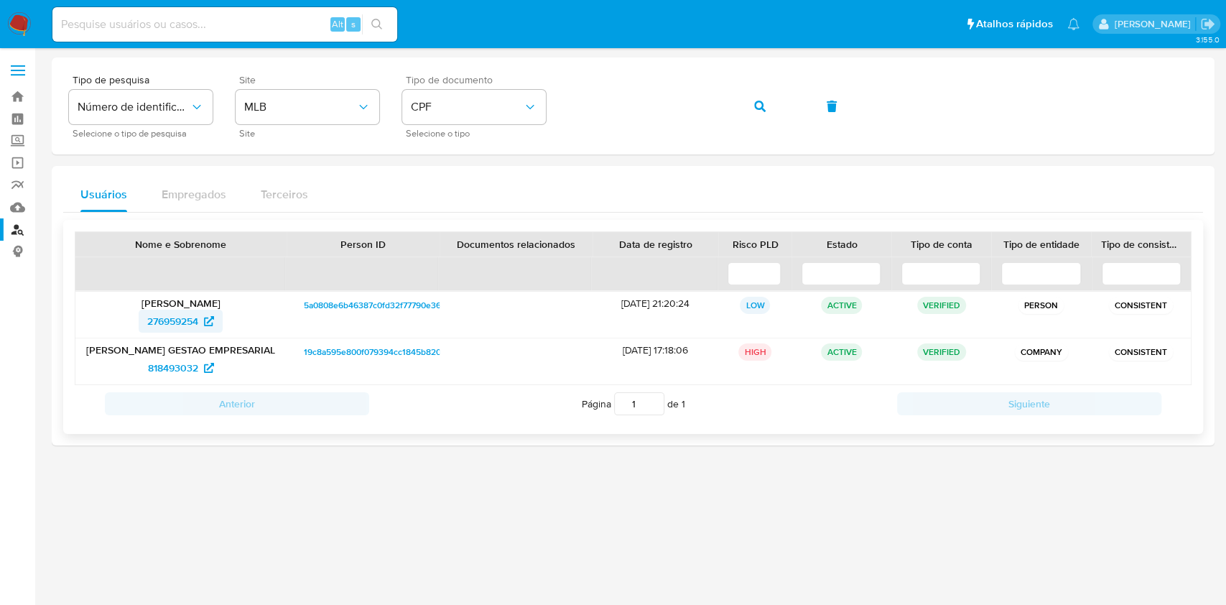
click at [178, 320] on span "276959254" at bounding box center [172, 321] width 51 height 23
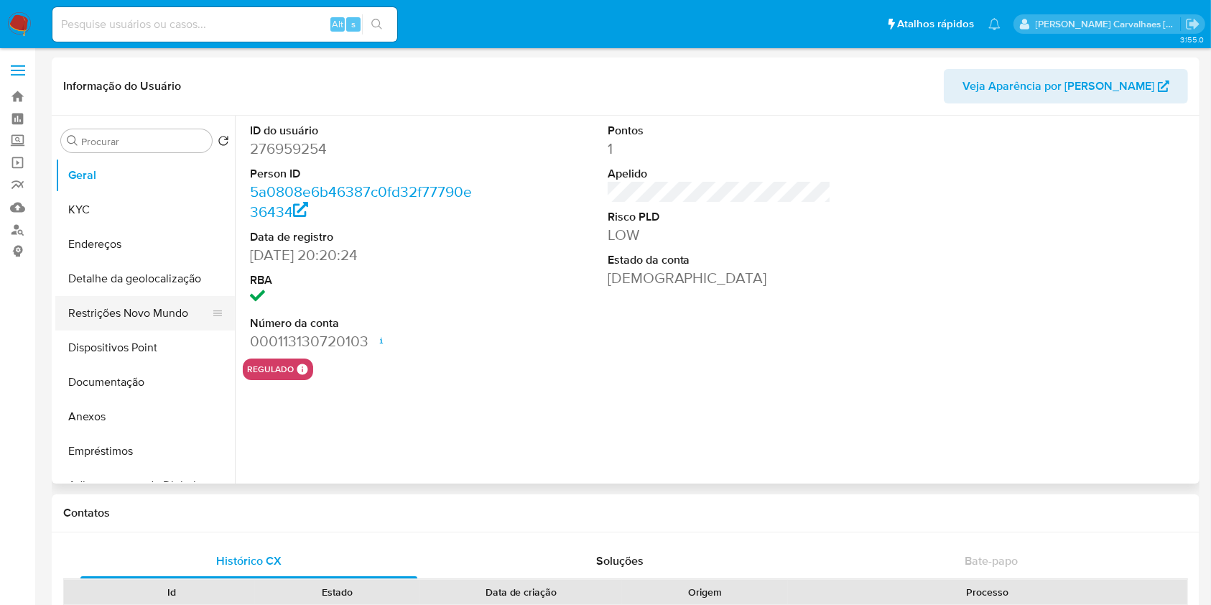
select select "10"
click at [140, 378] on button "Documentação" at bounding box center [139, 382] width 168 height 34
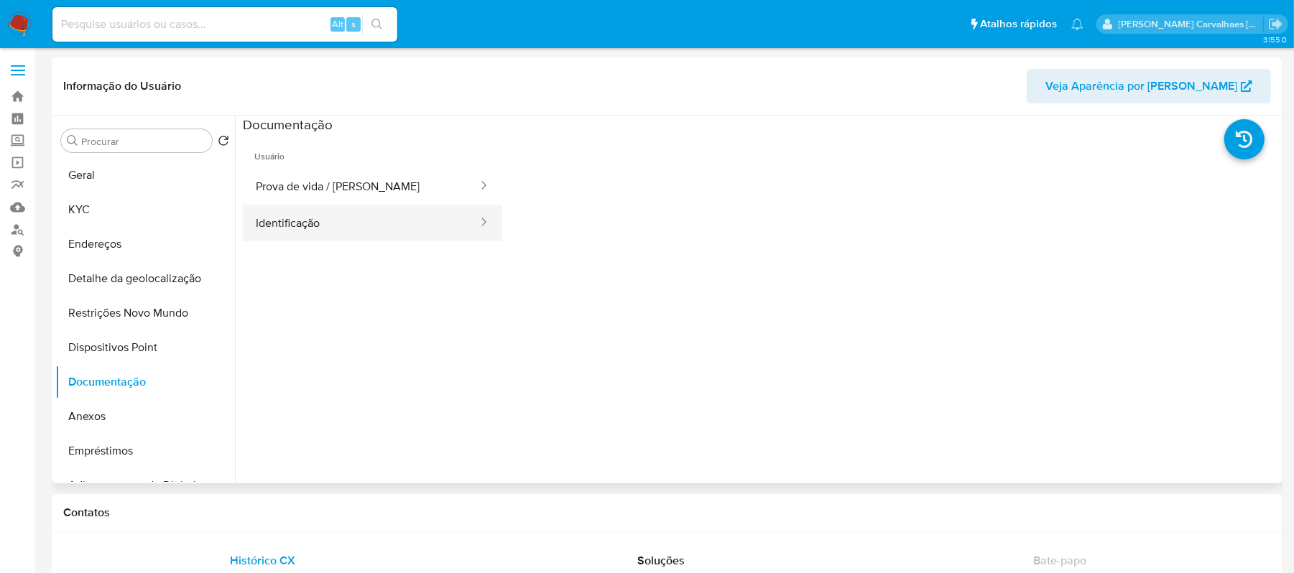
click at [362, 220] on button "Identificação" at bounding box center [361, 223] width 236 height 37
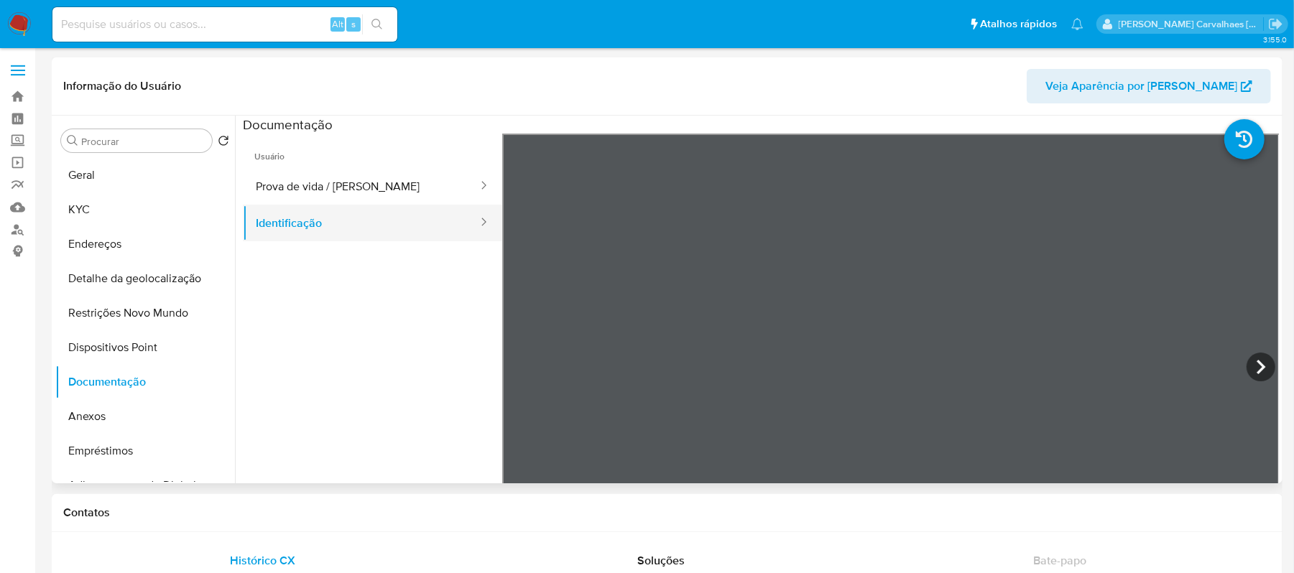
click at [339, 222] on button "Identificação" at bounding box center [361, 223] width 236 height 37
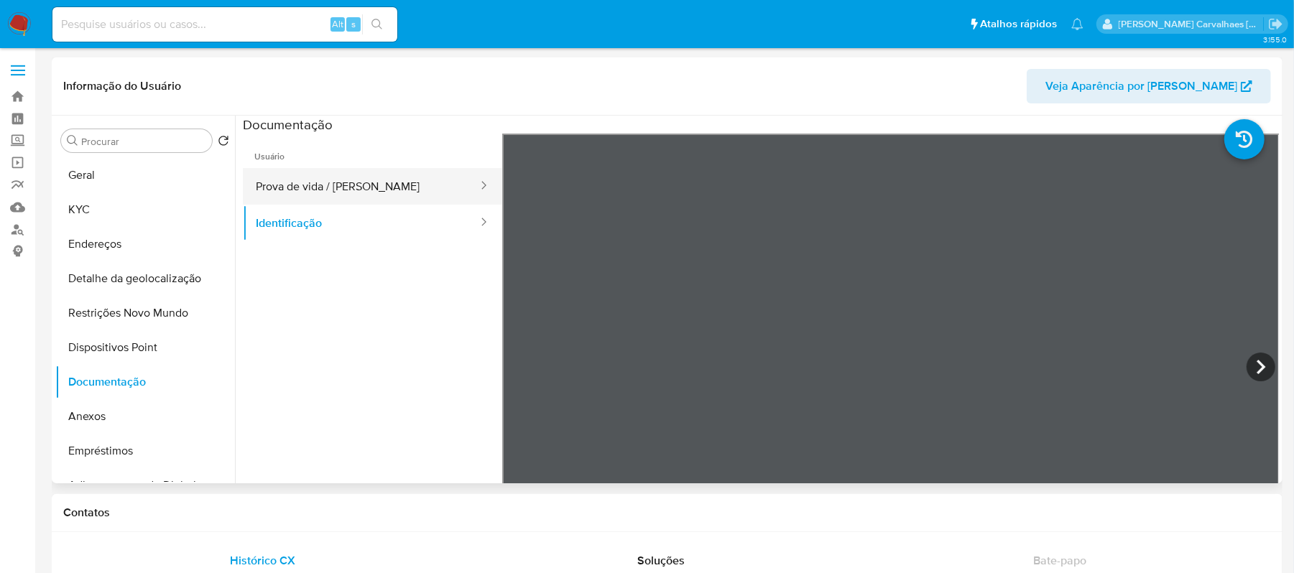
click at [311, 175] on button "Prova de vida / [PERSON_NAME]" at bounding box center [361, 186] width 236 height 37
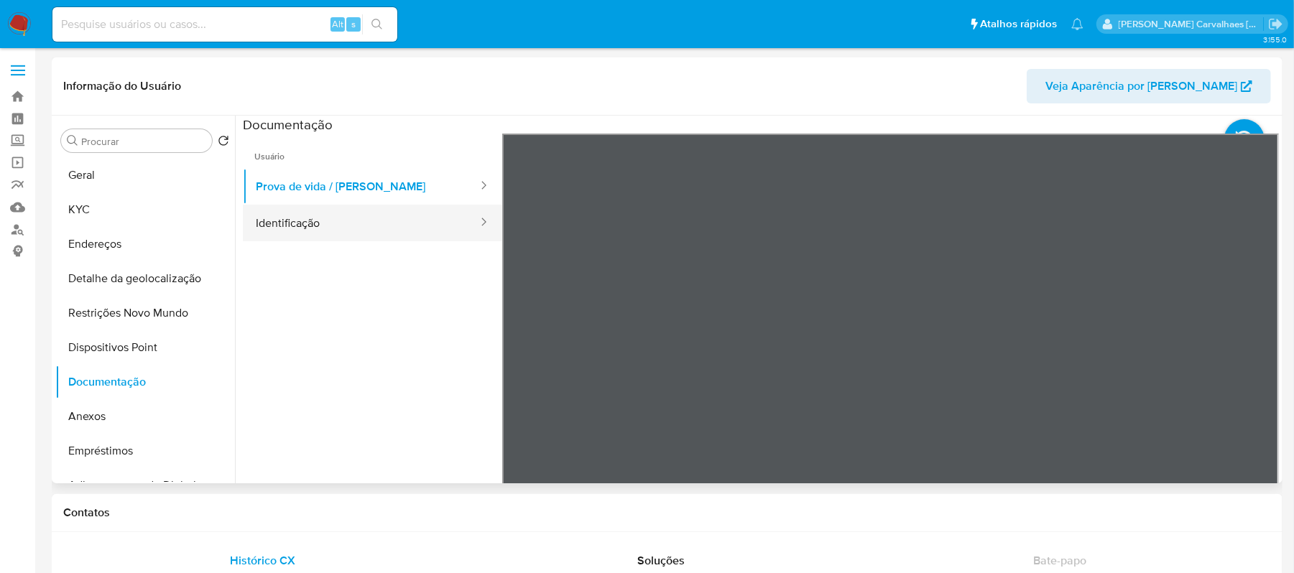
click at [371, 233] on button "Identificação" at bounding box center [361, 223] width 236 height 37
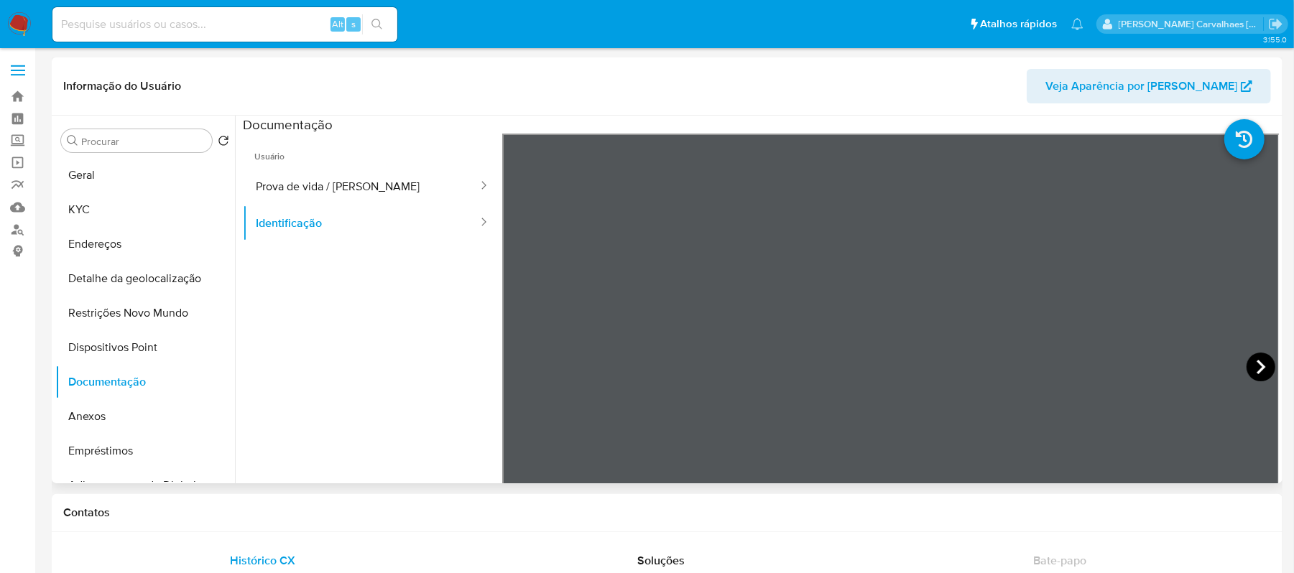
click at [1225, 362] on icon at bounding box center [1260, 367] width 29 height 29
